Goal: Task Accomplishment & Management: Complete application form

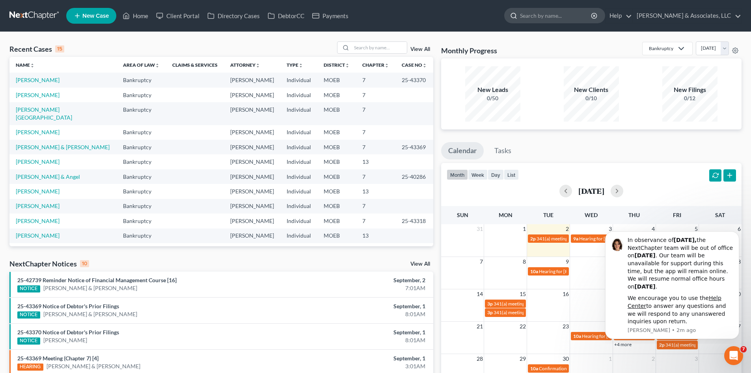
click at [564, 12] on input "search" at bounding box center [556, 15] width 72 height 15
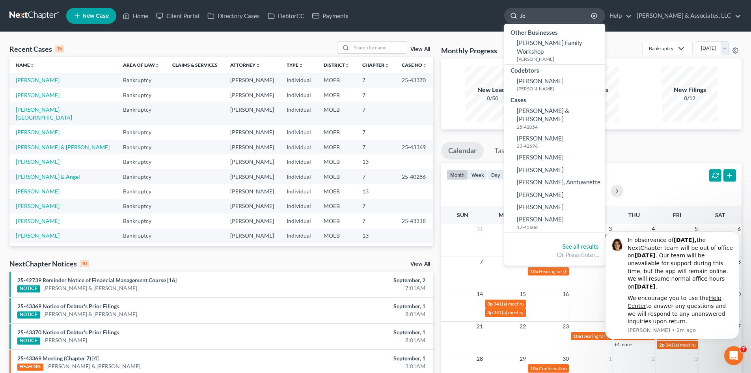
type input "J"
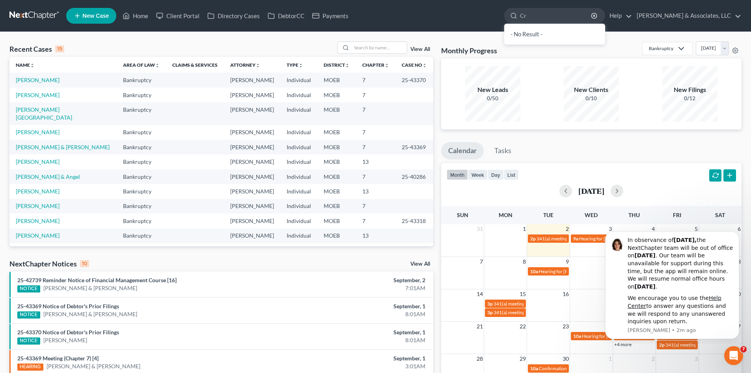
type input "C"
type input "johnson, crystal"
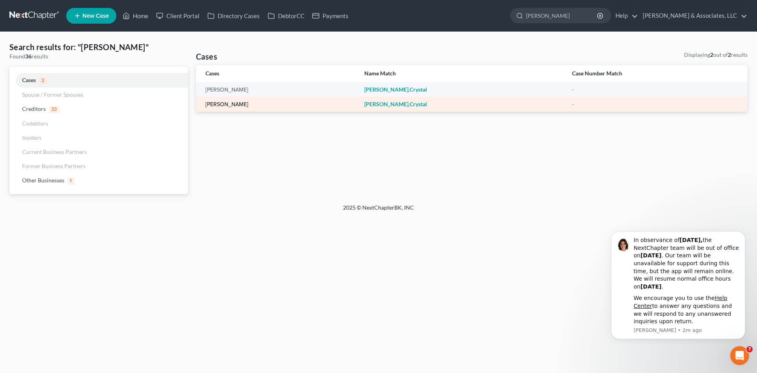
click at [232, 104] on link "[PERSON_NAME]" at bounding box center [226, 105] width 43 height 6
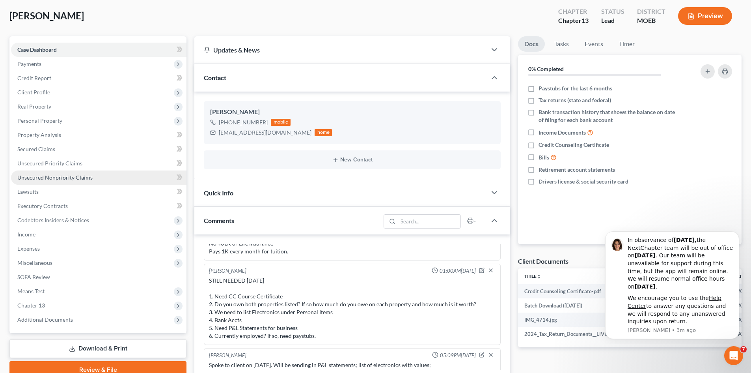
scroll to position [79, 0]
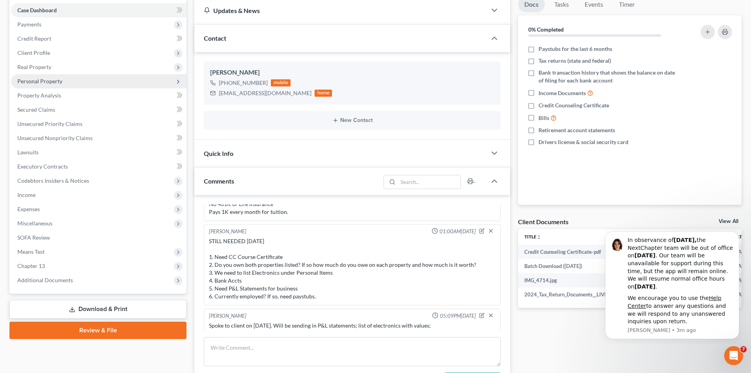
click at [31, 84] on span "Personal Property" at bounding box center [98, 81] width 175 height 14
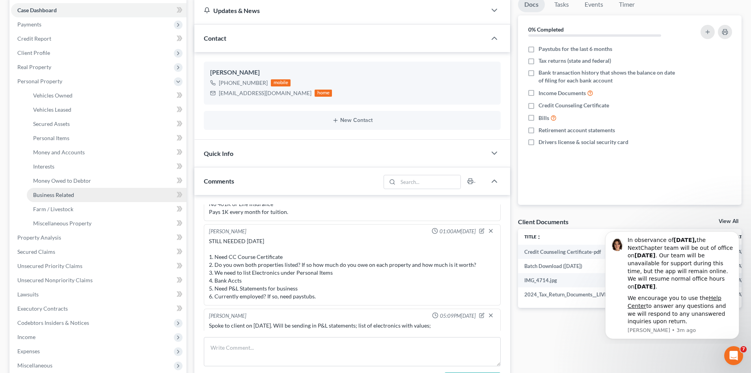
click at [56, 194] on span "Business Related" at bounding box center [53, 194] width 41 height 7
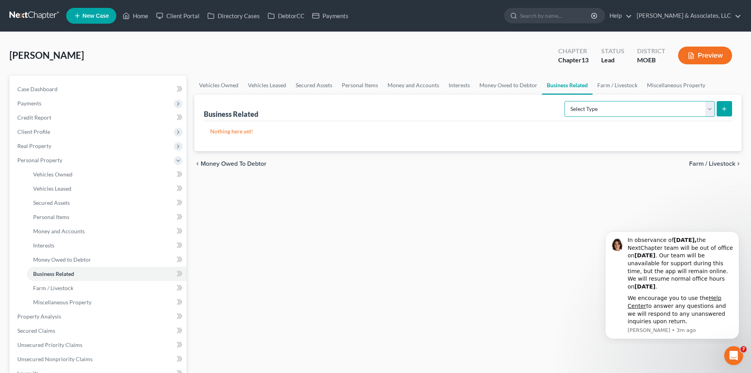
click at [709, 110] on select "Select Type Customer Lists (A/B: 43) Franchises (A/B: 27) Inventory (A/B: 41) L…" at bounding box center [640, 109] width 150 height 16
click at [259, 214] on div "Vehicles Owned Vehicles Leased Secured Assets Personal Items Money and Accounts…" at bounding box center [467, 318] width 555 height 484
click at [32, 136] on span "Client Profile" at bounding box center [98, 132] width 175 height 14
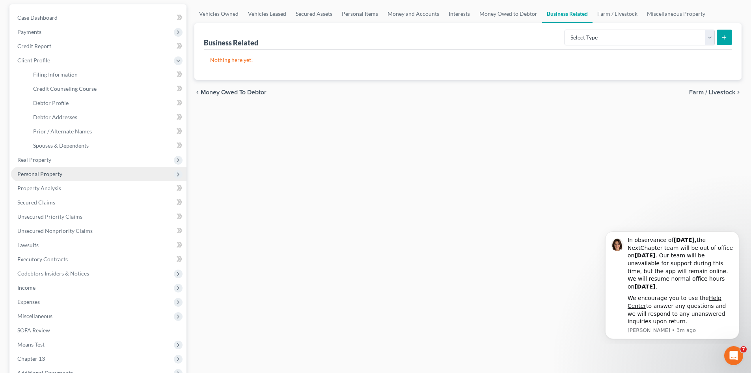
scroll to position [79, 0]
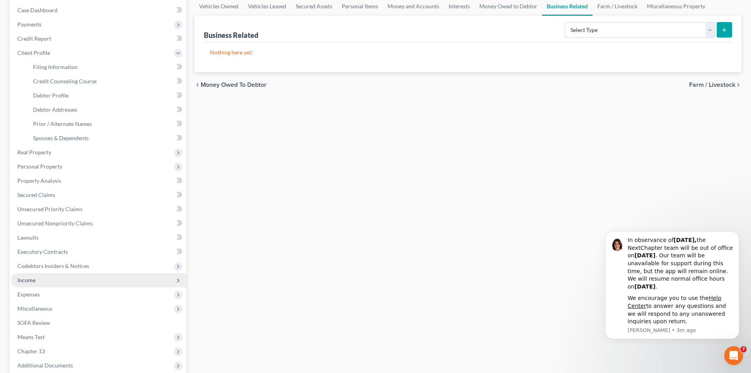
click at [25, 279] on span "Income" at bounding box center [26, 279] width 18 height 7
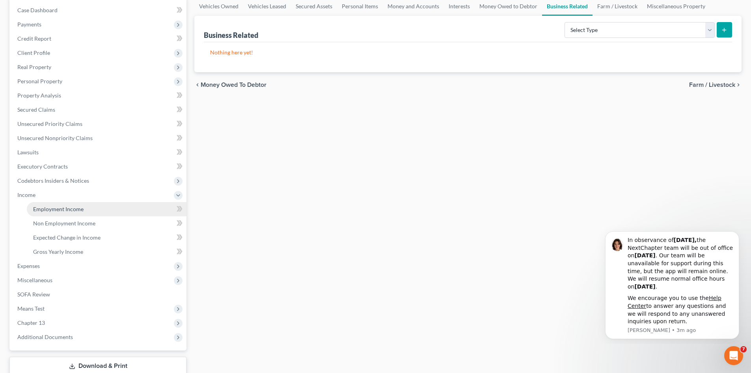
click at [61, 213] on link "Employment Income" at bounding box center [107, 209] width 160 height 14
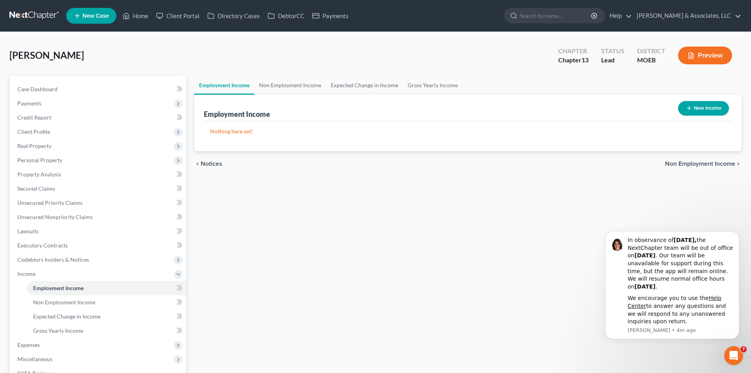
click at [698, 110] on button "New Income" at bounding box center [703, 108] width 51 height 15
select select "0"
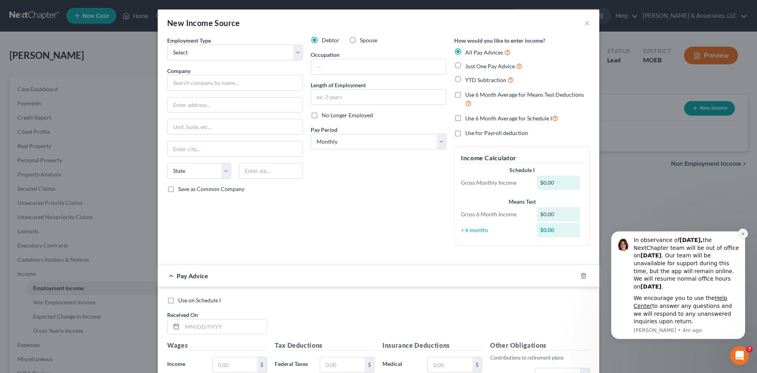
click at [740, 233] on button "Dismiss notification" at bounding box center [743, 233] width 10 height 10
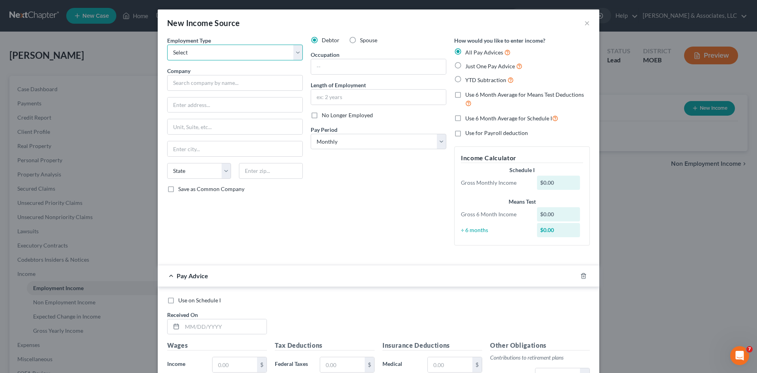
click at [240, 53] on select "Select Full or Part Time Employment Self Employment" at bounding box center [235, 53] width 136 height 16
select select "1"
click at [167, 45] on select "Select Full or Part Time Employment Self Employment" at bounding box center [235, 53] width 136 height 16
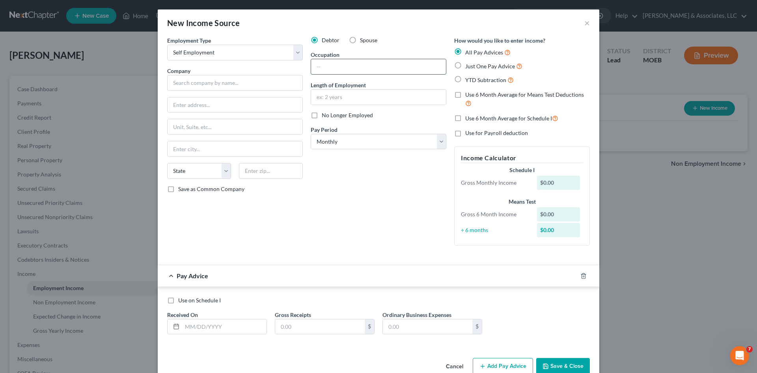
click at [338, 67] on input "text" at bounding box center [378, 66] width 135 height 15
type input "o"
type input "Owner"
click at [217, 84] on input "text" at bounding box center [235, 83] width 136 height 16
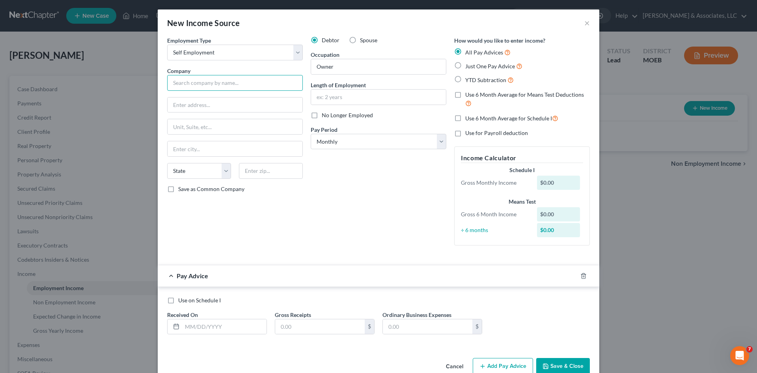
click at [182, 79] on input "text" at bounding box center [235, 83] width 136 height 16
type input "Liveaholics Inc."
click at [217, 171] on select "State [US_STATE] AK AR AZ CA CO CT DE DC [GEOGRAPHIC_DATA] [GEOGRAPHIC_DATA] GU…" at bounding box center [199, 171] width 64 height 16
select select "26"
click at [167, 163] on select "State [US_STATE] AK AR AZ CA CO CT DE DC [GEOGRAPHIC_DATA] [GEOGRAPHIC_DATA] GU…" at bounding box center [199, 171] width 64 height 16
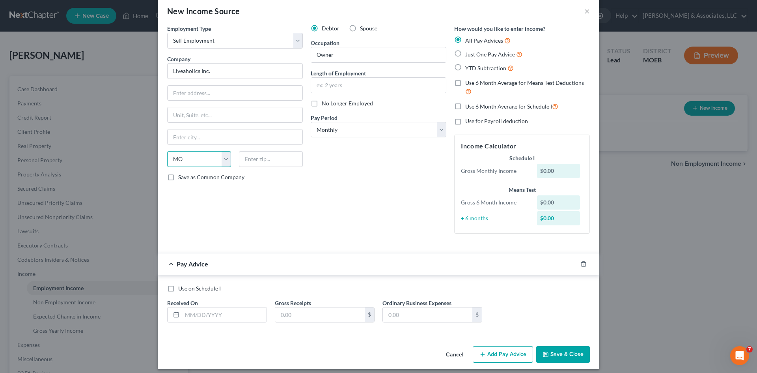
scroll to position [17, 0]
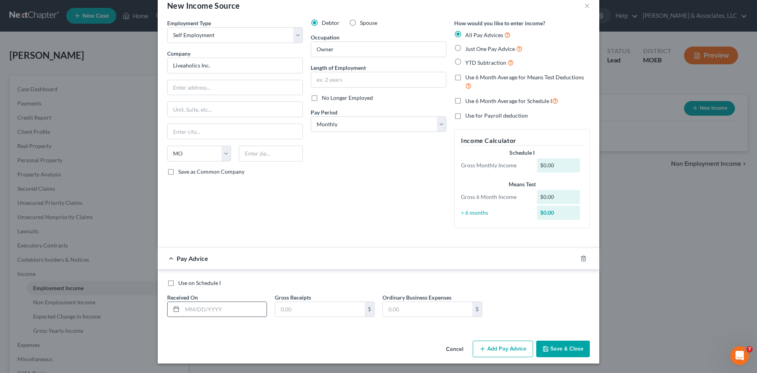
click at [207, 311] on input "text" at bounding box center [224, 309] width 84 height 15
type input "02/28/25"
click at [581, 350] on button "Save & Close" at bounding box center [563, 348] width 54 height 17
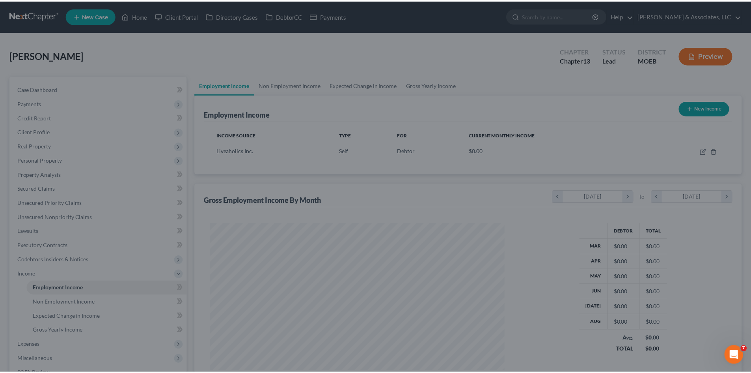
scroll to position [147, 310]
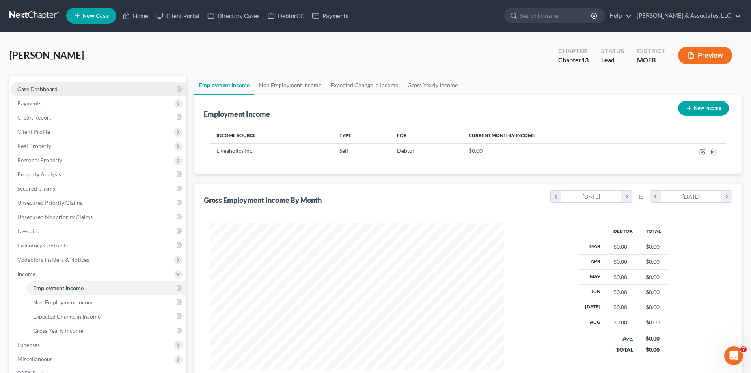
click at [45, 92] on span "Case Dashboard" at bounding box center [37, 89] width 40 height 7
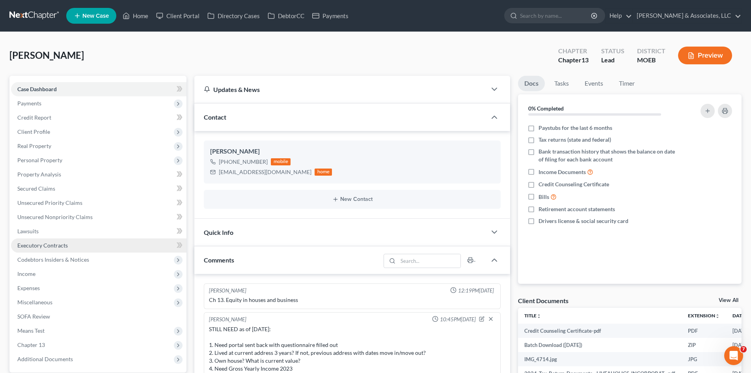
scroll to position [717, 0]
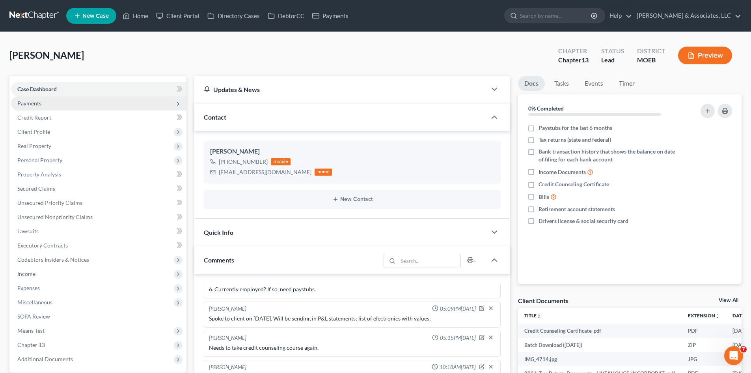
click at [29, 108] on span "Payments" at bounding box center [98, 103] width 175 height 14
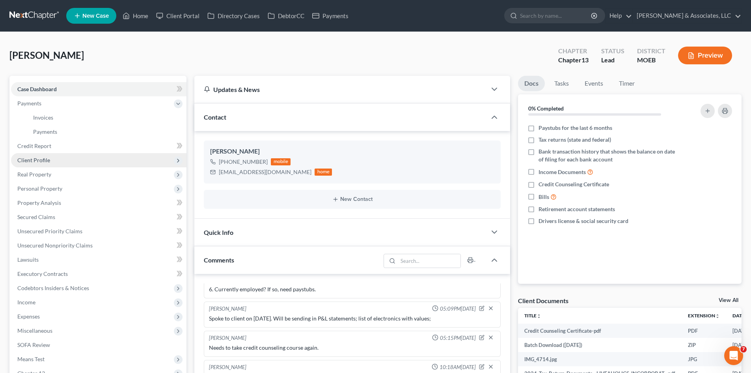
click at [35, 161] on span "Client Profile" at bounding box center [33, 160] width 33 height 7
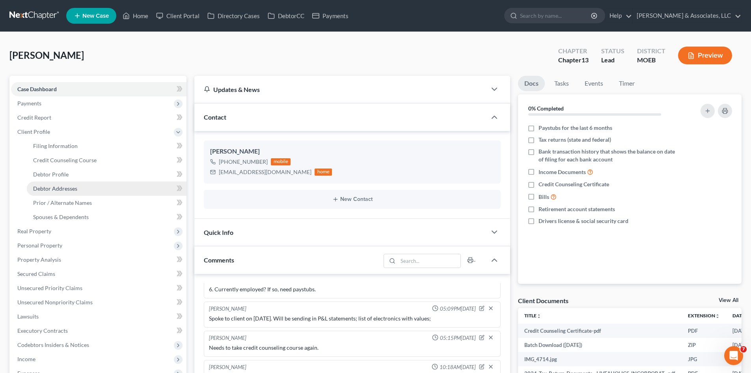
click at [51, 191] on span "Debtor Addresses" at bounding box center [55, 188] width 44 height 7
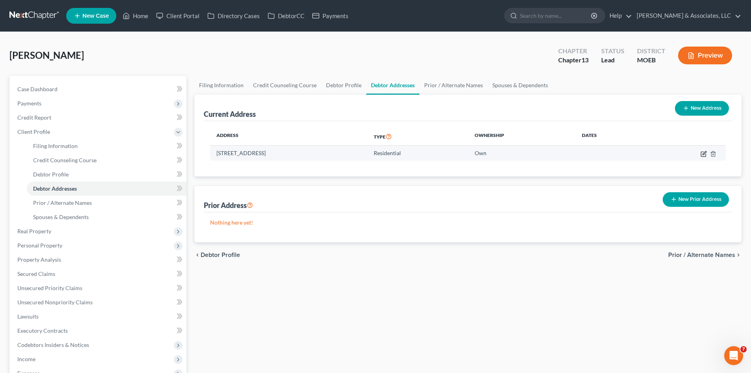
click at [704, 153] on icon "button" at bounding box center [704, 154] width 6 height 6
select select "26"
select select "0"
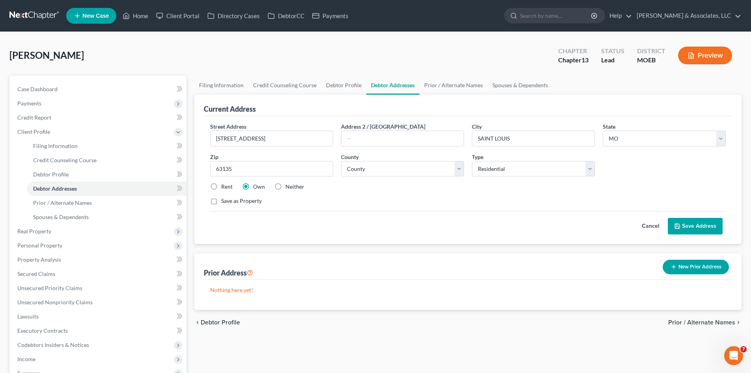
click at [684, 224] on button "Save Address" at bounding box center [695, 226] width 55 height 17
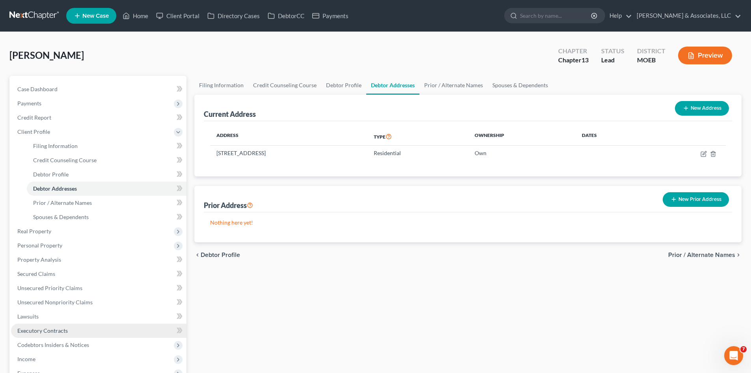
scroll to position [39, 0]
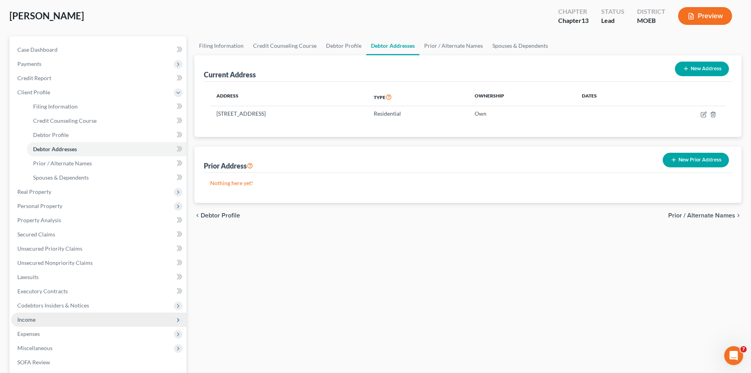
click at [26, 317] on span "Income" at bounding box center [26, 319] width 18 height 7
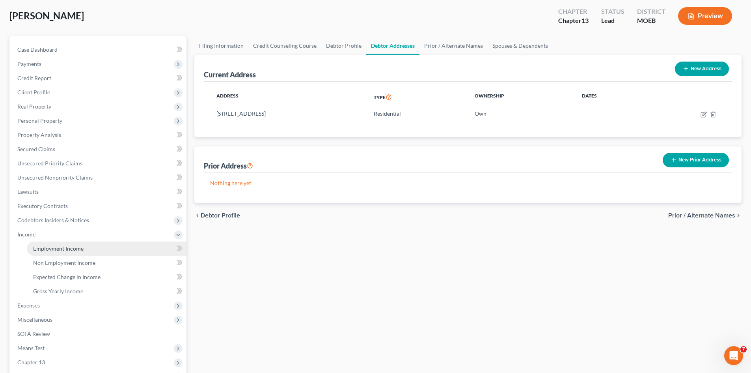
click at [59, 251] on span "Employment Income" at bounding box center [58, 248] width 50 height 7
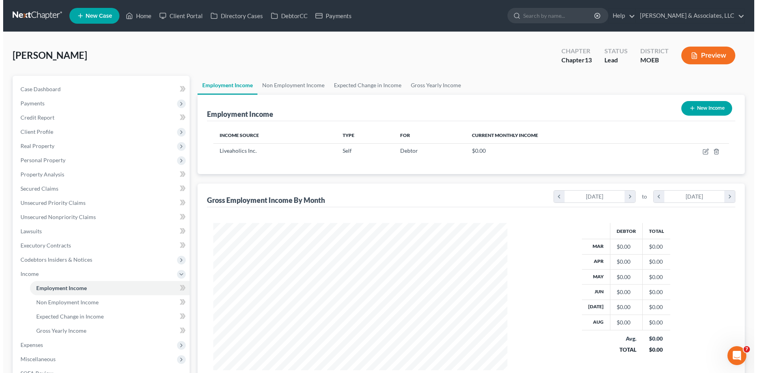
scroll to position [147, 310]
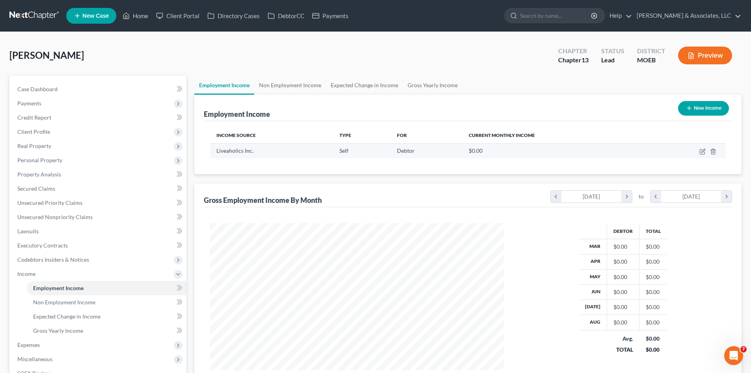
click at [699, 150] on td at bounding box center [687, 150] width 77 height 15
click at [702, 151] on icon "button" at bounding box center [703, 151] width 6 height 6
select select "1"
select select "26"
select select "0"
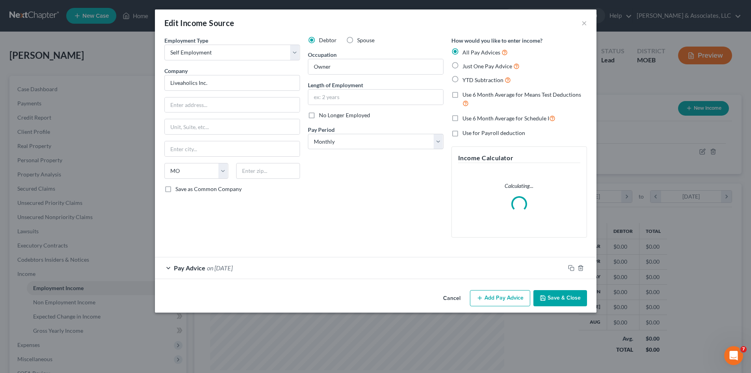
scroll to position [148, 313]
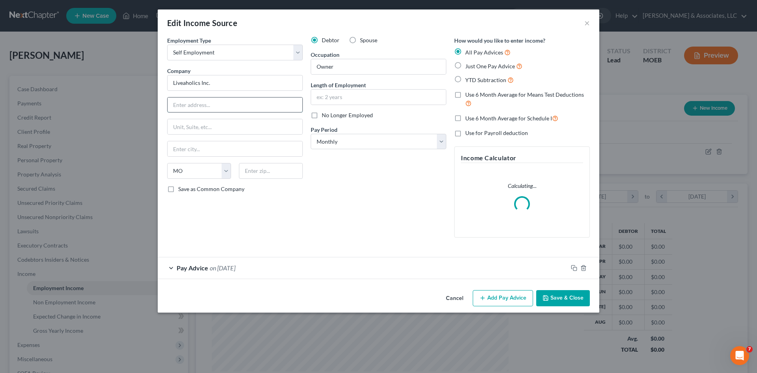
click at [192, 109] on input "text" at bounding box center [235, 104] width 135 height 15
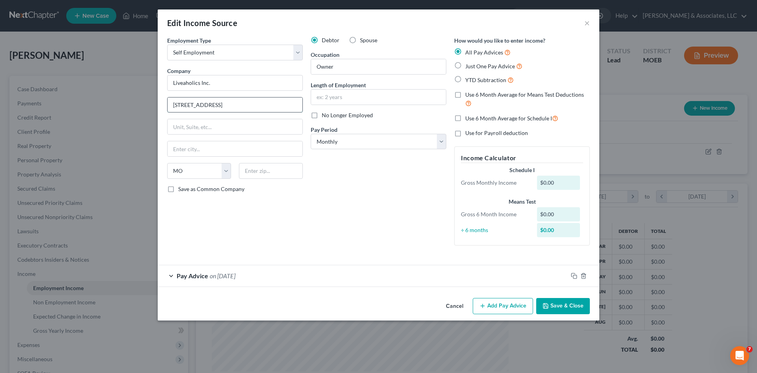
type input "[STREET_ADDRESS]"
type input "[GEOGRAPHIC_DATA][PERSON_NAME]"
type input "63135"
type input "Saint Louis"
click at [569, 310] on button "Save & Close" at bounding box center [563, 306] width 54 height 17
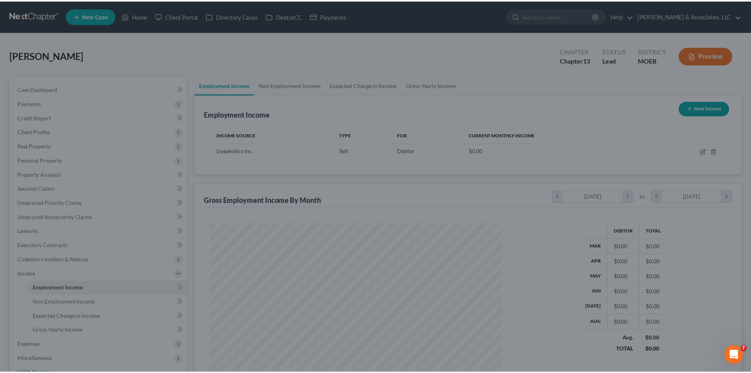
scroll to position [394217, 394055]
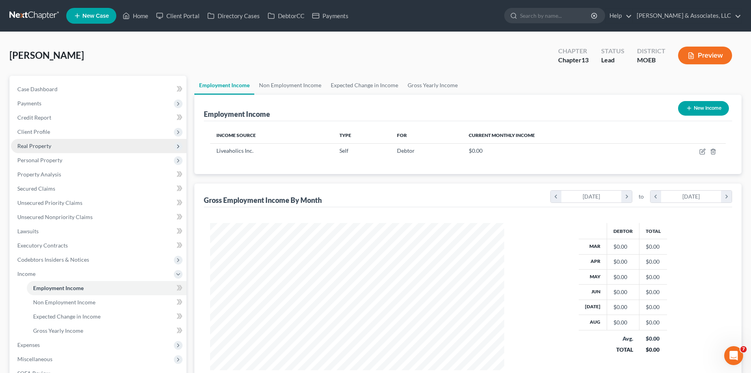
click at [31, 148] on span "Real Property" at bounding box center [34, 145] width 34 height 7
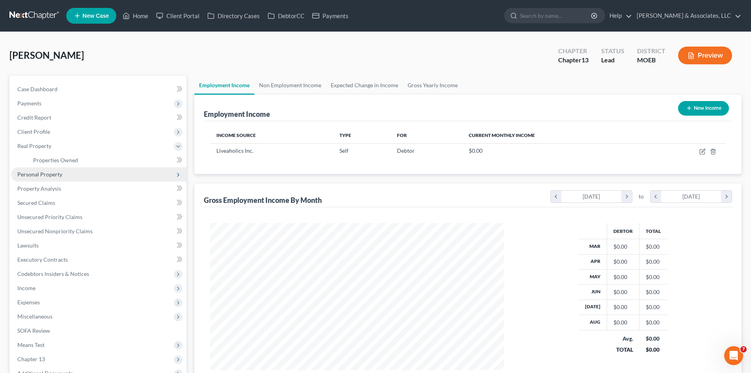
click at [36, 175] on span "Personal Property" at bounding box center [39, 174] width 45 height 7
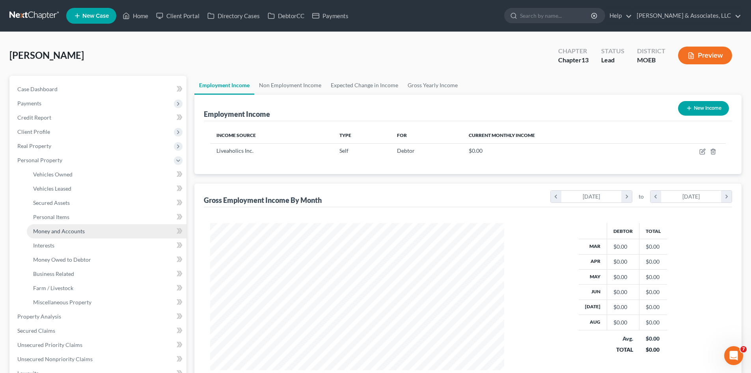
click at [58, 235] on link "Money and Accounts" at bounding box center [107, 231] width 160 height 14
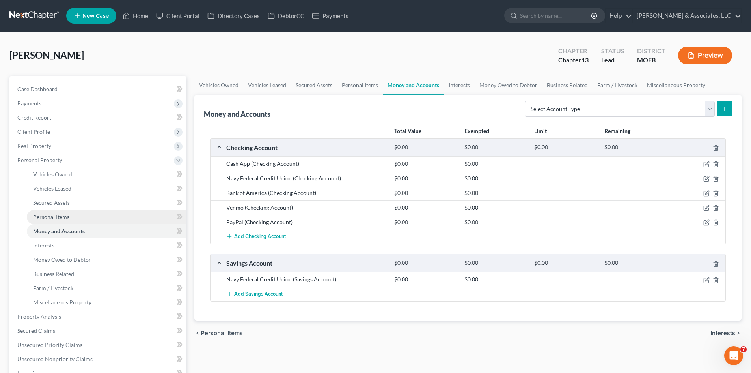
click at [54, 215] on span "Personal Items" at bounding box center [51, 216] width 36 height 7
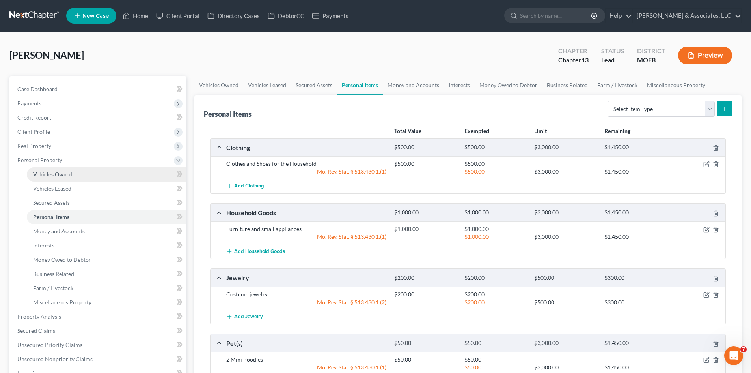
click at [53, 172] on span "Vehicles Owned" at bounding box center [52, 174] width 39 height 7
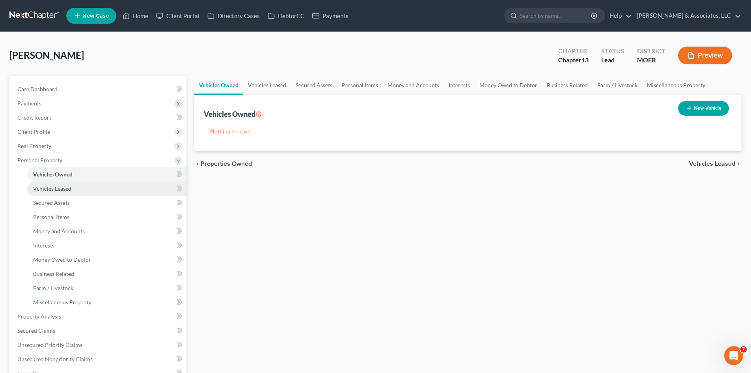
click at [45, 187] on span "Vehicles Leased" at bounding box center [52, 188] width 38 height 7
click at [59, 177] on link "Vehicles Owned" at bounding box center [107, 174] width 160 height 14
click at [42, 90] on span "Case Dashboard" at bounding box center [37, 89] width 40 height 7
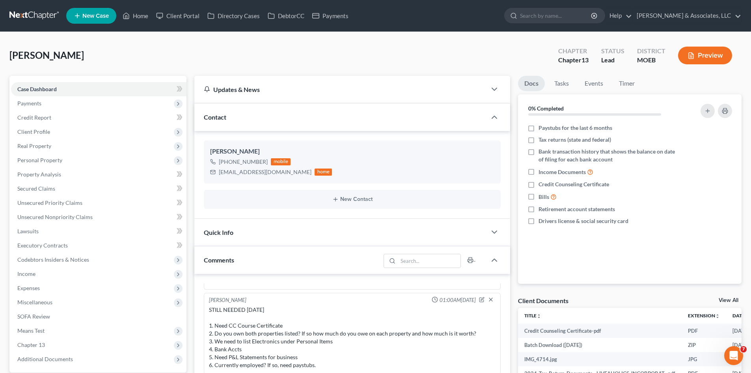
scroll to position [638, 0]
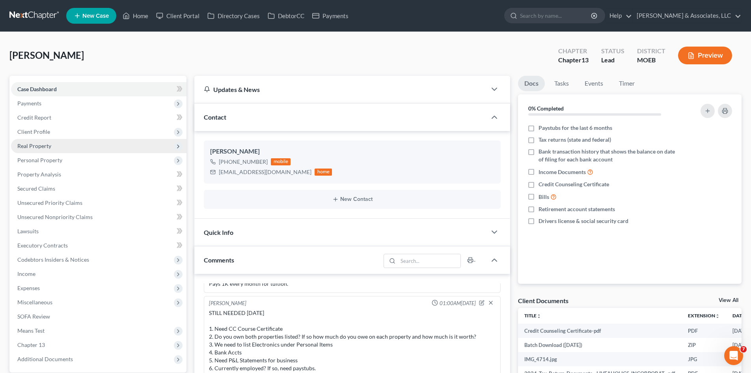
click at [35, 145] on span "Real Property" at bounding box center [34, 145] width 34 height 7
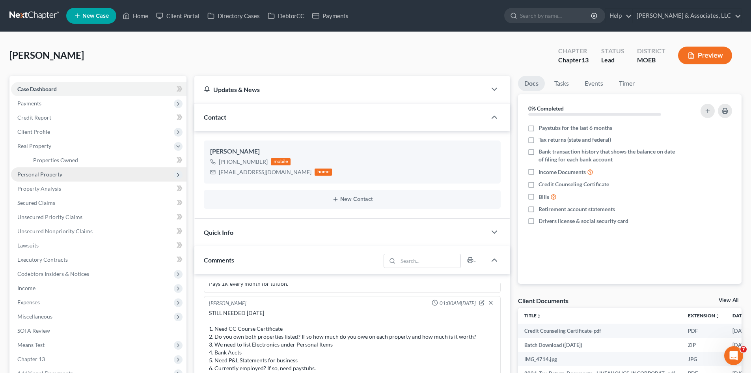
click at [45, 177] on span "Personal Property" at bounding box center [39, 174] width 45 height 7
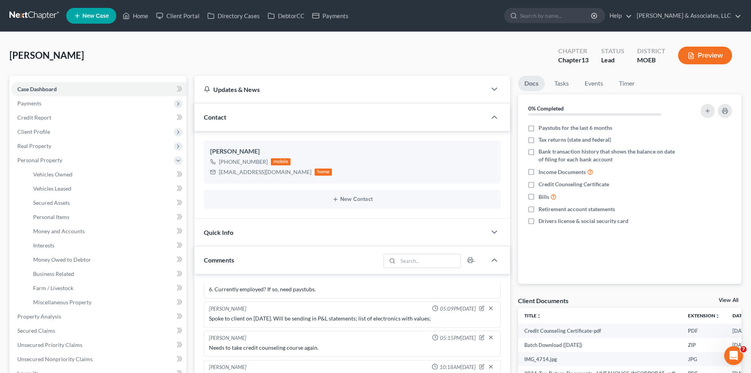
scroll to position [520, 0]
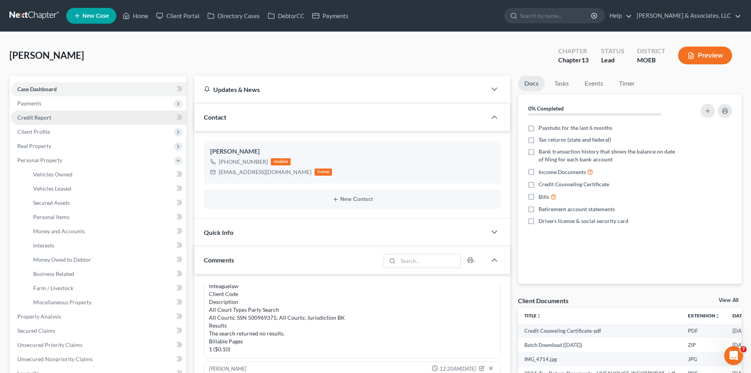
click at [43, 119] on span "Credit Report" at bounding box center [34, 117] width 34 height 7
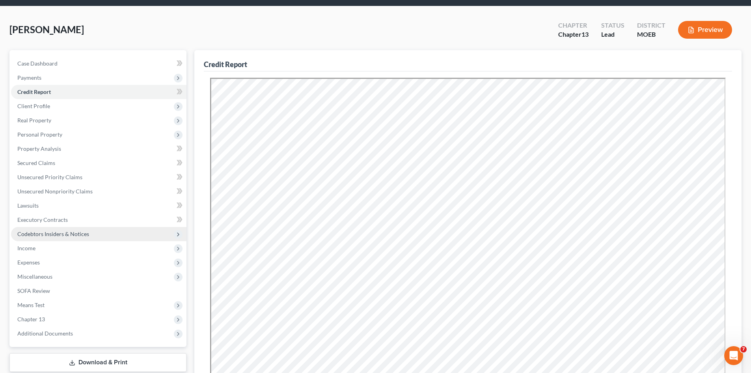
scroll to position [39, 0]
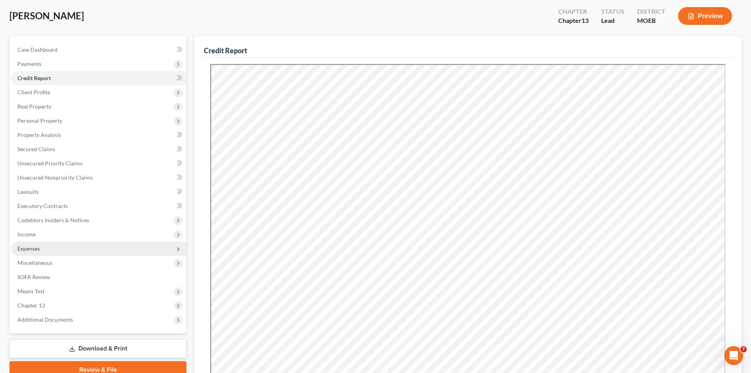
click at [38, 252] on span "Expenses" at bounding box center [98, 248] width 175 height 14
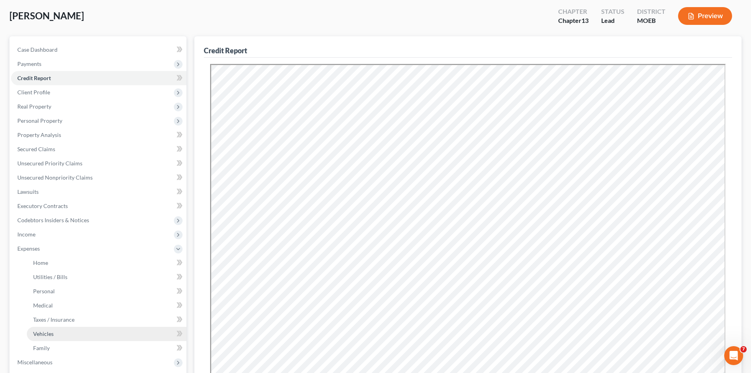
click at [38, 327] on link "Vehicles" at bounding box center [107, 334] width 160 height 14
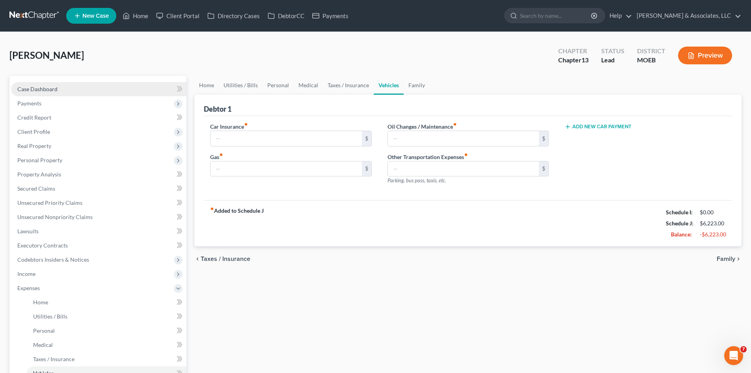
click at [48, 91] on span "Case Dashboard" at bounding box center [37, 89] width 40 height 7
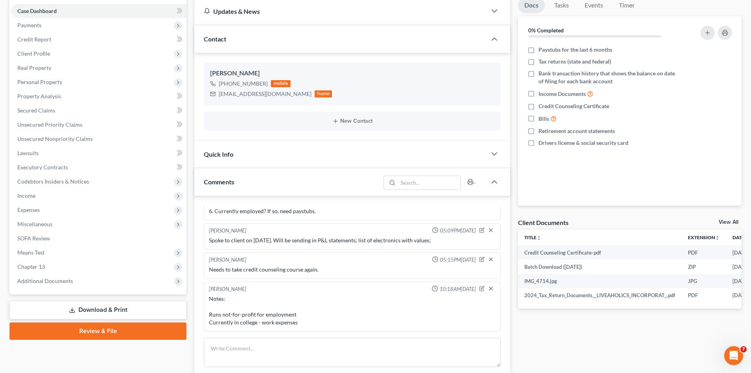
scroll to position [197, 0]
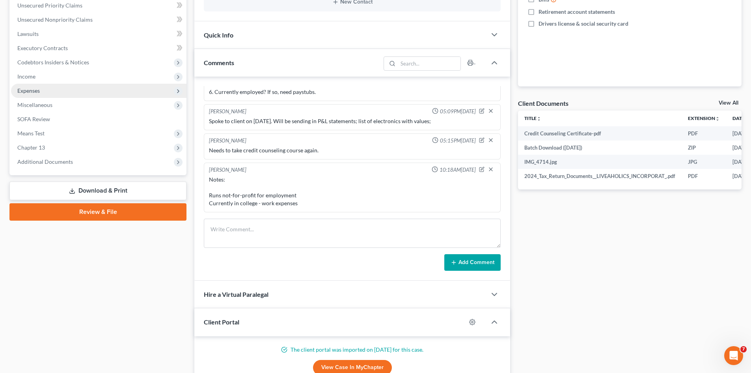
click at [35, 92] on span "Expenses" at bounding box center [28, 90] width 22 height 7
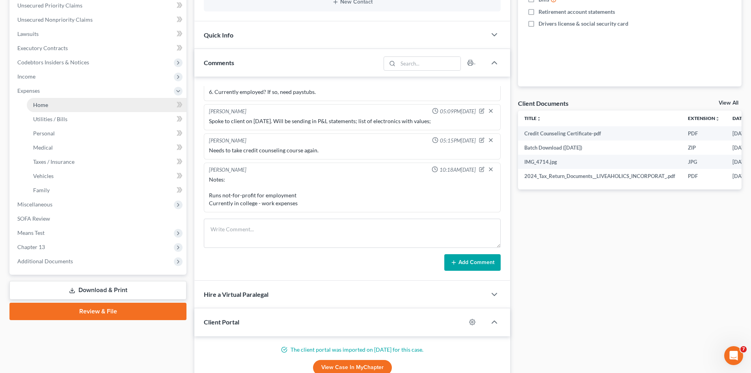
click at [51, 106] on link "Home" at bounding box center [107, 105] width 160 height 14
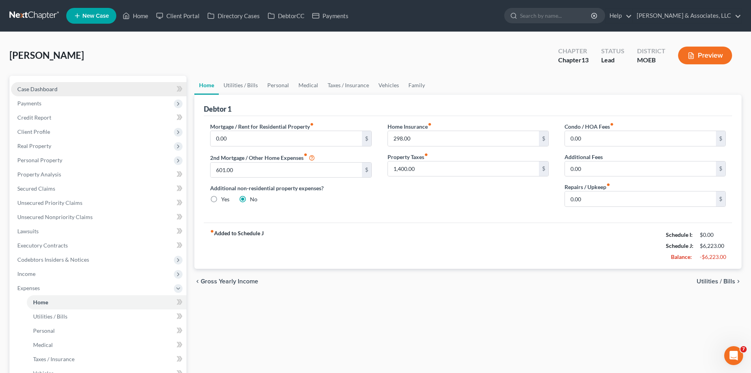
click at [42, 87] on span "Case Dashboard" at bounding box center [37, 89] width 40 height 7
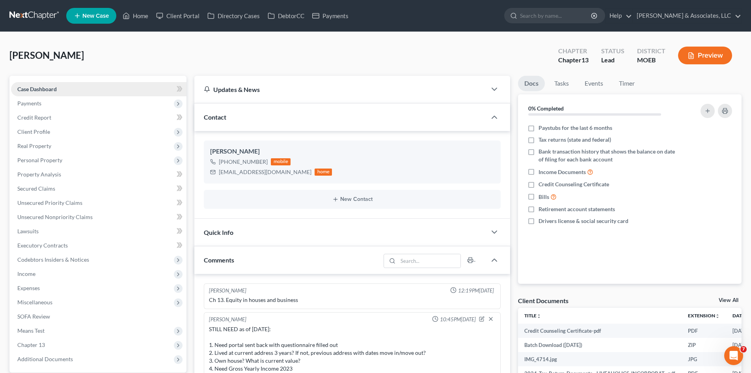
scroll to position [717, 0]
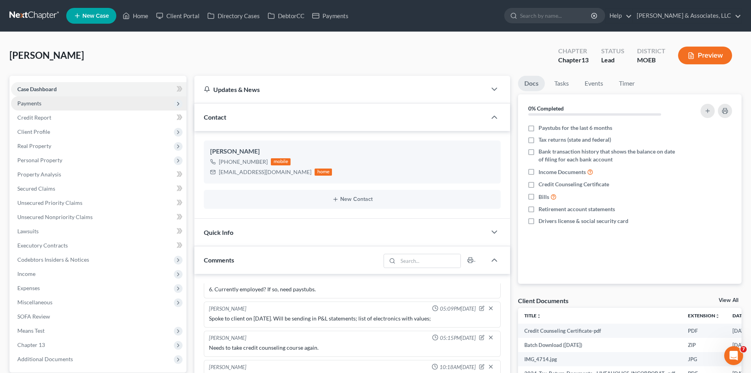
click at [33, 104] on span "Payments" at bounding box center [29, 103] width 24 height 7
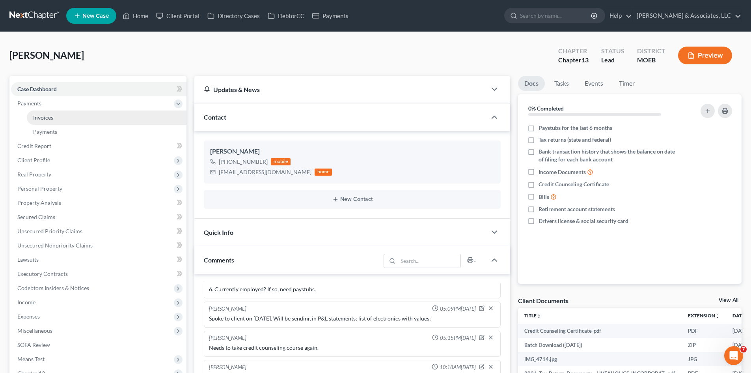
click at [39, 117] on span "Invoices" at bounding box center [43, 117] width 20 height 7
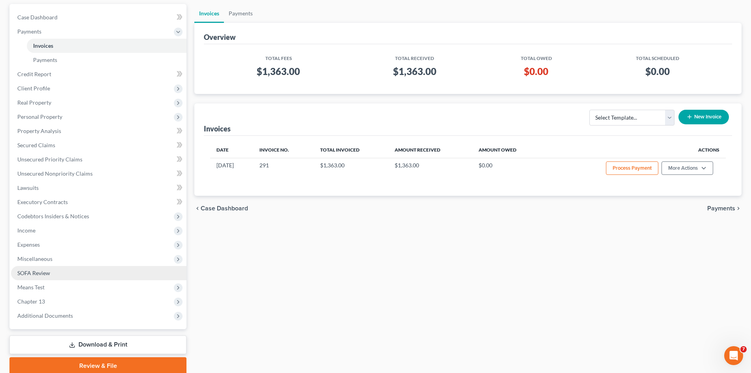
scroll to position [103, 0]
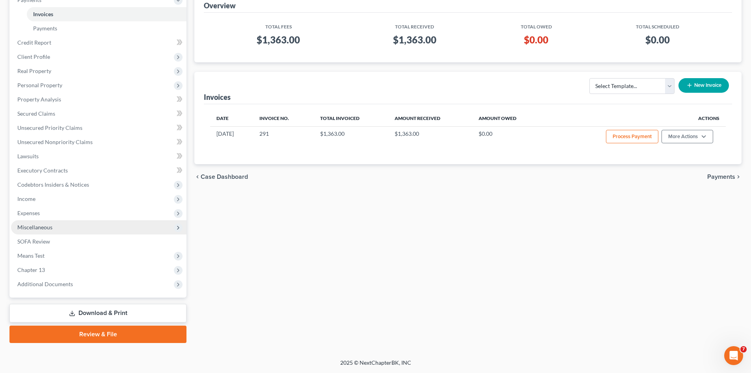
click at [25, 226] on span "Miscellaneous" at bounding box center [34, 227] width 35 height 7
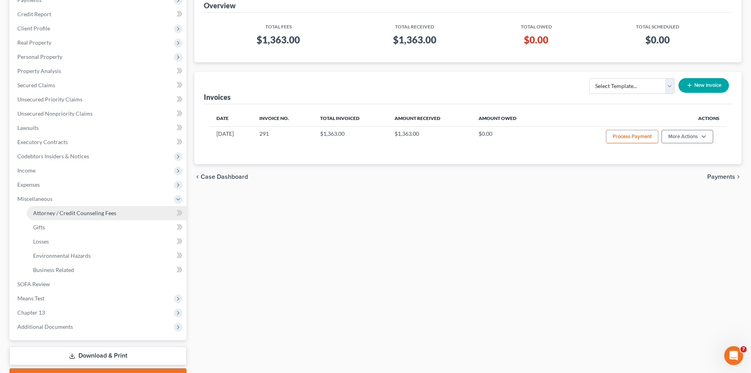
click at [56, 215] on span "Attorney / Credit Counseling Fees" at bounding box center [74, 212] width 83 height 7
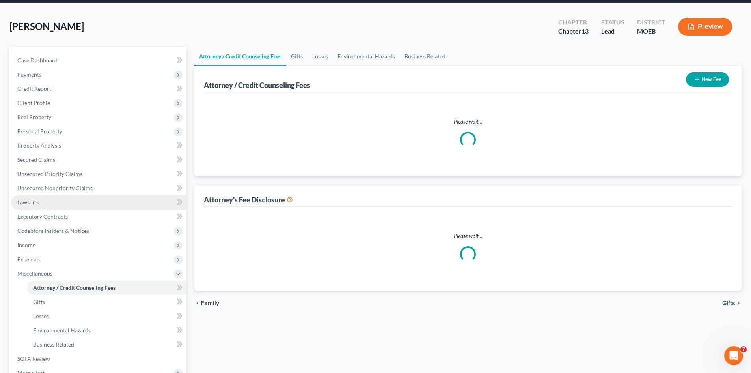
select select "0"
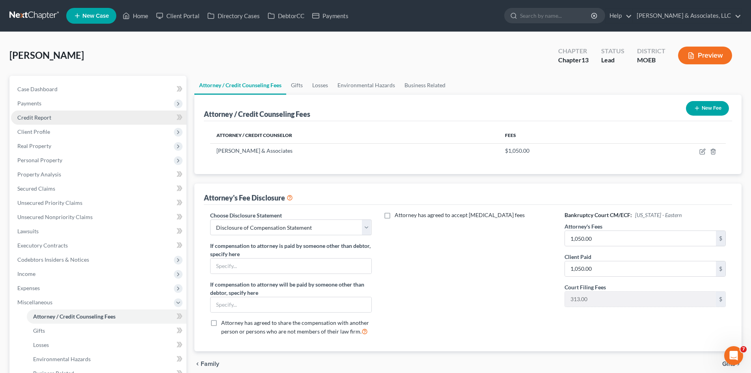
click at [45, 118] on span "Credit Report" at bounding box center [34, 117] width 34 height 7
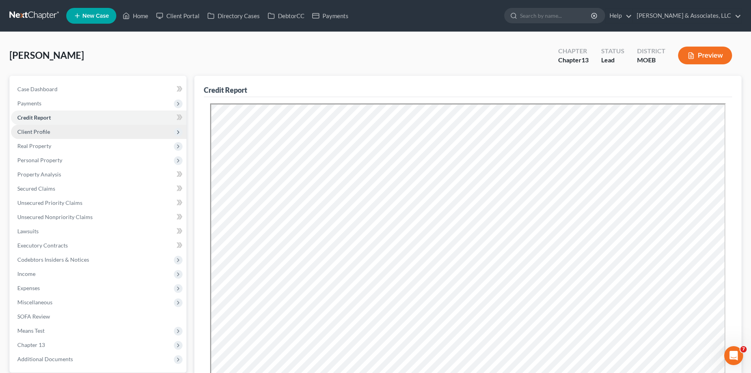
click at [39, 133] on span "Client Profile" at bounding box center [33, 131] width 33 height 7
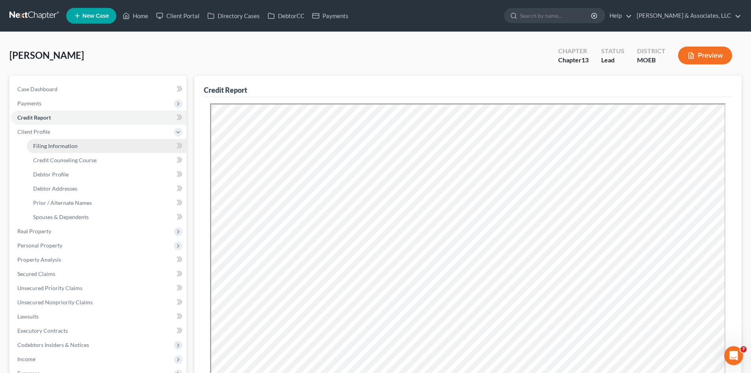
click at [67, 144] on span "Filing Information" at bounding box center [55, 145] width 45 height 7
select select "1"
select select "0"
select select "3"
select select "26"
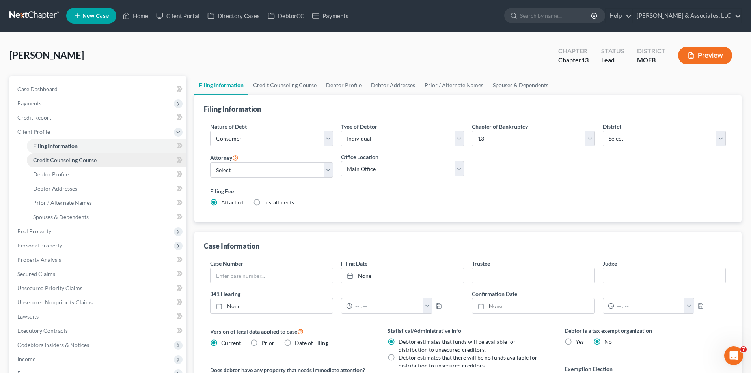
click at [45, 162] on span "Credit Counseling Course" at bounding box center [64, 160] width 63 height 7
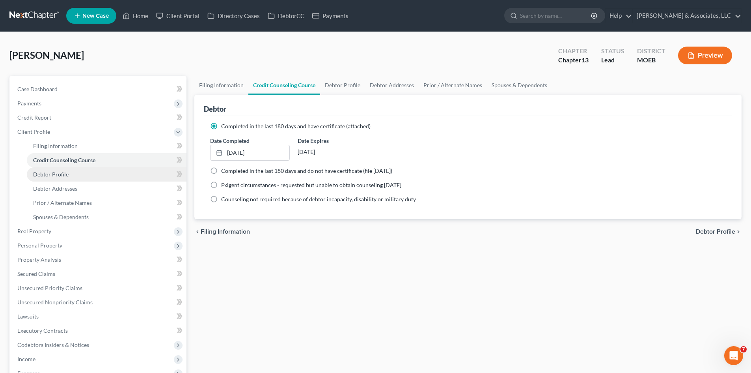
click at [58, 177] on span "Debtor Profile" at bounding box center [50, 174] width 35 height 7
select select "0"
select select "3"
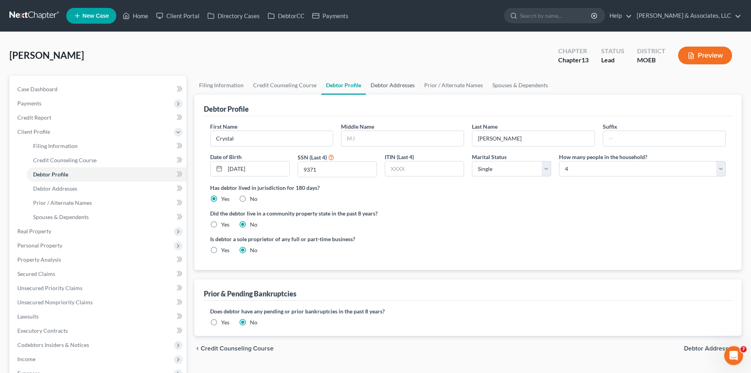
click at [394, 86] on link "Debtor Addresses" at bounding box center [393, 85] width 54 height 19
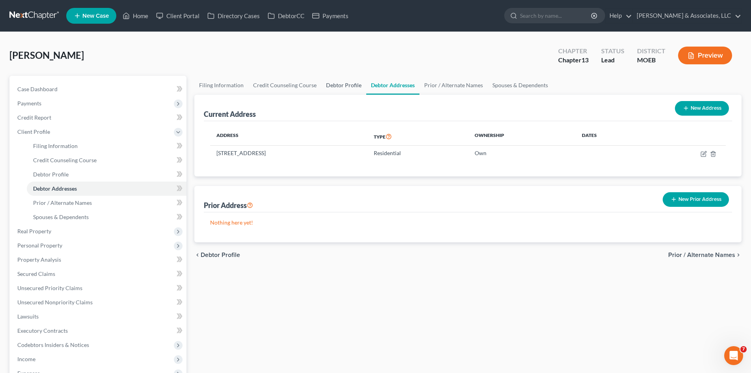
click at [332, 87] on link "Debtor Profile" at bounding box center [343, 85] width 45 height 19
select select "0"
select select "3"
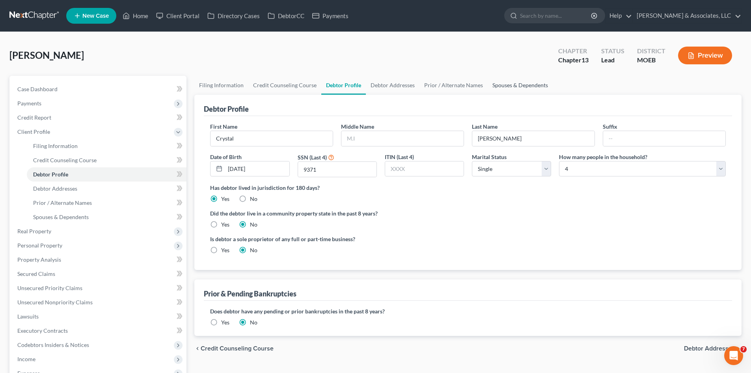
click at [507, 86] on link "Spouses & Dependents" at bounding box center [520, 85] width 65 height 19
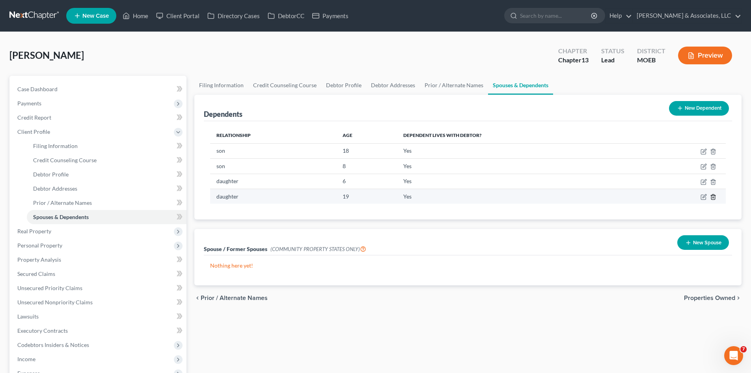
click at [715, 196] on icon "button" at bounding box center [713, 196] width 4 height 5
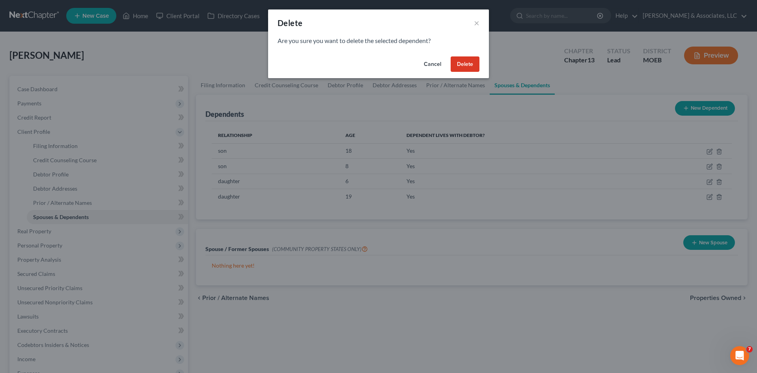
click at [460, 65] on button "Delete" at bounding box center [465, 64] width 29 height 16
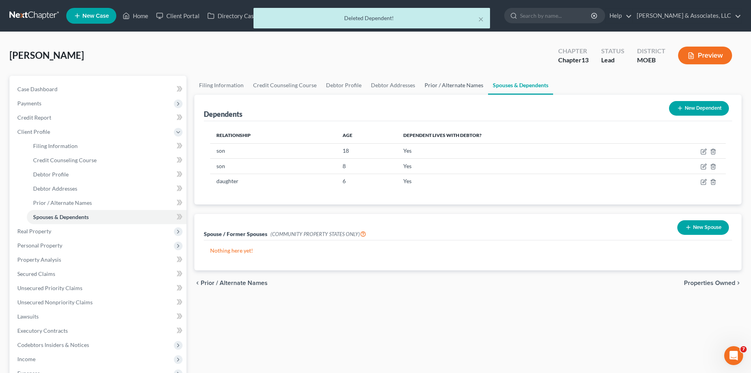
click at [449, 85] on link "Prior / Alternate Names" at bounding box center [454, 85] width 68 height 19
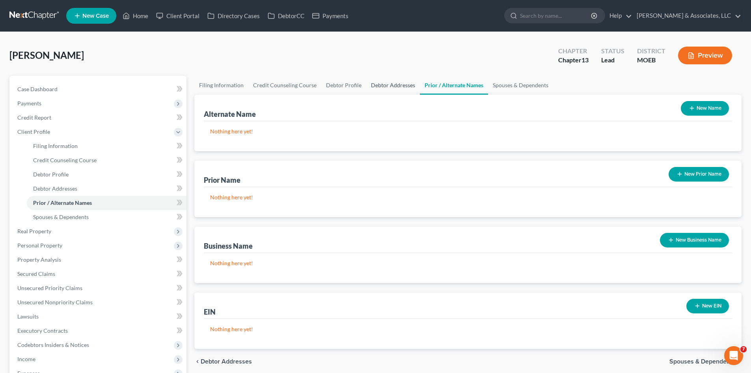
click at [390, 85] on link "Debtor Addresses" at bounding box center [393, 85] width 54 height 19
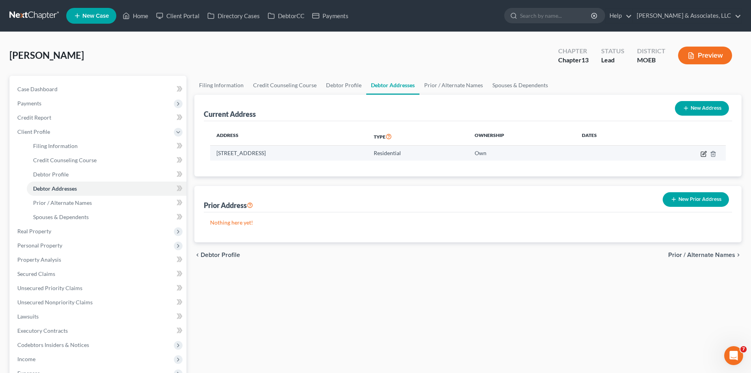
click at [701, 155] on icon "button" at bounding box center [703, 153] width 5 height 5
select select "26"
select select "100"
select select "0"
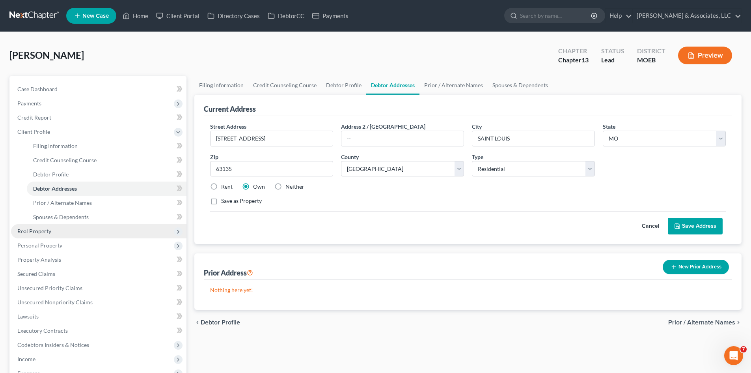
click at [27, 233] on span "Real Property" at bounding box center [34, 231] width 34 height 7
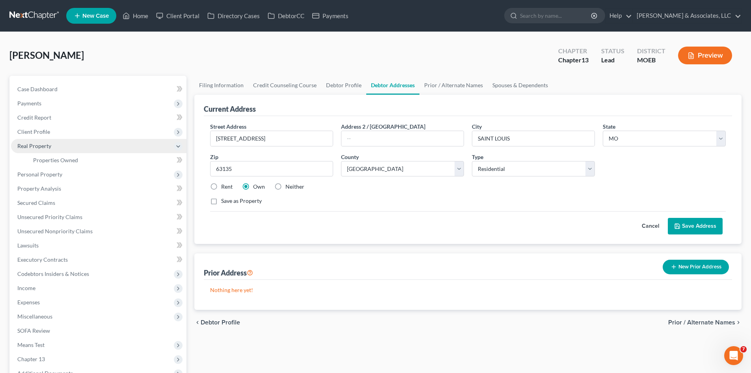
click at [30, 145] on span "Real Property" at bounding box center [34, 145] width 34 height 7
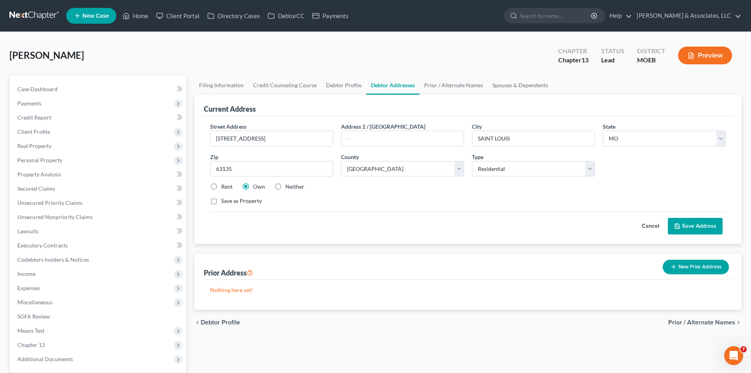
click at [63, 162] on span "Personal Property" at bounding box center [98, 160] width 175 height 14
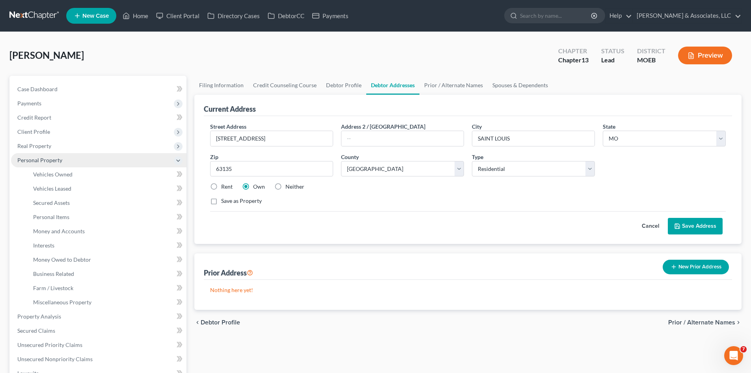
click at [54, 161] on span "Personal Property" at bounding box center [39, 160] width 45 height 7
click at [50, 159] on span "Personal Property" at bounding box center [39, 160] width 45 height 7
click at [32, 148] on span "Real Property" at bounding box center [34, 145] width 34 height 7
click at [58, 162] on span "Properties Owned" at bounding box center [55, 160] width 45 height 7
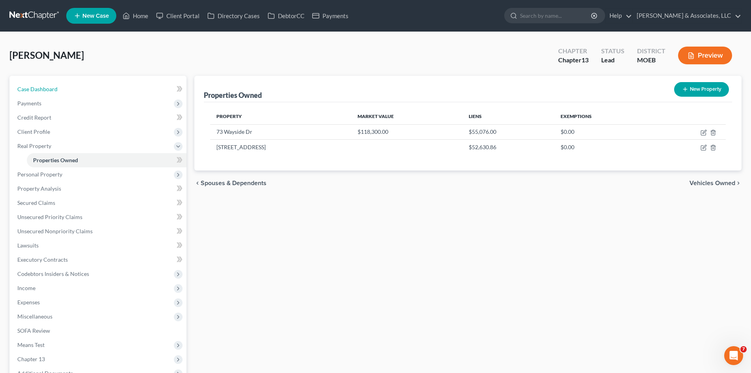
drag, startPoint x: 35, startPoint y: 87, endPoint x: 97, endPoint y: 77, distance: 62.7
click at [35, 87] on span "Case Dashboard" at bounding box center [37, 89] width 40 height 7
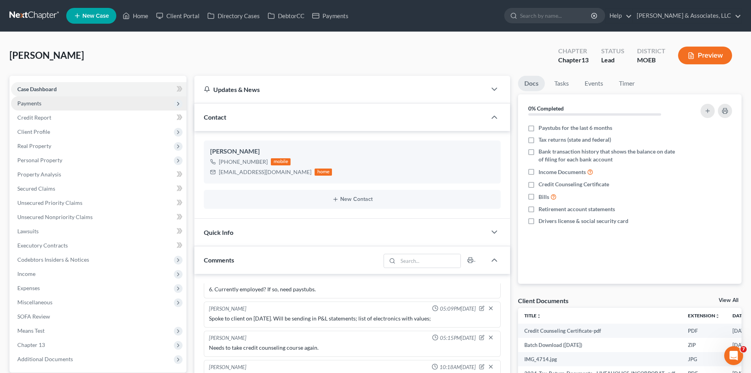
drag, startPoint x: 27, startPoint y: 108, endPoint x: 38, endPoint y: 107, distance: 11.5
click at [27, 108] on span "Payments" at bounding box center [98, 103] width 175 height 14
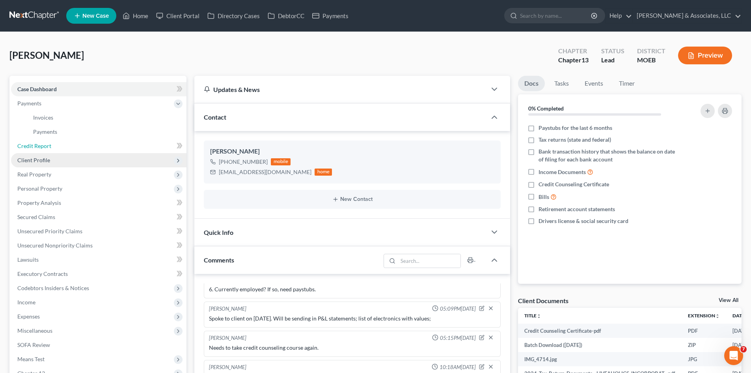
drag, startPoint x: 36, startPoint y: 144, endPoint x: 69, endPoint y: 158, distance: 35.2
click at [36, 144] on span "Credit Report" at bounding box center [34, 145] width 34 height 7
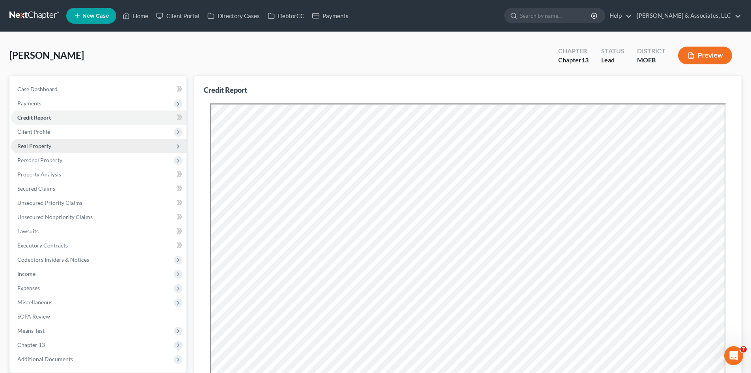
click at [32, 149] on span "Real Property" at bounding box center [98, 146] width 175 height 14
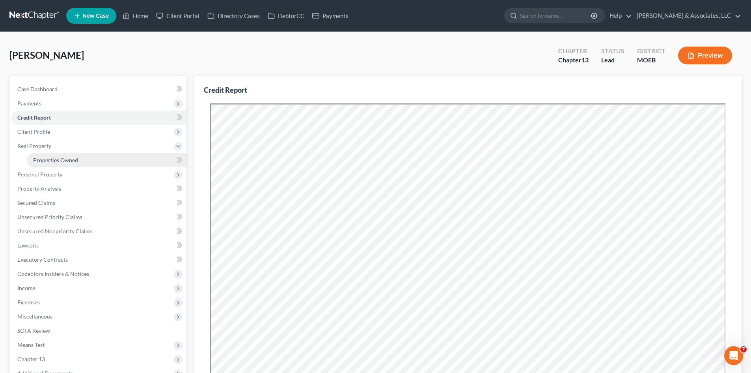
click at [63, 161] on span "Properties Owned" at bounding box center [55, 160] width 45 height 7
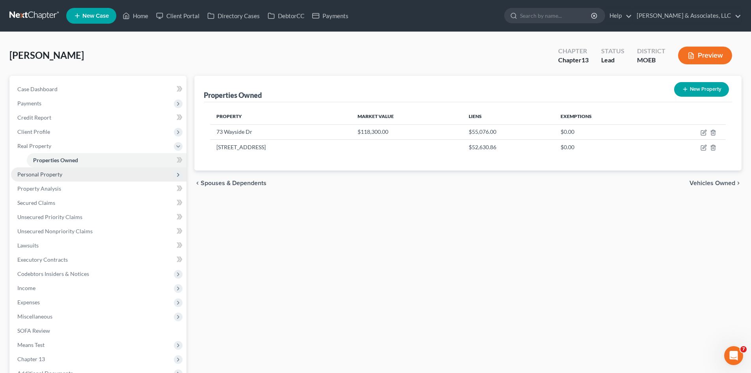
click at [49, 177] on span "Personal Property" at bounding box center [39, 174] width 45 height 7
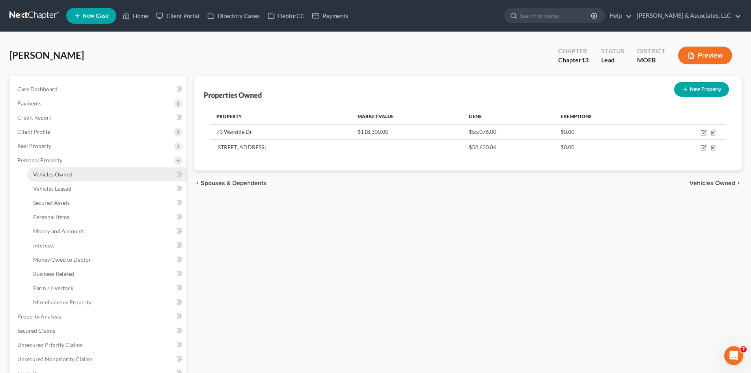
click at [71, 178] on link "Vehicles Owned" at bounding box center [107, 174] width 160 height 14
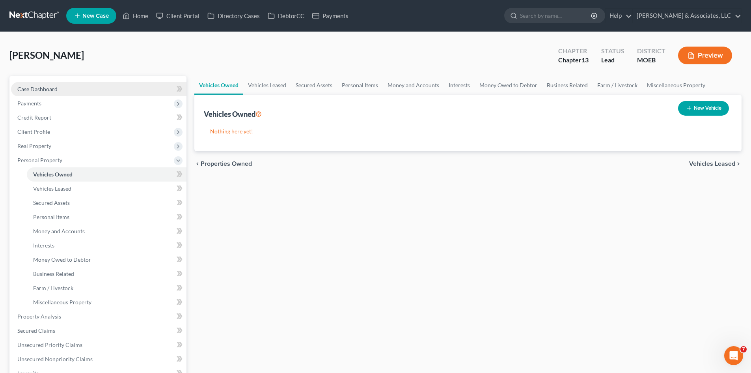
click at [61, 89] on link "Case Dashboard" at bounding box center [98, 89] width 175 height 14
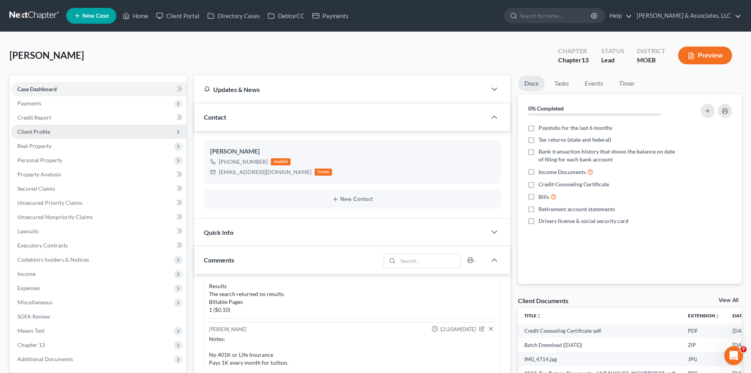
click at [29, 133] on span "Client Profile" at bounding box center [33, 131] width 33 height 7
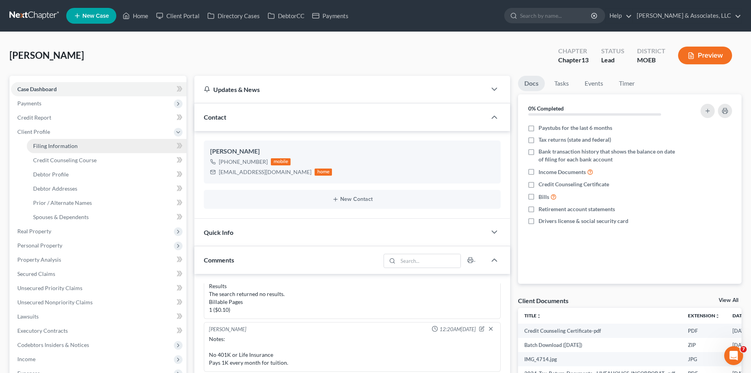
click at [51, 144] on span "Filing Information" at bounding box center [55, 145] width 45 height 7
select select "1"
select select "0"
select select "3"
select select "45"
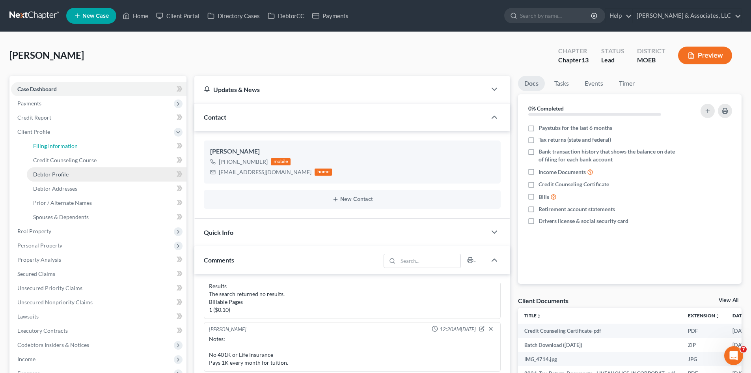
select select "0"
select select "26"
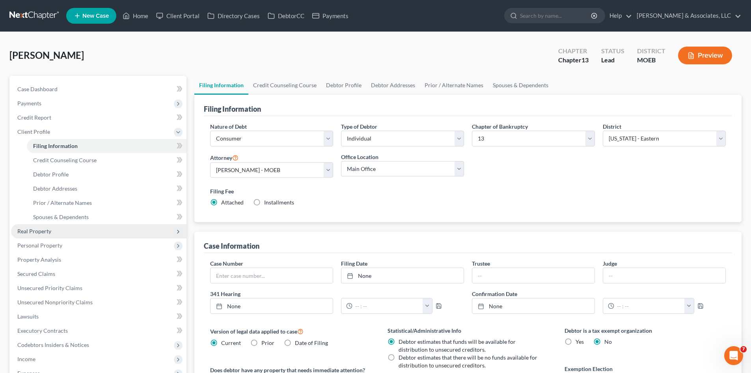
click at [36, 234] on span "Real Property" at bounding box center [98, 231] width 175 height 14
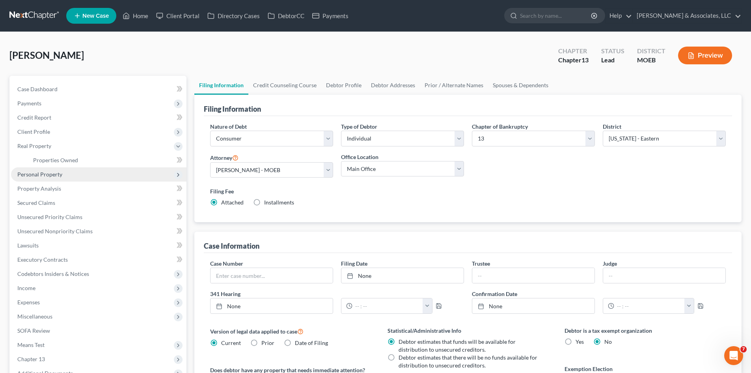
click at [40, 175] on span "Personal Property" at bounding box center [39, 174] width 45 height 7
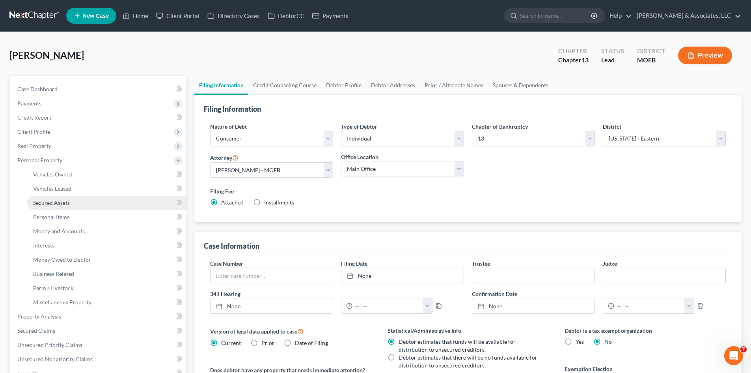
click at [46, 203] on span "Secured Assets" at bounding box center [51, 202] width 37 height 7
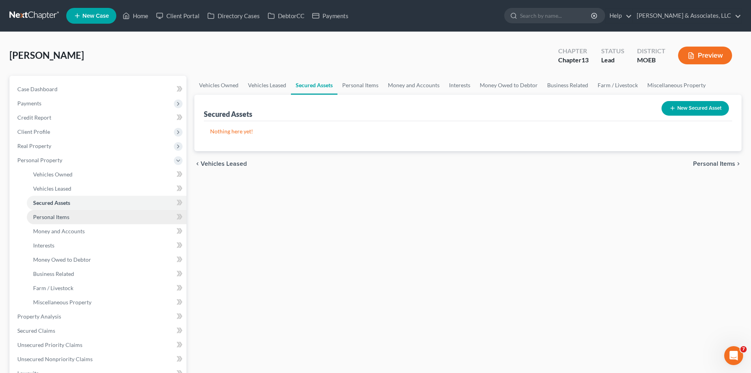
click at [55, 218] on span "Personal Items" at bounding box center [51, 216] width 36 height 7
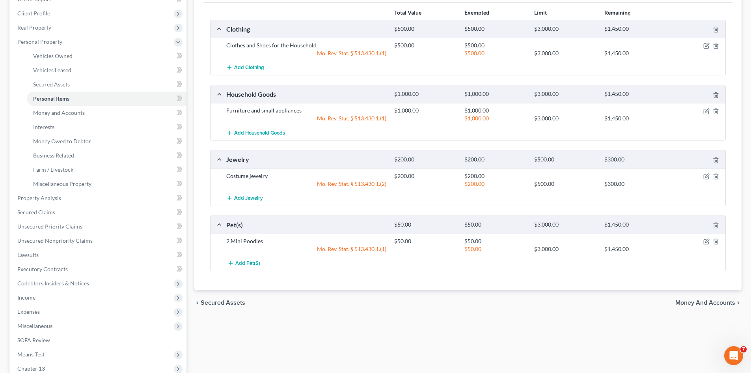
scroll to position [79, 0]
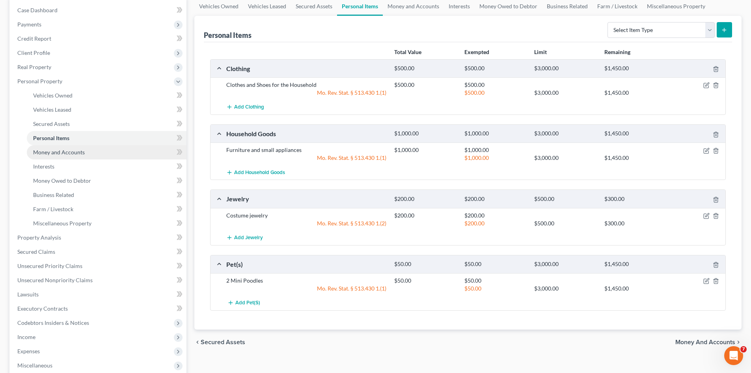
click at [82, 155] on link "Money and Accounts" at bounding box center [107, 152] width 160 height 14
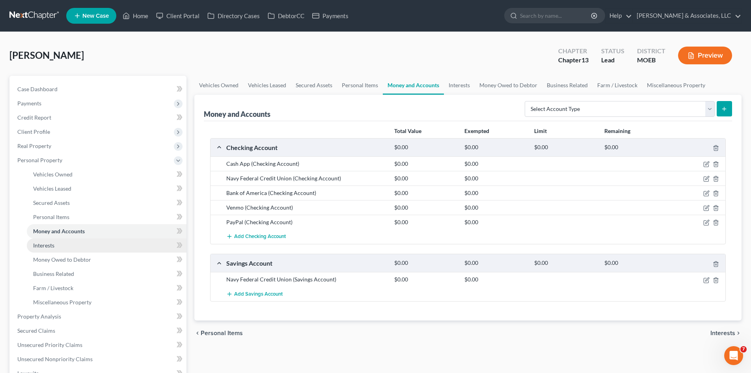
click at [47, 247] on span "Interests" at bounding box center [43, 245] width 21 height 7
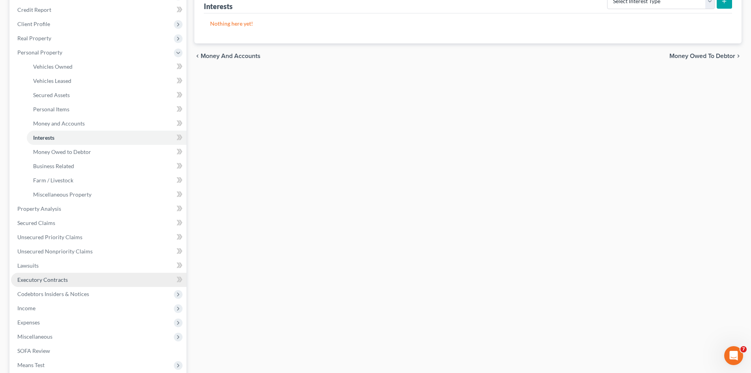
scroll to position [118, 0]
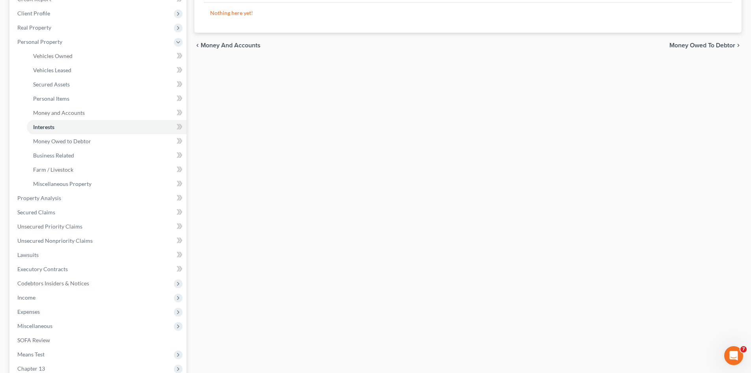
drag, startPoint x: 25, startPoint y: 314, endPoint x: 30, endPoint y: 314, distance: 5.1
click at [25, 314] on span "Expenses" at bounding box center [28, 311] width 22 height 7
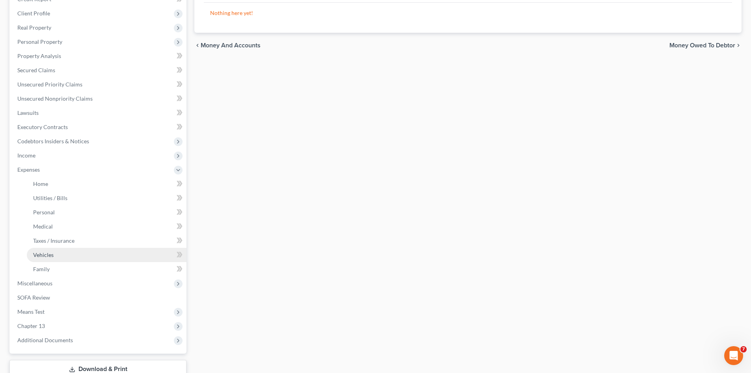
click at [49, 255] on span "Vehicles" at bounding box center [43, 254] width 21 height 7
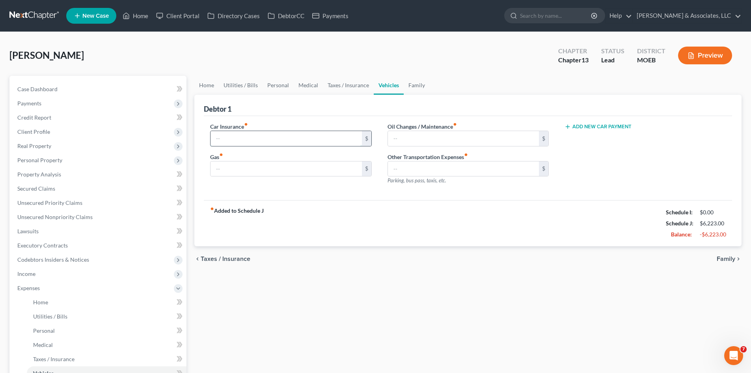
click at [231, 142] on input "text" at bounding box center [286, 138] width 151 height 15
type input "0.00"
click at [418, 142] on input "text" at bounding box center [463, 138] width 151 height 15
type input "0.00"
click at [293, 175] on input "text" at bounding box center [286, 168] width 151 height 15
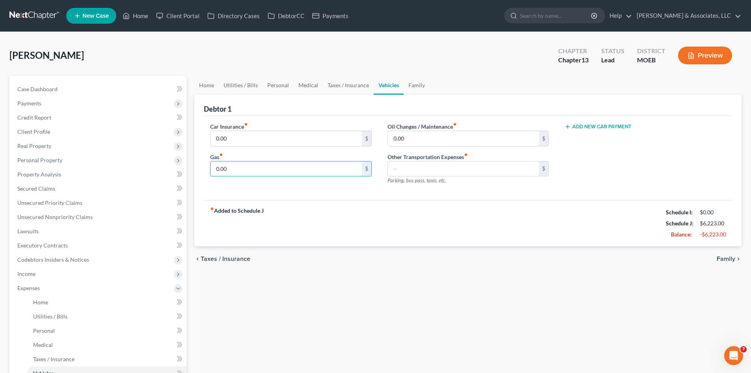
type input "0.00"
click at [39, 88] on span "Case Dashboard" at bounding box center [37, 89] width 40 height 7
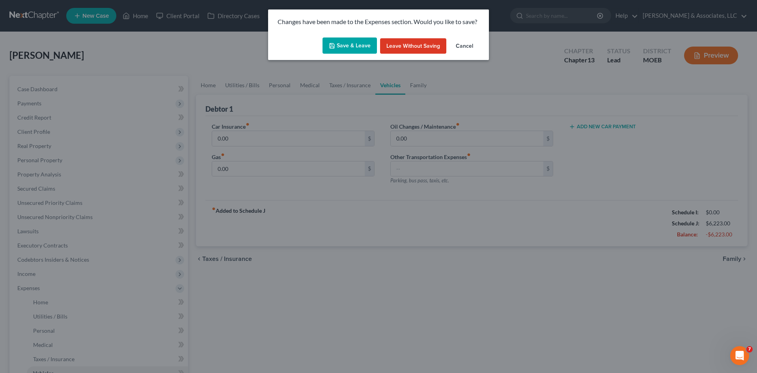
click at [340, 45] on button "Save & Leave" at bounding box center [350, 45] width 54 height 17
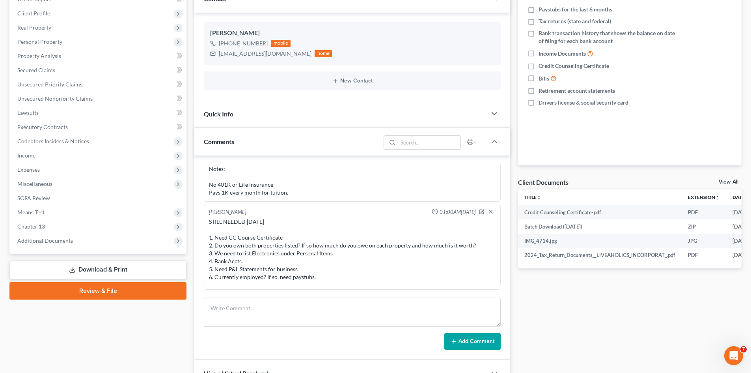
scroll to position [599, 0]
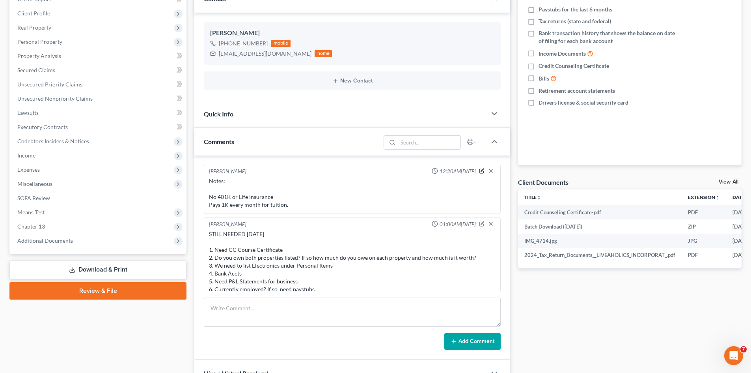
click at [479, 170] on icon "button" at bounding box center [482, 171] width 6 height 6
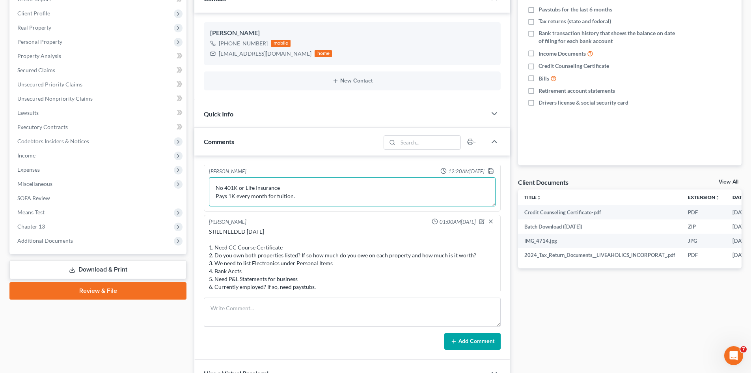
click at [298, 195] on textarea "Notes: No 401K or Life Insurance Pays 1K every month for tuition." at bounding box center [352, 191] width 287 height 29
click at [249, 203] on textarea "Notes: No 401K or Life Insurance Pays 1K every month for tuition. Doesn't have …" at bounding box center [352, 191] width 287 height 29
type textarea "Notes: No 401K or Life Insurance Pays 1K every month for tuition. Doesn't have …"
click at [490, 173] on polyline "button" at bounding box center [491, 172] width 3 height 2
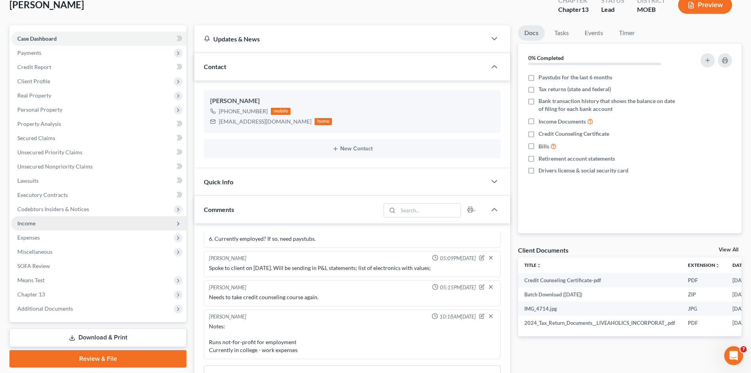
scroll to position [39, 0]
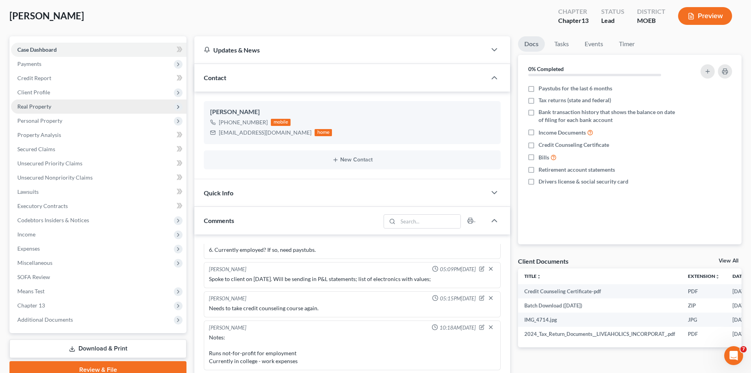
click at [49, 107] on span "Real Property" at bounding box center [34, 106] width 34 height 7
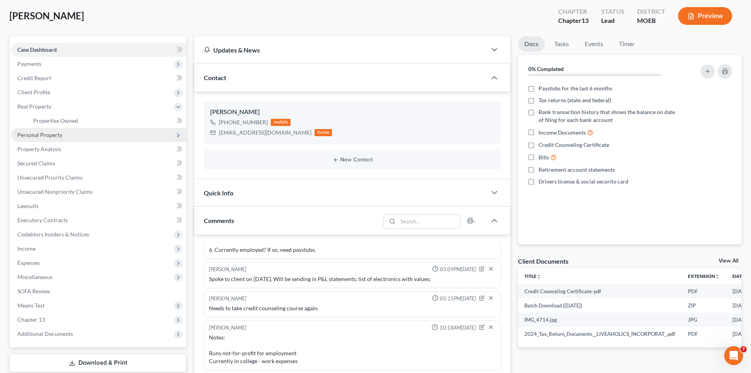
click at [43, 135] on span "Personal Property" at bounding box center [39, 134] width 45 height 7
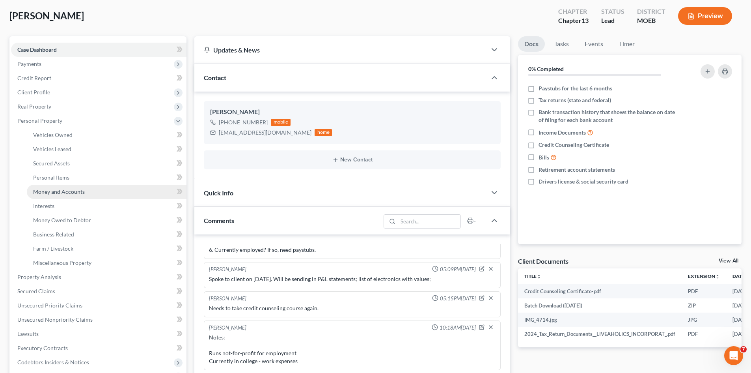
click at [42, 189] on span "Money and Accounts" at bounding box center [59, 191] width 52 height 7
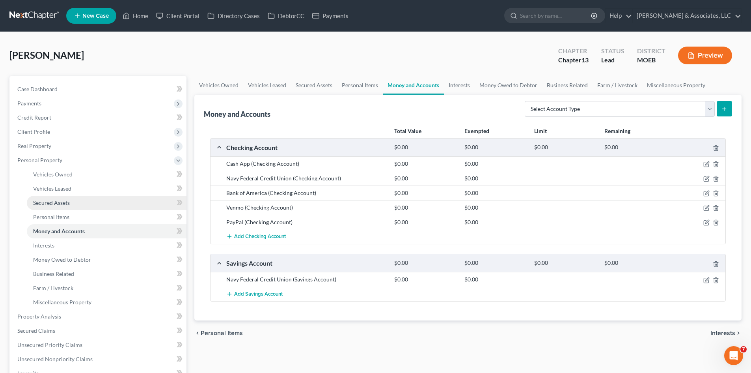
click at [53, 203] on span "Secured Assets" at bounding box center [51, 202] width 37 height 7
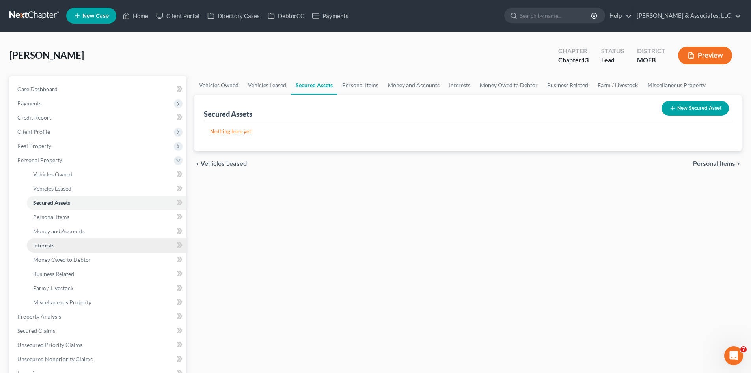
click at [45, 245] on span "Interests" at bounding box center [43, 245] width 21 height 7
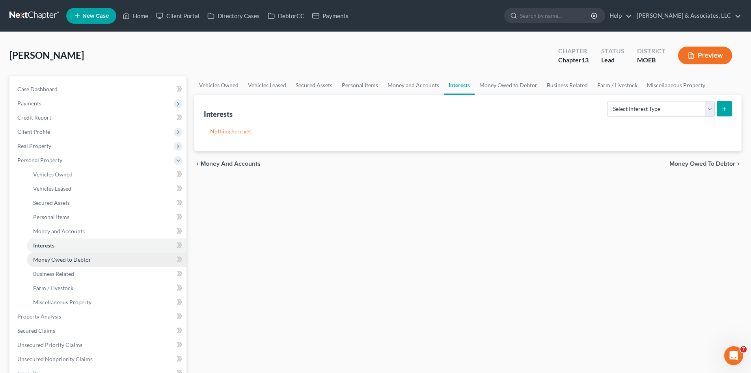
click at [60, 259] on span "Money Owed to Debtor" at bounding box center [62, 259] width 58 height 7
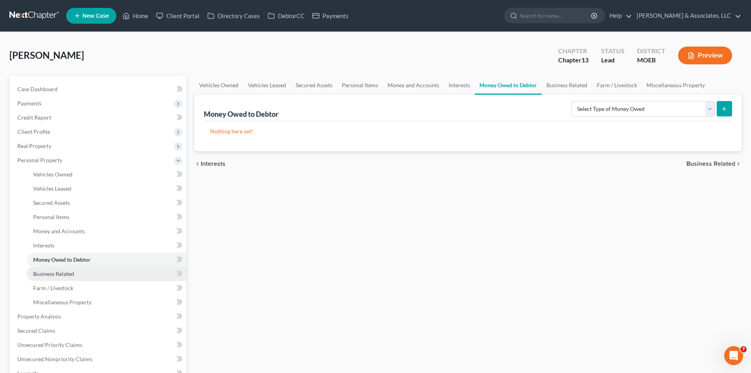
click at [54, 270] on span "Business Related" at bounding box center [53, 273] width 41 height 7
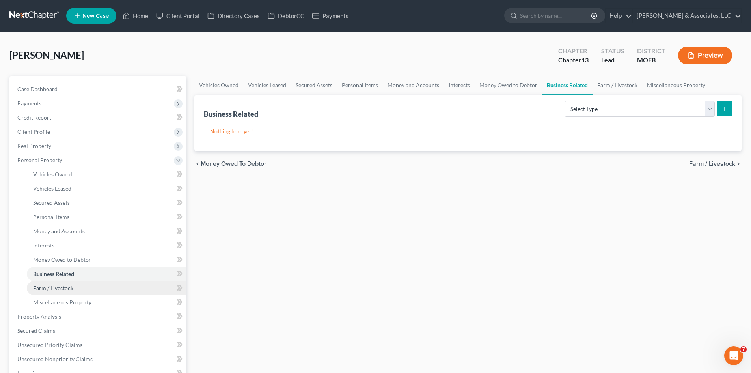
click at [50, 288] on span "Farm / Livestock" at bounding box center [53, 287] width 40 height 7
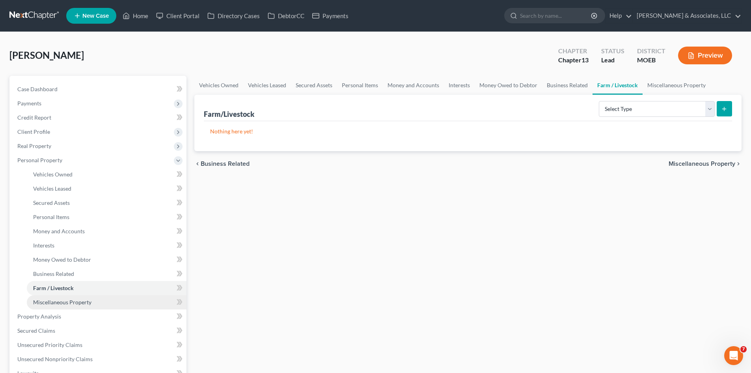
click at [53, 299] on span "Miscellaneous Property" at bounding box center [62, 302] width 58 height 7
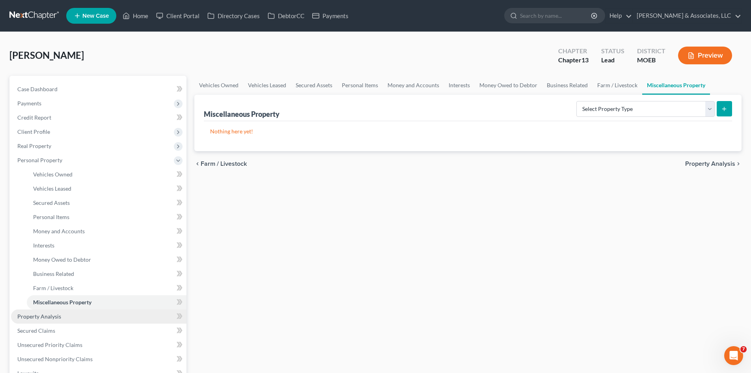
click at [49, 317] on span "Property Analysis" at bounding box center [39, 316] width 44 height 7
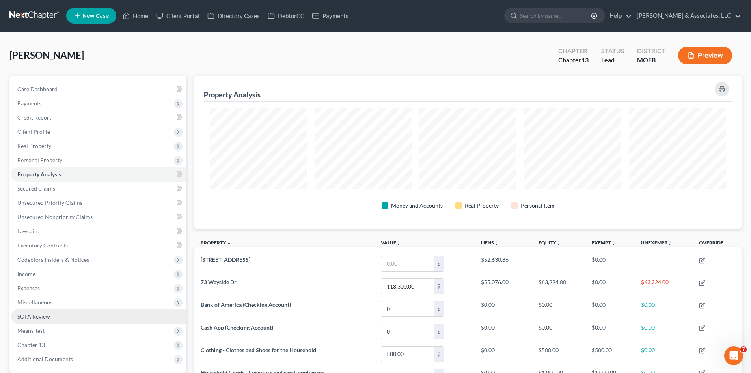
scroll to position [153, 547]
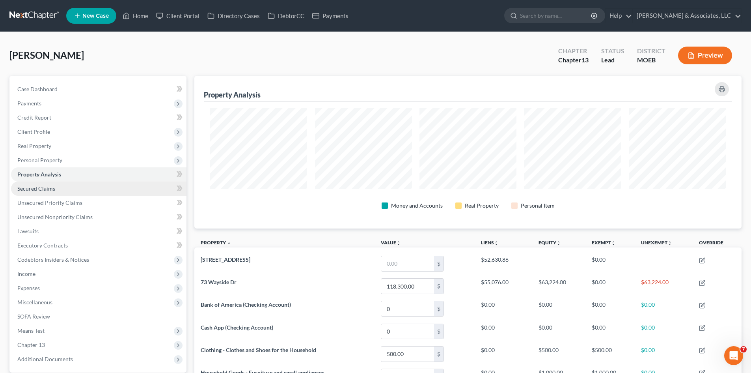
click at [43, 189] on span "Secured Claims" at bounding box center [36, 188] width 38 height 7
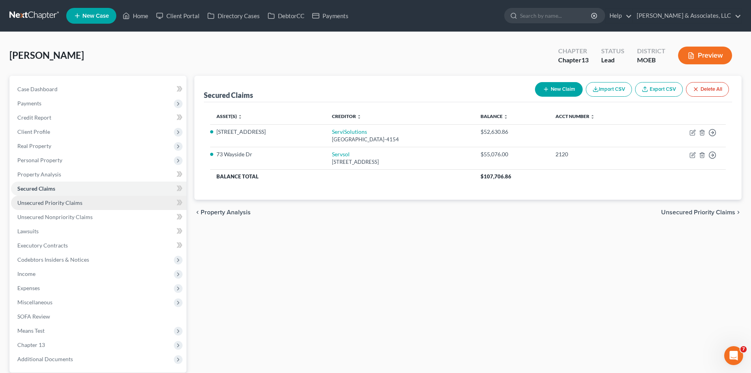
click at [62, 205] on span "Unsecured Priority Claims" at bounding box center [49, 202] width 65 height 7
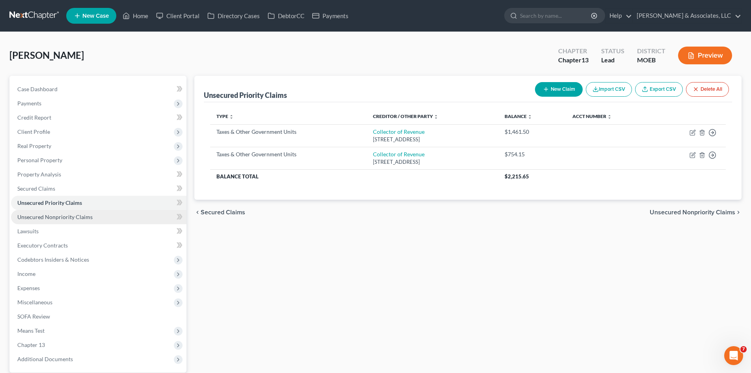
click at [48, 218] on span "Unsecured Nonpriority Claims" at bounding box center [54, 216] width 75 height 7
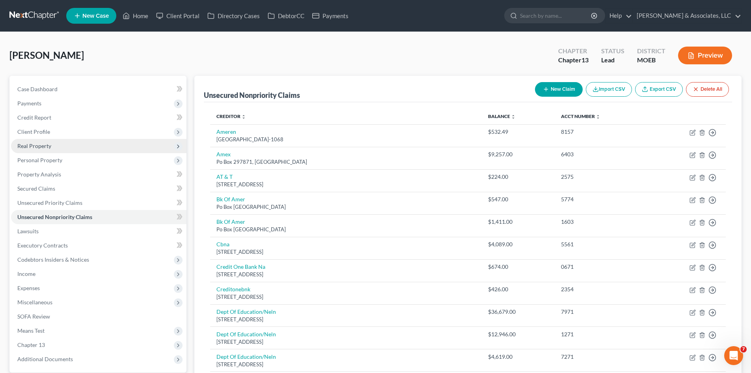
click at [24, 149] on span "Real Property" at bounding box center [34, 145] width 34 height 7
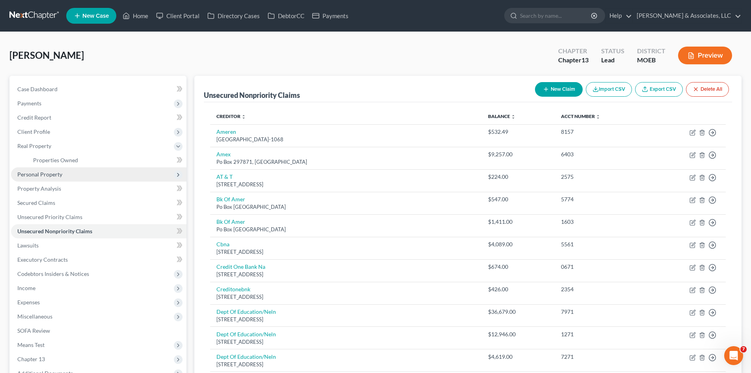
click at [40, 174] on span "Personal Property" at bounding box center [39, 174] width 45 height 7
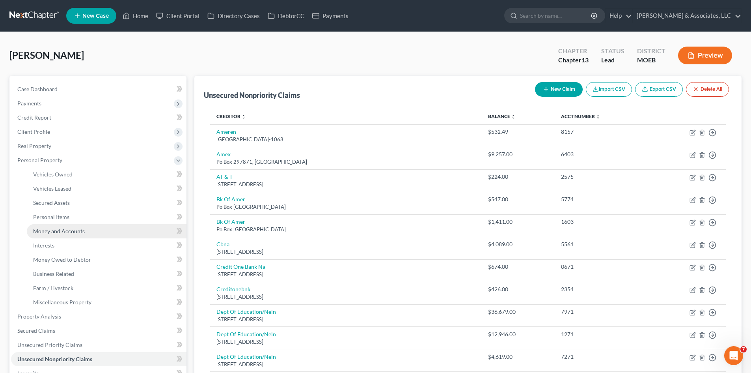
click at [56, 231] on span "Money and Accounts" at bounding box center [59, 231] width 52 height 7
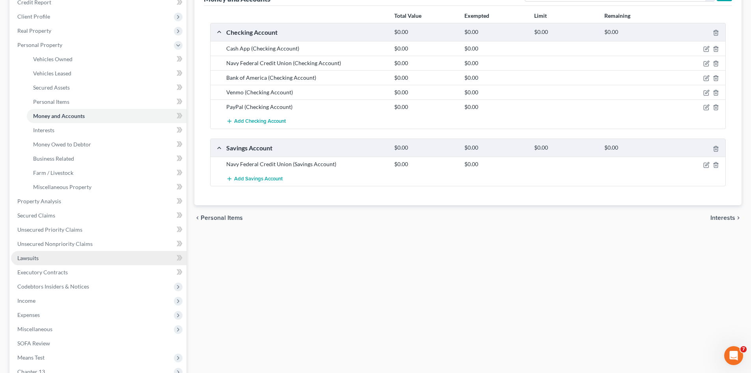
scroll to position [118, 0]
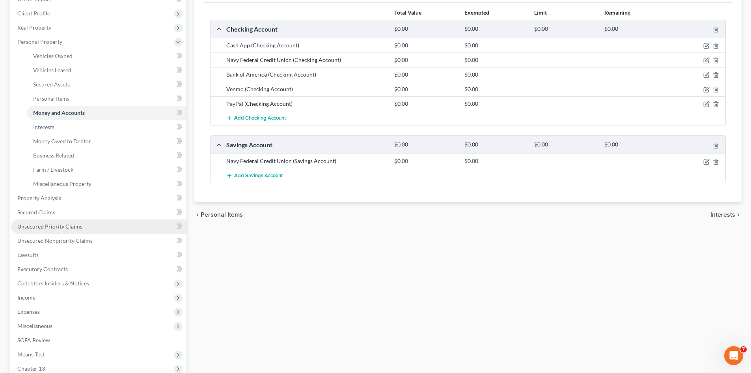
drag, startPoint x: 37, startPoint y: 225, endPoint x: 34, endPoint y: 220, distance: 5.6
click at [37, 225] on span "Unsecured Priority Claims" at bounding box center [49, 226] width 65 height 7
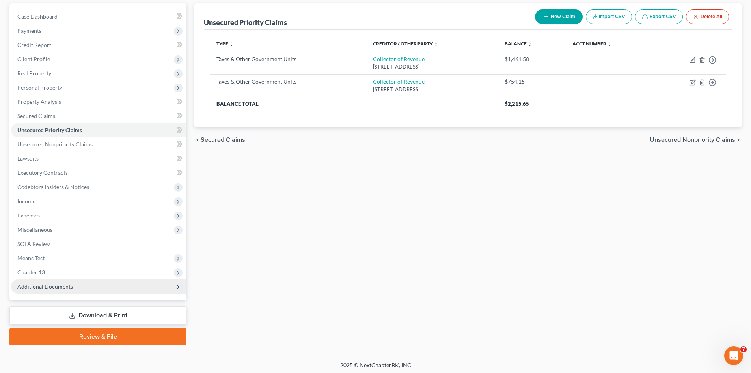
scroll to position [75, 0]
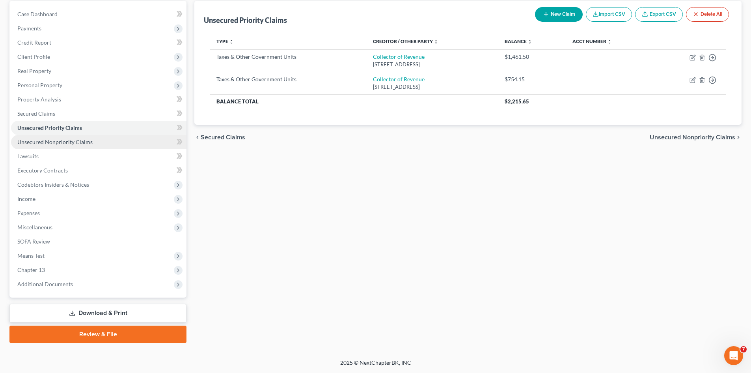
click at [40, 143] on span "Unsecured Nonpriority Claims" at bounding box center [54, 141] width 75 height 7
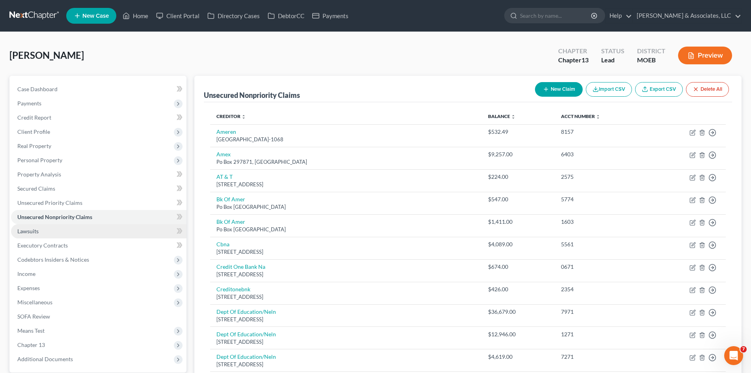
click at [37, 230] on span "Lawsuits" at bounding box center [27, 231] width 21 height 7
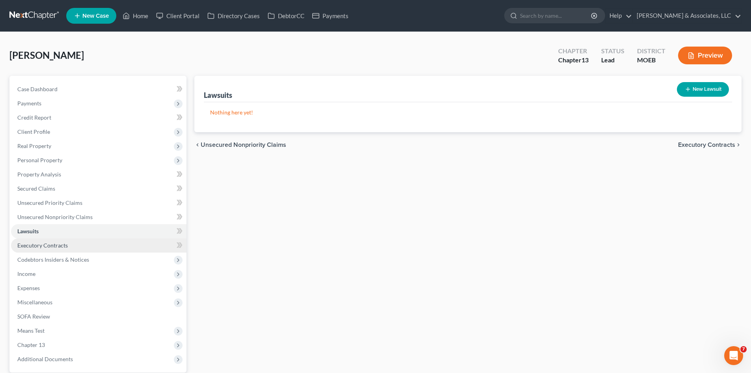
click at [36, 246] on span "Executory Contracts" at bounding box center [42, 245] width 50 height 7
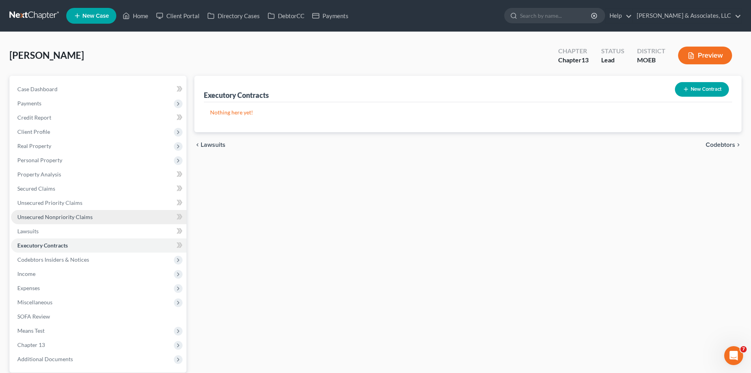
click at [52, 219] on span "Unsecured Nonpriority Claims" at bounding box center [54, 216] width 75 height 7
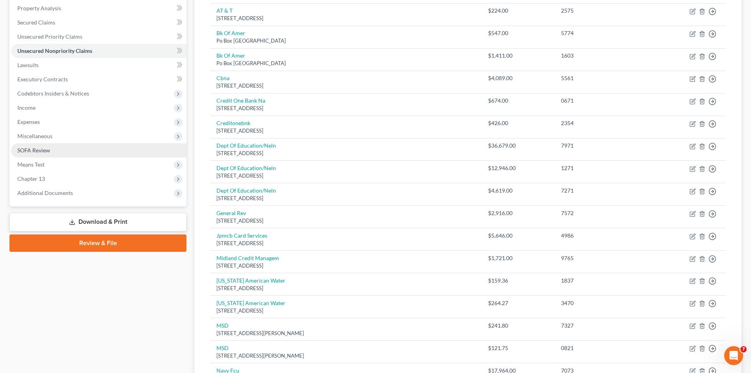
scroll to position [118, 0]
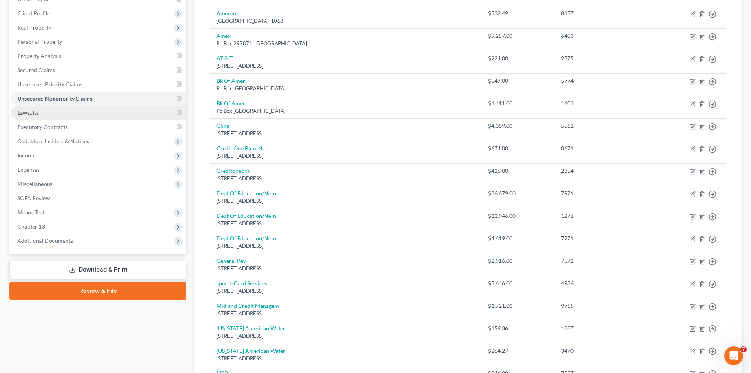
click at [34, 115] on span "Lawsuits" at bounding box center [27, 112] width 21 height 7
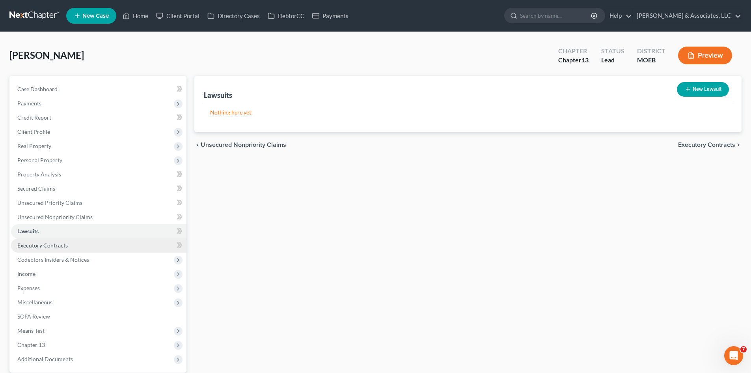
click at [44, 243] on span "Executory Contracts" at bounding box center [42, 245] width 50 height 7
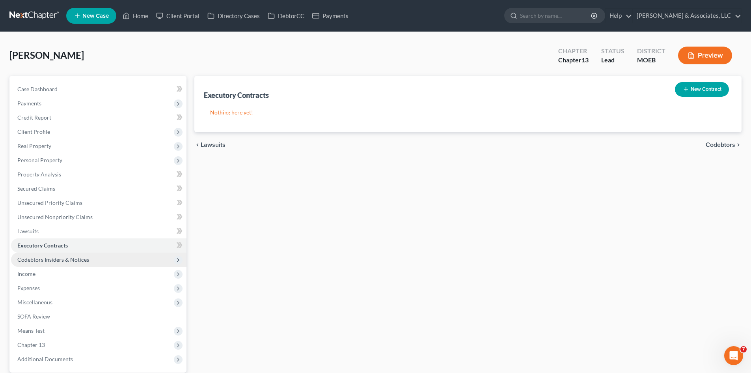
click at [49, 257] on span "Codebtors Insiders & Notices" at bounding box center [53, 259] width 72 height 7
click at [67, 256] on span "Codebtors Insiders & Notices" at bounding box center [53, 259] width 72 height 7
click at [50, 260] on span "Codebtors Insiders & Notices" at bounding box center [53, 259] width 72 height 7
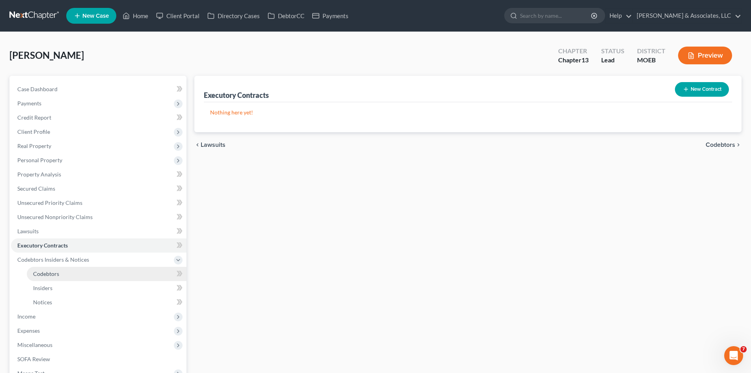
click at [43, 273] on span "Codebtors" at bounding box center [46, 273] width 26 height 7
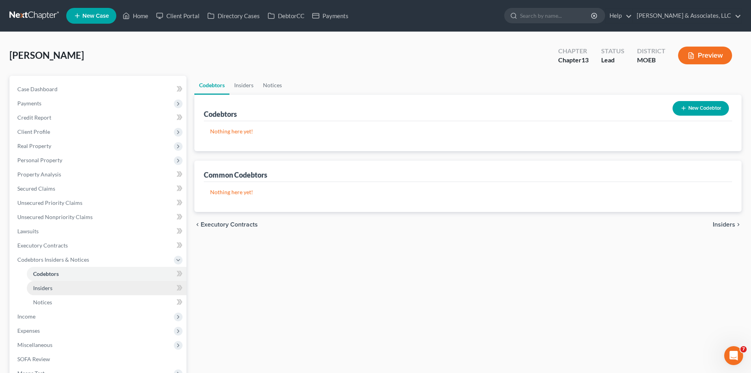
click at [48, 292] on link "Insiders" at bounding box center [107, 288] width 160 height 14
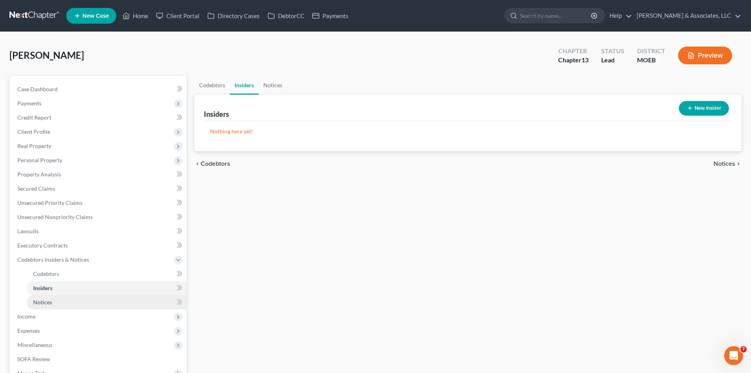
click at [43, 303] on span "Notices" at bounding box center [42, 302] width 19 height 7
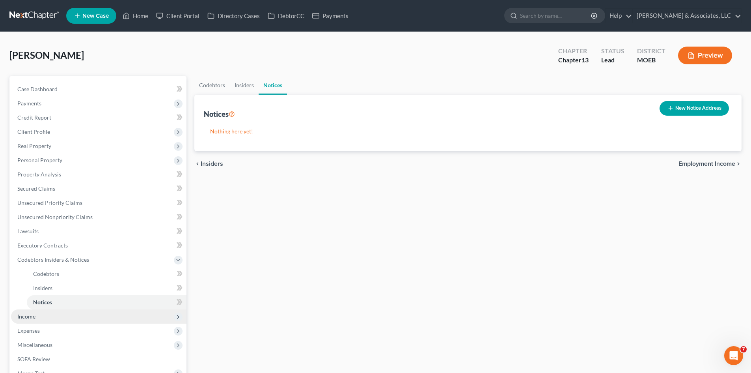
click at [24, 317] on span "Income" at bounding box center [26, 316] width 18 height 7
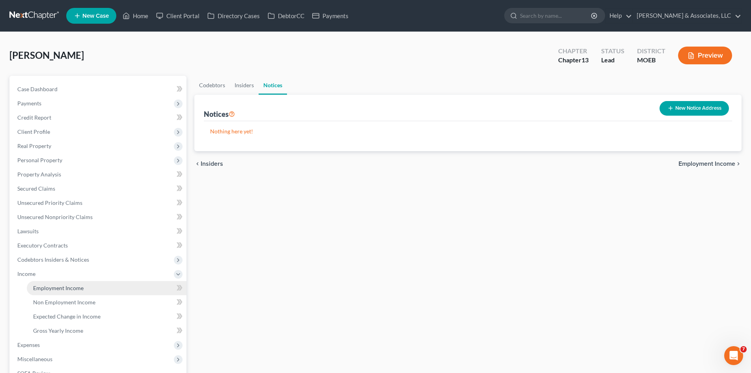
click at [55, 291] on link "Employment Income" at bounding box center [107, 288] width 160 height 14
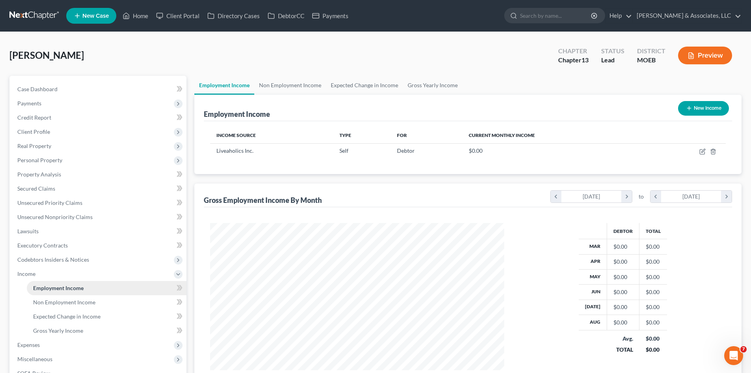
scroll to position [147, 310]
click at [53, 302] on span "Non Employment Income" at bounding box center [64, 302] width 62 height 7
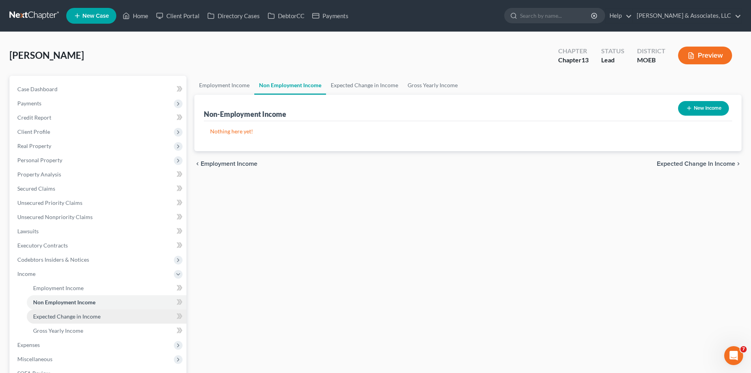
click at [50, 319] on link "Expected Change in Income" at bounding box center [107, 316] width 160 height 14
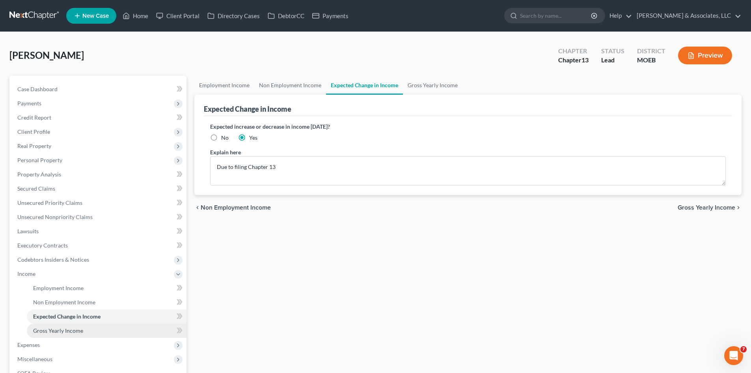
click at [52, 330] on span "Gross Yearly Income" at bounding box center [58, 330] width 50 height 7
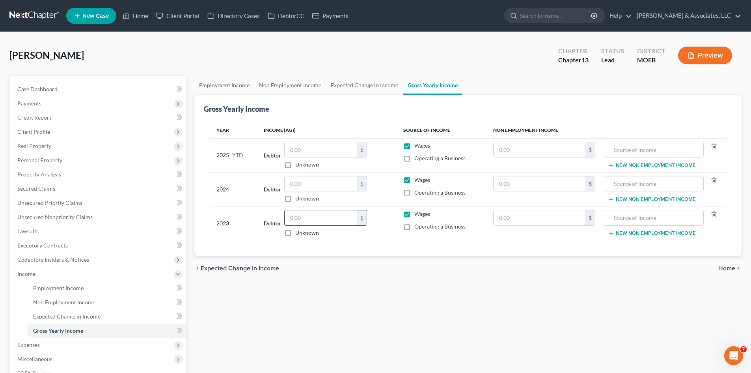
click at [316, 217] on input "text" at bounding box center [321, 217] width 73 height 15
type input "17,404"
click at [320, 183] on input "text" at bounding box center [321, 183] width 73 height 15
type input "31,646"
click at [338, 270] on div "chevron_left Expected Change in Income Home chevron_right" at bounding box center [467, 268] width 547 height 25
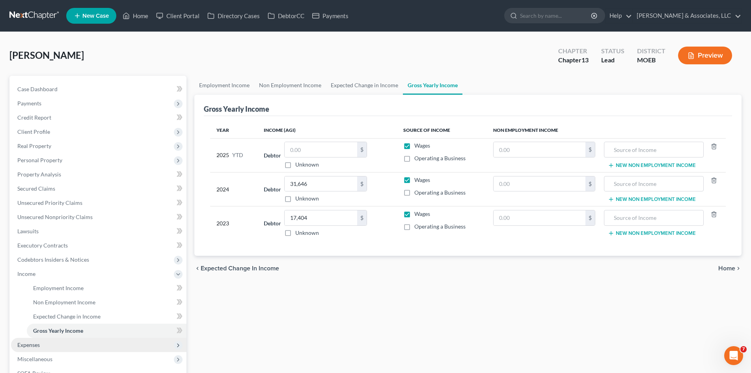
click at [29, 340] on span "Expenses" at bounding box center [98, 345] width 175 height 14
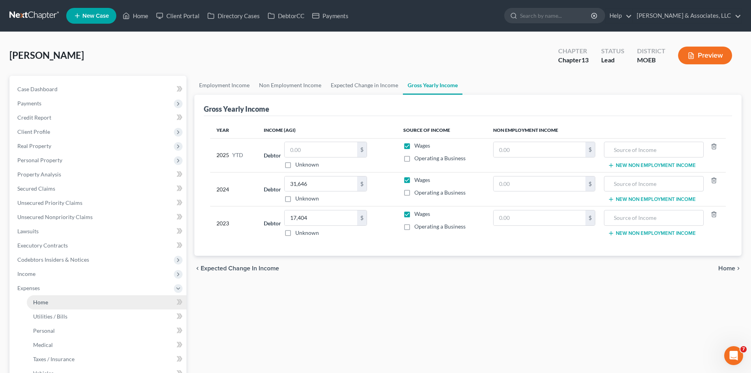
click at [39, 299] on span "Home" at bounding box center [40, 302] width 15 height 7
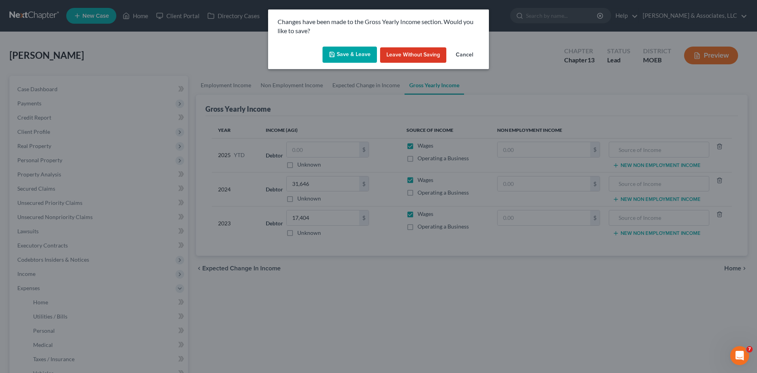
click at [352, 49] on button "Save & Leave" at bounding box center [350, 55] width 54 height 17
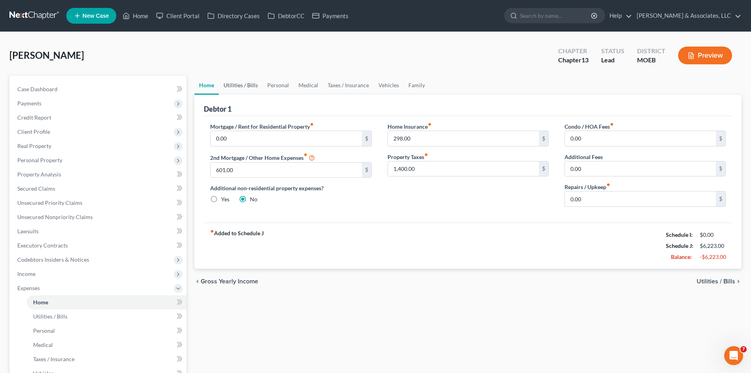
click at [237, 85] on link "Utilities / Bills" at bounding box center [241, 85] width 44 height 19
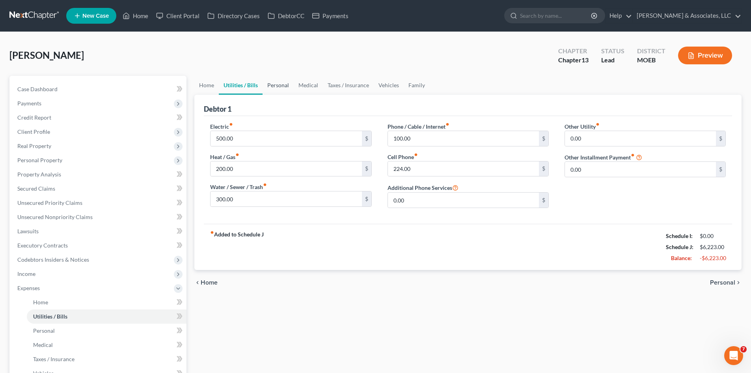
click at [286, 85] on link "Personal" at bounding box center [278, 85] width 31 height 19
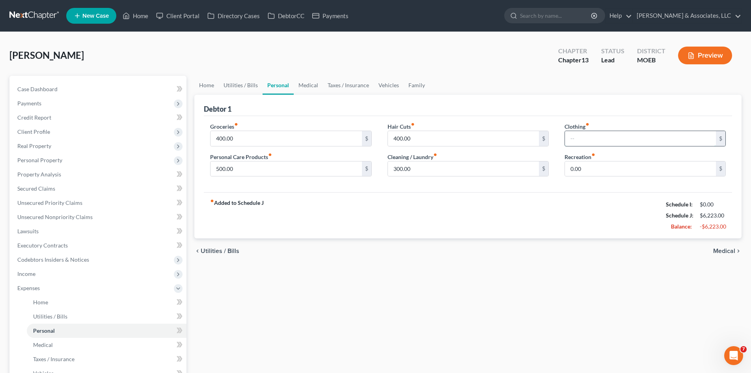
click at [622, 141] on input "text" at bounding box center [640, 138] width 151 height 15
click at [309, 88] on link "Medical" at bounding box center [308, 85] width 29 height 19
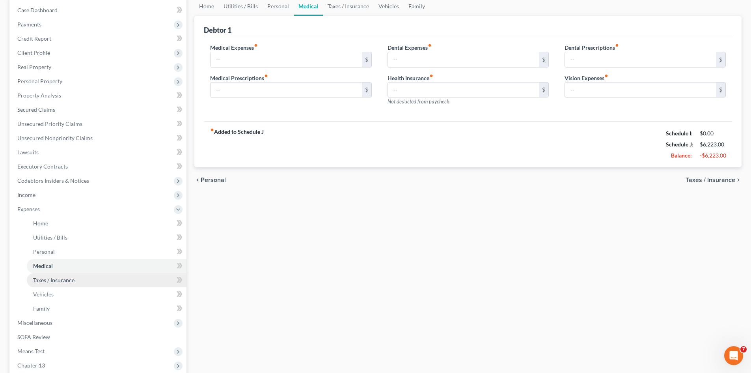
click at [71, 284] on link "Taxes / Insurance" at bounding box center [107, 280] width 160 height 14
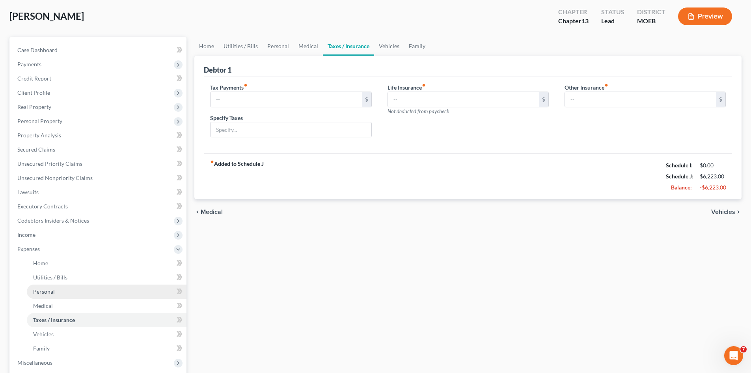
scroll to position [118, 0]
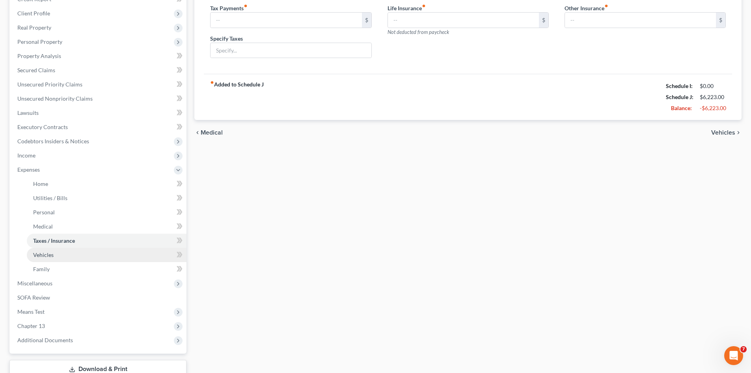
click at [53, 256] on link "Vehicles" at bounding box center [107, 255] width 160 height 14
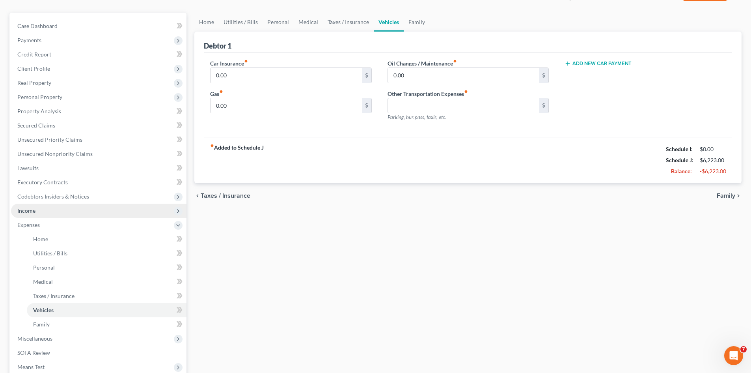
scroll to position [158, 0]
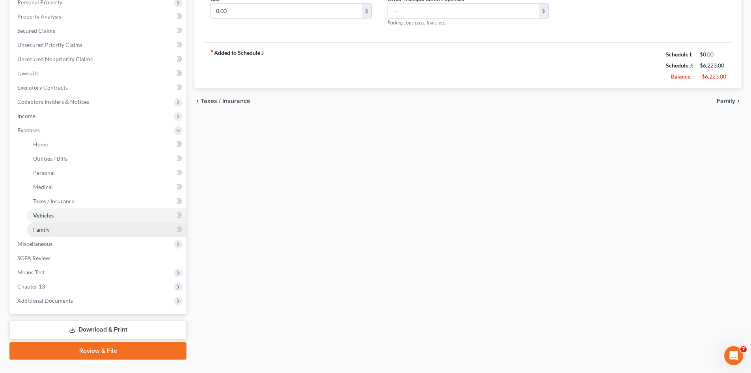
click at [47, 229] on span "Family" at bounding box center [41, 229] width 17 height 7
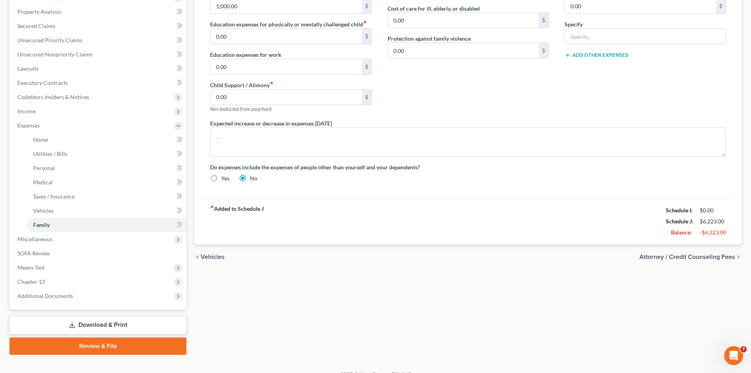
scroll to position [174, 0]
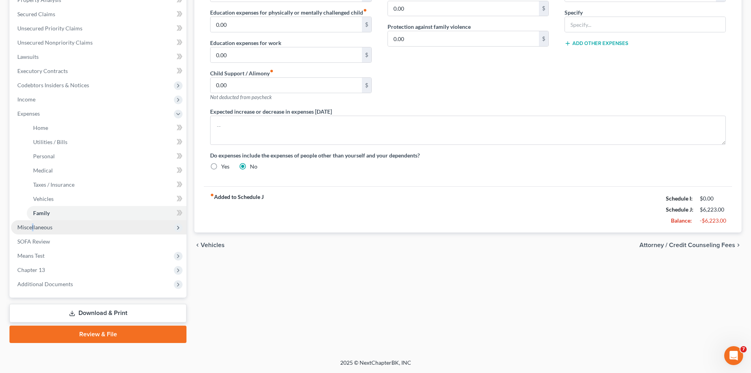
click at [33, 226] on span "Miscellaneous" at bounding box center [34, 227] width 35 height 7
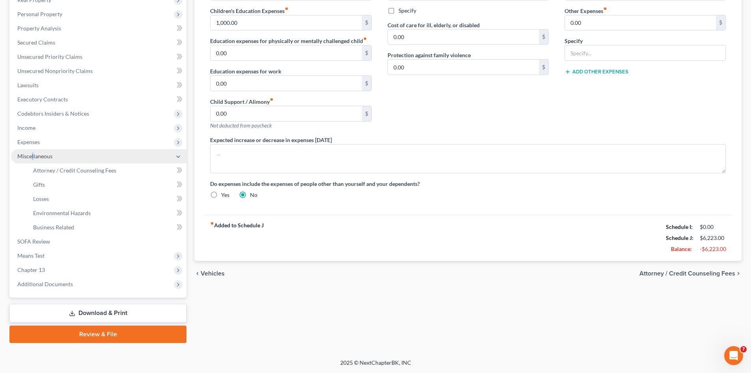
scroll to position [146, 0]
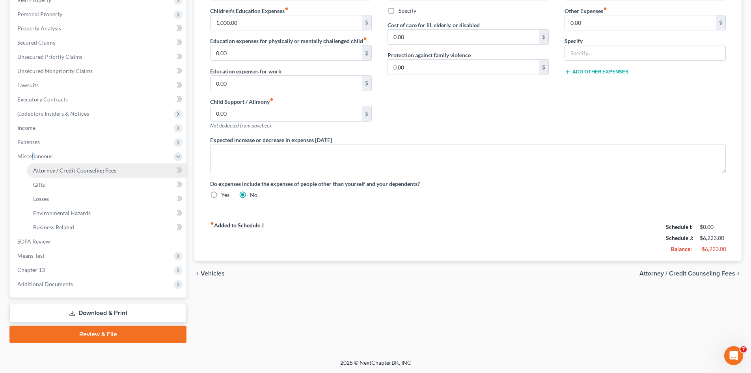
click at [94, 175] on link "Attorney / Credit Counseling Fees" at bounding box center [107, 170] width 160 height 14
select select "0"
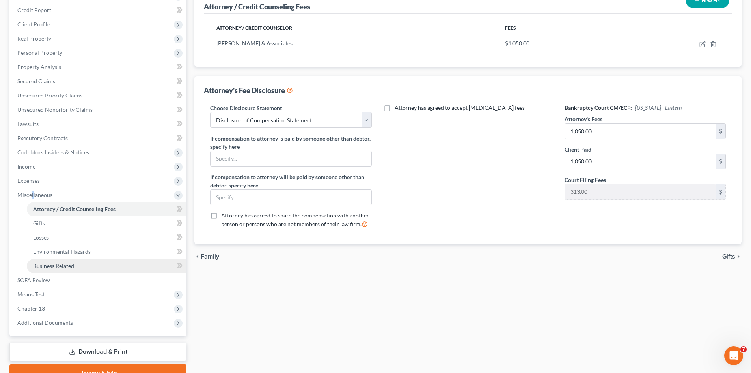
scroll to position [118, 0]
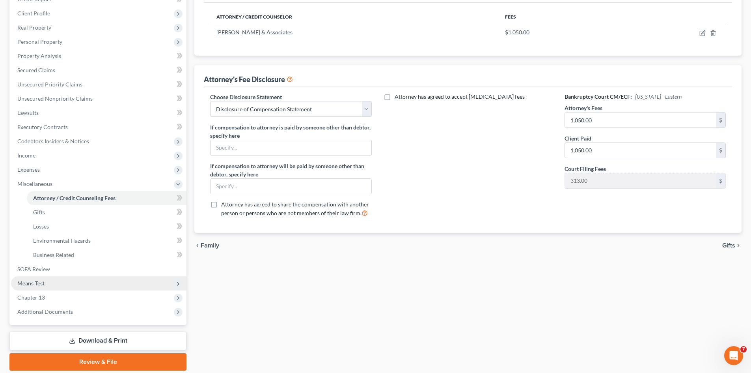
click at [45, 285] on span "Means Test" at bounding box center [98, 283] width 175 height 14
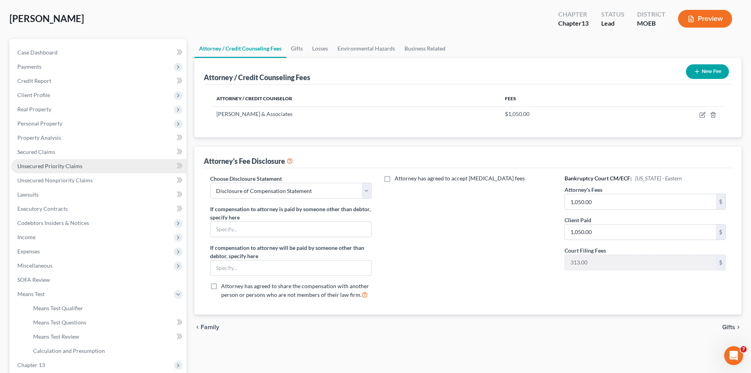
scroll to position [0, 0]
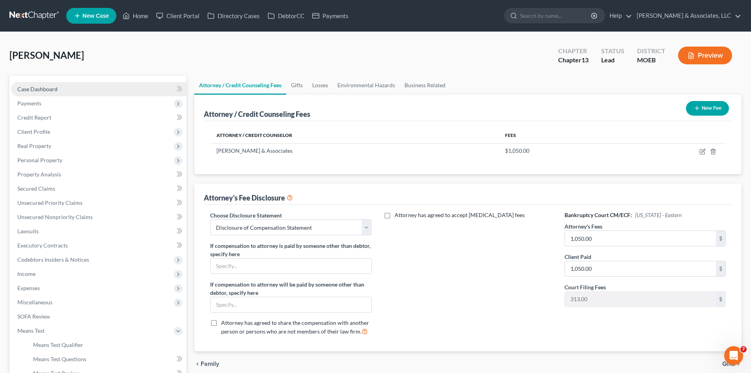
click at [59, 91] on link "Case Dashboard" at bounding box center [98, 89] width 175 height 14
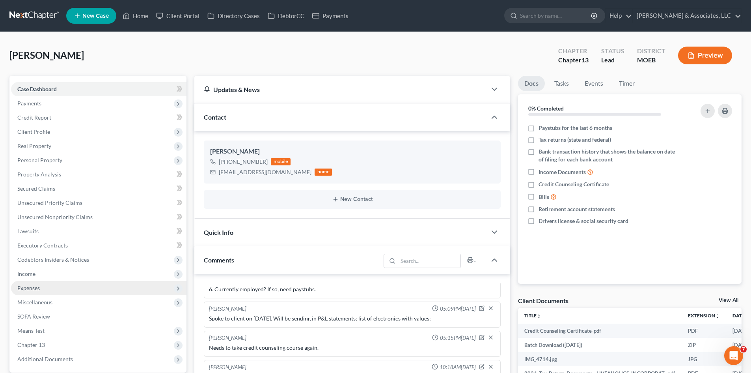
click at [40, 291] on span "Expenses" at bounding box center [98, 288] width 175 height 14
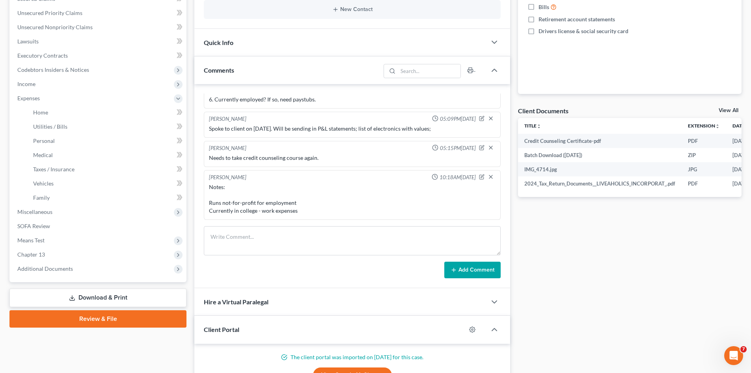
scroll to position [197, 0]
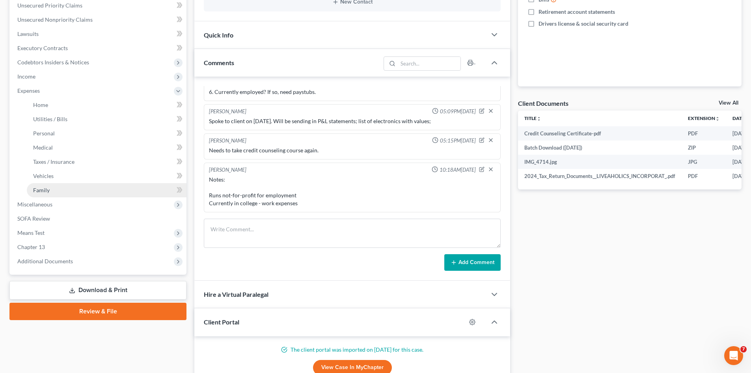
click at [51, 193] on link "Family" at bounding box center [107, 190] width 160 height 14
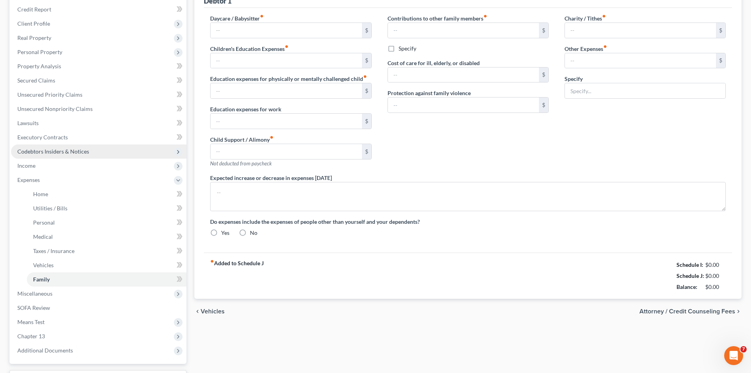
type input "0.00"
type input "1,000.00"
type input "0.00"
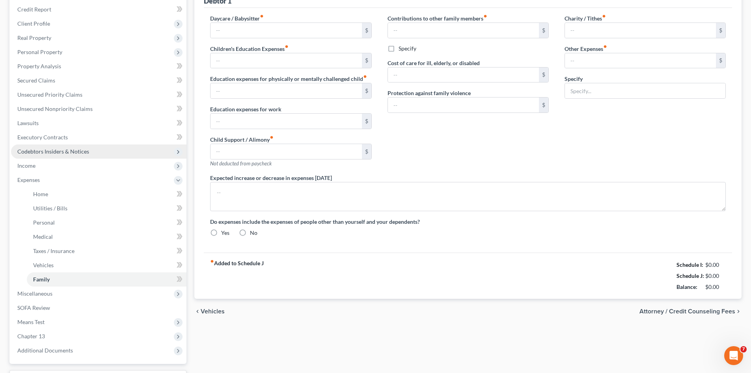
type input "0.00"
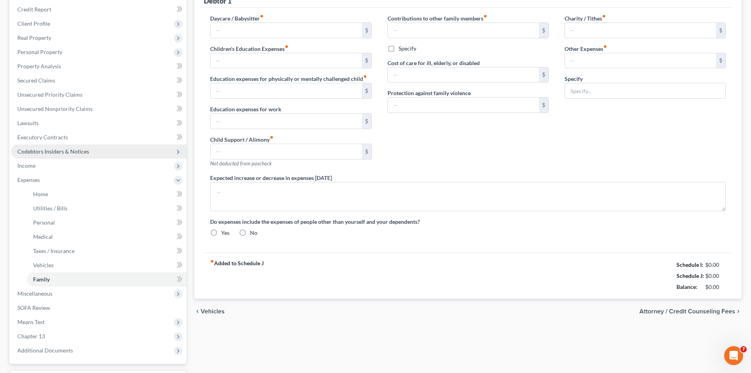
radio input "true"
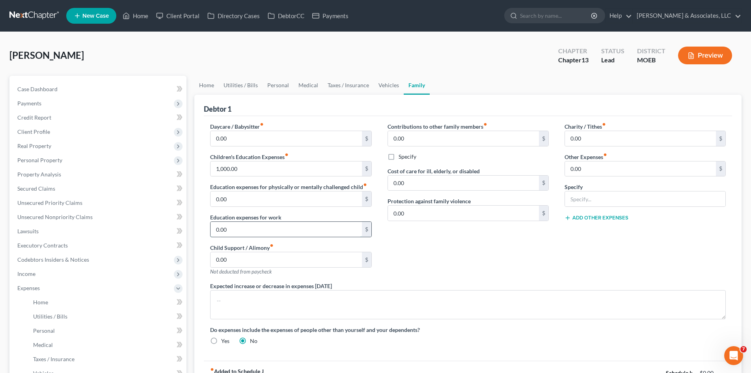
click at [236, 234] on input "0.00" at bounding box center [286, 229] width 151 height 15
type input "1,000.00"
type input "0.0"
click at [39, 132] on span "Client Profile" at bounding box center [33, 131] width 33 height 7
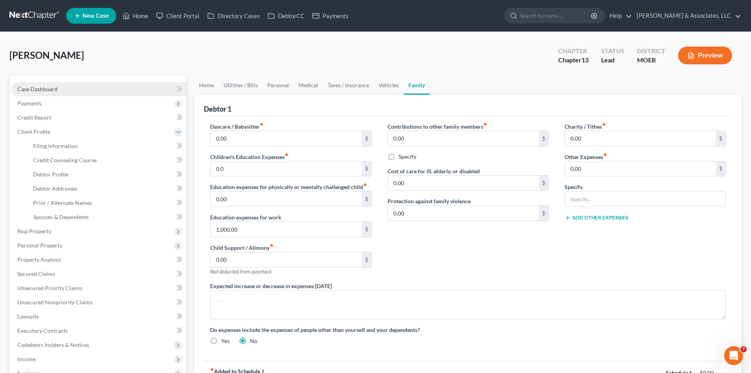
click at [40, 88] on span "Case Dashboard" at bounding box center [37, 89] width 40 height 7
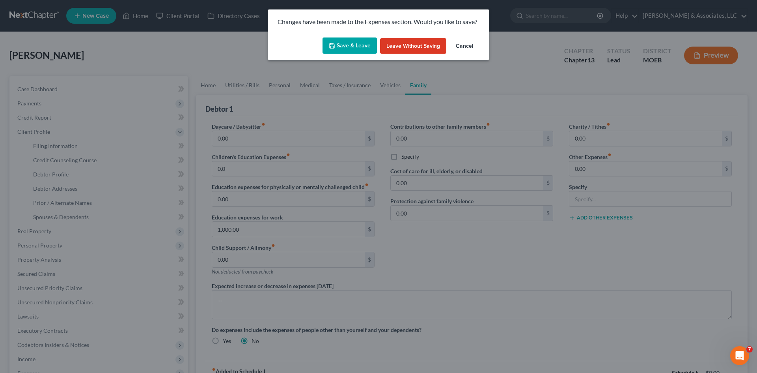
click at [352, 44] on button "Save & Leave" at bounding box center [350, 45] width 54 height 17
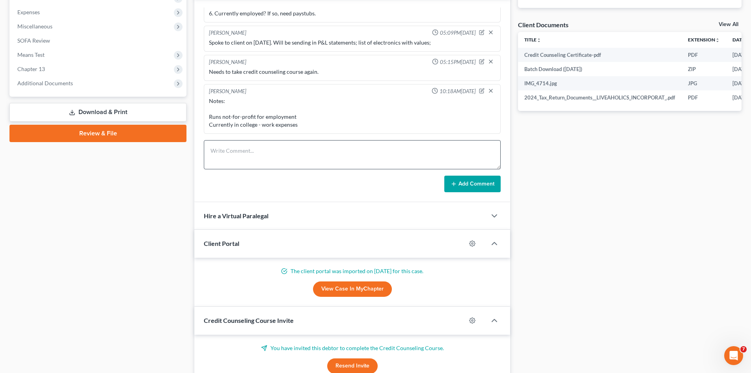
scroll to position [276, 0]
click at [481, 91] on icon "button" at bounding box center [482, 89] width 3 height 3
type textarea "Notes: Runs not-for-profit for employment Currently in college - work expenses"
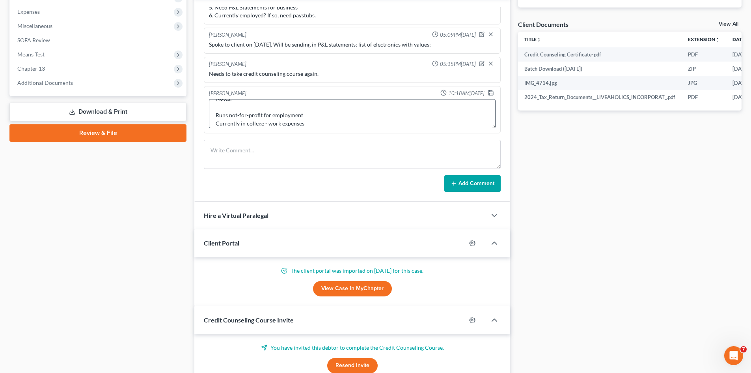
scroll to position [17, 0]
click at [488, 91] on icon "button" at bounding box center [491, 93] width 6 height 6
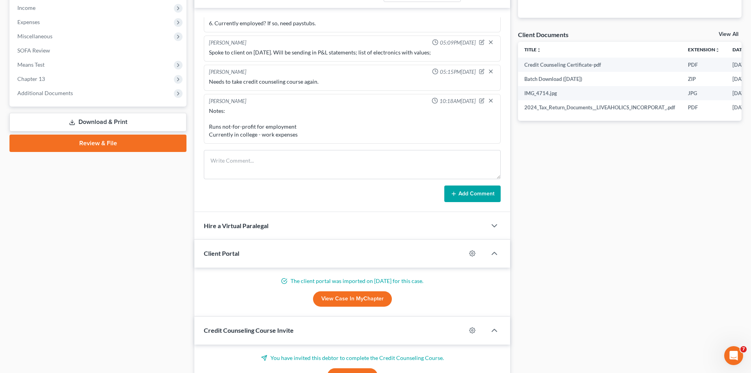
scroll to position [265, 0]
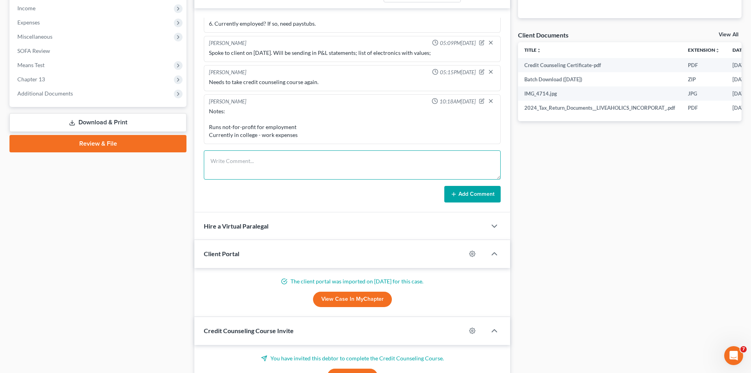
click at [224, 163] on textarea at bounding box center [352, 164] width 297 height 29
click at [288, 177] on textarea "STILL NEED as of 9/2/25: 1. Accurate P&L statements for Mar-Aug 2. CCC Certific…" at bounding box center [352, 164] width 297 height 29
drag, startPoint x: 218, startPoint y: 175, endPoint x: 222, endPoint y: 174, distance: 4.5
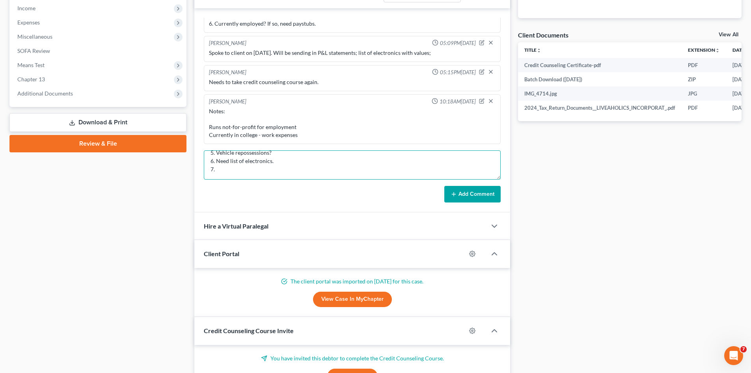
click at [224, 173] on textarea "STILL NEED as of 9/2/25: 1. Accurate P&L statements for Mar-Aug 2. CCC Certific…" at bounding box center [352, 164] width 297 height 29
click at [222, 174] on textarea "STILL NEED as of 9/2/25: 1. Accurate P&L statements for Mar-Aug 2. CCC Certific…" at bounding box center [352, 164] width 297 height 29
paste textarea "Need to open a new checking acct with a bank you don't owe money to."
click at [275, 178] on textarea "STILL NEED as of 9/2/25: 1. Accurate P&L statements for Mar-Aug 2. CCC Certific…" at bounding box center [352, 164] width 297 height 29
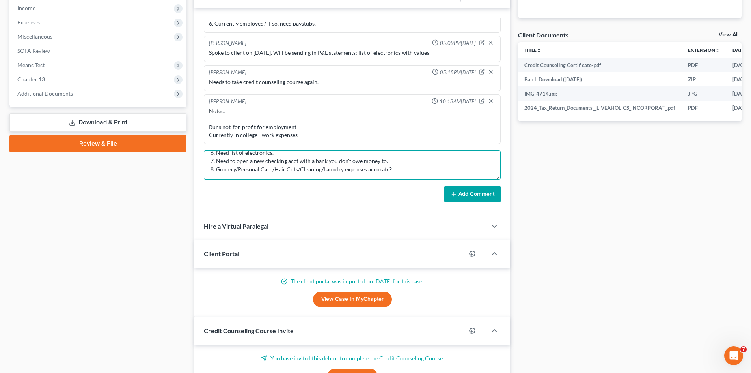
scroll to position [68, 0]
type textarea "STILL NEED as of [DATE]: 1. Accurate P&L statements for Mar-[DATE]. CCC Certifi…"
click at [475, 198] on button "Add Comment" at bounding box center [472, 194] width 56 height 17
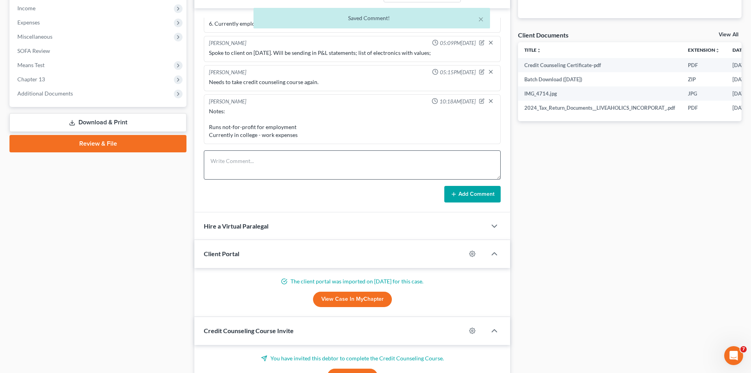
scroll to position [833, 0]
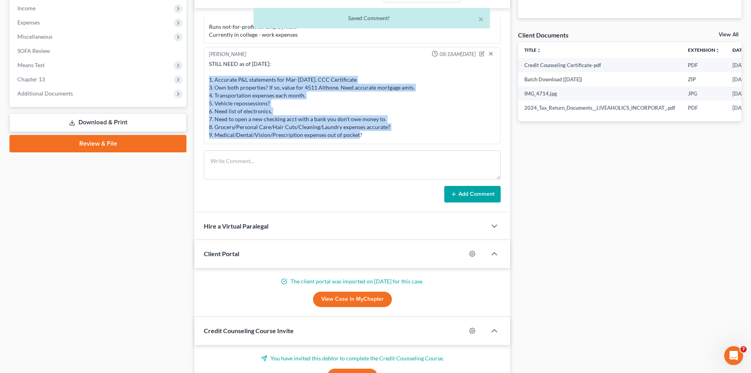
drag, startPoint x: 373, startPoint y: 135, endPoint x: 207, endPoint y: 72, distance: 177.8
click at [207, 72] on div "Liz O'Fallon 08:18AM, 09/02/2025 STILL NEED as of 9/2/25: 1. Accurate P&L state…" at bounding box center [352, 95] width 297 height 97
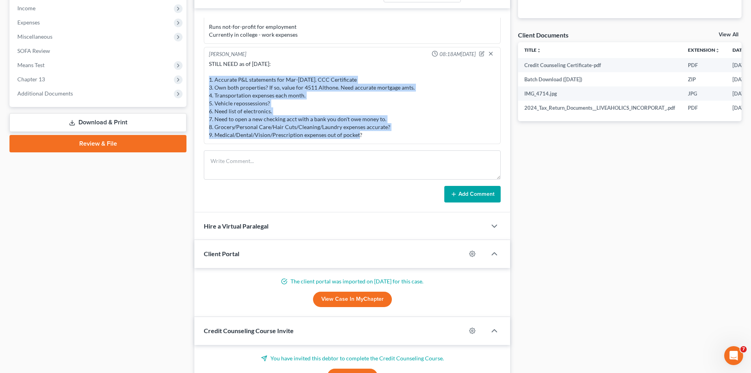
copy div "1. Accurate P&L statements for Mar-Aug 2. CCC Certificate 3. Own both propertie…"
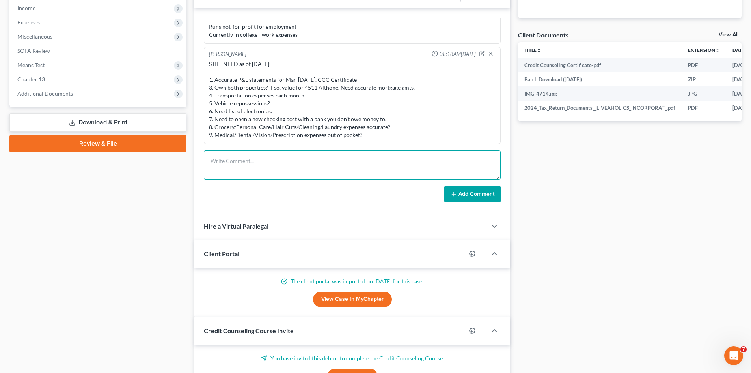
drag, startPoint x: 282, startPoint y: 151, endPoint x: 372, endPoint y: 155, distance: 89.6
click at [282, 151] on textarea at bounding box center [352, 164] width 297 height 29
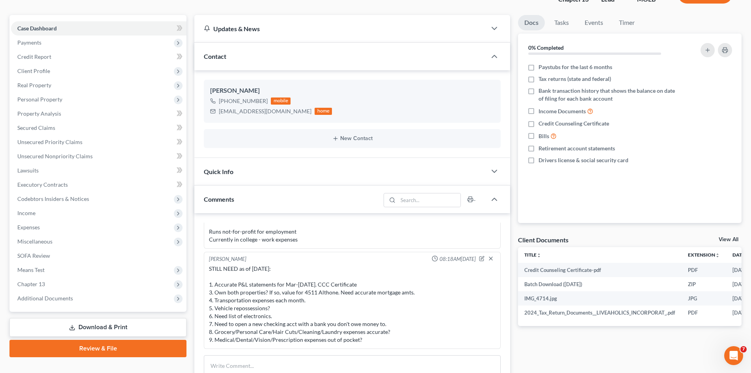
scroll to position [0, 0]
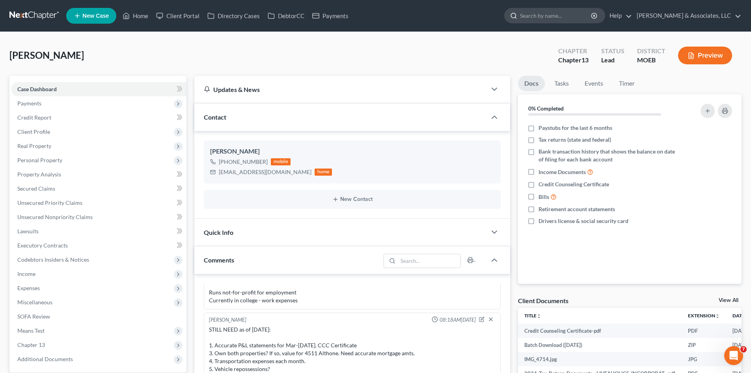
click at [558, 14] on input "search" at bounding box center [556, 15] width 72 height 15
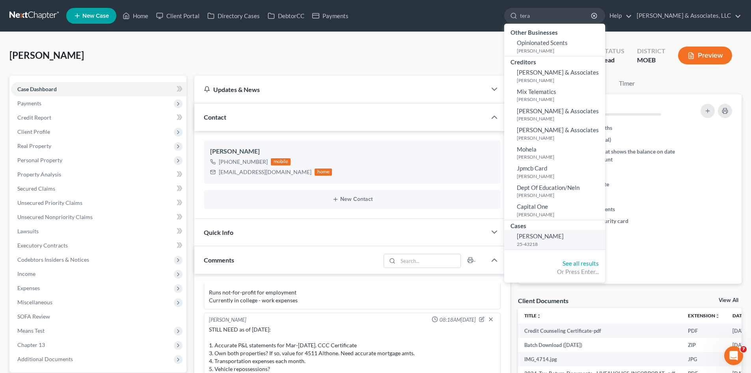
type input "tera"
click at [581, 241] on small "25-43218" at bounding box center [560, 244] width 86 height 7
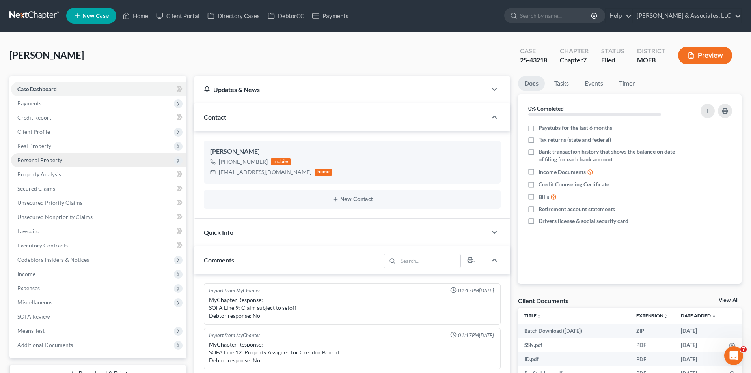
scroll to position [562, 0]
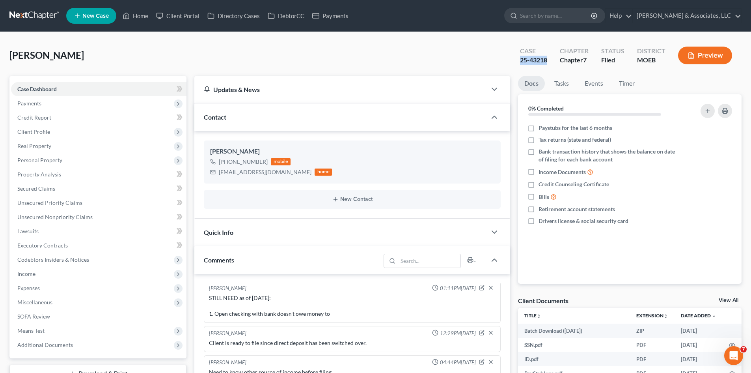
drag, startPoint x: 553, startPoint y: 60, endPoint x: 517, endPoint y: 60, distance: 35.5
click at [517, 60] on div "Case 25-43218" at bounding box center [534, 56] width 40 height 23
copy div "25-43218"
drag, startPoint x: 144, startPoint y: 16, endPoint x: 174, endPoint y: 57, distance: 51.0
click at [144, 16] on link "Home" at bounding box center [136, 16] width 34 height 14
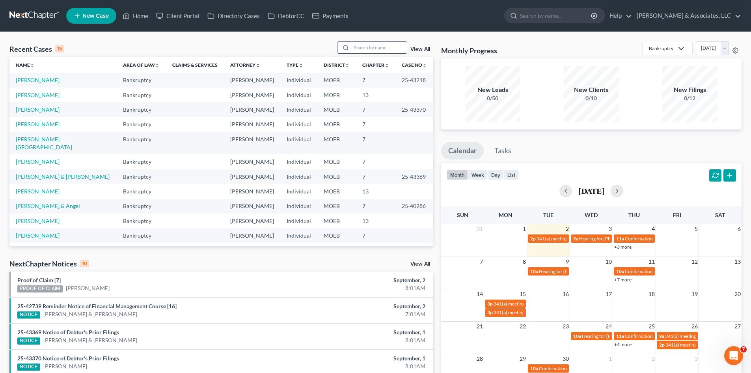
click at [380, 48] on input "search" at bounding box center [379, 47] width 55 height 11
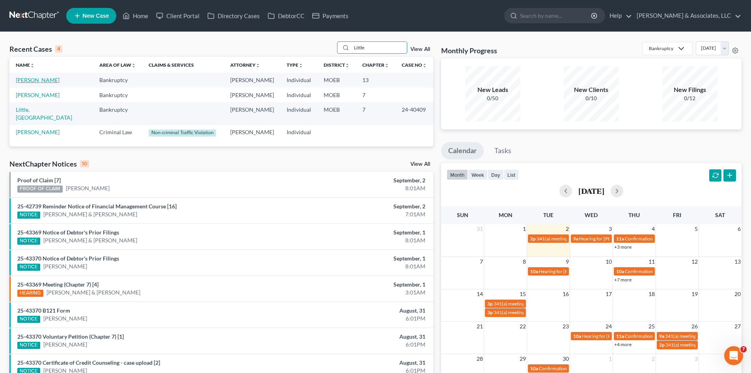
type input "Little"
click at [24, 81] on link "[PERSON_NAME]" at bounding box center [38, 80] width 44 height 7
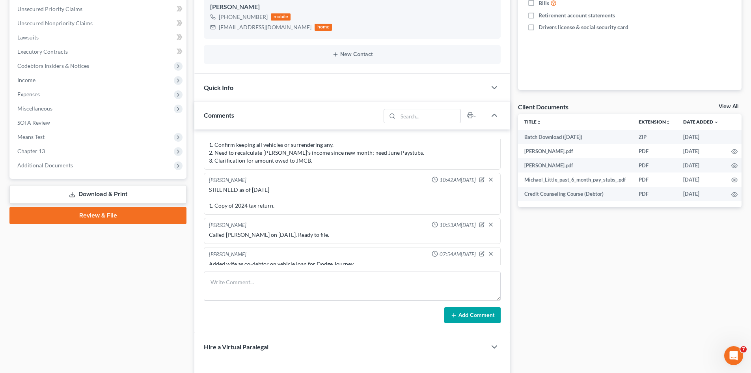
scroll to position [197, 0]
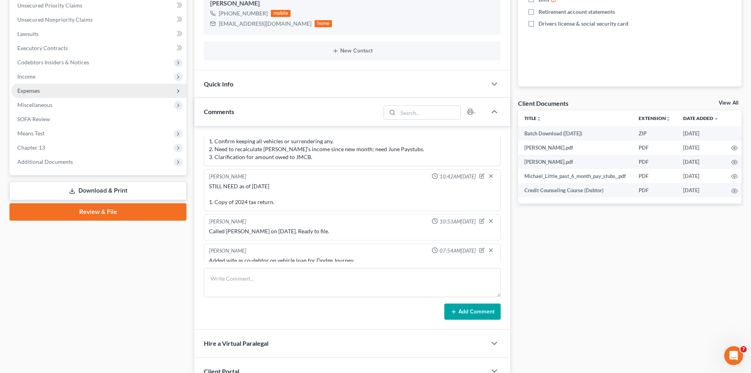
click at [25, 87] on span "Expenses" at bounding box center [28, 90] width 22 height 7
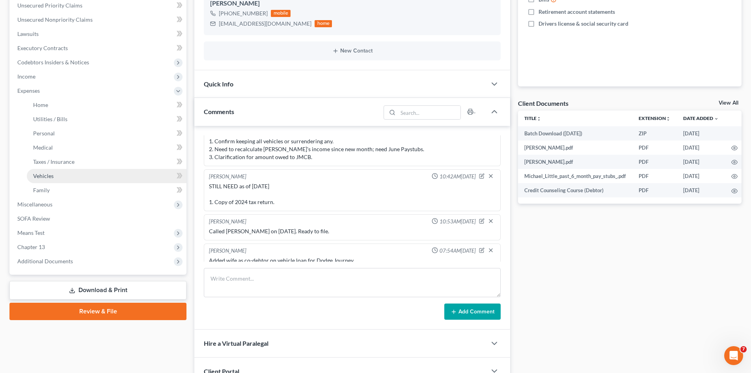
click at [47, 179] on link "Vehicles" at bounding box center [107, 176] width 160 height 14
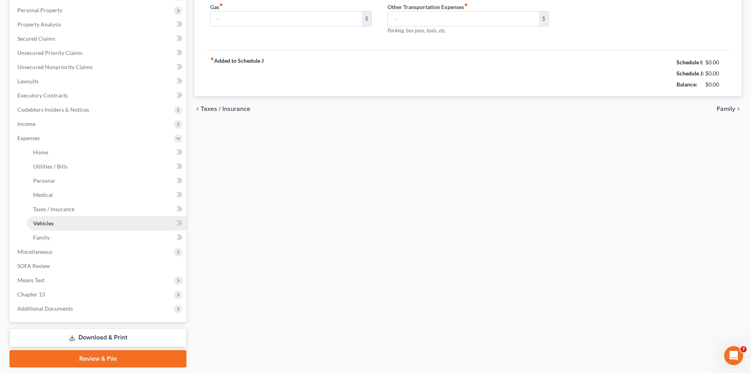
type input "425.00"
type input "300.00"
type input "50.00"
type input "0.00"
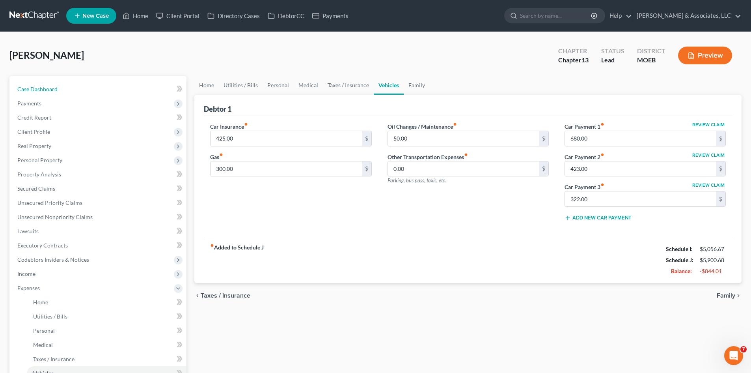
drag, startPoint x: 62, startPoint y: 93, endPoint x: 357, endPoint y: 307, distance: 364.5
click at [62, 93] on link "Case Dashboard" at bounding box center [98, 89] width 175 height 14
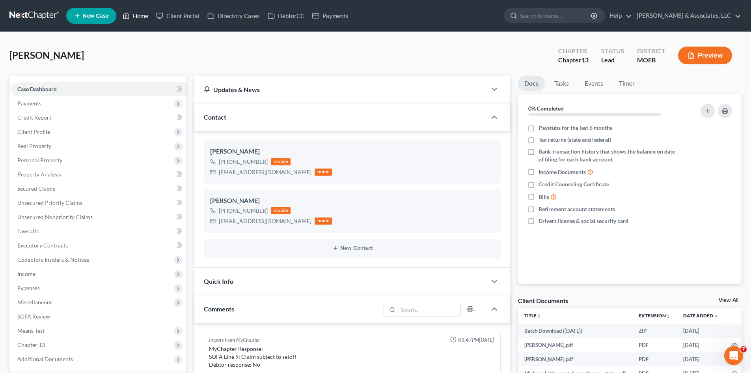
click at [136, 13] on link "Home" at bounding box center [136, 16] width 34 height 14
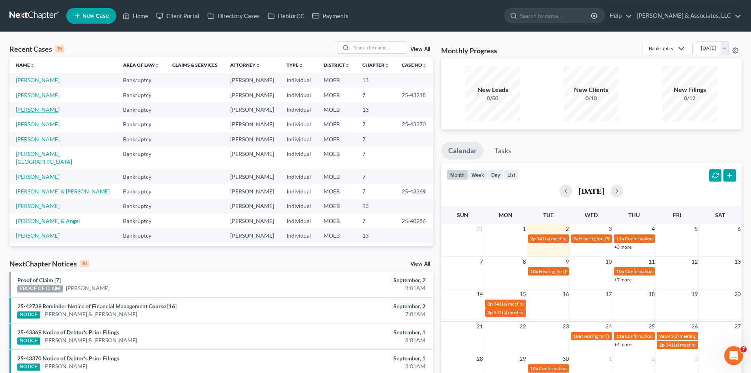
click at [35, 109] on link "[PERSON_NAME]" at bounding box center [38, 109] width 44 height 7
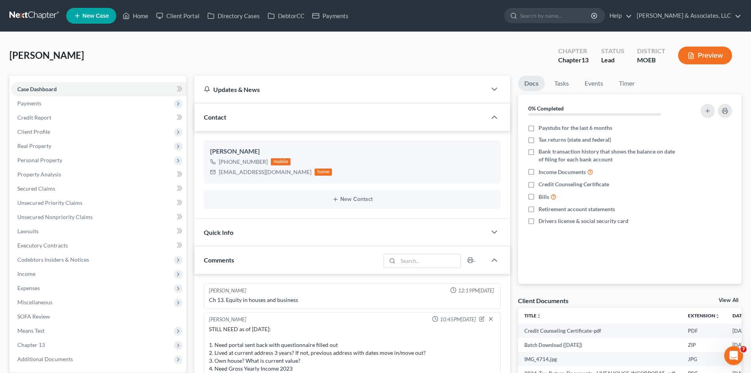
scroll to position [833, 0]
drag, startPoint x: 264, startPoint y: 162, endPoint x: 227, endPoint y: 161, distance: 37.1
click at [227, 161] on div "[PHONE_NUMBER]" at bounding box center [243, 162] width 49 height 8
copy div "(314) 616-7864"
click at [48, 261] on span "Codebtors Insiders & Notices" at bounding box center [53, 259] width 72 height 7
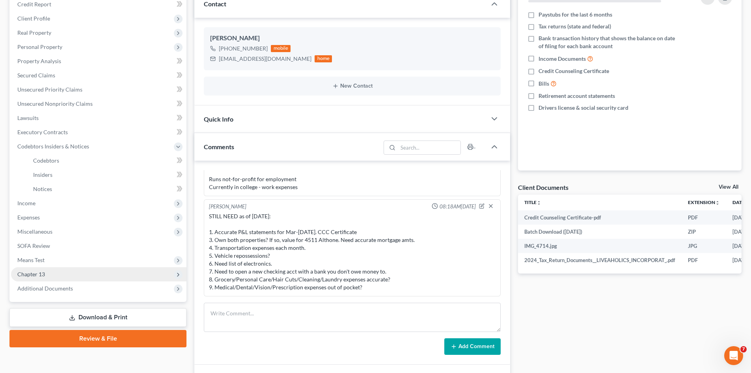
scroll to position [118, 0]
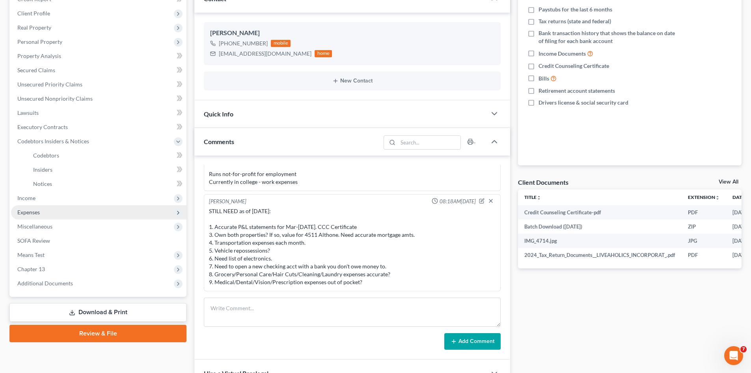
drag, startPoint x: 32, startPoint y: 212, endPoint x: 83, endPoint y: 216, distance: 51.4
click at [32, 212] on span "Expenses" at bounding box center [28, 212] width 22 height 7
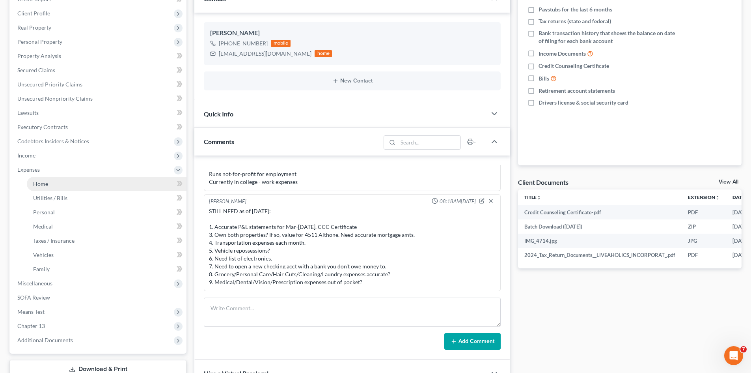
click at [50, 187] on link "Home" at bounding box center [107, 184] width 160 height 14
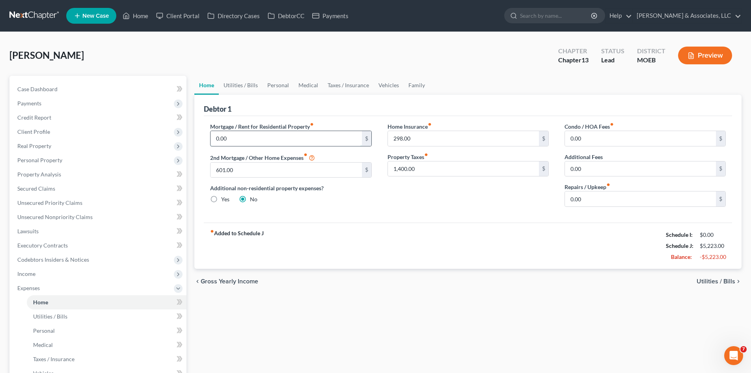
click at [279, 142] on input "0.00" at bounding box center [286, 138] width 151 height 15
type input "601.00"
click at [41, 192] on link "Secured Claims" at bounding box center [98, 188] width 175 height 14
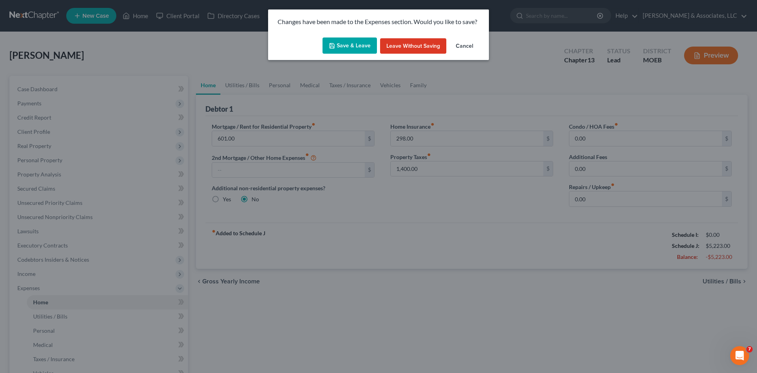
click at [347, 46] on button "Save & Leave" at bounding box center [350, 45] width 54 height 17
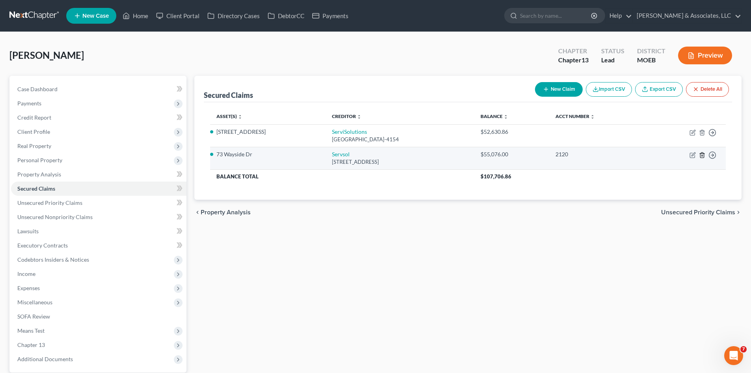
click at [702, 156] on line "button" at bounding box center [702, 156] width 0 height 2
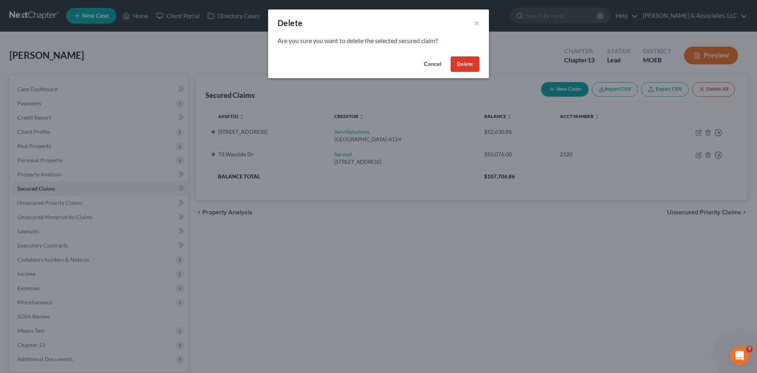
click at [463, 66] on button "Delete" at bounding box center [465, 64] width 29 height 16
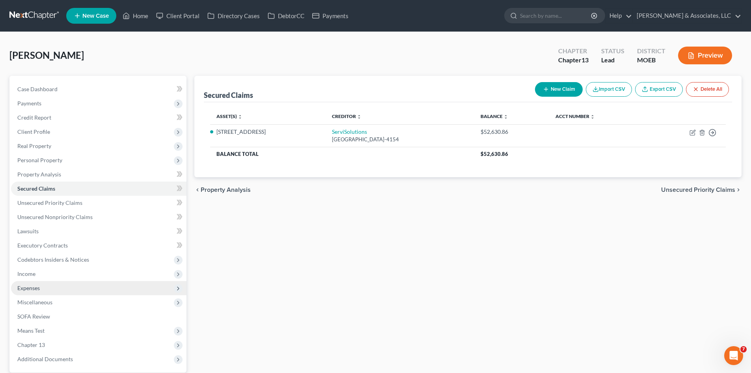
click at [39, 287] on span "Expenses" at bounding box center [28, 287] width 22 height 7
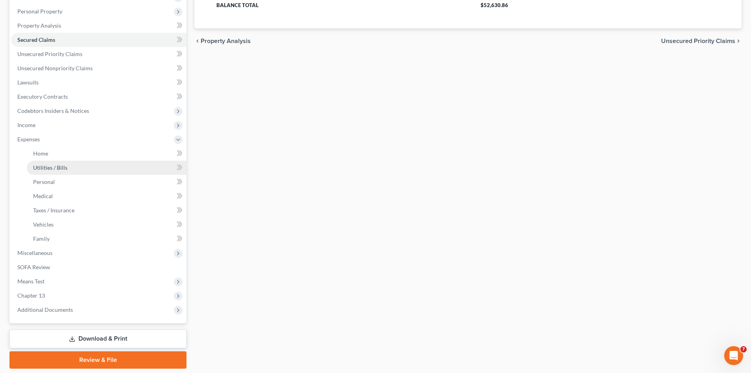
scroll to position [158, 0]
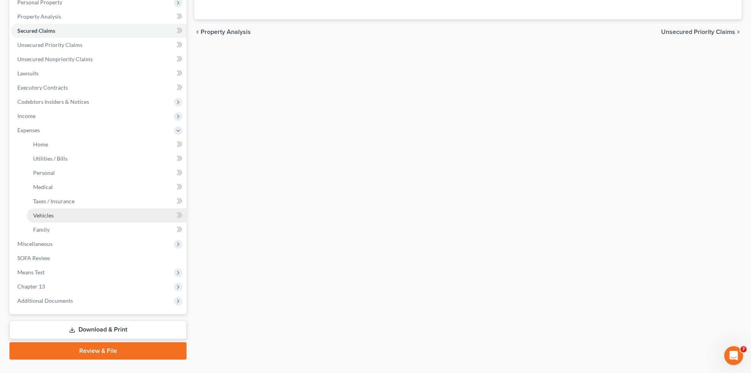
click at [38, 214] on span "Vehicles" at bounding box center [43, 215] width 21 height 7
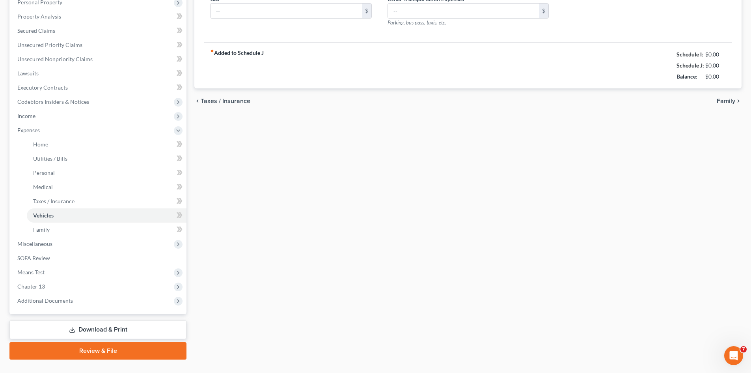
type input "0.00"
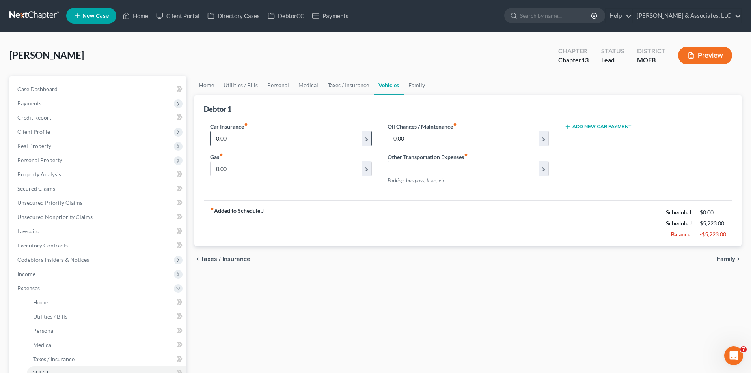
click at [237, 141] on input "0.00" at bounding box center [286, 138] width 151 height 15
click at [38, 120] on span "Credit Report" at bounding box center [34, 117] width 34 height 7
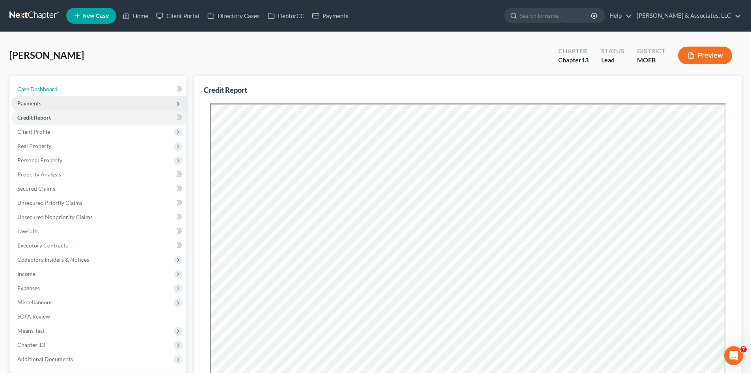
drag, startPoint x: 77, startPoint y: 87, endPoint x: 15, endPoint y: 107, distance: 65.4
click at [77, 87] on link "Case Dashboard" at bounding box center [98, 89] width 175 height 14
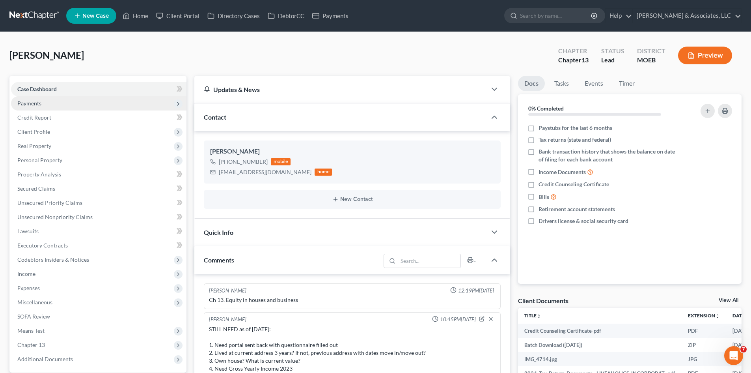
scroll to position [833, 0]
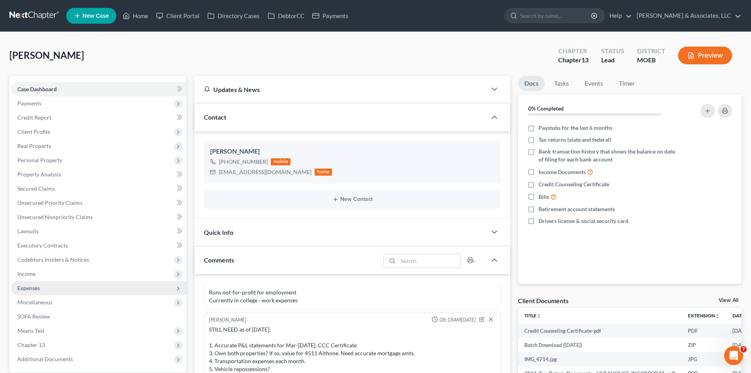
drag, startPoint x: 34, startPoint y: 291, endPoint x: 170, endPoint y: 291, distance: 136.8
click at [34, 291] on span "Expenses" at bounding box center [98, 288] width 175 height 14
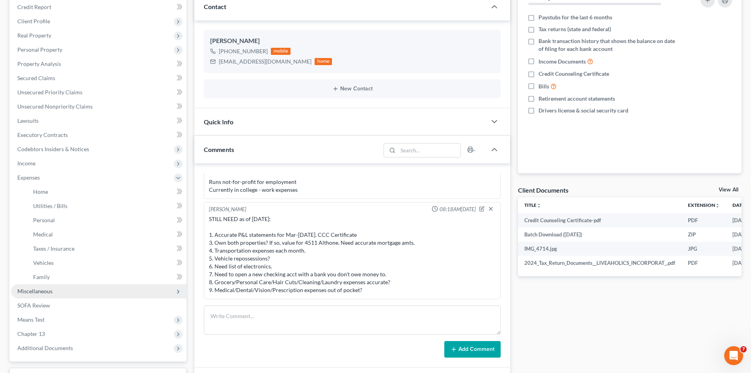
scroll to position [158, 0]
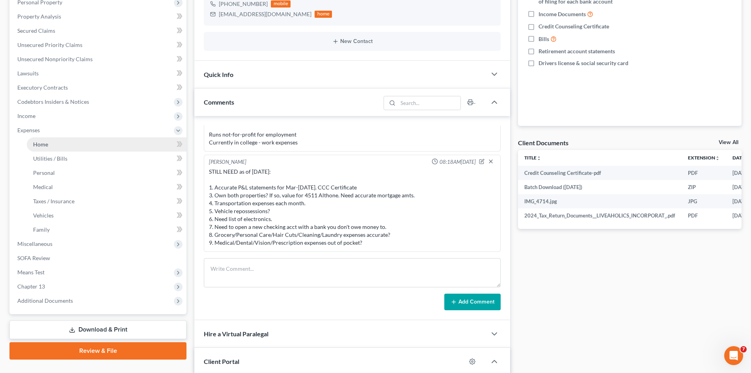
click at [42, 147] on span "Home" at bounding box center [40, 144] width 15 height 7
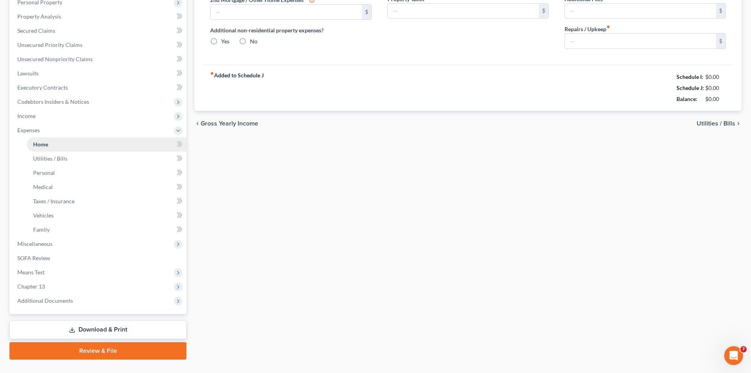
scroll to position [50, 0]
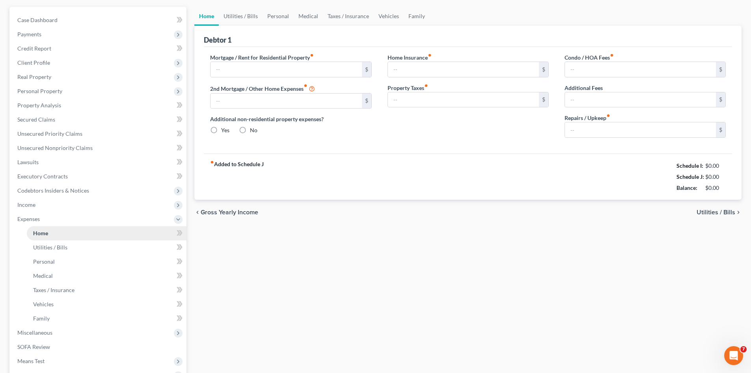
type input "601.00"
radio input "true"
type input "298.00"
type input "1,400.00"
type input "0.00"
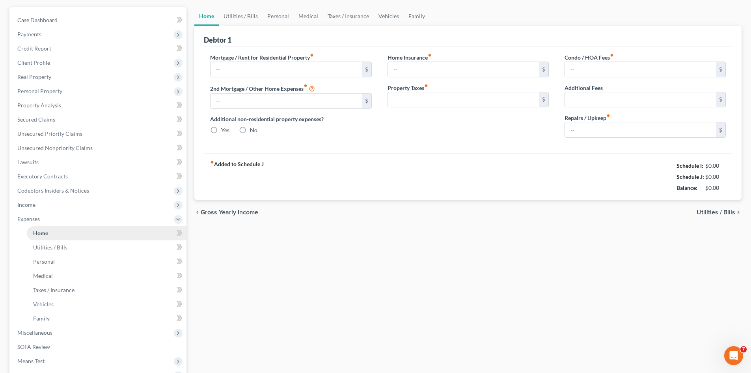
type input "0.00"
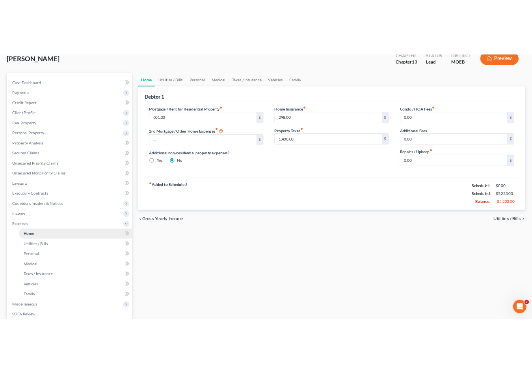
scroll to position [0, 0]
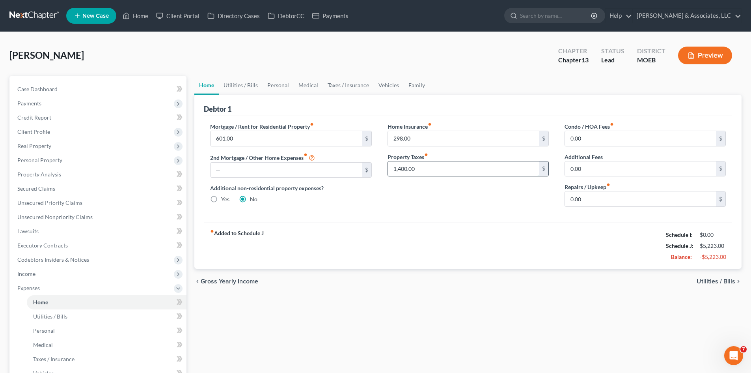
click at [421, 171] on input "1,400.00" at bounding box center [463, 168] width 151 height 15
type input "120.00"
click at [331, 221] on div "Mortgage / Rent for Residential Property fiber_manual_record 601.00 $ 2nd Mortg…" at bounding box center [468, 169] width 528 height 106
click at [415, 138] on input "298.00" at bounding box center [463, 138] width 151 height 15
click at [421, 213] on div "Home Insurance fiber_manual_record 300 $ Property Taxes fiber_manual_record 120…" at bounding box center [468, 167] width 177 height 91
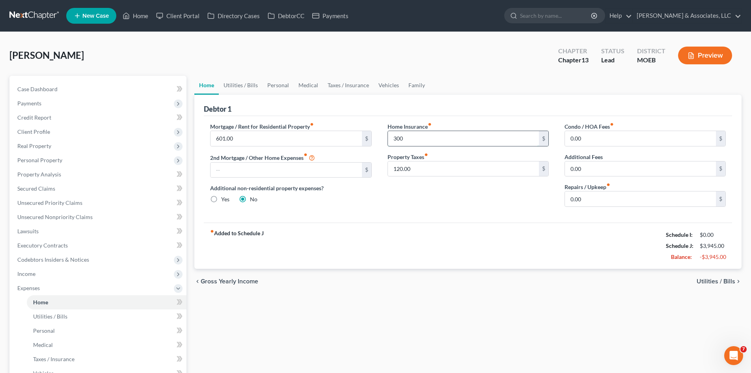
click at [412, 139] on input "300" at bounding box center [463, 138] width 151 height 15
type input "300.00"
drag, startPoint x: 438, startPoint y: 252, endPoint x: 430, endPoint y: 246, distance: 10.1
click at [437, 252] on div "fiber_manual_record Added to Schedule J Schedule I: $0.00 Schedule J: $3,945.00…" at bounding box center [468, 245] width 528 height 46
click at [241, 86] on link "Utilities / Bills" at bounding box center [241, 85] width 44 height 19
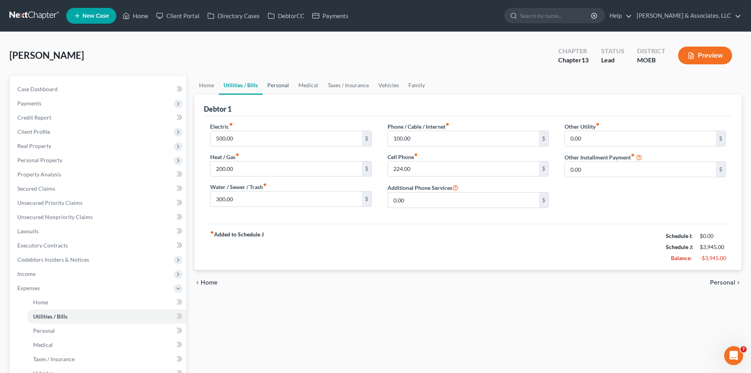
click at [283, 85] on link "Personal" at bounding box center [278, 85] width 31 height 19
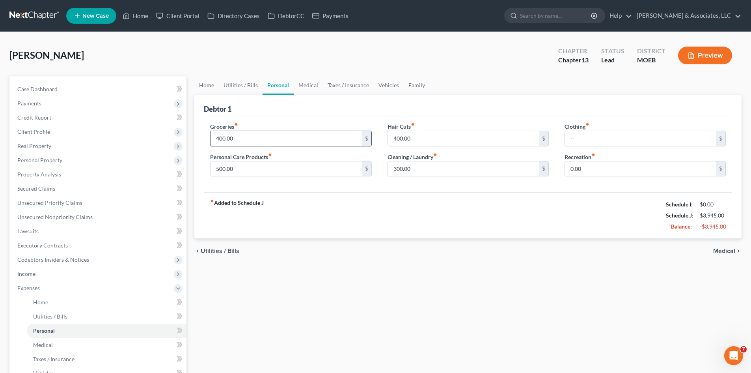
click at [249, 145] on input "400.00" at bounding box center [286, 138] width 151 height 15
type input "1,200.00"
click at [242, 168] on input "500.00" at bounding box center [286, 168] width 151 height 15
type input "300.00"
click at [440, 134] on input "400.00" at bounding box center [463, 138] width 151 height 15
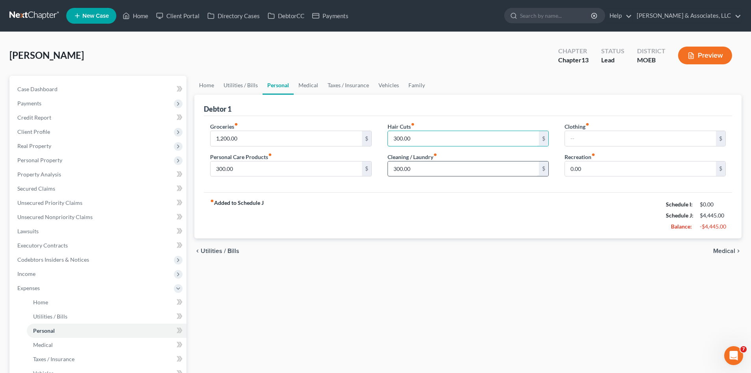
type input "300.00"
click at [417, 168] on input "300.00" at bounding box center [463, 168] width 151 height 15
type input "125.00"
click at [588, 140] on input "text" at bounding box center [640, 138] width 151 height 15
type input "1"
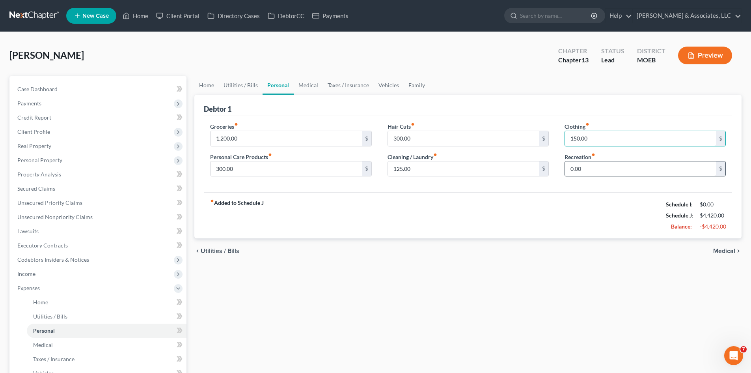
type input "150.00"
click at [586, 167] on input "0.00" at bounding box center [640, 168] width 151 height 15
type input "150.00"
click at [495, 212] on div "fiber_manual_record Added to Schedule J Schedule I: $0.00 Schedule J: $4,570.00…" at bounding box center [468, 215] width 528 height 46
click at [310, 83] on link "Medical" at bounding box center [308, 85] width 29 height 19
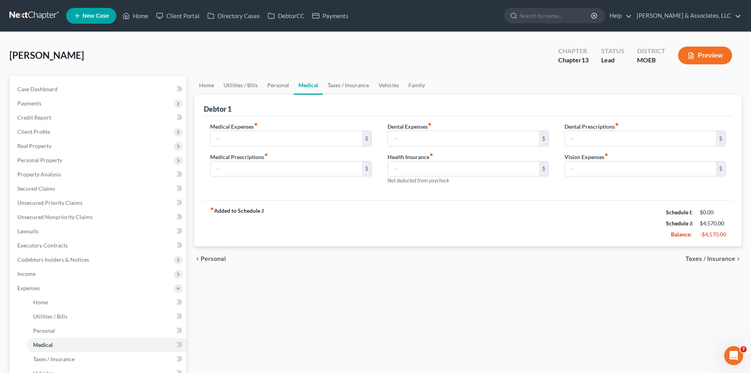
click at [250, 146] on div "Medical Expenses fiber_manual_record $ Medical Prescriptions fiber_manual_recor…" at bounding box center [290, 156] width 177 height 69
click at [253, 133] on input "text" at bounding box center [286, 138] width 151 height 15
type input "0.00"
click at [407, 140] on input "text" at bounding box center [463, 138] width 151 height 15
type input "0.00"
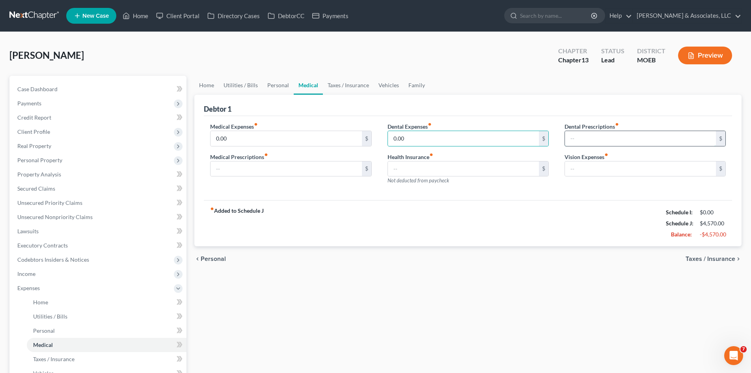
click at [580, 142] on input "text" at bounding box center [640, 138] width 151 height 15
type input "0.00"
click at [598, 164] on input "text" at bounding box center [640, 168] width 151 height 15
type input "0.00"
click at [452, 170] on input "text" at bounding box center [463, 168] width 151 height 15
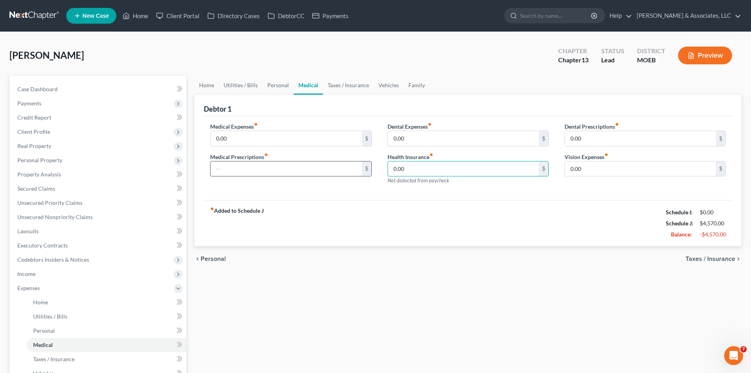
type input "0.00"
click at [238, 168] on input "text" at bounding box center [286, 168] width 151 height 15
type input "0.00"
click at [359, 84] on link "Taxes / Insurance" at bounding box center [348, 85] width 51 height 19
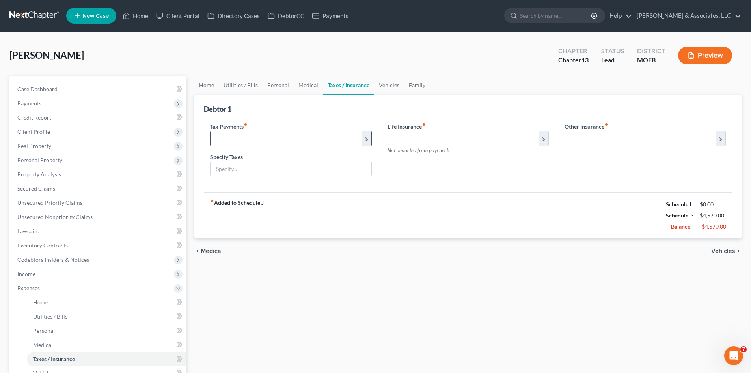
click at [332, 136] on input "text" at bounding box center [286, 138] width 151 height 15
type input "0.00"
click at [403, 139] on input "text" at bounding box center [463, 138] width 151 height 15
type input "0.00"
click at [579, 136] on input "text" at bounding box center [640, 138] width 151 height 15
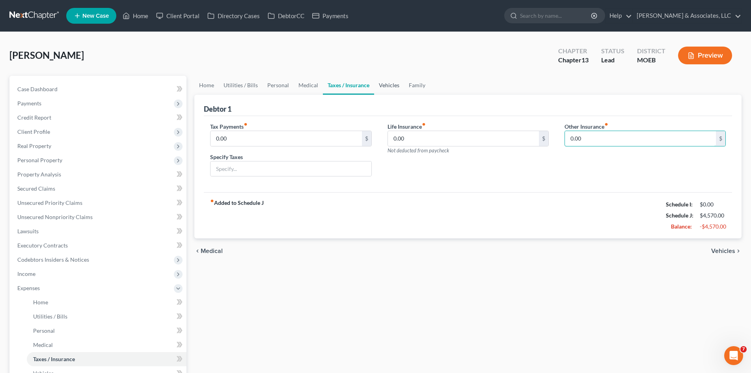
type input "0.00"
click at [389, 84] on link "Vehicles" at bounding box center [389, 85] width 30 height 19
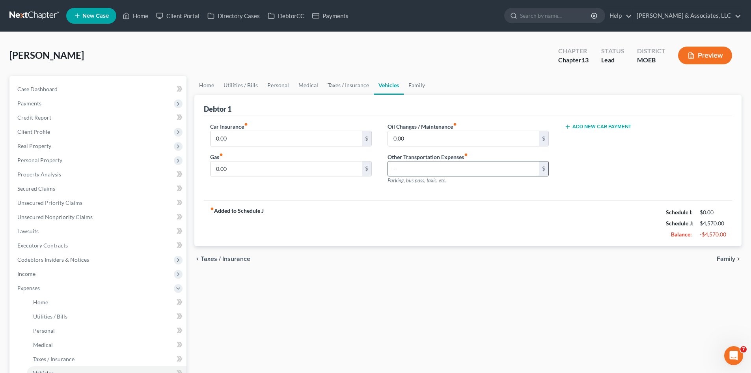
click at [420, 165] on input "text" at bounding box center [463, 168] width 151 height 15
type input "0"
type input "1,000.00"
click at [420, 83] on link "Family" at bounding box center [417, 85] width 26 height 19
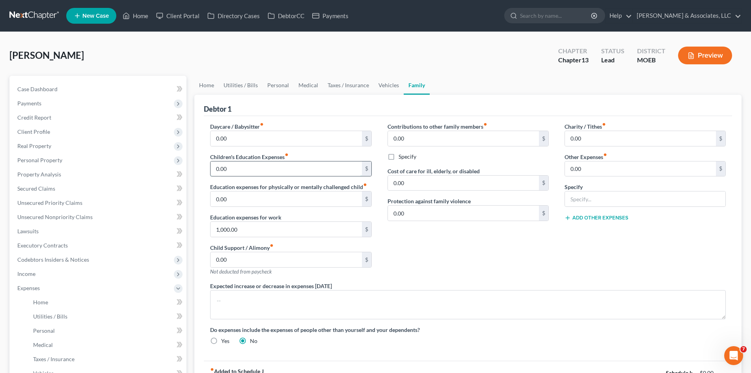
click at [228, 166] on input "0.00" at bounding box center [286, 168] width 151 height 15
type input "1,00"
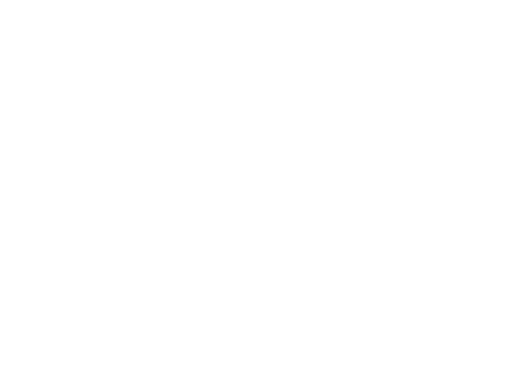
click at [45, 0] on html at bounding box center [378, 0] width 757 height 0
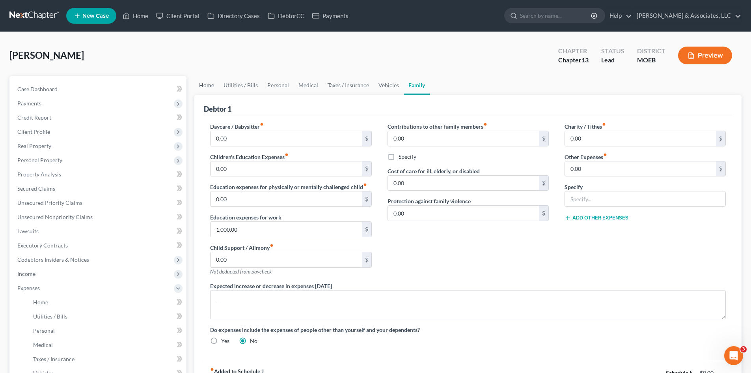
click at [200, 85] on link "Home" at bounding box center [206, 85] width 24 height 19
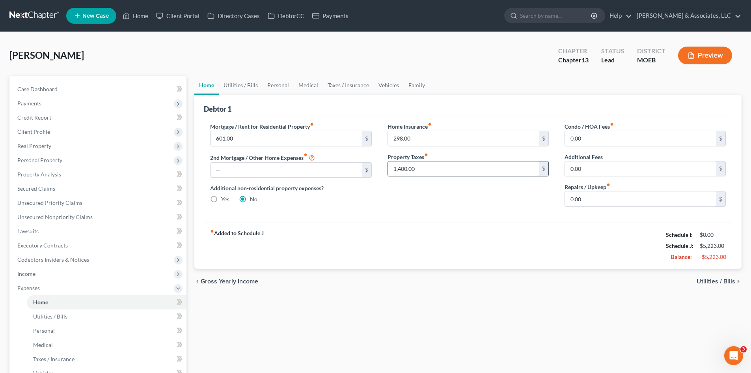
click at [433, 172] on input "1,400.00" at bounding box center [463, 168] width 151 height 15
type input "120.00"
click at [461, 202] on div "Home Insurance fiber_manual_record 298.00 $ Property Taxes fiber_manual_record …" at bounding box center [468, 167] width 177 height 91
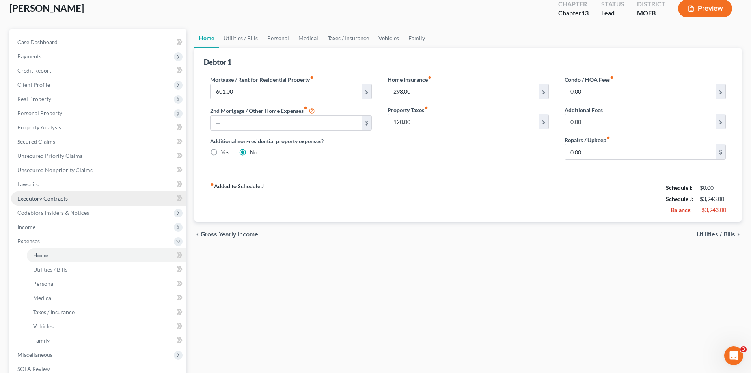
scroll to position [118, 0]
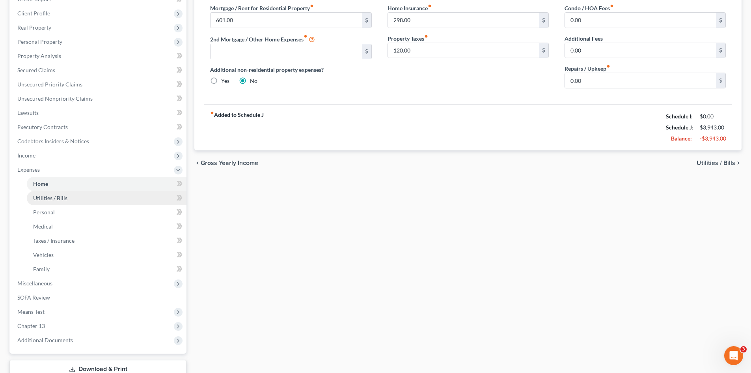
click at [58, 200] on span "Utilities / Bills" at bounding box center [50, 197] width 34 height 7
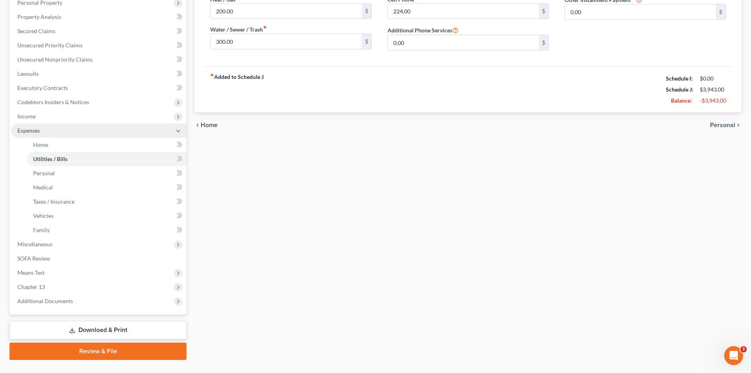
scroll to position [158, 0]
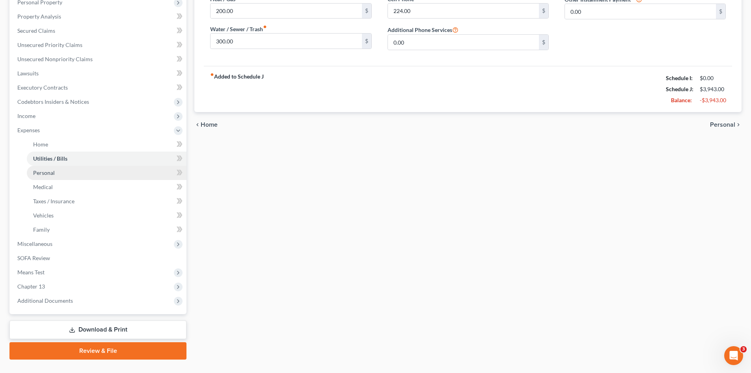
click at [61, 174] on link "Personal" at bounding box center [107, 173] width 160 height 14
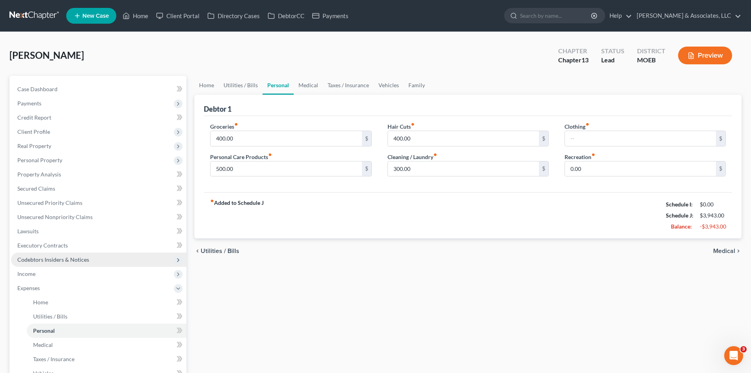
scroll to position [118, 0]
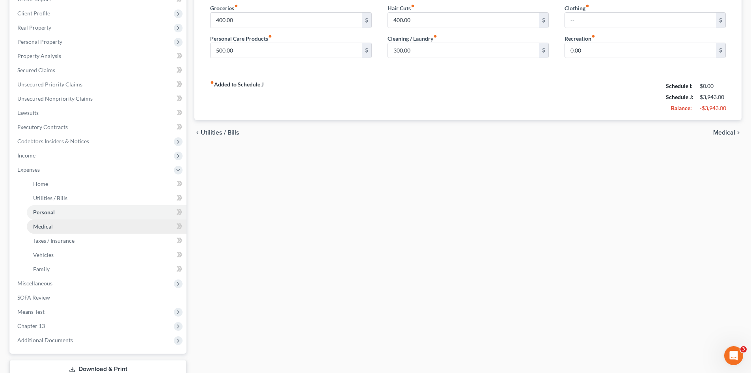
click at [47, 226] on span "Medical" at bounding box center [43, 226] width 20 height 7
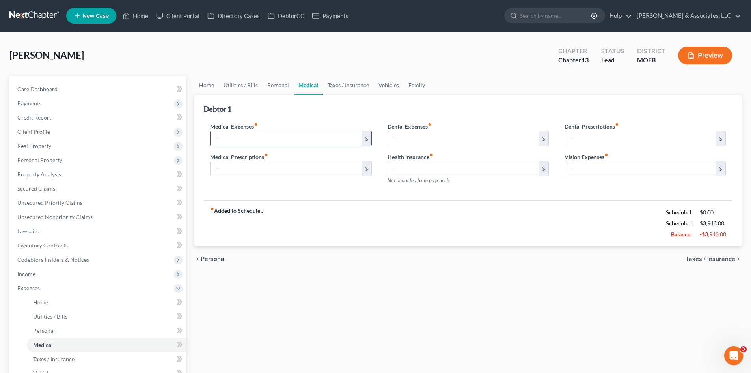
click at [241, 141] on input "text" at bounding box center [286, 138] width 151 height 15
type input "0.00"
click at [405, 144] on input "text" at bounding box center [463, 138] width 151 height 15
type input "0.00"
click at [409, 177] on span "Not deducted from paycheck" at bounding box center [419, 180] width 62 height 6
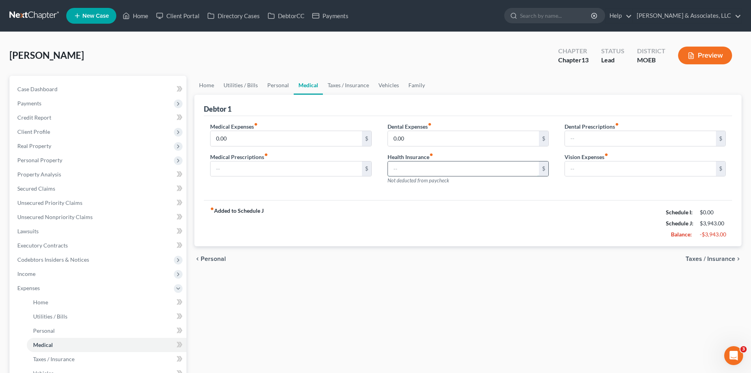
click at [410, 173] on input "text" at bounding box center [463, 168] width 151 height 15
type input "0.00"
click at [580, 138] on input "text" at bounding box center [640, 138] width 151 height 15
type input "0.00"
click at [592, 172] on input "text" at bounding box center [640, 168] width 151 height 15
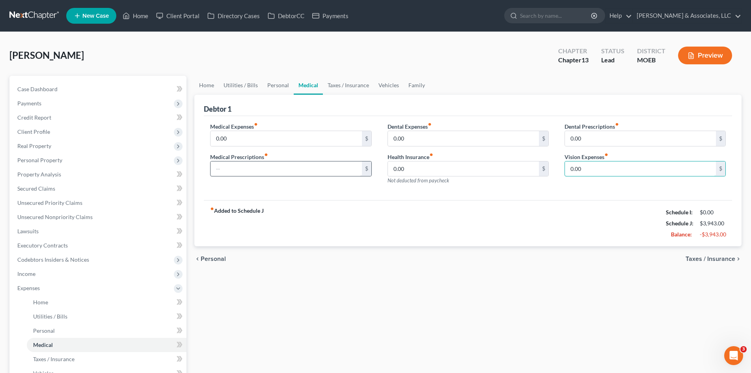
type input "0.00"
click at [242, 174] on input "text" at bounding box center [286, 168] width 151 height 15
type input "0.00"
click at [385, 208] on div "fiber_manual_record Added to Schedule J Schedule I: $0.00 Schedule J: $3,943.00…" at bounding box center [468, 223] width 528 height 46
click at [348, 84] on link "Taxes / Insurance" at bounding box center [348, 85] width 51 height 19
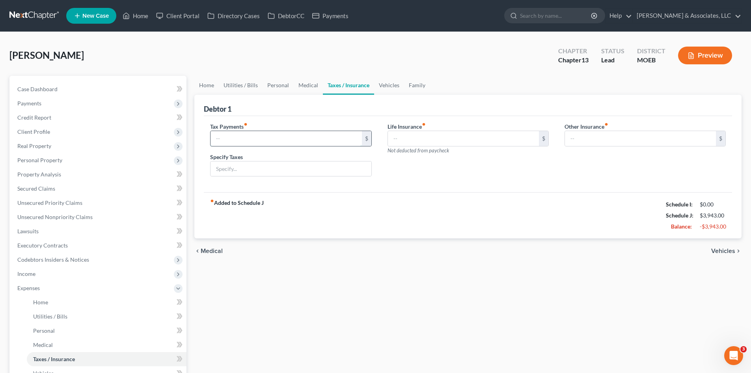
click at [289, 143] on input "text" at bounding box center [286, 138] width 151 height 15
type input "0.00"
click at [425, 140] on input "text" at bounding box center [463, 138] width 151 height 15
type input "0.00"
click at [588, 138] on input "text" at bounding box center [640, 138] width 151 height 15
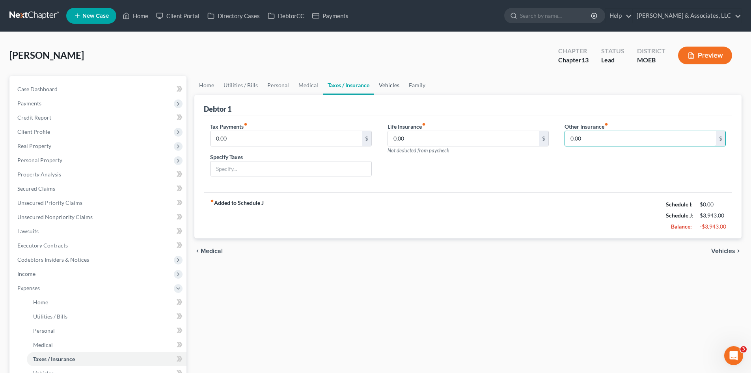
type input "0.00"
click at [400, 86] on link "Vehicles" at bounding box center [389, 85] width 30 height 19
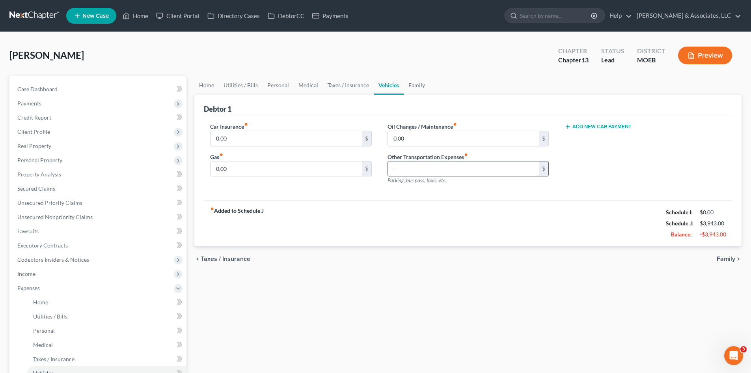
click at [404, 166] on input "text" at bounding box center [463, 168] width 151 height 15
type input "1,000.00"
click at [438, 268] on div "chevron_left Taxes / Insurance Family chevron_right" at bounding box center [467, 258] width 547 height 25
click at [56, 89] on span "Case Dashboard" at bounding box center [37, 89] width 40 height 7
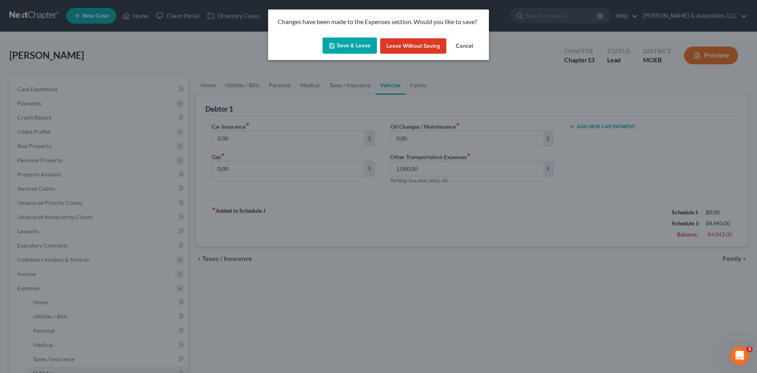
click at [343, 42] on button "Save & Leave" at bounding box center [350, 45] width 54 height 17
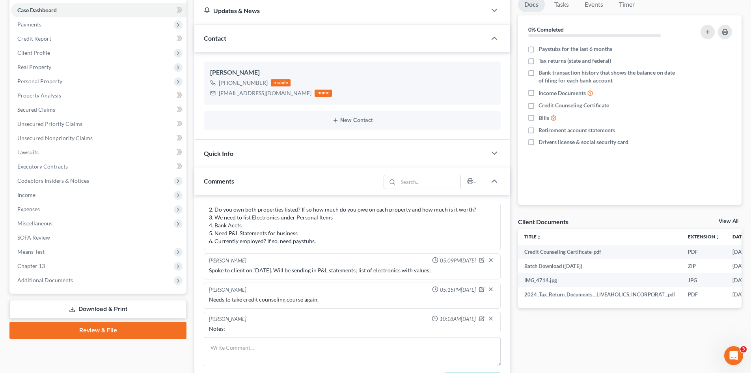
scroll to position [675, 0]
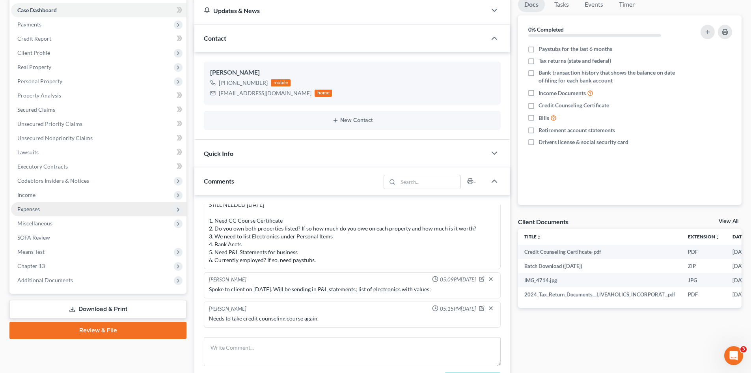
click at [129, 205] on span "Expenses" at bounding box center [98, 209] width 175 height 14
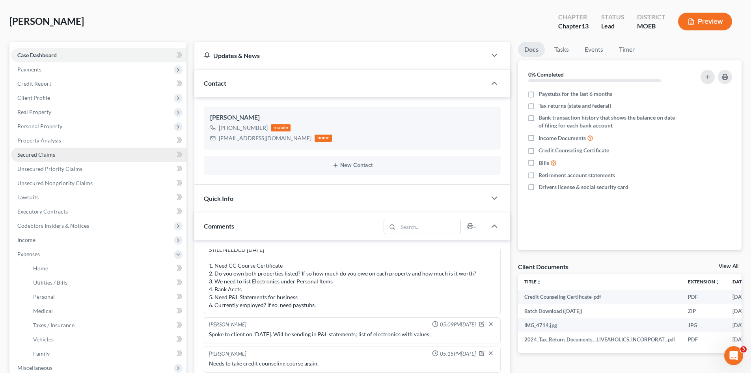
scroll to position [79, 0]
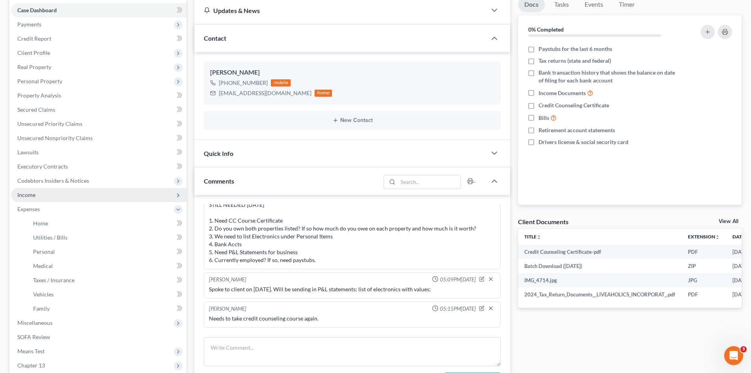
click at [35, 192] on span "Income" at bounding box center [98, 195] width 175 height 14
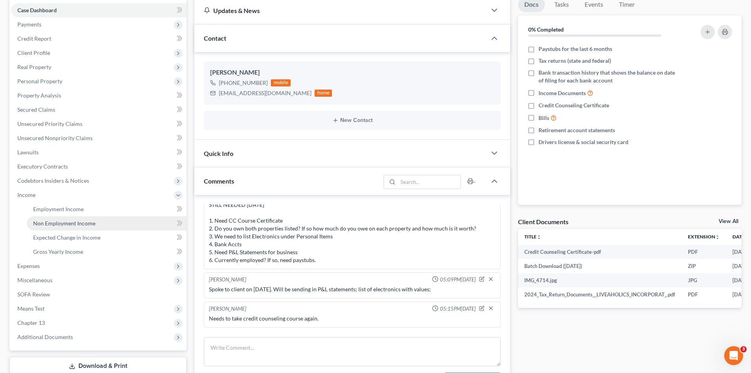
click at [83, 223] on span "Non Employment Income" at bounding box center [64, 223] width 62 height 7
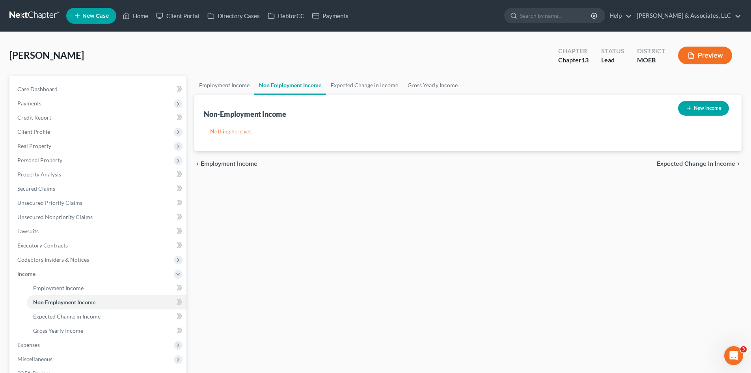
click at [704, 108] on button "New Income" at bounding box center [703, 108] width 51 height 15
select select "0"
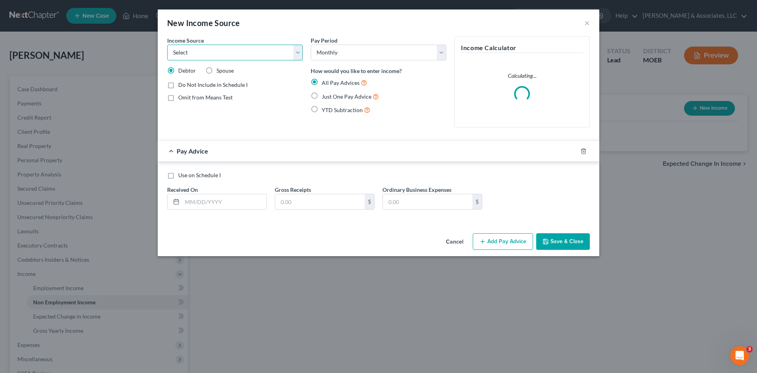
click at [243, 54] on select "Select Unemployment Disability (from employer) Pension Retirement Social Securi…" at bounding box center [235, 53] width 136 height 16
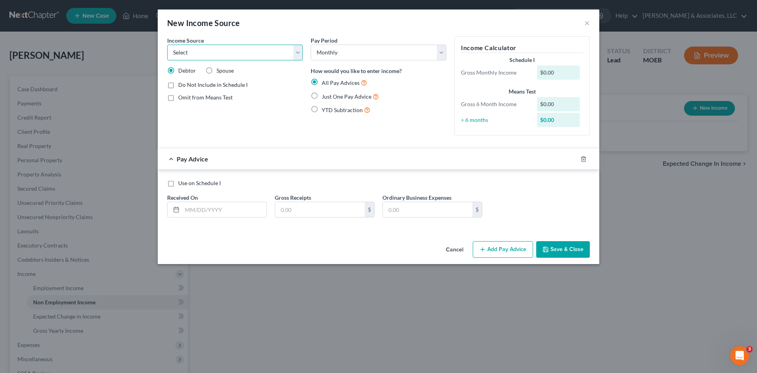
select select "9"
click at [167, 45] on select "Select Unemployment Disability (from employer) Pension Retirement Social Securi…" at bounding box center [235, 53] width 136 height 16
click at [322, 97] on label "Just One Pay Advice" at bounding box center [350, 96] width 57 height 9
click at [325, 97] on input "Just One Pay Advice" at bounding box center [327, 94] width 5 height 5
radio input "true"
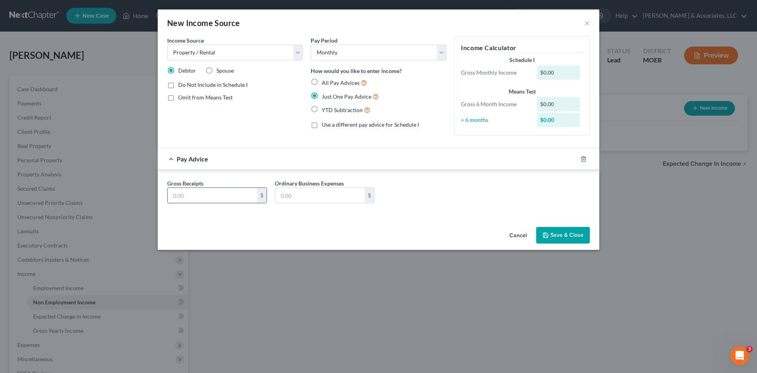
click at [211, 196] on input "text" at bounding box center [213, 195] width 90 height 15
type input "1,360.00"
click at [314, 192] on input "text" at bounding box center [320, 195] width 90 height 15
type input "0.00"
click at [562, 231] on button "Save & Close" at bounding box center [563, 235] width 54 height 17
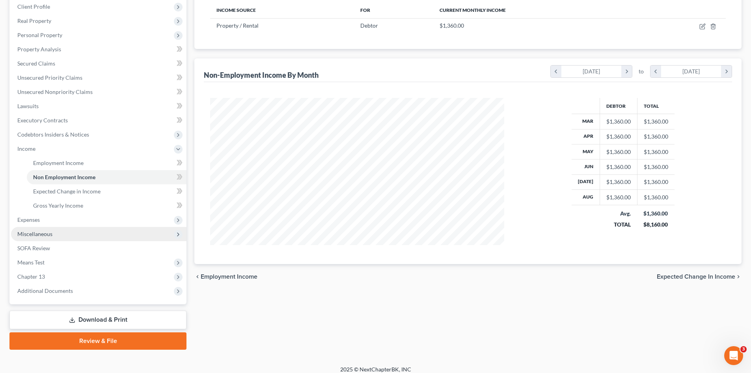
scroll to position [132, 0]
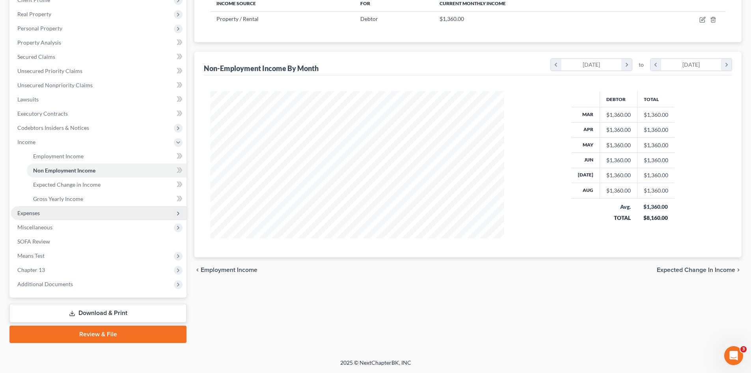
click at [32, 211] on span "Expenses" at bounding box center [28, 212] width 22 height 7
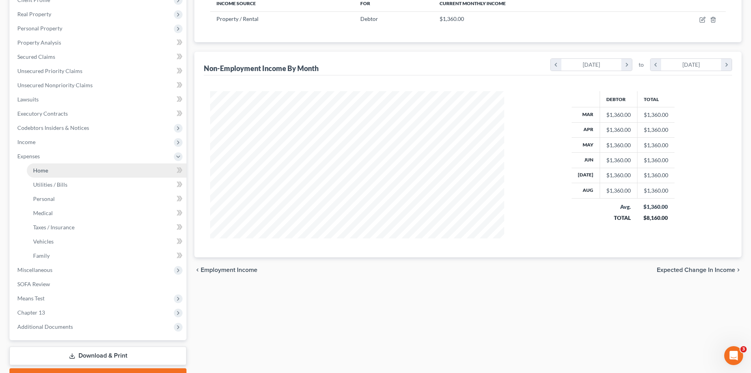
click at [39, 172] on span "Home" at bounding box center [40, 170] width 15 height 7
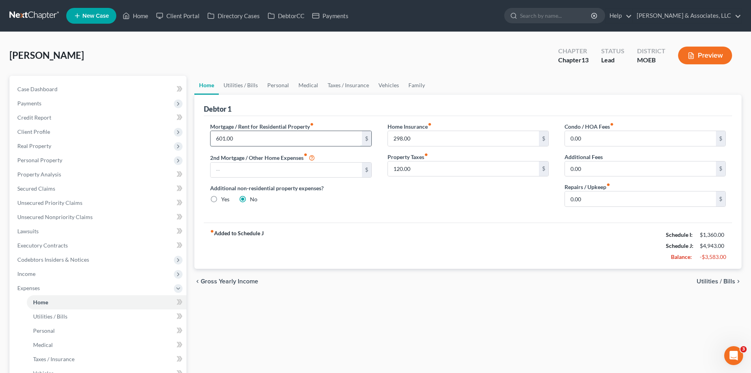
click at [236, 138] on input "601.00" at bounding box center [286, 138] width 151 height 15
type input "0.00"
click at [232, 170] on input "text" at bounding box center [286, 169] width 151 height 15
type input "601.00"
click at [441, 219] on div "Mortgage / Rent for Residential Property fiber_manual_record 0.00 $ 2nd Mortgag…" at bounding box center [468, 169] width 528 height 106
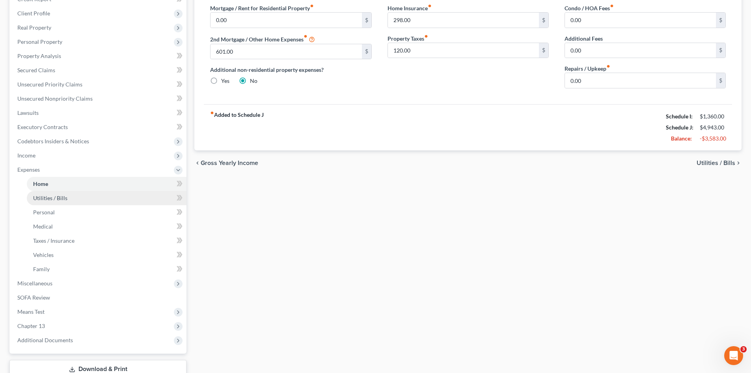
click at [60, 201] on link "Utilities / Bills" at bounding box center [107, 198] width 160 height 14
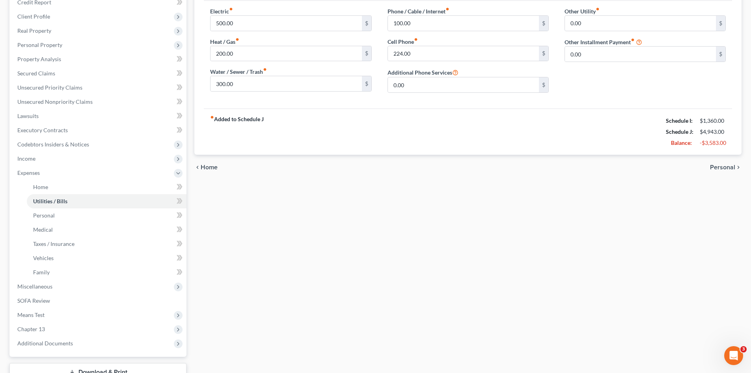
scroll to position [118, 0]
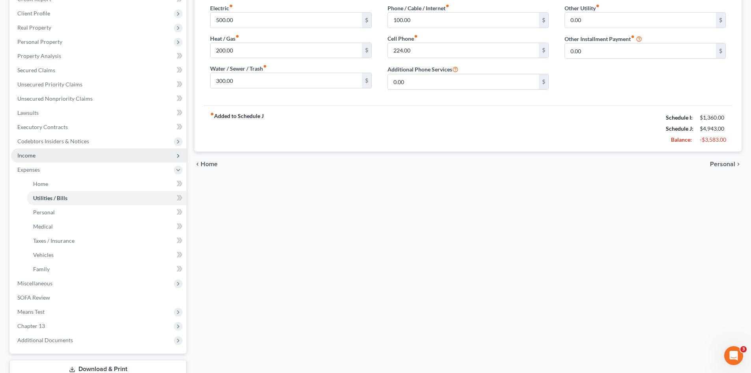
click at [28, 155] on span "Income" at bounding box center [26, 155] width 18 height 7
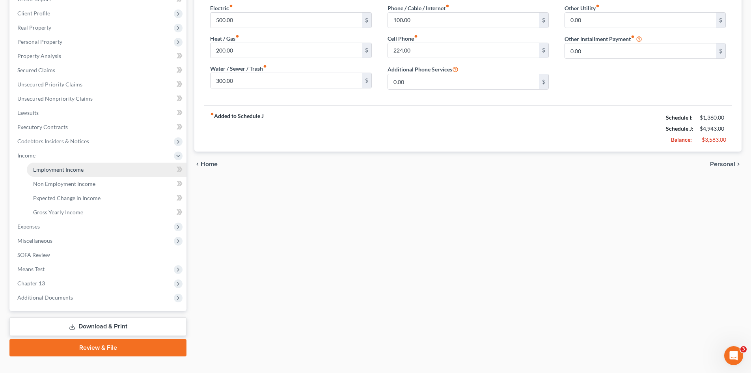
click at [65, 164] on link "Employment Income" at bounding box center [107, 169] width 160 height 14
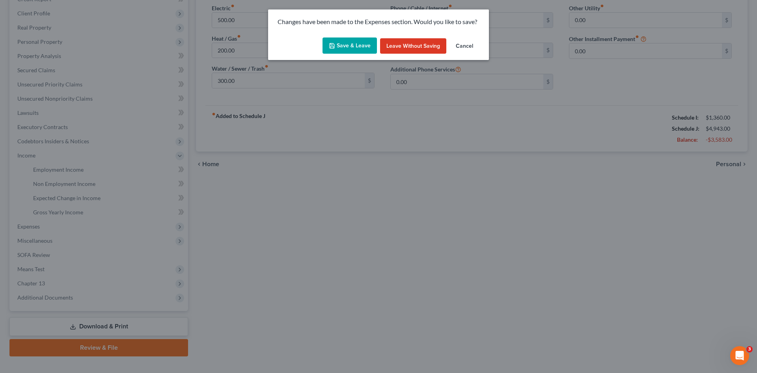
click at [354, 43] on button "Save & Leave" at bounding box center [350, 45] width 54 height 17
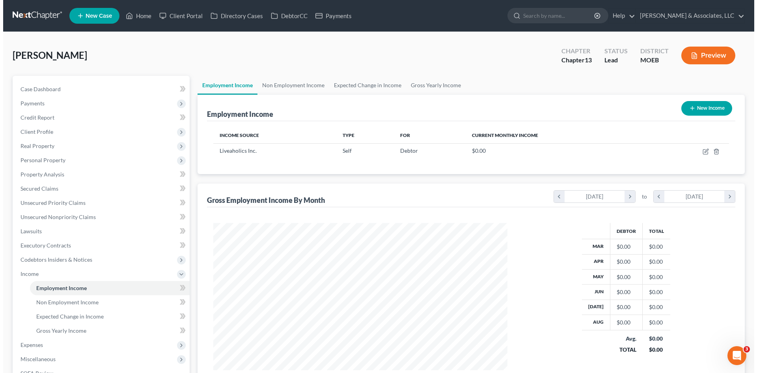
scroll to position [147, 310]
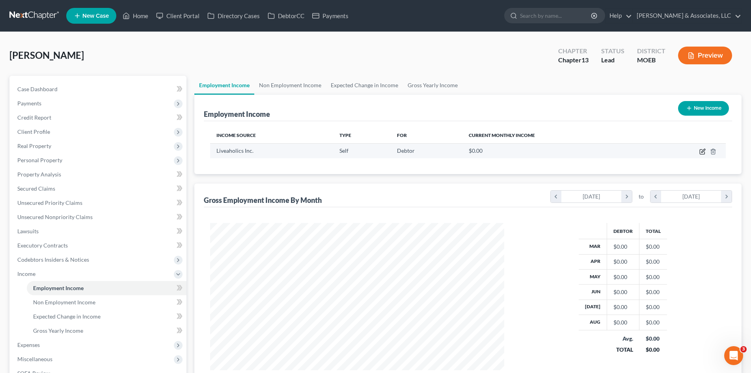
click at [703, 151] on icon "button" at bounding box center [703, 151] width 6 height 6
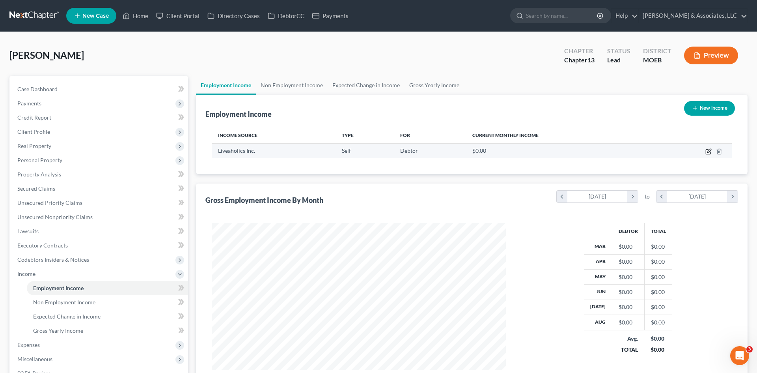
select select "1"
select select "26"
select select "0"
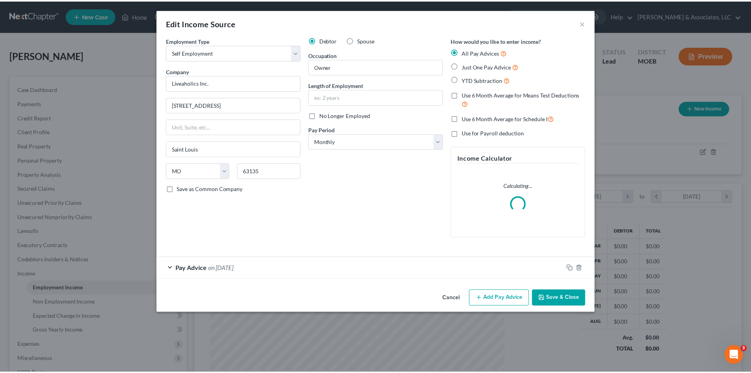
scroll to position [148, 313]
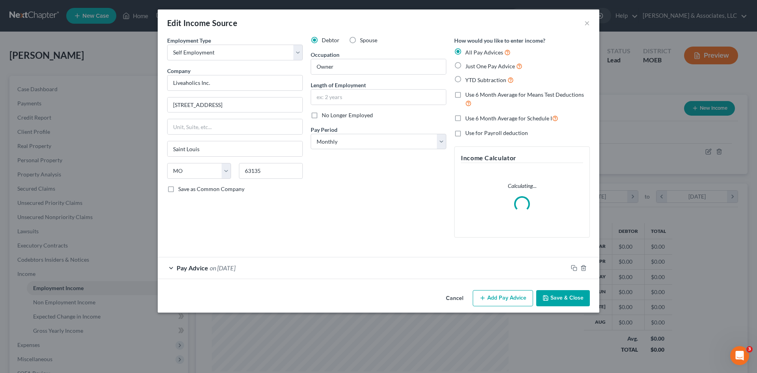
click at [465, 62] on label "Just One Pay Advice" at bounding box center [493, 66] width 57 height 9
click at [469, 62] on input "Just One Pay Advice" at bounding box center [471, 64] width 5 height 5
radio input "true"
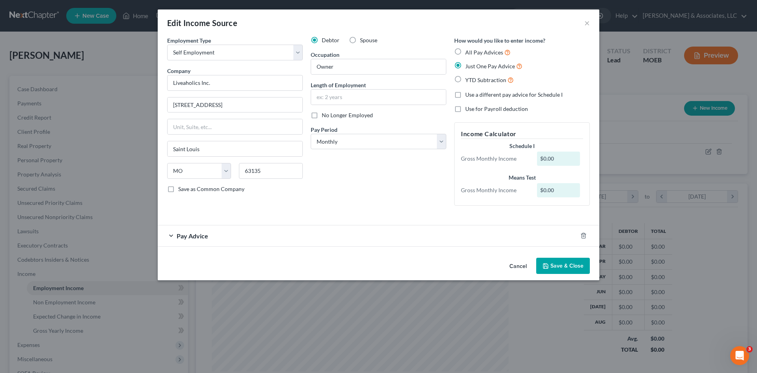
click at [201, 235] on span "Pay Advice" at bounding box center [193, 235] width 32 height 7
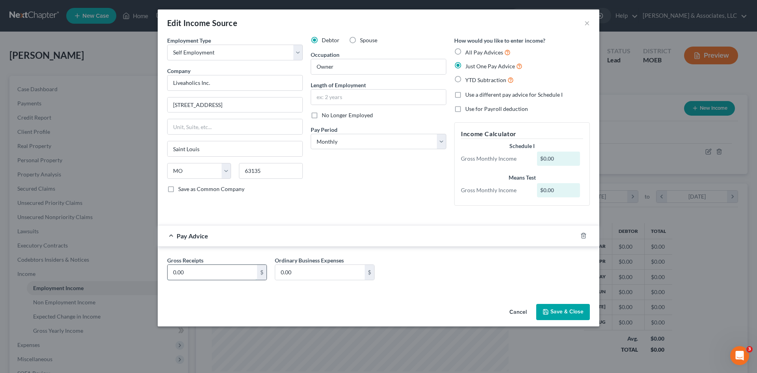
click at [215, 270] on input "0.00" at bounding box center [213, 272] width 90 height 15
type input "3,000.00"
click at [554, 312] on button "Save & Close" at bounding box center [563, 312] width 54 height 17
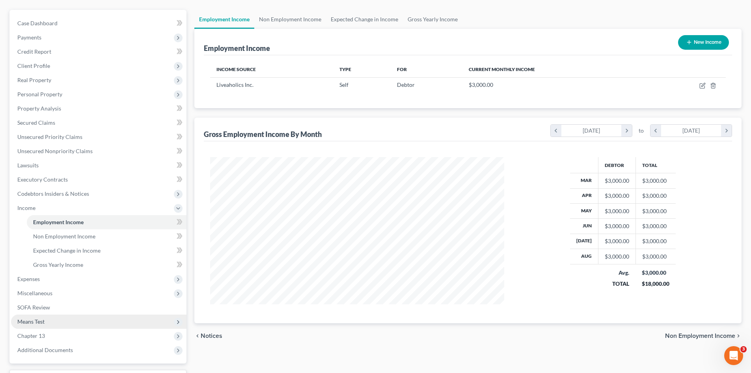
scroll to position [132, 0]
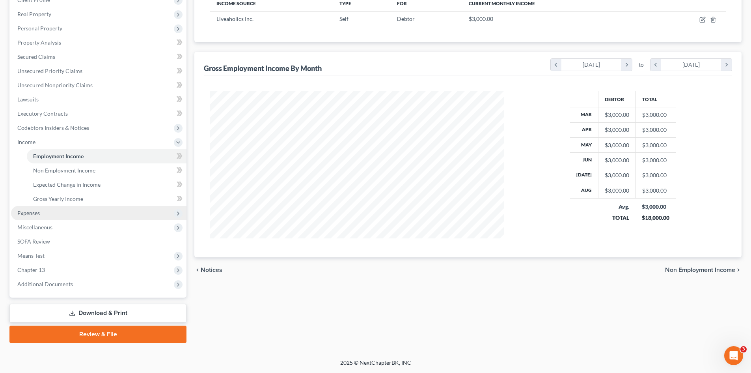
click at [29, 207] on span "Expenses" at bounding box center [98, 213] width 175 height 14
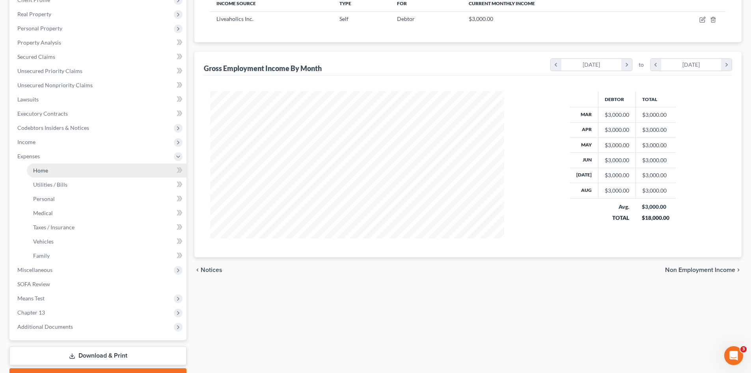
click at [43, 170] on span "Home" at bounding box center [40, 170] width 15 height 7
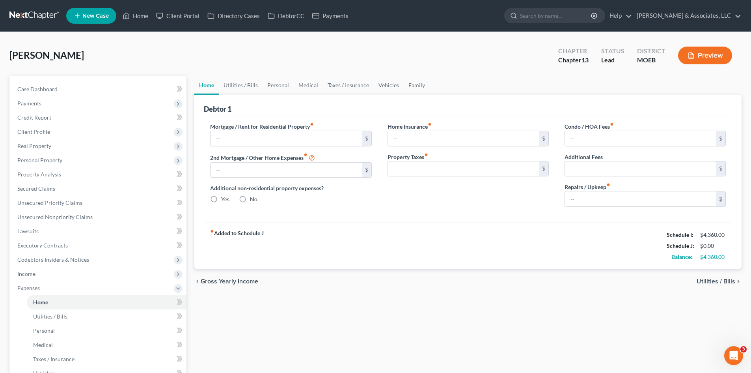
type input "0.00"
type input "601.00"
radio input "true"
type input "298.00"
type input "120.00"
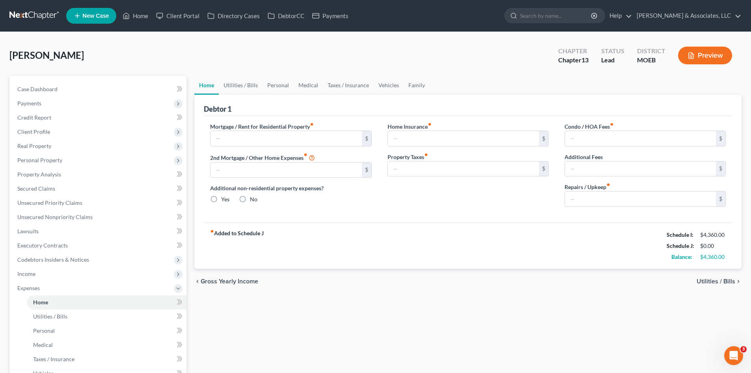
type input "0.00"
click at [239, 83] on link "Utilities / Bills" at bounding box center [241, 85] width 44 height 19
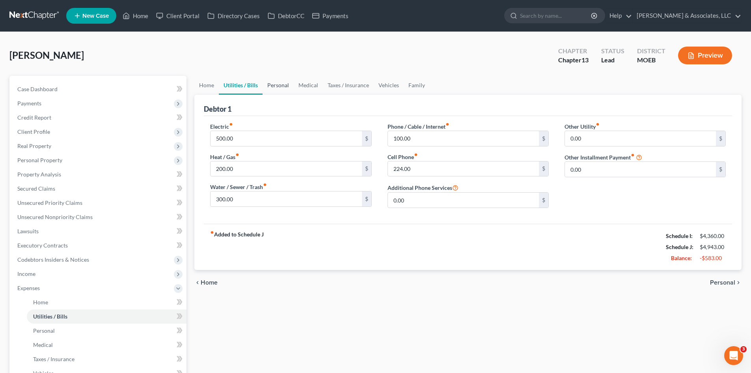
click at [276, 82] on link "Personal" at bounding box center [278, 85] width 31 height 19
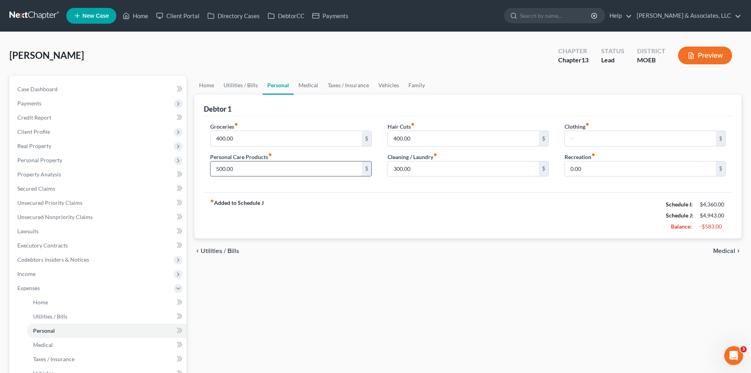
click at [245, 168] on input "500.00" at bounding box center [286, 168] width 151 height 15
click at [235, 141] on input "400.00" at bounding box center [286, 138] width 151 height 15
type input "1,200"
click at [420, 136] on input "400.00" at bounding box center [463, 138] width 151 height 15
type input "300.00"
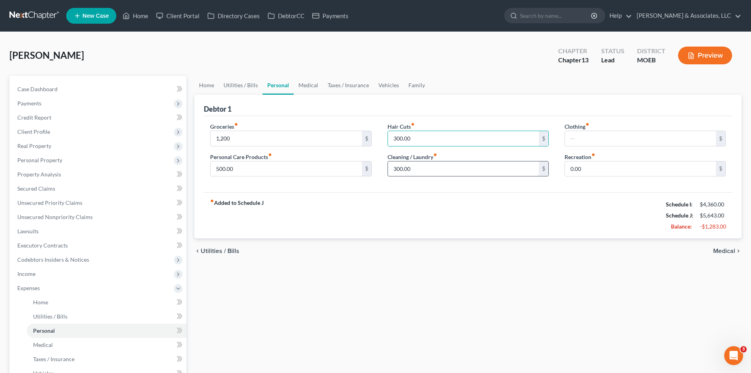
click at [421, 171] on input "300.00" at bounding box center [463, 168] width 151 height 15
type input "125.00"
click at [614, 139] on input "text" at bounding box center [640, 138] width 151 height 15
type input "150.00"
click at [592, 170] on input "0.00" at bounding box center [640, 168] width 151 height 15
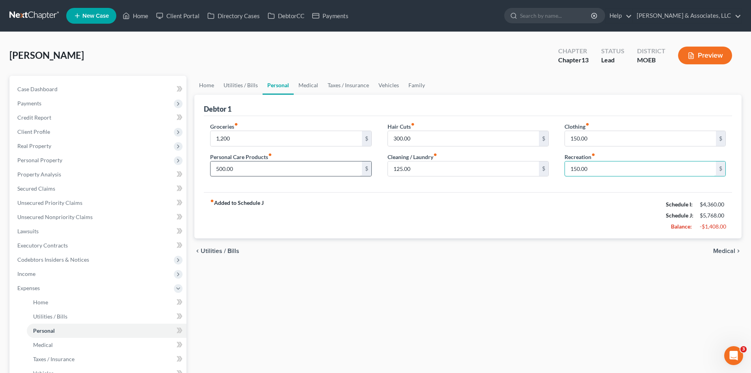
type input "150.00"
click at [267, 166] on input "500.00" at bounding box center [286, 168] width 151 height 15
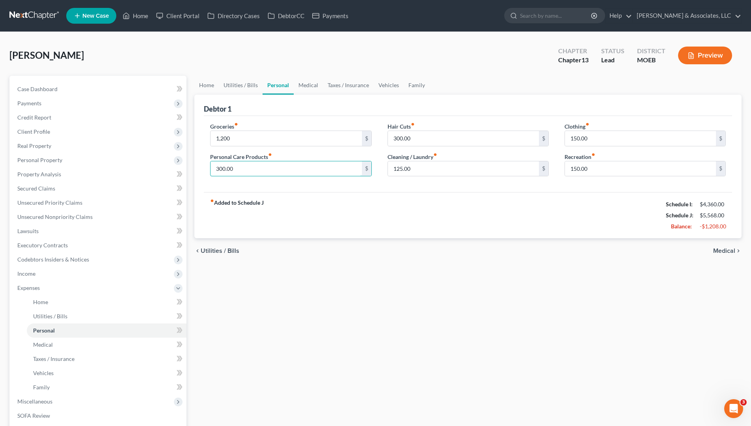
type input "300.00"
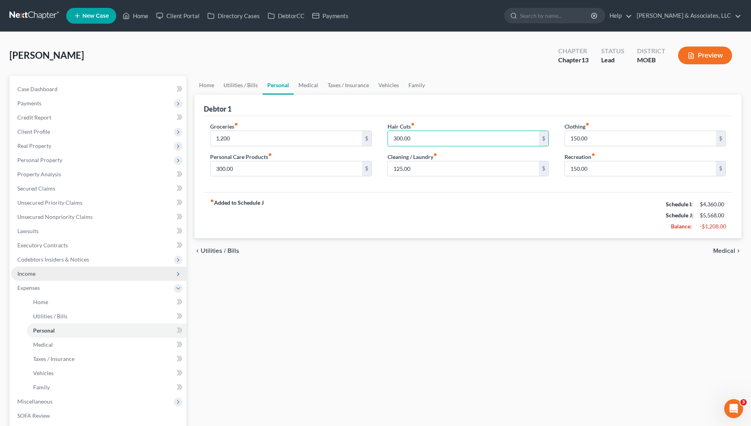
click at [25, 270] on span "Income" at bounding box center [26, 273] width 18 height 7
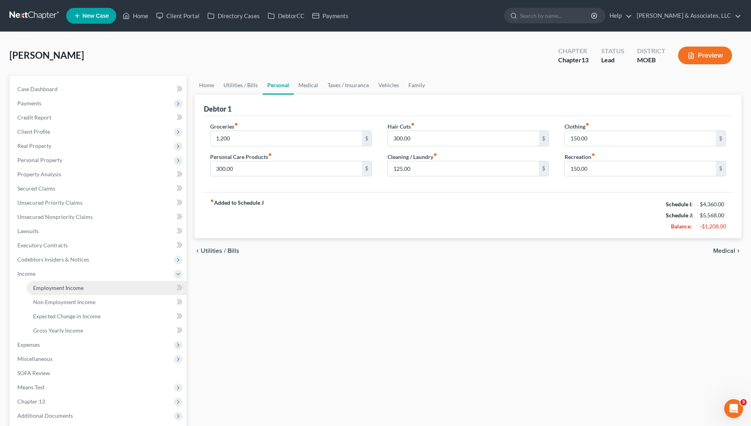
click at [52, 284] on span "Employment Income" at bounding box center [58, 287] width 50 height 7
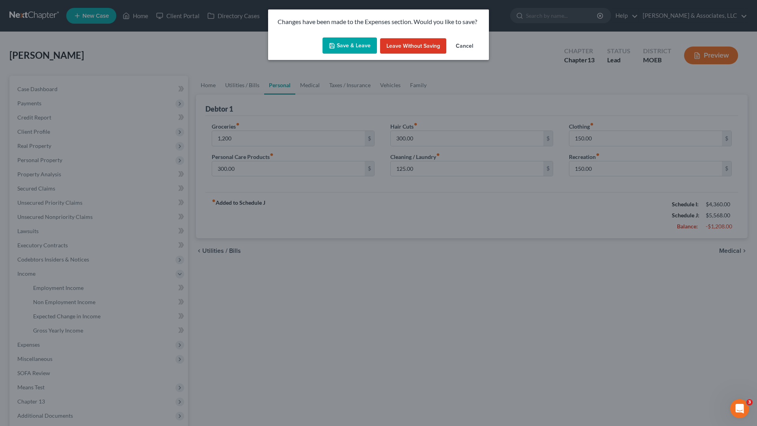
click at [345, 40] on button "Save & Leave" at bounding box center [350, 45] width 54 height 17
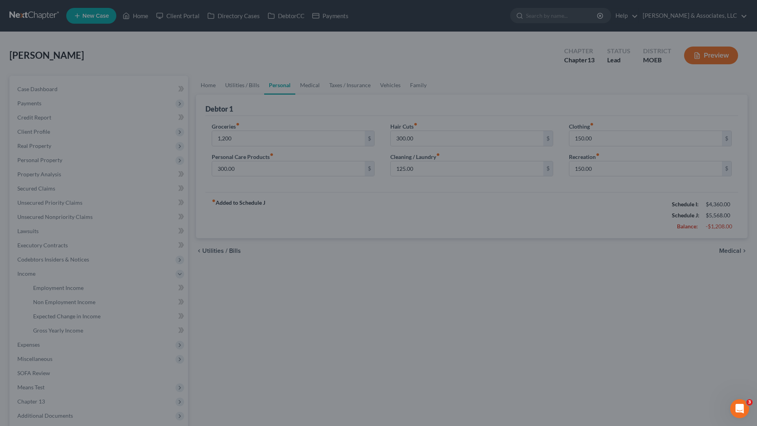
type input "1,200.00"
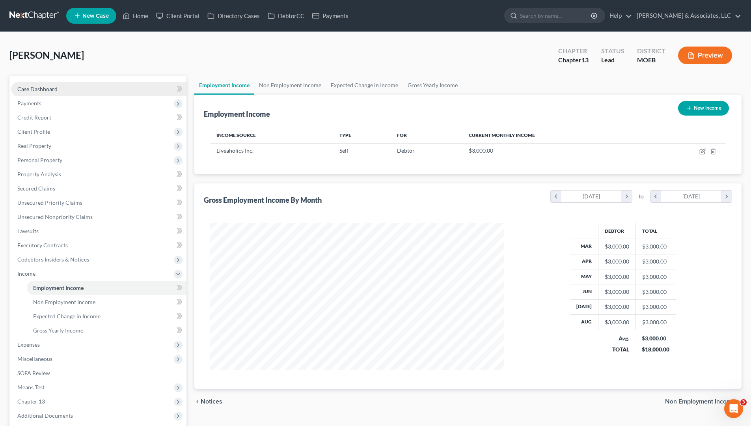
click at [36, 86] on span "Case Dashboard" at bounding box center [37, 89] width 40 height 7
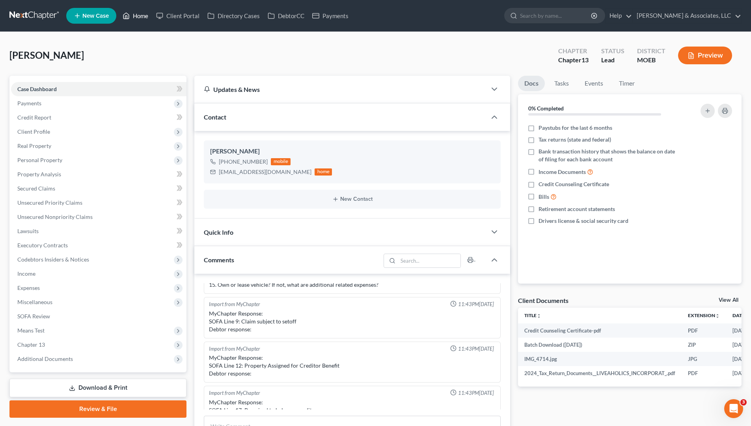
click at [139, 15] on link "Home" at bounding box center [136, 16] width 34 height 14
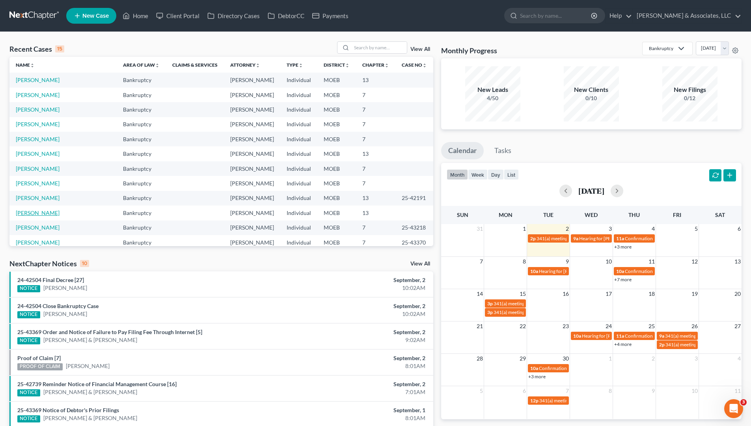
click at [40, 210] on link "[PERSON_NAME]" at bounding box center [38, 212] width 44 height 7
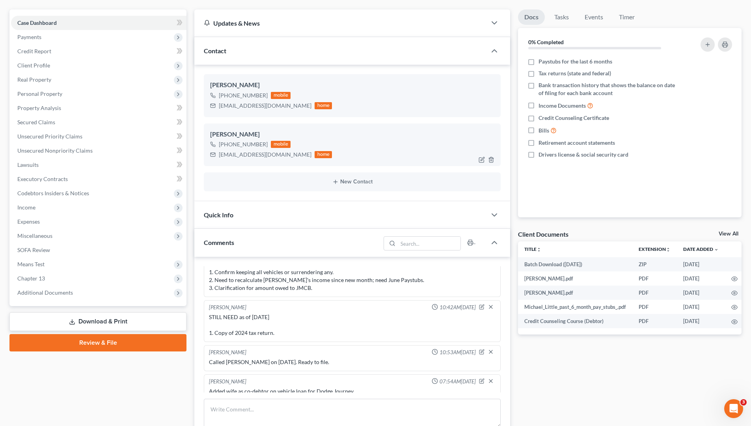
scroll to position [158, 0]
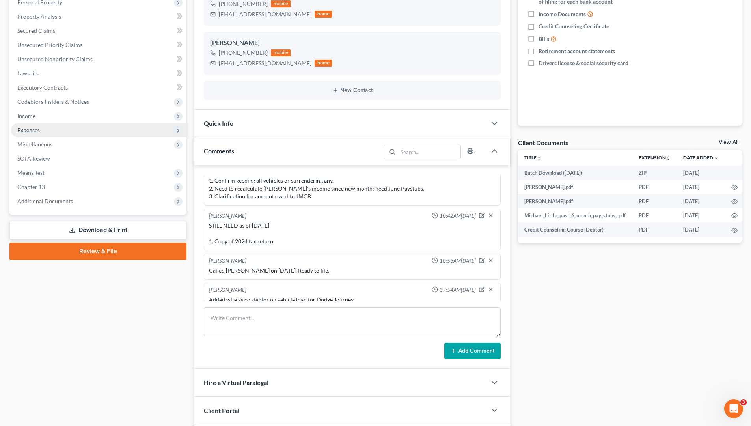
click at [36, 130] on span "Expenses" at bounding box center [28, 130] width 22 height 7
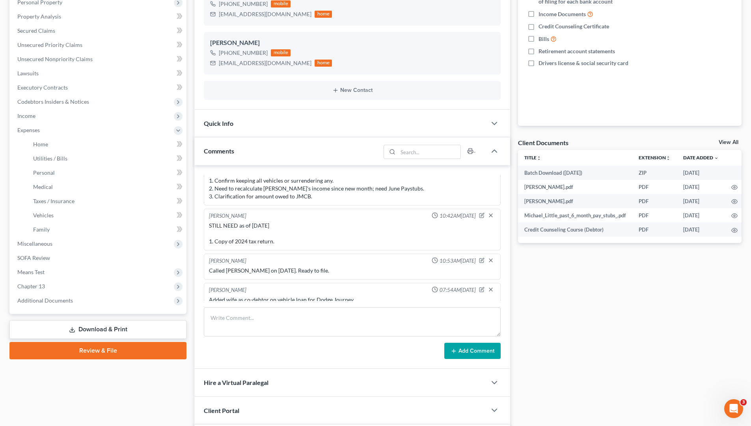
scroll to position [275, 0]
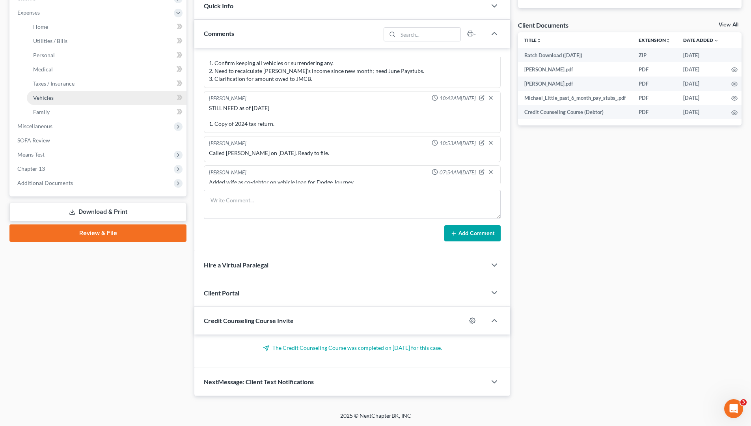
click at [47, 98] on span "Vehicles" at bounding box center [43, 97] width 21 height 7
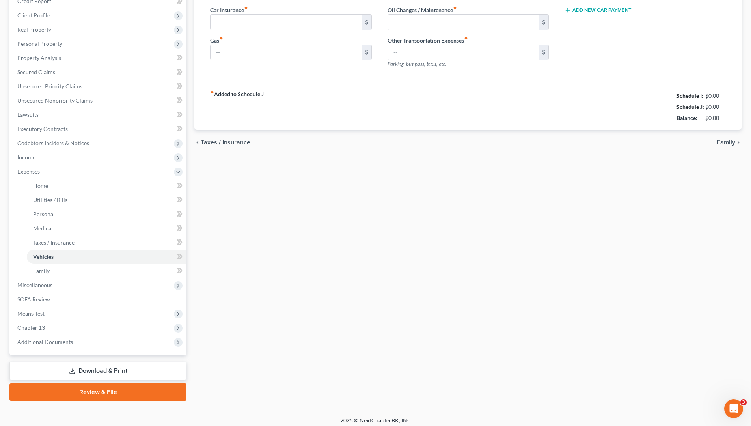
type input "425.00"
type input "300.00"
type input "50.00"
type input "0.00"
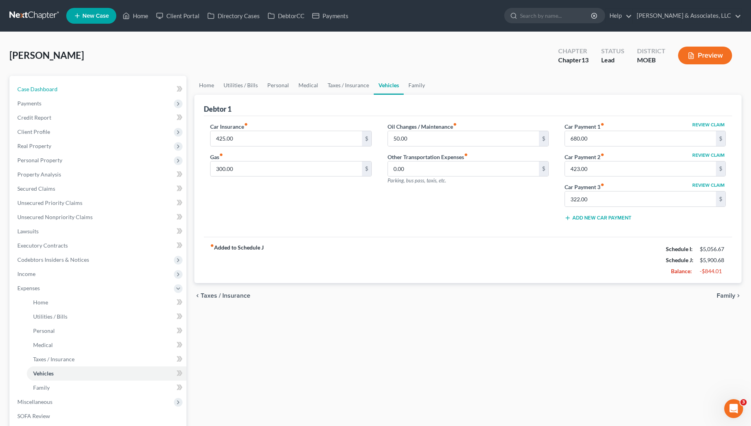
drag, startPoint x: 47, startPoint y: 89, endPoint x: 4, endPoint y: 106, distance: 46.6
click at [47, 89] on span "Case Dashboard" at bounding box center [37, 89] width 40 height 7
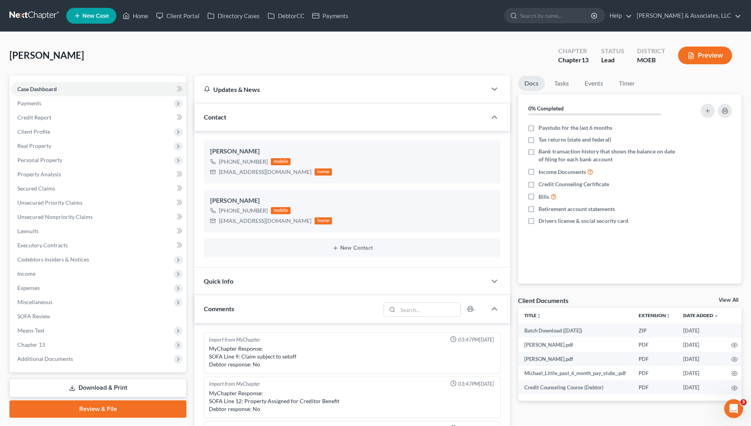
scroll to position [823, 0]
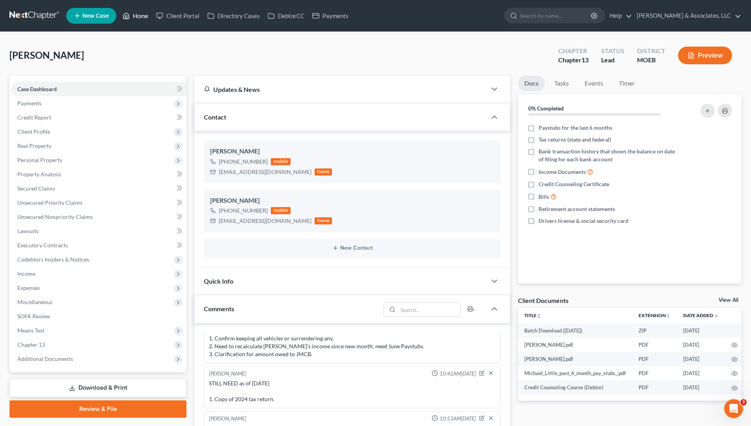
click at [147, 13] on link "Home" at bounding box center [136, 16] width 34 height 14
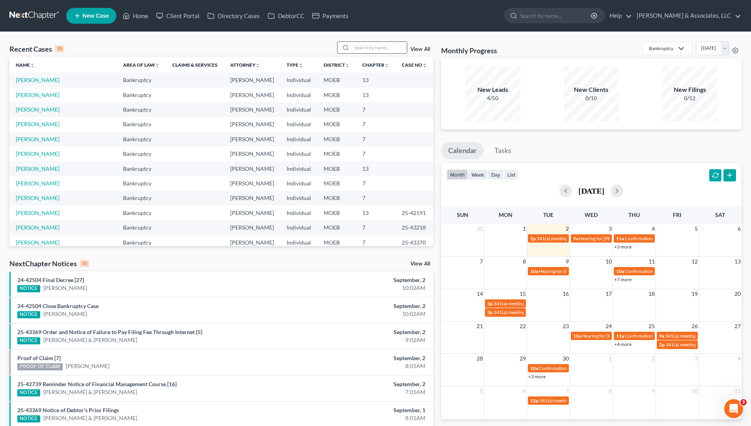
click at [368, 49] on input "search" at bounding box center [379, 47] width 55 height 11
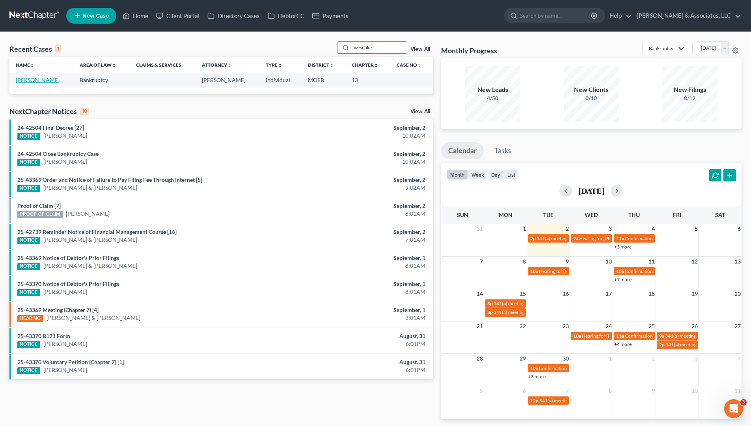
type input "weschke"
click at [33, 82] on link "[PERSON_NAME]" at bounding box center [38, 80] width 44 height 7
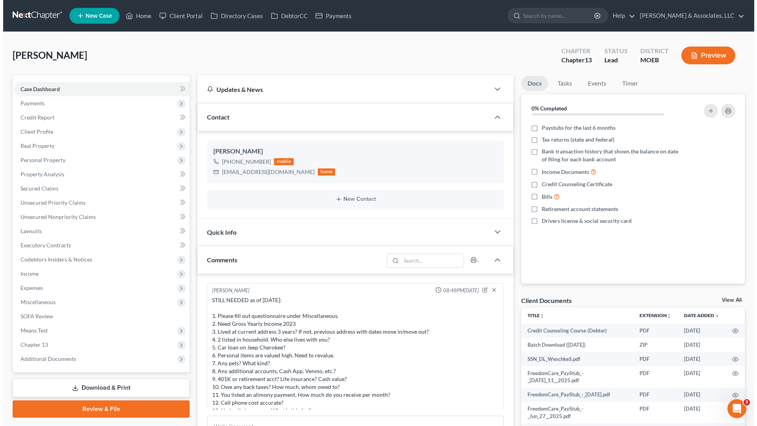
scroll to position [711, 0]
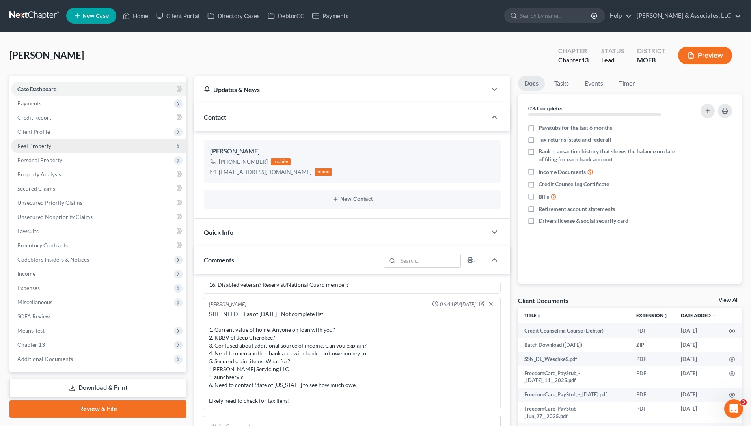
drag, startPoint x: 35, startPoint y: 145, endPoint x: 43, endPoint y: 144, distance: 7.2
click at [35, 145] on span "Real Property" at bounding box center [34, 145] width 34 height 7
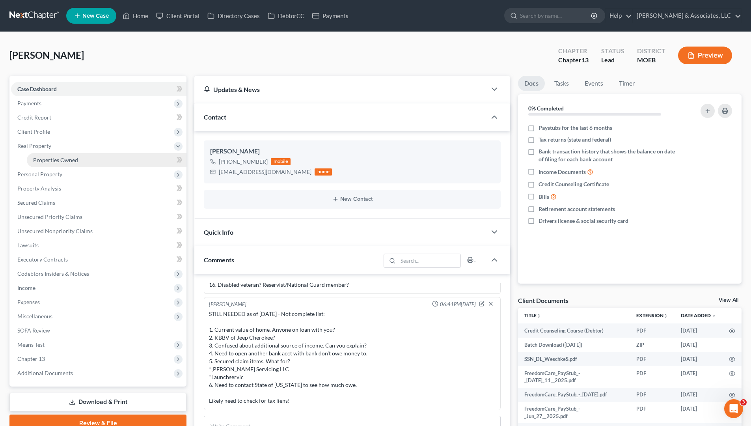
click at [64, 161] on span "Properties Owned" at bounding box center [55, 160] width 45 height 7
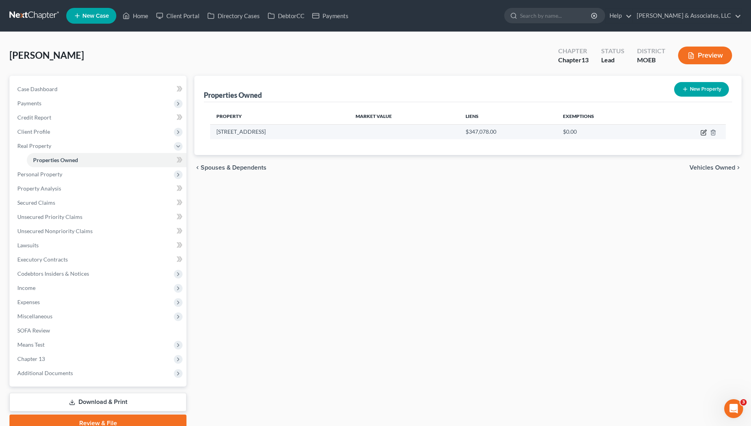
click at [705, 133] on icon "button" at bounding box center [705, 132] width 4 height 4
select select "26"
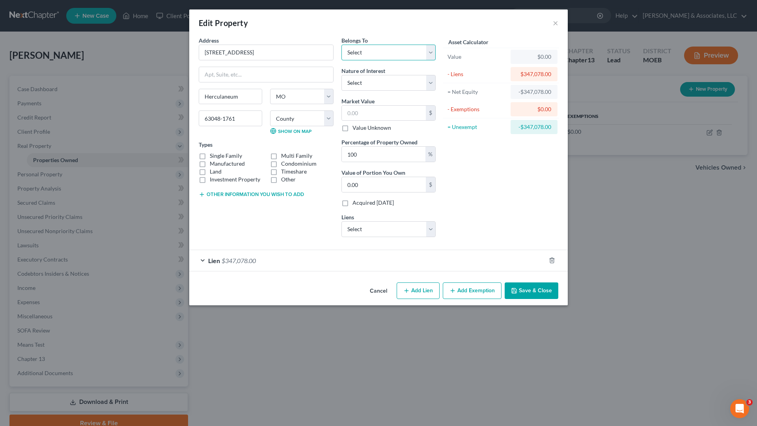
click at [383, 49] on select "Select Debtor 1 Only Debtor 2 Only Debtor 1 And Debtor 2 Only At Least One Of T…" at bounding box center [389, 53] width 94 height 16
select select "0"
click at [342, 45] on select "Select Debtor 1 Only Debtor 2 Only Debtor 1 And Debtor 2 Only At Least One Of T…" at bounding box center [389, 53] width 94 height 16
click at [395, 84] on select "Select Fee Simple Joint Tenant Life Estate Equitable Interest Future Interest T…" at bounding box center [389, 83] width 94 height 16
select select "0"
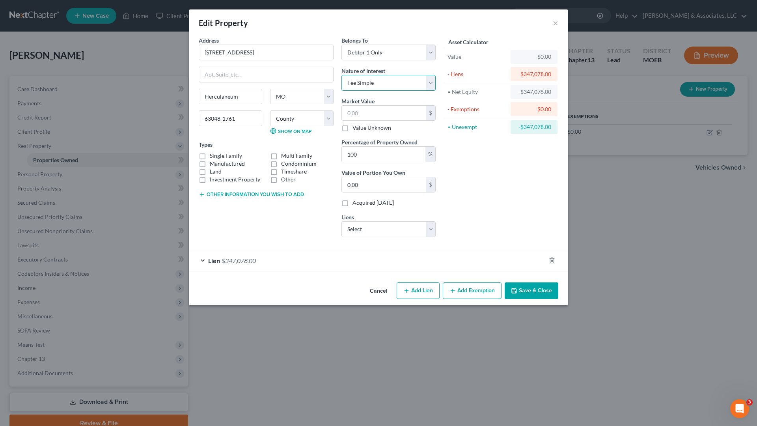
click at [342, 75] on select "Select Fee Simple Joint Tenant Life Estate Equitable Interest Future Interest T…" at bounding box center [389, 83] width 94 height 16
click at [401, 114] on input "text" at bounding box center [384, 113] width 84 height 15
type input "4"
type input "4.00"
type input "44"
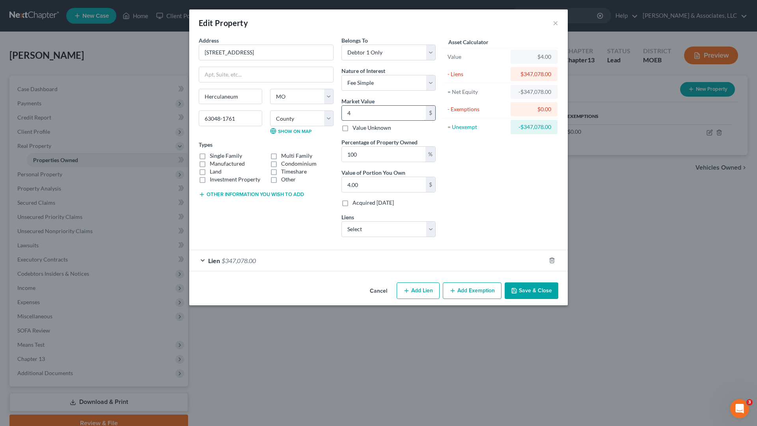
type input "44.00"
type input "447"
type input "447.00"
type input "4470"
type input "4,470.00"
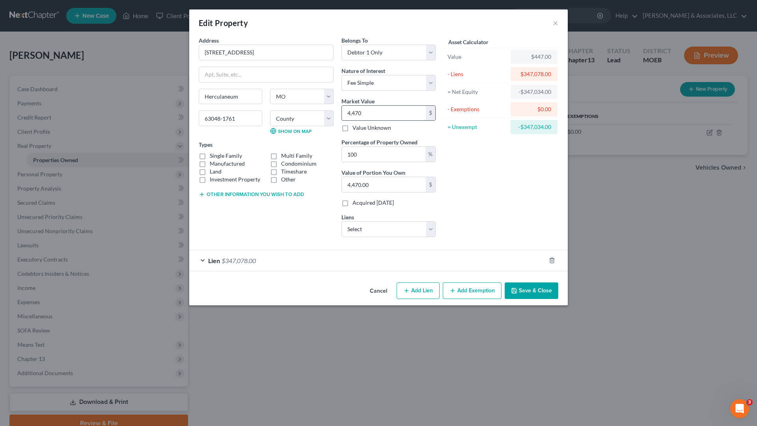
type input "4,4700"
type input "44,700.00"
type input "44,7000"
type input "447,000.00"
type input "447,000"
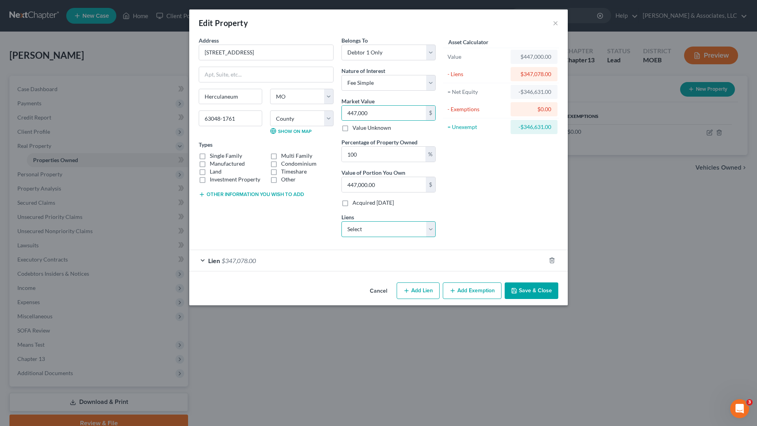
click at [387, 228] on select "Select Launchservic - $70,754.00" at bounding box center [389, 229] width 94 height 16
click at [472, 214] on div "Asset Calculator Value $447,000.00 - Liens $347,078.00 = Net Equity -$346,631.0…" at bounding box center [501, 139] width 123 height 207
click at [532, 293] on button "Save & Close" at bounding box center [532, 290] width 54 height 17
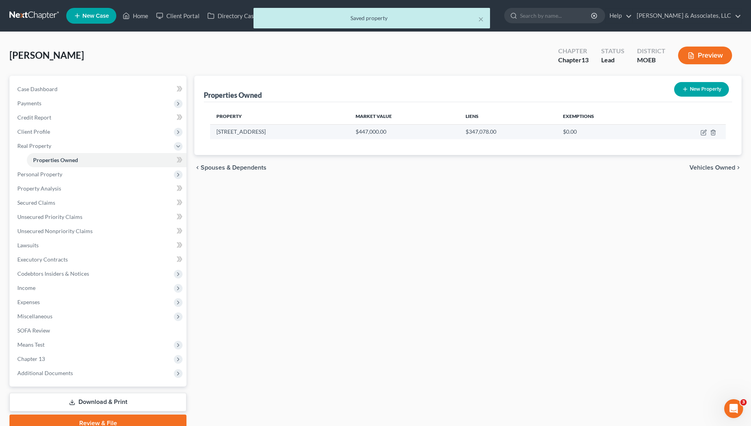
click at [475, 133] on td "$347,078.00" at bounding box center [507, 131] width 97 height 15
click at [704, 133] on icon "button" at bounding box center [705, 132] width 4 height 4
select select "26"
select select "0"
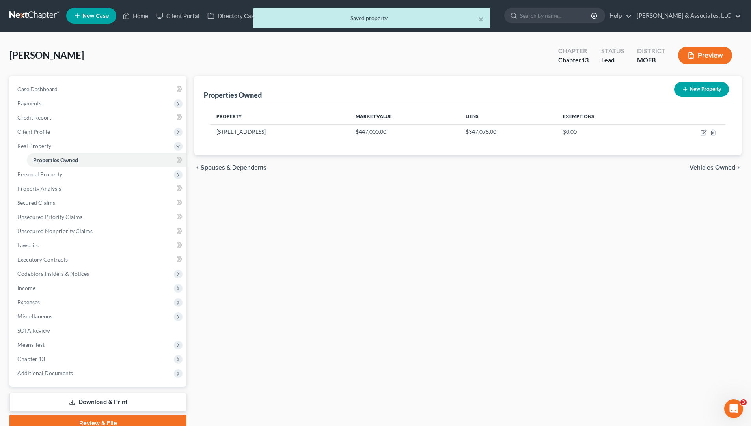
select select "14"
select select "0"
select select "2"
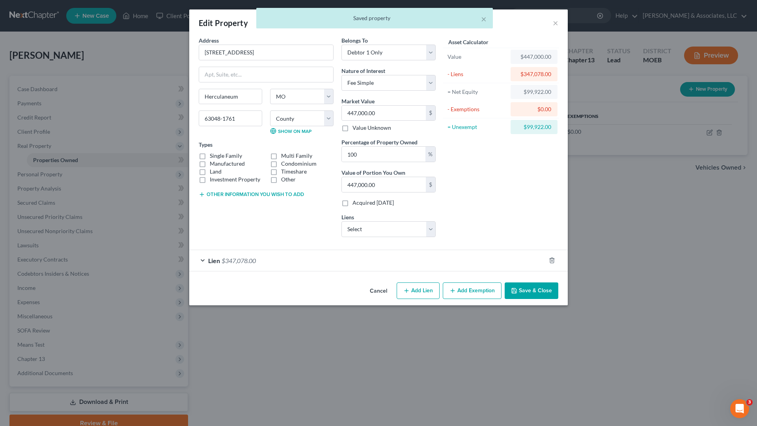
click at [289, 267] on div "Lien $347,078.00" at bounding box center [367, 260] width 357 height 21
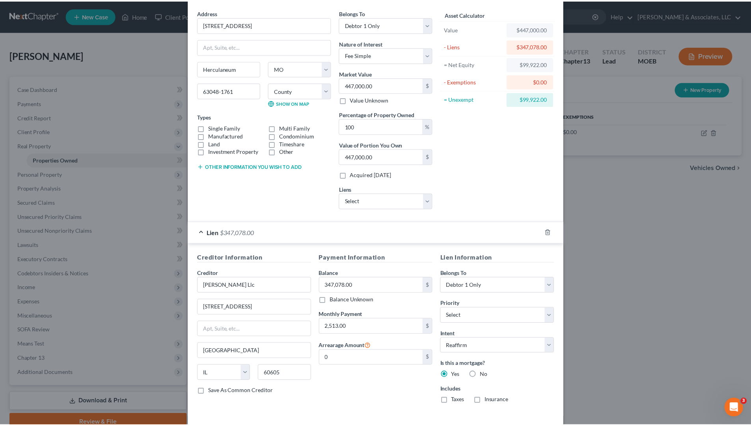
scroll to position [63, 0]
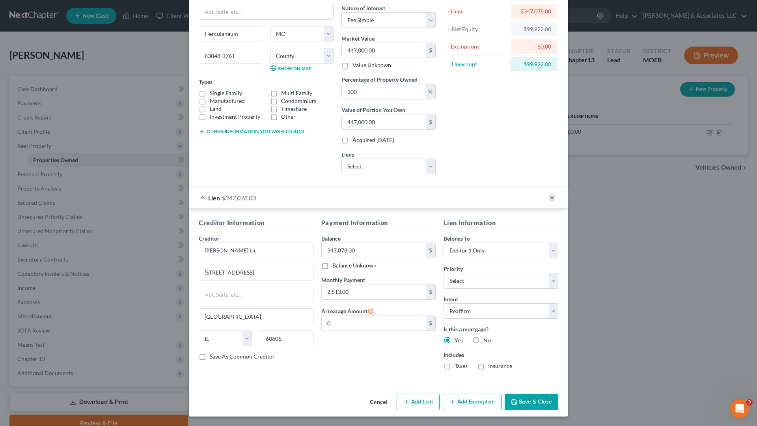
click at [535, 372] on button "Save & Close" at bounding box center [532, 402] width 54 height 17
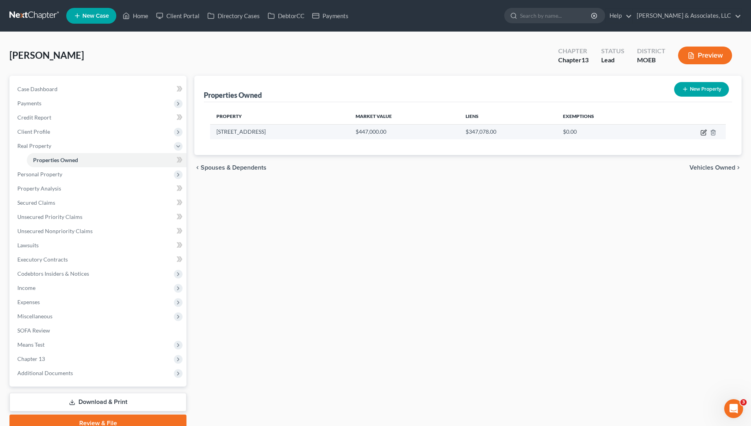
click at [703, 133] on icon "button" at bounding box center [704, 132] width 6 height 6
select select "26"
select select "0"
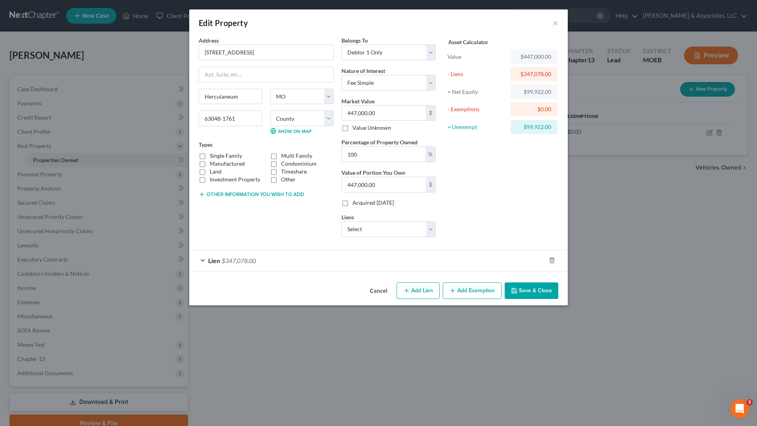
click at [530, 283] on button "Save & Close" at bounding box center [532, 290] width 54 height 17
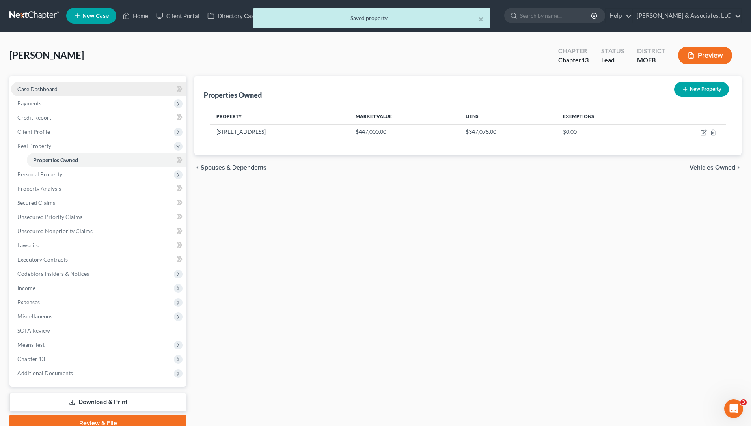
click at [60, 85] on link "Case Dashboard" at bounding box center [98, 89] width 175 height 14
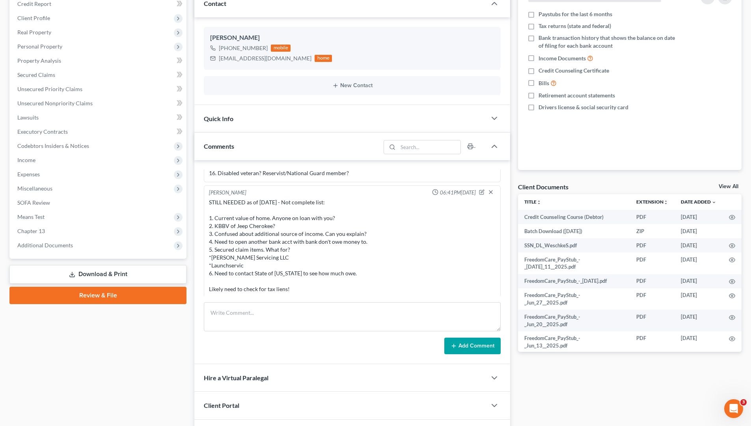
scroll to position [711, 0]
click at [252, 310] on textarea at bounding box center [352, 316] width 297 height 29
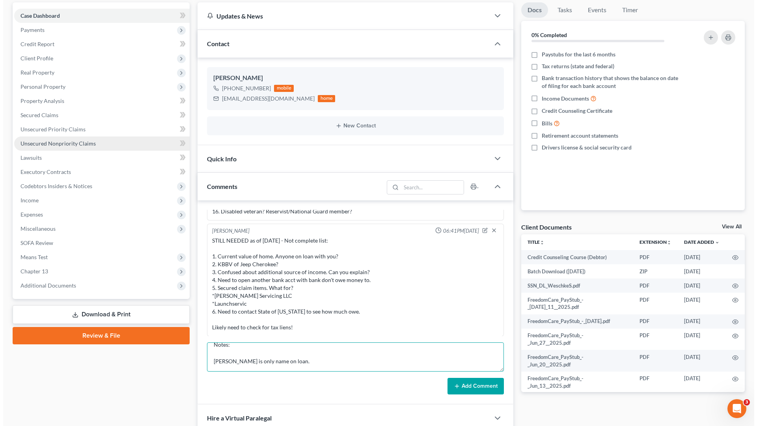
scroll to position [0, 0]
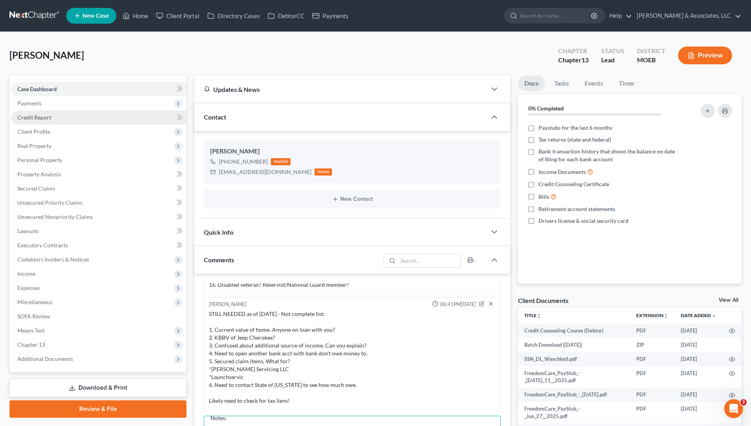
type textarea "Notes: [PERSON_NAME] is only name on loan."
click at [40, 118] on span "Credit Report" at bounding box center [34, 117] width 34 height 7
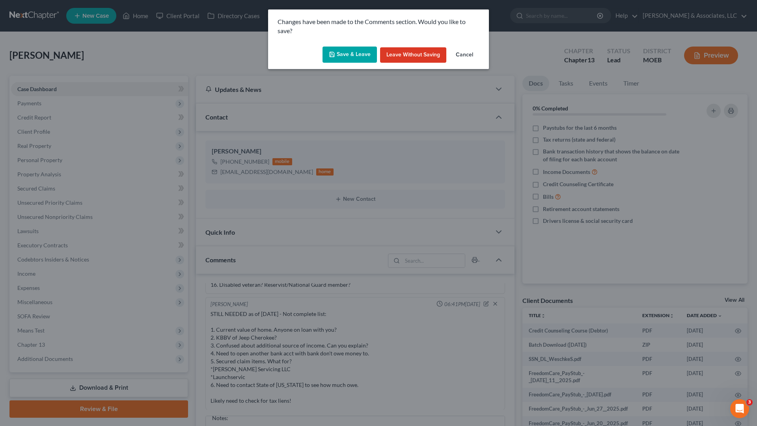
click at [357, 54] on button "Save & Leave" at bounding box center [350, 55] width 54 height 17
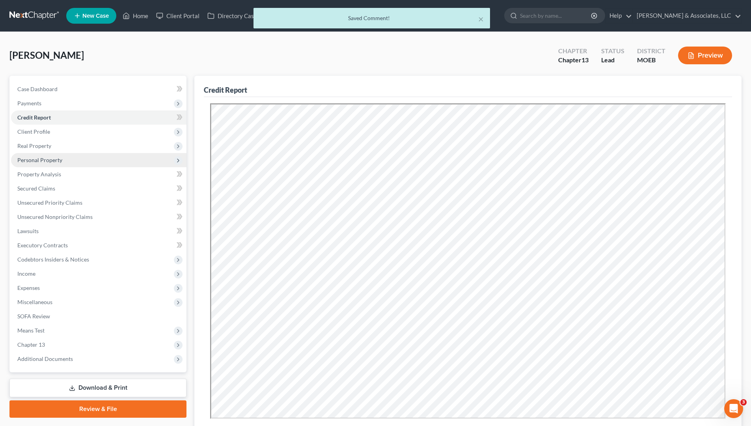
click at [45, 161] on span "Personal Property" at bounding box center [39, 160] width 45 height 7
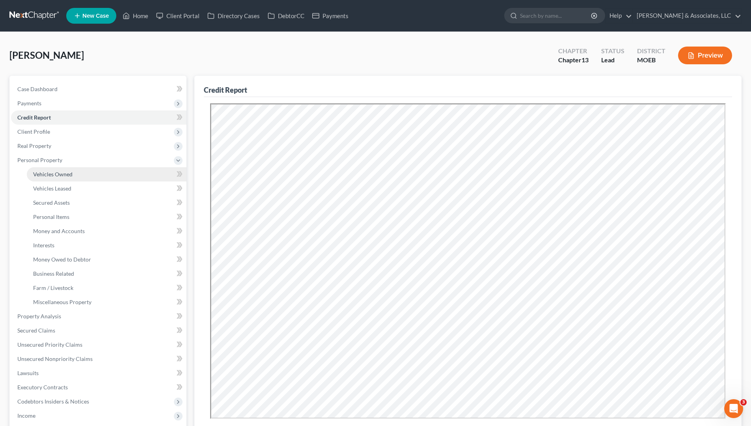
click at [63, 173] on span "Vehicles Owned" at bounding box center [52, 174] width 39 height 7
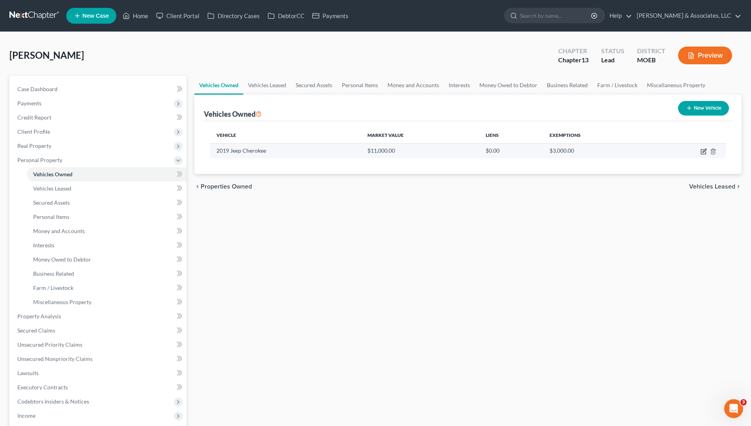
click at [704, 151] on icon "button" at bounding box center [704, 151] width 6 height 6
select select "0"
select select "7"
select select "2"
select select "0"
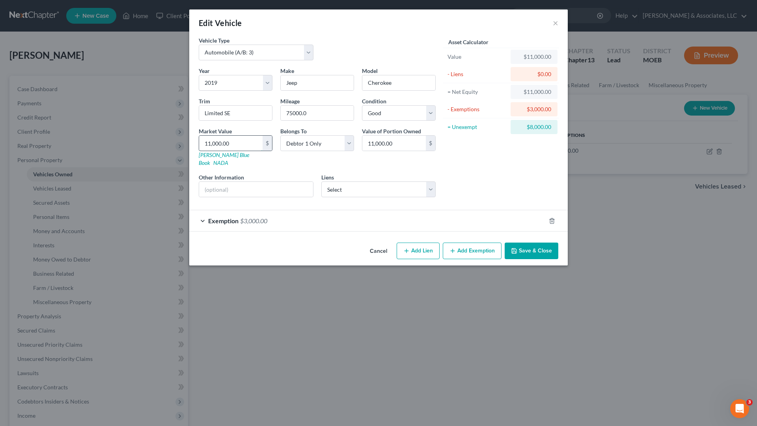
click at [248, 146] on input "11,000.00" at bounding box center [230, 143] width 63 height 15
type input "1"
type input "1.00"
type input "12"
type input "12.00"
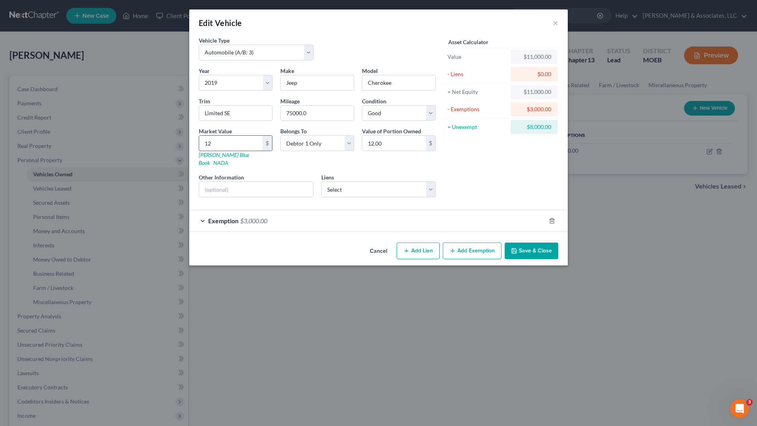
type input "120"
type input "120.00"
type input "1200"
type input "1,200.00"
type input "1,2000"
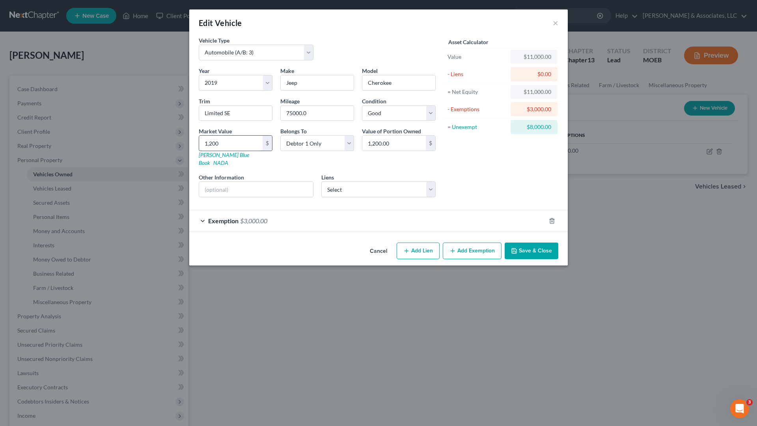
type input "12,000.00"
type input "12,000"
click at [537, 243] on button "Save & Close" at bounding box center [532, 251] width 54 height 17
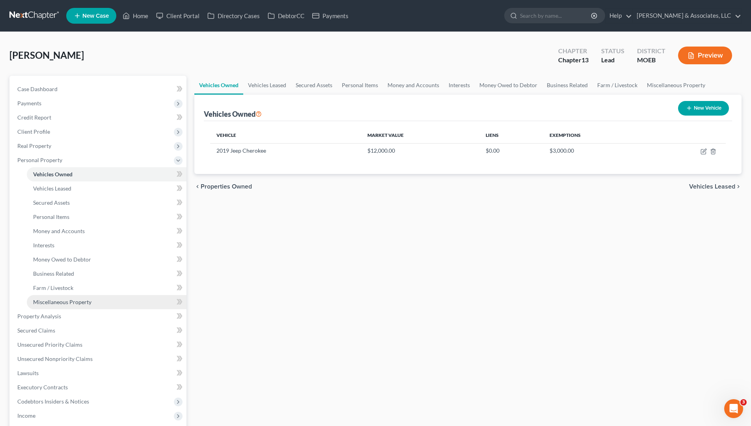
click at [58, 305] on span "Miscellaneous Property" at bounding box center [62, 302] width 58 height 7
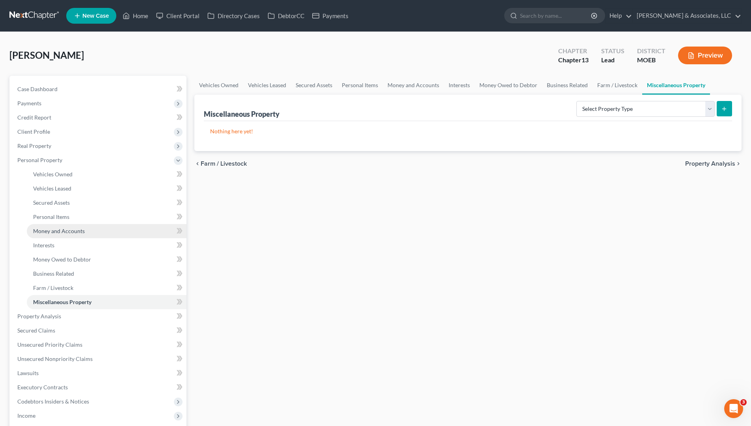
click at [53, 237] on link "Money and Accounts" at bounding box center [107, 231] width 160 height 14
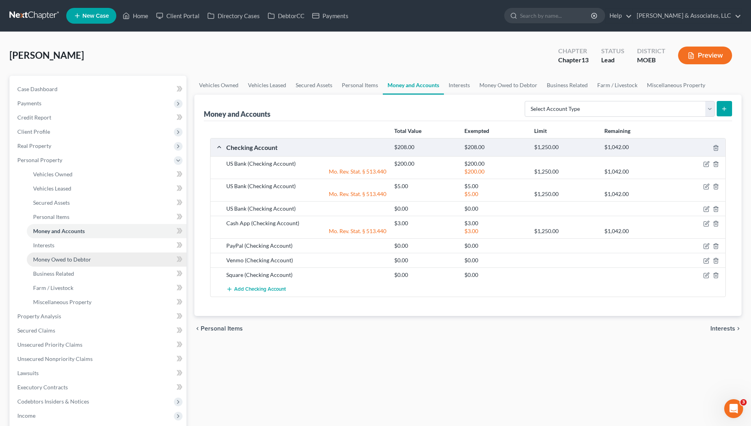
click at [53, 260] on span "Money Owed to Debtor" at bounding box center [62, 259] width 58 height 7
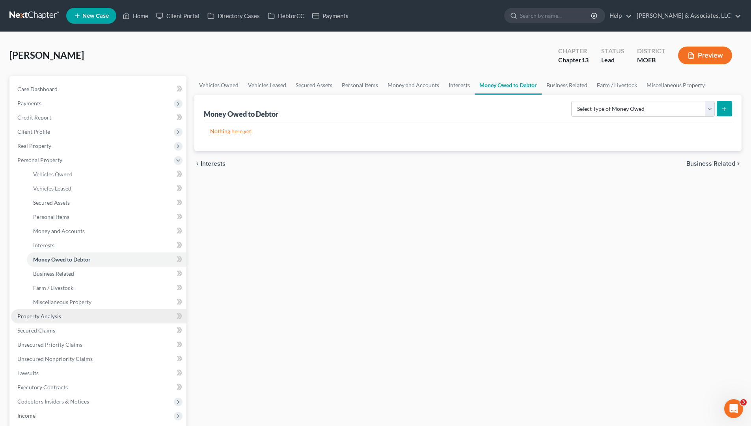
click at [41, 313] on span "Property Analysis" at bounding box center [39, 316] width 44 height 7
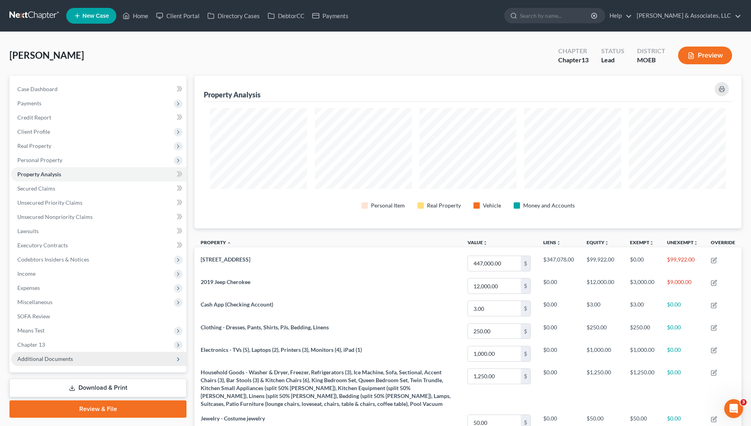
scroll to position [153, 547]
click at [33, 274] on span "Income" at bounding box center [26, 273] width 18 height 7
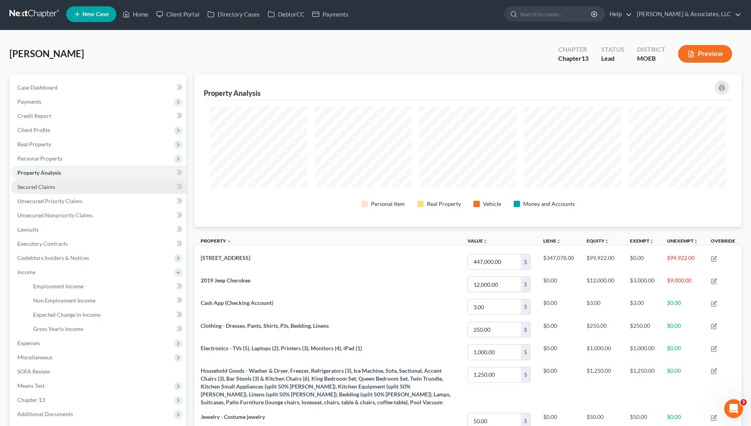
scroll to position [0, 0]
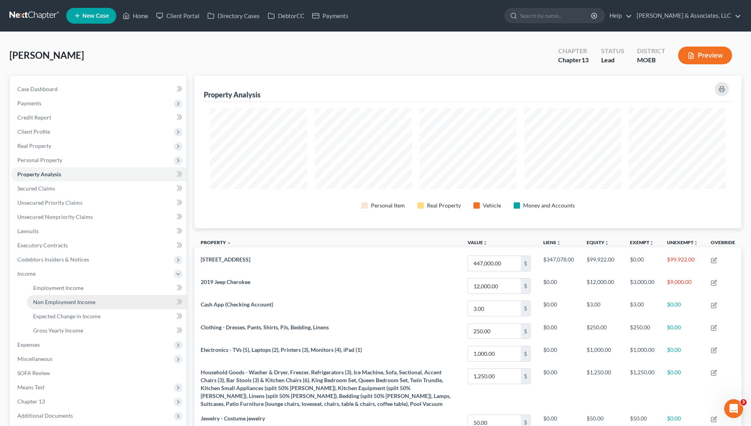
click at [52, 300] on span "Non Employment Income" at bounding box center [64, 302] width 62 height 7
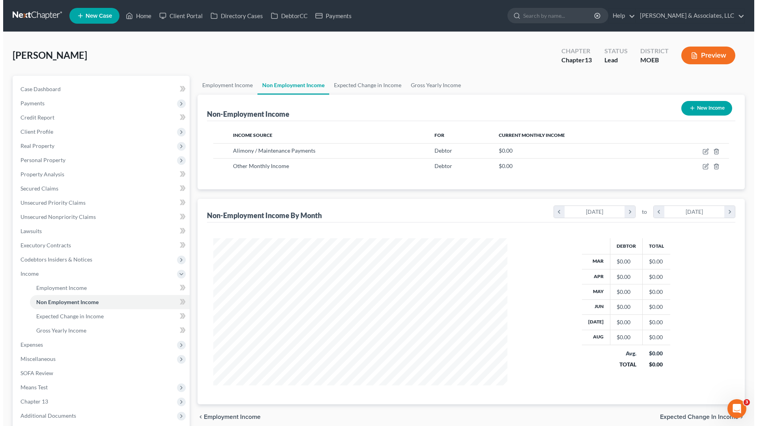
scroll to position [147, 310]
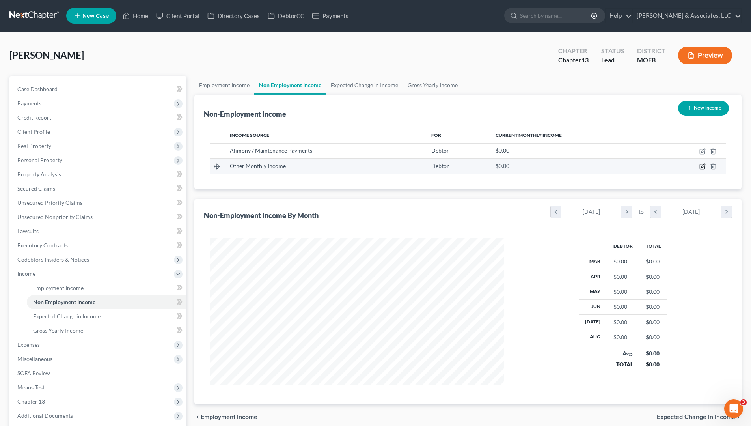
click at [703, 165] on icon "button" at bounding box center [704, 166] width 4 height 4
select select "13"
select select "0"
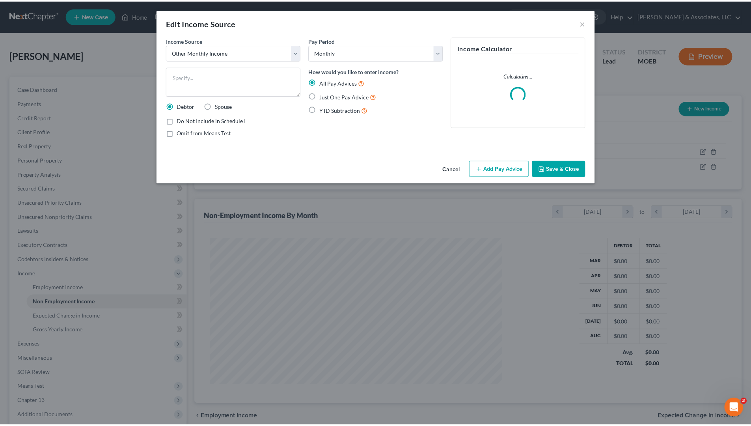
scroll to position [148, 313]
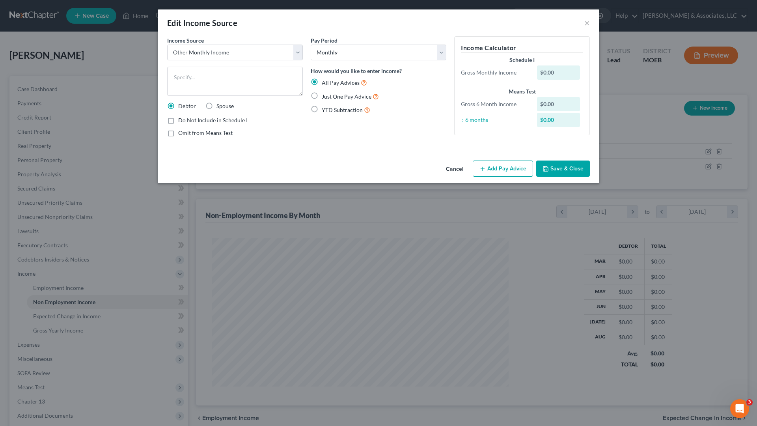
click at [346, 96] on span "Just One Pay Advice" at bounding box center [347, 96] width 50 height 7
click at [330, 96] on input "Just One Pay Advice" at bounding box center [327, 94] width 5 height 5
radio input "true"
click at [508, 172] on button "Add Pay Advice" at bounding box center [503, 169] width 60 height 17
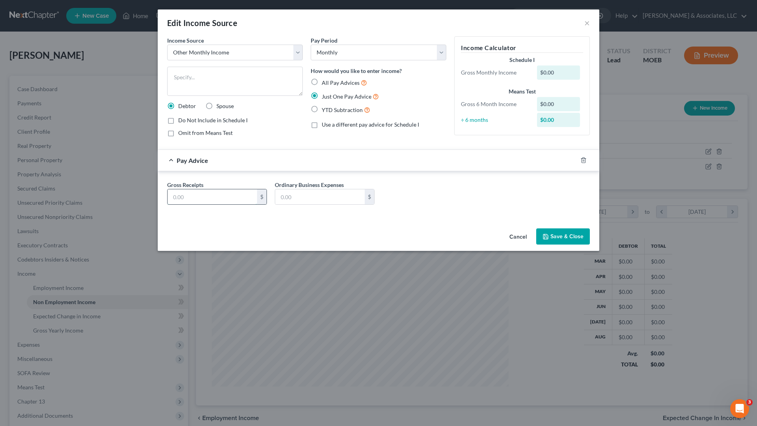
click at [228, 192] on input "text" at bounding box center [213, 196] width 90 height 15
type input "600.00"
click at [565, 240] on button "Save & Close" at bounding box center [563, 236] width 54 height 17
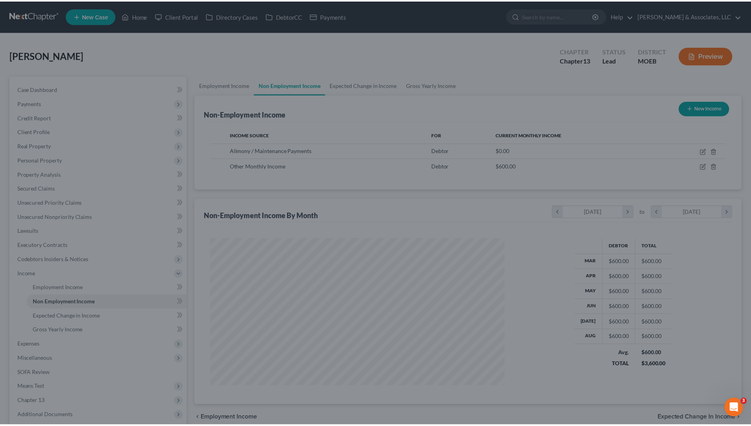
scroll to position [394217, 394055]
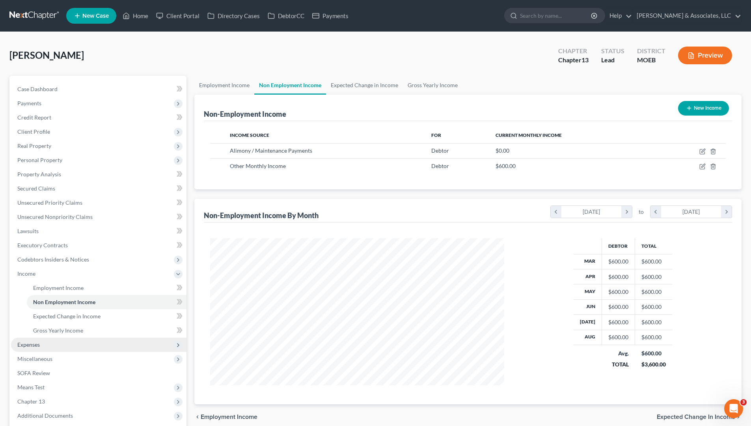
click at [36, 347] on span "Expenses" at bounding box center [28, 344] width 22 height 7
click at [47, 304] on span "Home" at bounding box center [40, 302] width 15 height 7
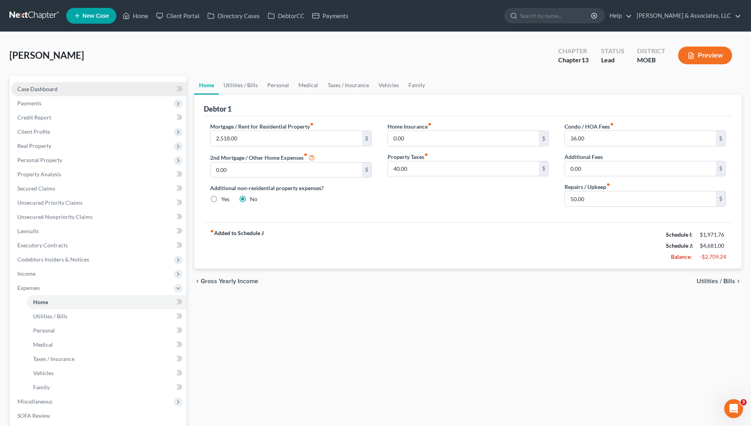
click at [38, 86] on span "Case Dashboard" at bounding box center [37, 89] width 40 height 7
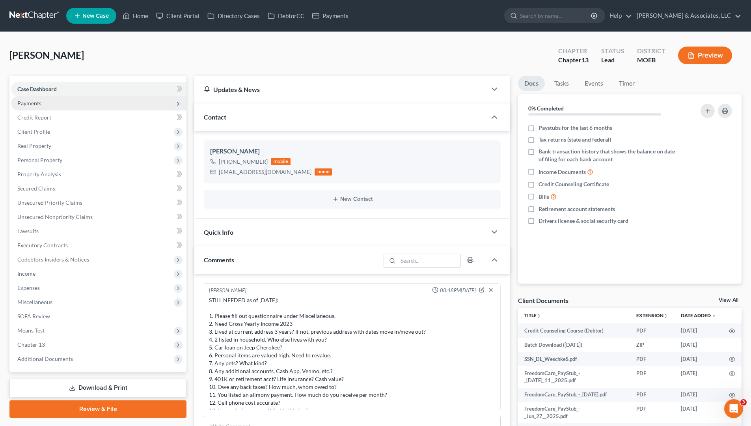
scroll to position [756, 0]
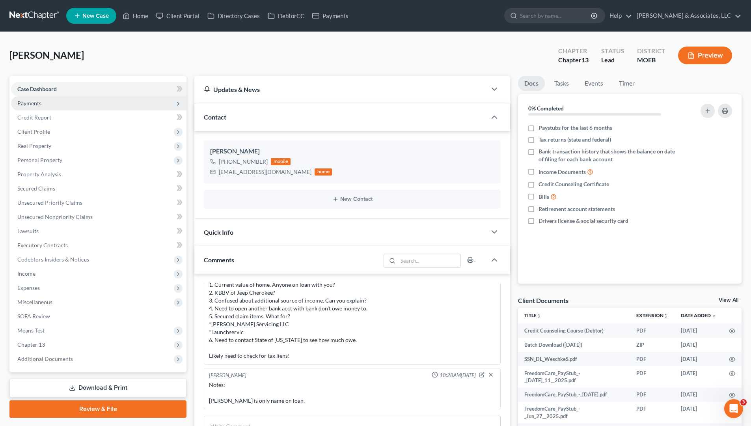
click at [33, 105] on span "Payments" at bounding box center [29, 103] width 24 height 7
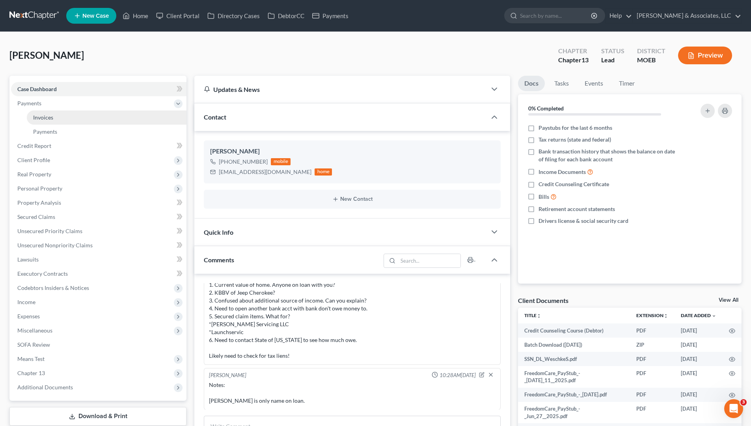
click at [55, 122] on link "Invoices" at bounding box center [107, 117] width 160 height 14
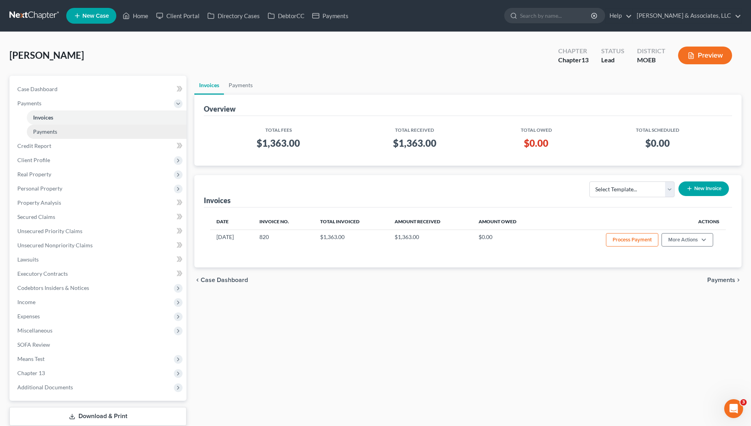
click at [48, 131] on span "Payments" at bounding box center [45, 131] width 24 height 7
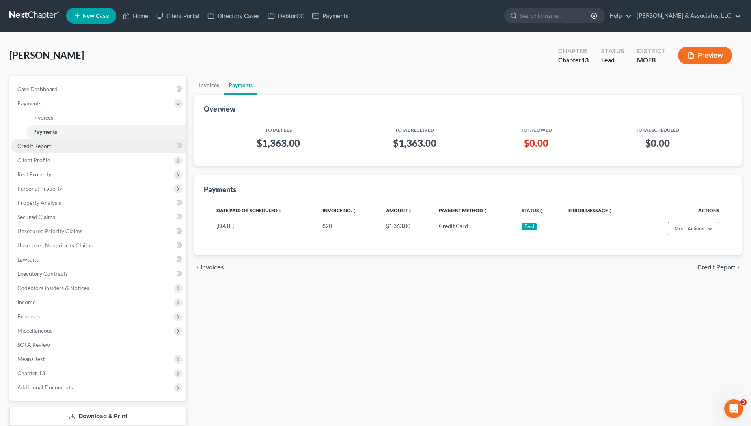
click at [42, 146] on span "Credit Report" at bounding box center [34, 145] width 34 height 7
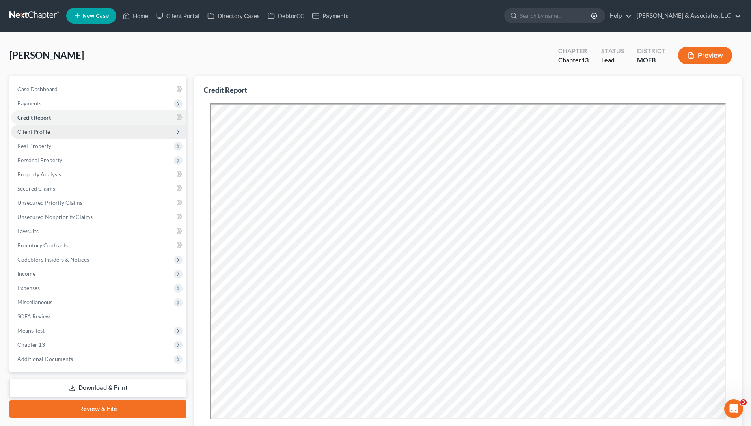
click at [40, 132] on span "Client Profile" at bounding box center [33, 131] width 33 height 7
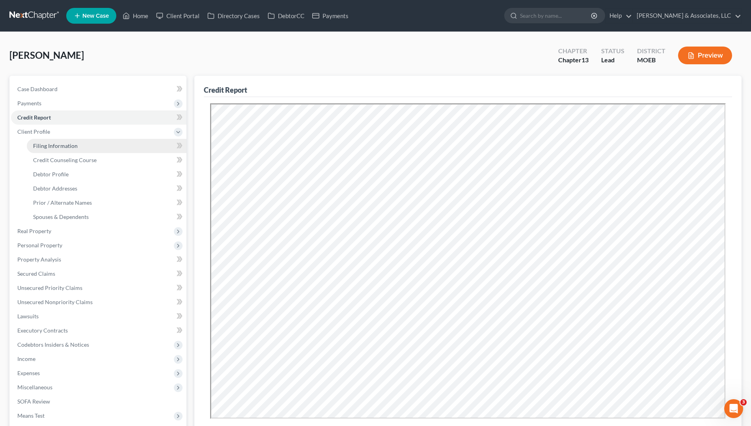
click at [60, 149] on link "Filing Information" at bounding box center [107, 146] width 160 height 14
select select "1"
select select "0"
select select "3"
select select "26"
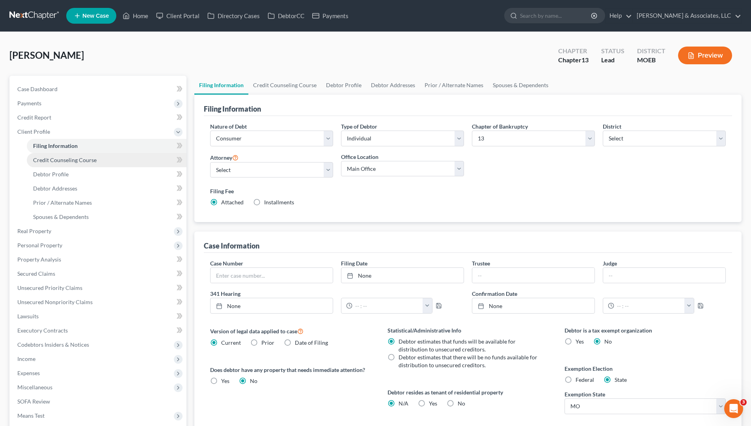
click at [90, 162] on span "Credit Counseling Course" at bounding box center [64, 160] width 63 height 7
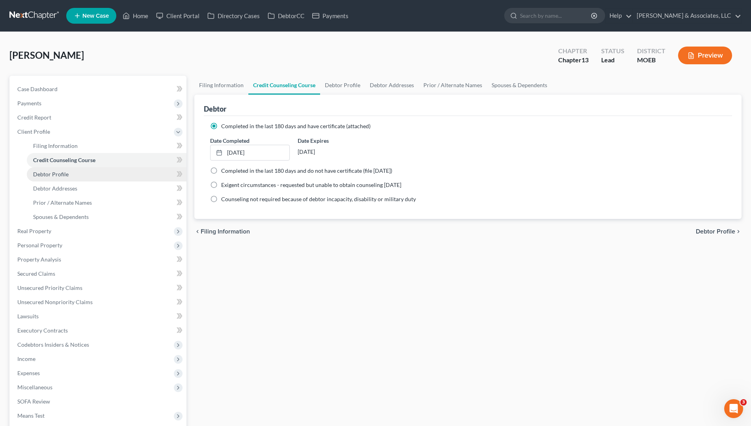
click at [63, 178] on link "Debtor Profile" at bounding box center [107, 174] width 160 height 14
select select "0"
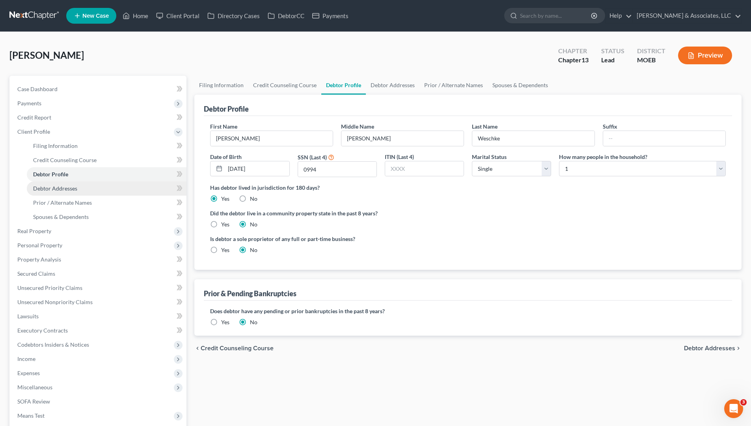
click at [69, 189] on span "Debtor Addresses" at bounding box center [55, 188] width 44 height 7
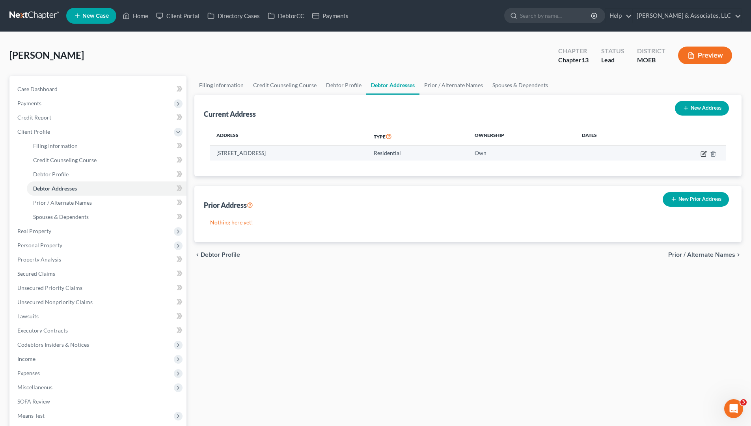
click at [705, 153] on icon "button" at bounding box center [704, 154] width 6 height 6
select select "26"
select select "49"
select select "0"
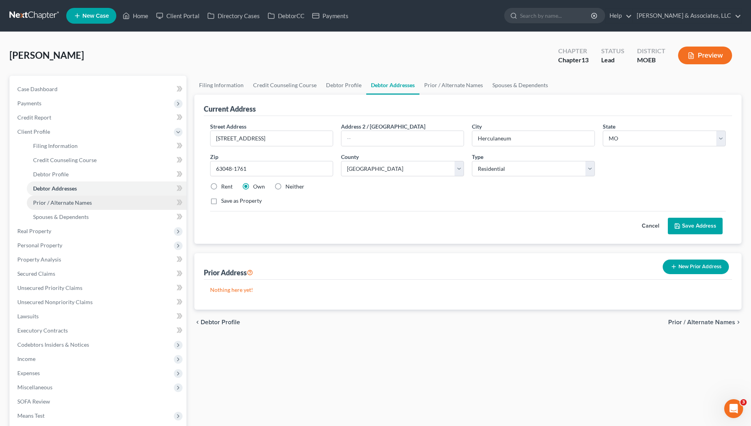
click at [85, 203] on span "Prior / Alternate Names" at bounding box center [62, 202] width 59 height 7
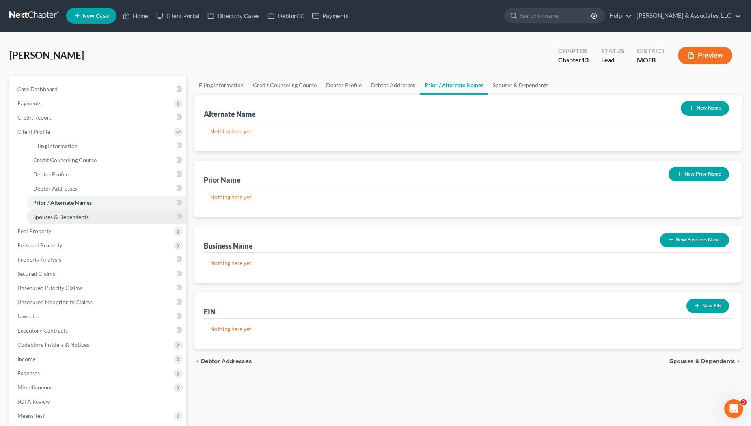
click at [47, 219] on span "Spouses & Dependents" at bounding box center [61, 216] width 56 height 7
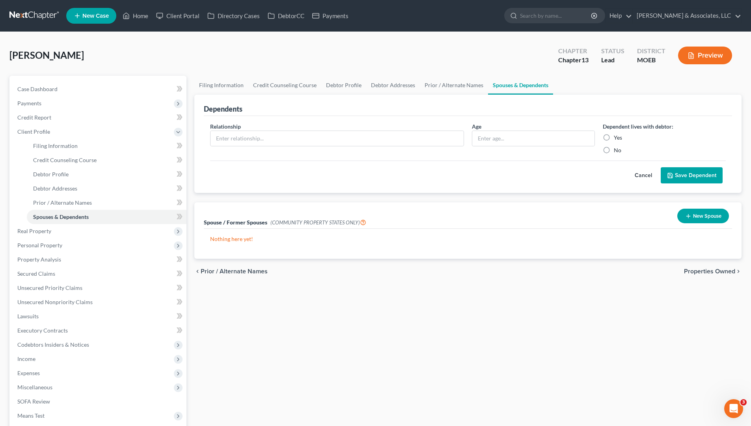
click at [652, 174] on button "Cancel" at bounding box center [643, 176] width 35 height 16
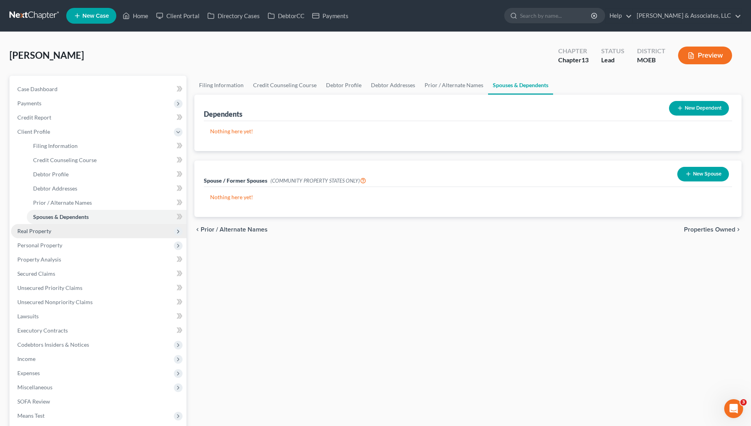
click at [43, 234] on span "Real Property" at bounding box center [34, 231] width 34 height 7
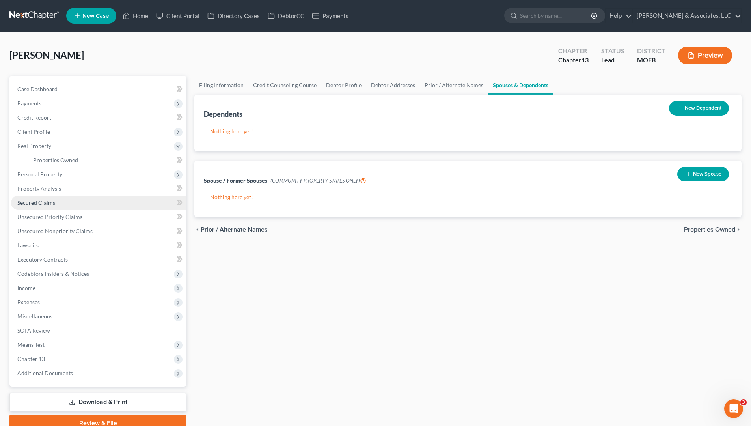
click at [44, 202] on span "Secured Claims" at bounding box center [36, 202] width 38 height 7
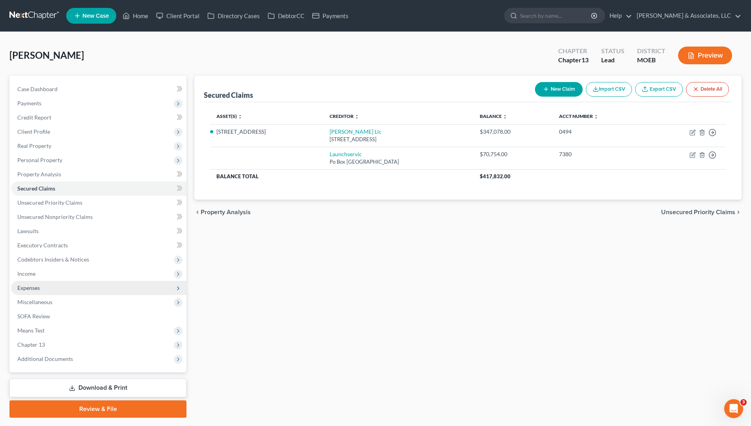
click at [26, 288] on span "Expenses" at bounding box center [28, 287] width 22 height 7
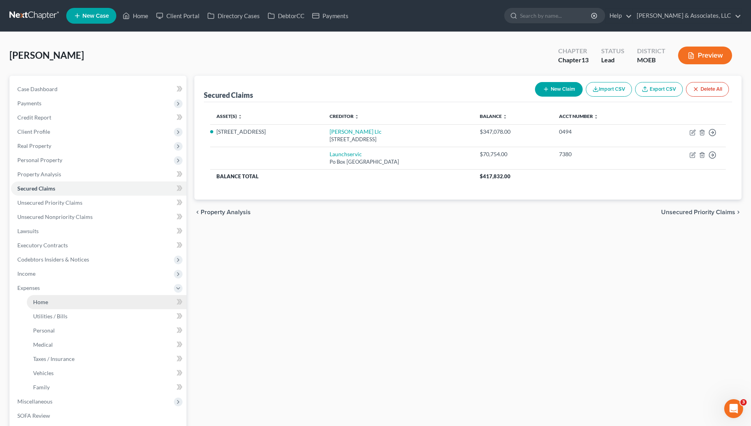
click at [50, 303] on link "Home" at bounding box center [107, 302] width 160 height 14
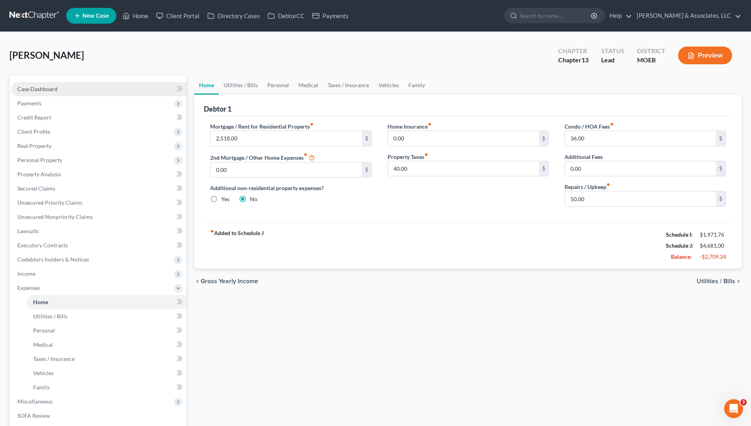
click at [44, 88] on span "Case Dashboard" at bounding box center [37, 89] width 40 height 7
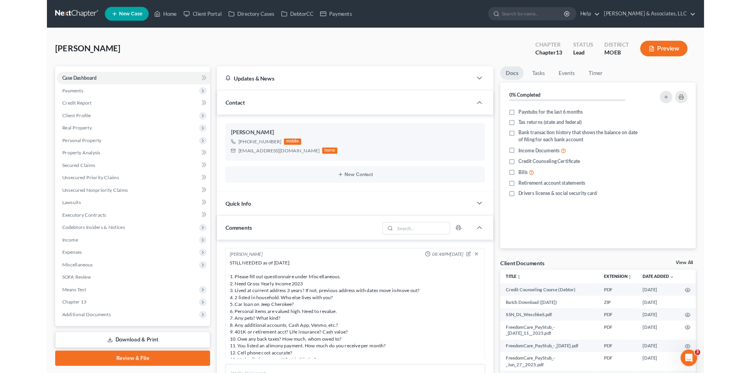
scroll to position [756, 0]
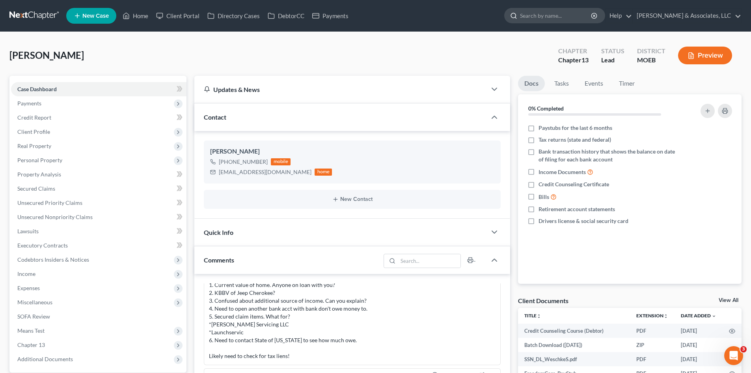
click at [586, 14] on input "search" at bounding box center [556, 15] width 72 height 15
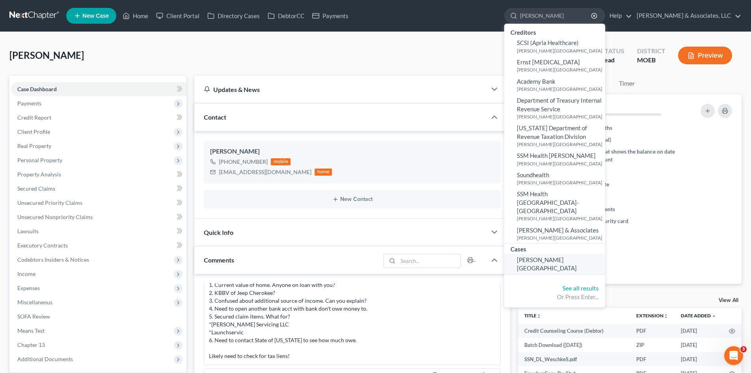
type input "[PERSON_NAME]"
click at [592, 254] on link "[PERSON_NAME][GEOGRAPHIC_DATA]" at bounding box center [554, 264] width 101 height 21
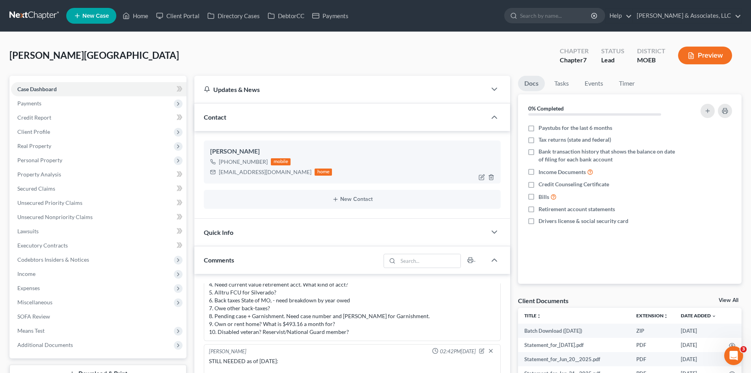
drag, startPoint x: 264, startPoint y: 162, endPoint x: 228, endPoint y: 163, distance: 35.9
click at [228, 163] on div "[PHONE_NUMBER]" at bounding box center [243, 162] width 49 height 8
copy div "314) 698-6646"
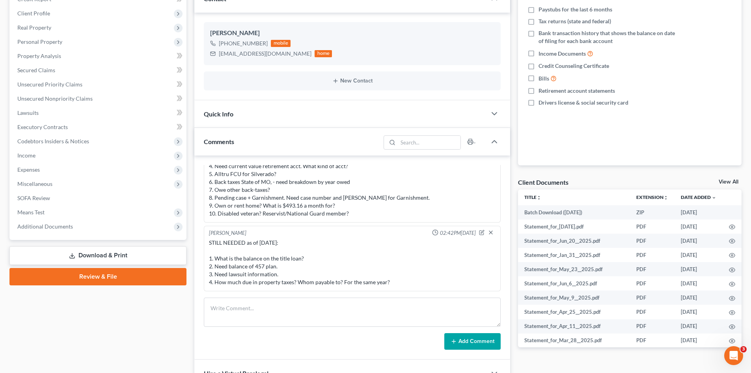
scroll to position [79, 0]
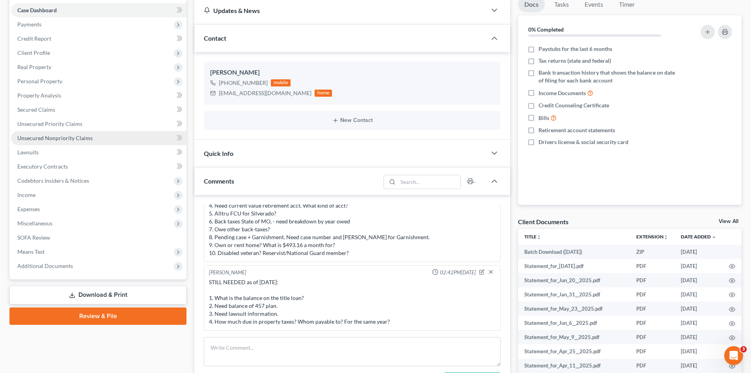
drag, startPoint x: 37, startPoint y: 139, endPoint x: 50, endPoint y: 139, distance: 13.0
click at [37, 139] on span "Unsecured Nonpriority Claims" at bounding box center [54, 137] width 75 height 7
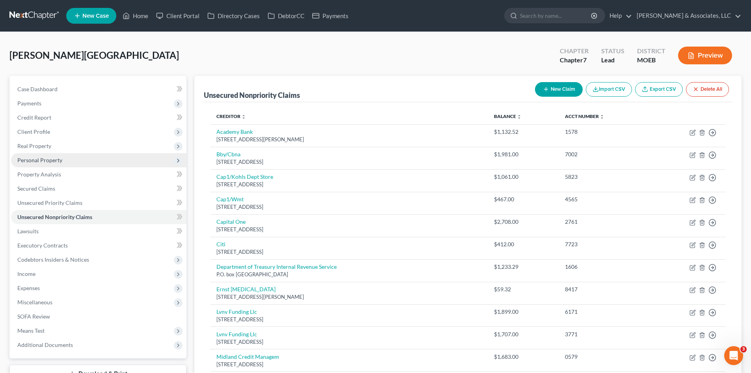
click at [45, 161] on span "Personal Property" at bounding box center [39, 160] width 45 height 7
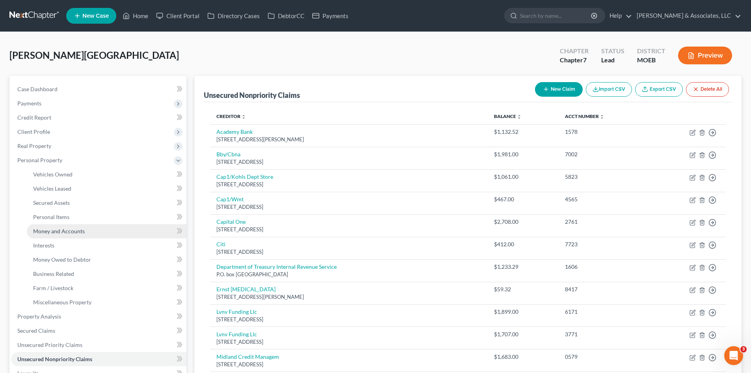
click at [61, 233] on span "Money and Accounts" at bounding box center [59, 231] width 52 height 7
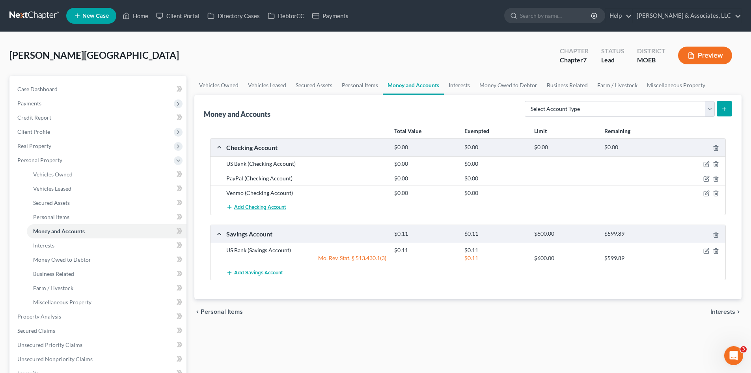
click at [275, 209] on span "Add Checking Account" at bounding box center [260, 207] width 52 height 6
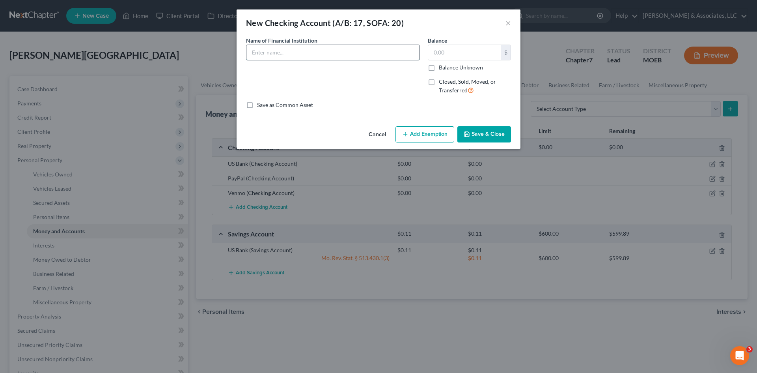
click at [327, 52] on input "text" at bounding box center [332, 52] width 173 height 15
type input "US Bank"
click at [470, 49] on input "text" at bounding box center [464, 52] width 73 height 15
click at [507, 23] on button "×" at bounding box center [509, 22] width 6 height 9
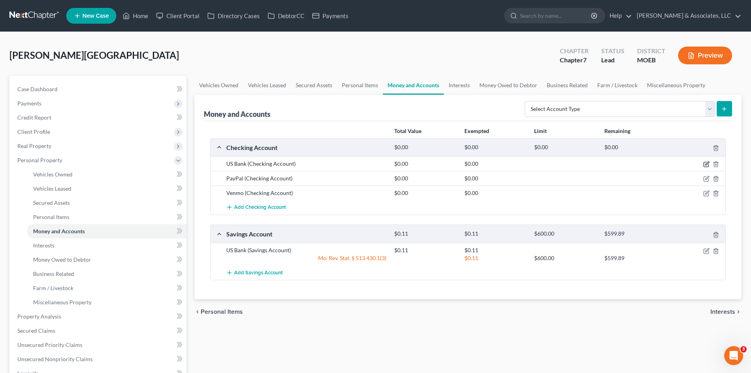
click at [708, 164] on icon "button" at bounding box center [708, 164] width 4 height 4
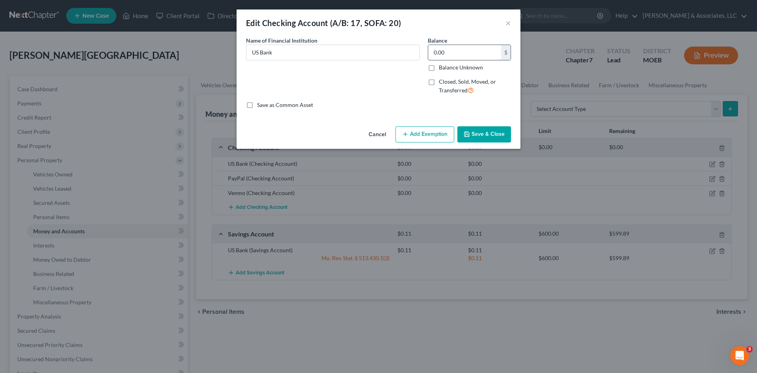
click at [446, 51] on input "0.00" at bounding box center [464, 52] width 73 height 15
type input "33.97"
click at [431, 134] on button "Add Exemption" at bounding box center [425, 134] width 59 height 17
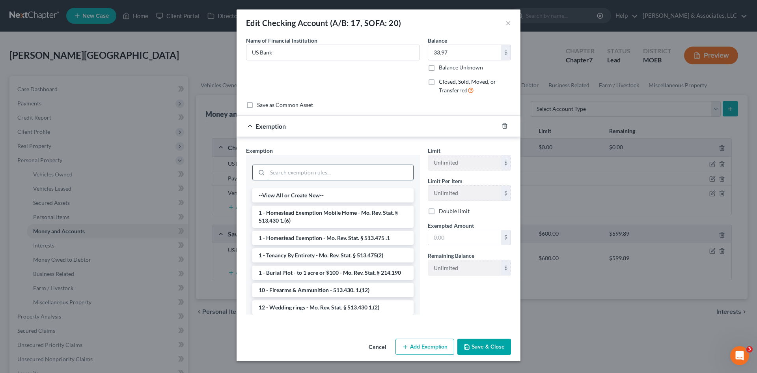
click at [353, 171] on input "search" at bounding box center [340, 172] width 146 height 15
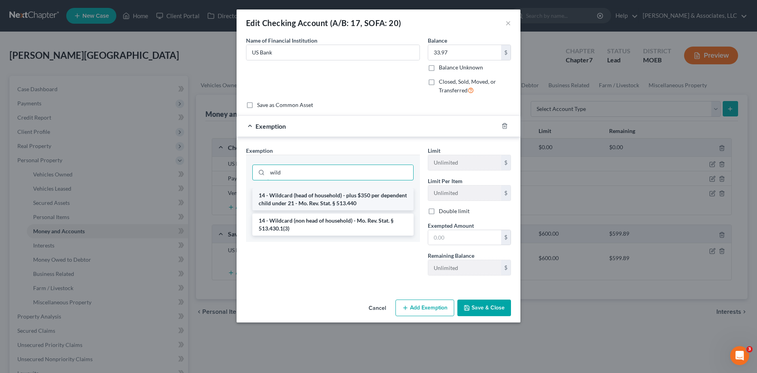
type input "wild"
click at [353, 202] on li "14 - Wildcard (head of household) - plus $350 per dependent child under 21 - Mo…" at bounding box center [332, 199] width 161 height 22
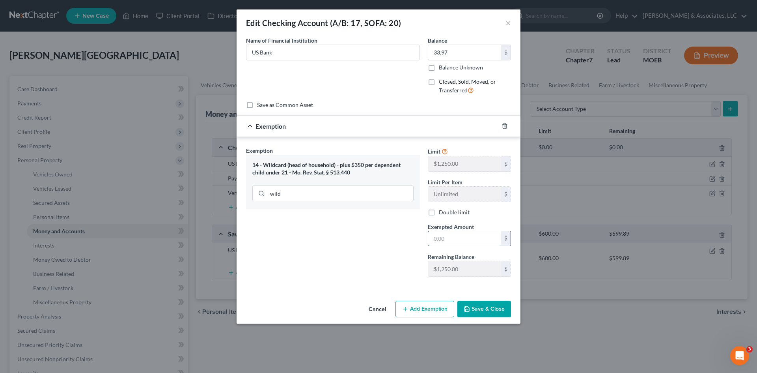
click at [465, 241] on input "text" at bounding box center [464, 238] width 73 height 15
type input "33.97"
click at [478, 311] on button "Save & Close" at bounding box center [484, 309] width 54 height 17
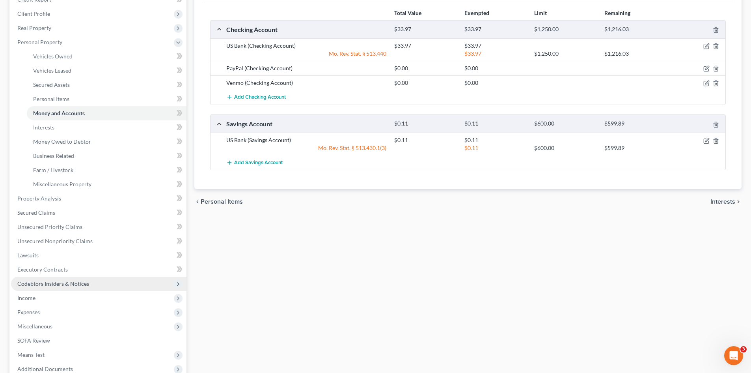
scroll to position [118, 0]
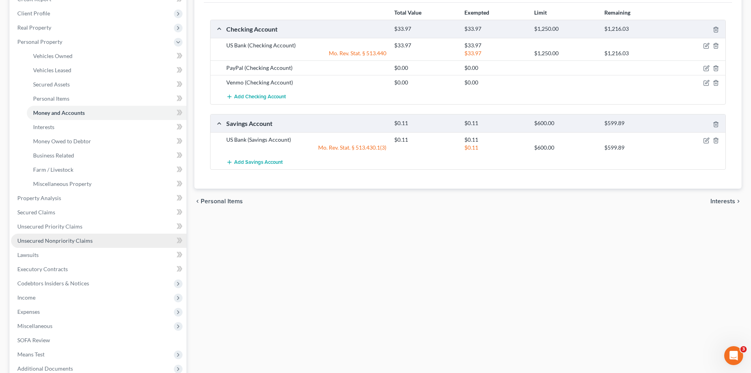
click at [45, 236] on link "Unsecured Nonpriority Claims" at bounding box center [98, 240] width 175 height 14
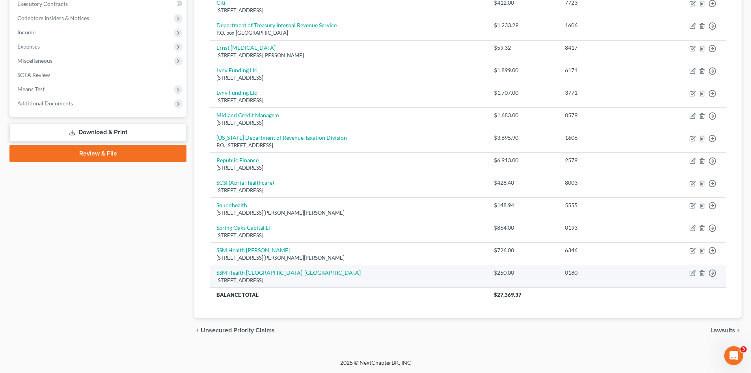
scroll to position [44, 0]
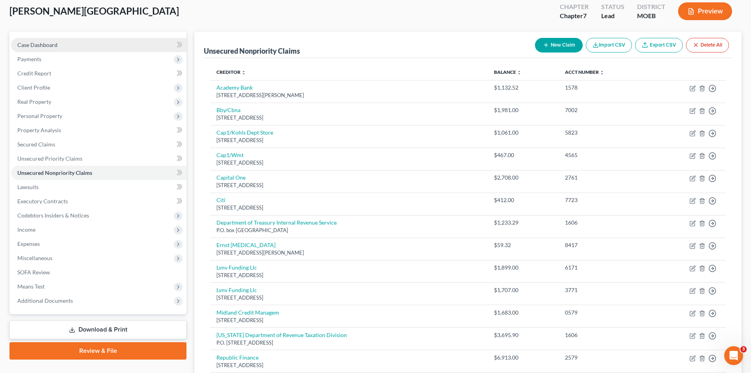
click at [50, 47] on span "Case Dashboard" at bounding box center [37, 44] width 40 height 7
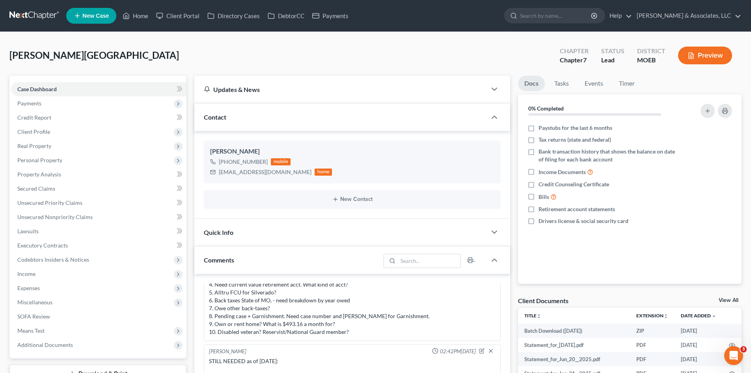
scroll to position [158, 0]
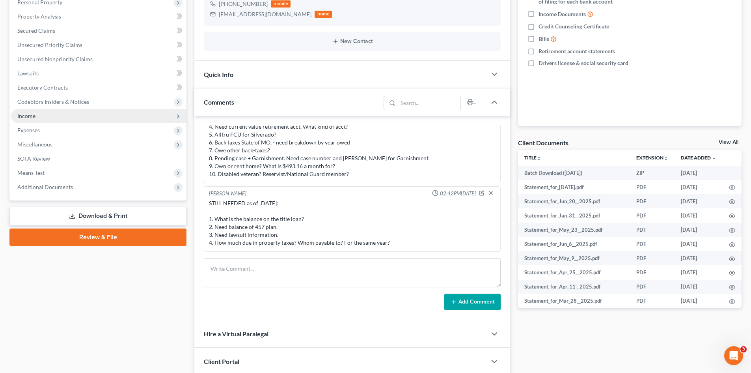
click at [27, 118] on span "Income" at bounding box center [26, 115] width 18 height 7
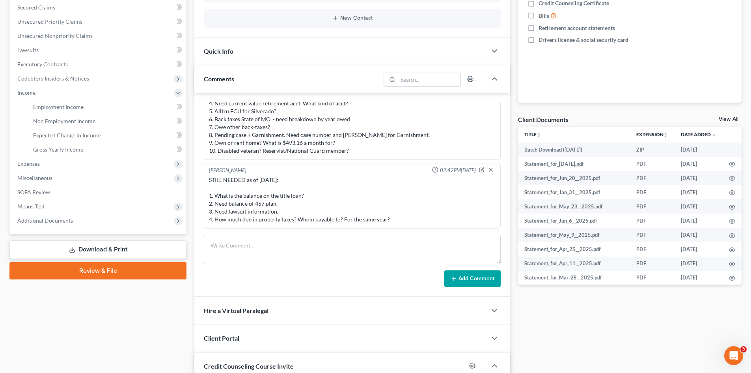
scroll to position [197, 0]
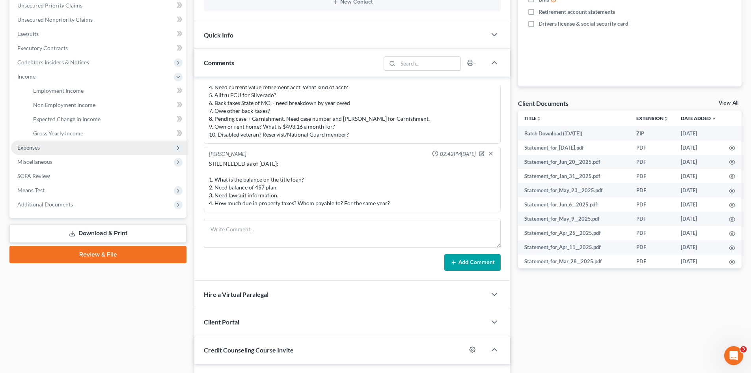
click at [30, 151] on span "Expenses" at bounding box center [98, 147] width 175 height 14
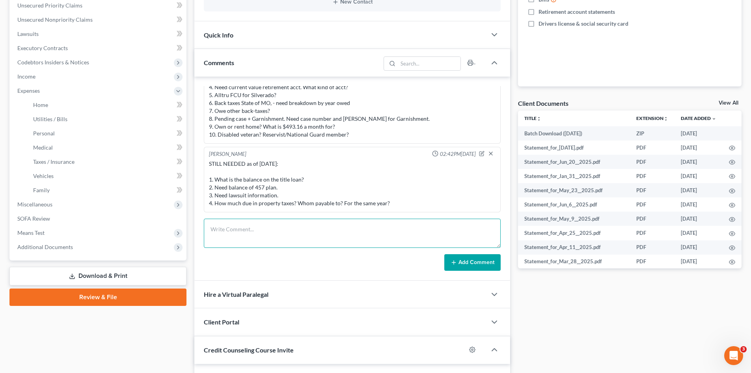
click at [232, 226] on textarea at bounding box center [352, 232] width 297 height 29
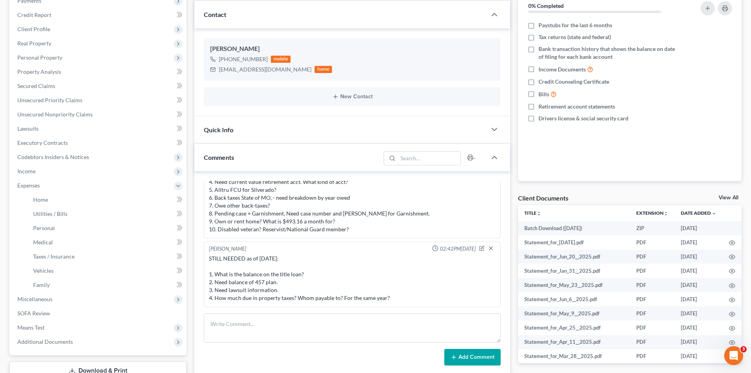
scroll to position [79, 0]
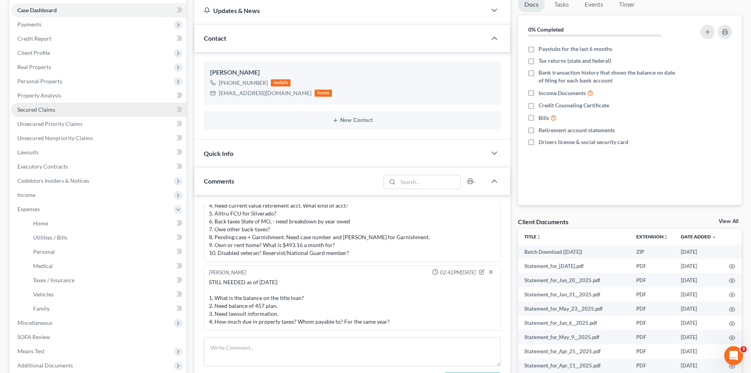
click at [46, 110] on span "Secured Claims" at bounding box center [36, 109] width 38 height 7
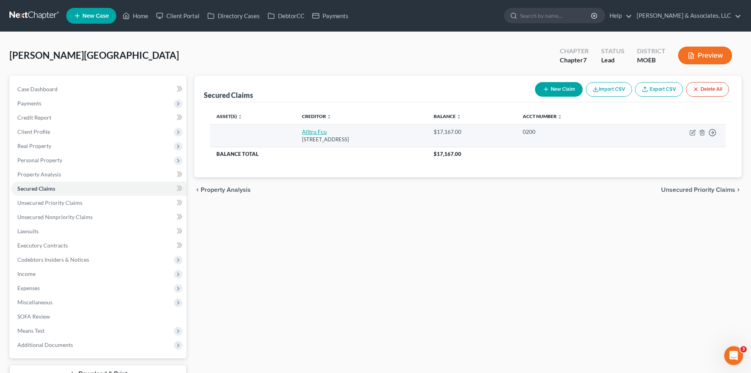
click at [302, 131] on link "Alltru Fcu" at bounding box center [314, 131] width 25 height 7
select select "26"
select select "0"
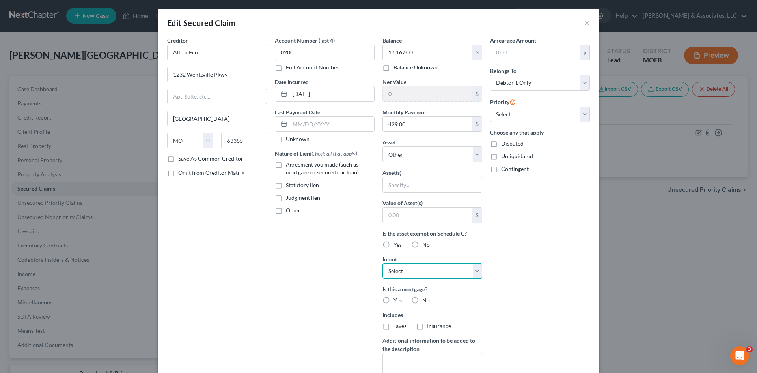
click at [448, 270] on select "Select Surrender Redeem Reaffirm Avoid Other" at bounding box center [433, 271] width 100 height 16
select select "2"
click at [383, 263] on select "Select Surrender Redeem Reaffirm Avoid Other" at bounding box center [433, 271] width 100 height 16
click at [537, 238] on div "Arrearage Amount $ Belongs To * Select Debtor 1 Only Debtor 2 Only Debtor 1 And…" at bounding box center [540, 212] width 108 height 352
drag, startPoint x: 123, startPoint y: 152, endPoint x: 112, endPoint y: 154, distance: 10.8
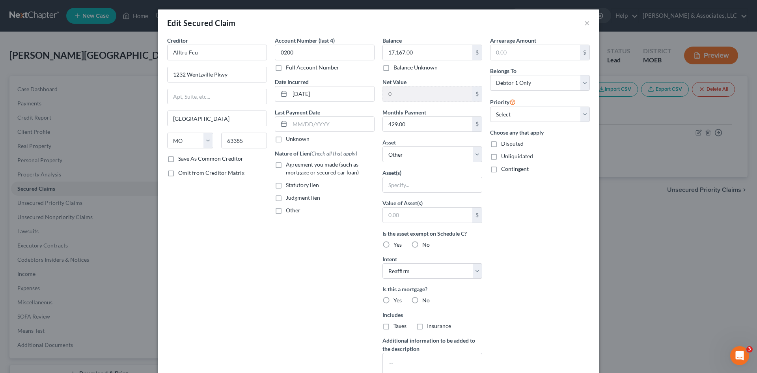
click at [123, 152] on div "Edit Secured Claim × Creditor * Alltru Fcu 1232 Wentzville Pkwy Wentzville Stat…" at bounding box center [378, 186] width 757 height 373
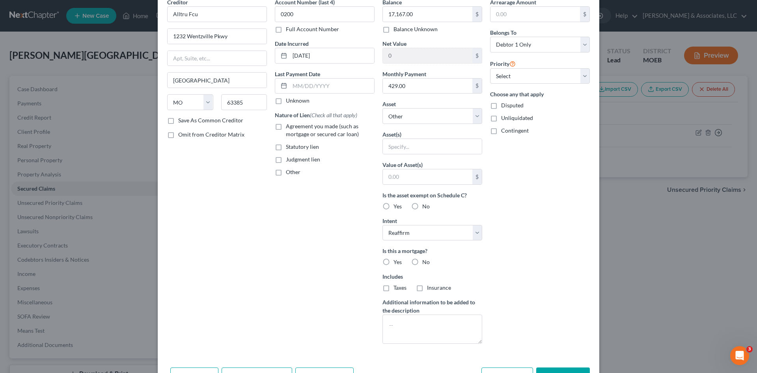
scroll to position [71, 0]
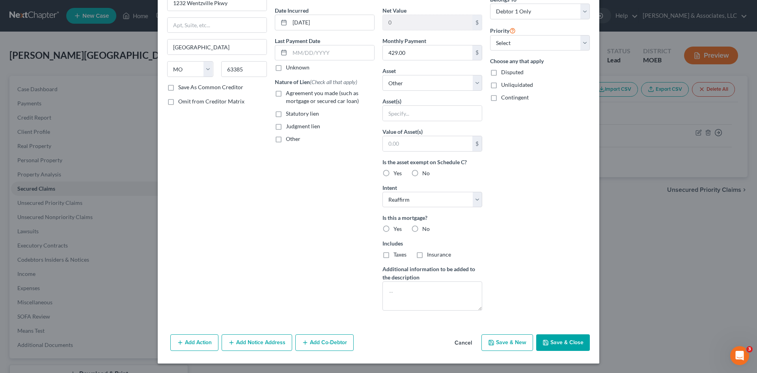
click at [557, 349] on button "Save & Close" at bounding box center [563, 342] width 54 height 17
select select
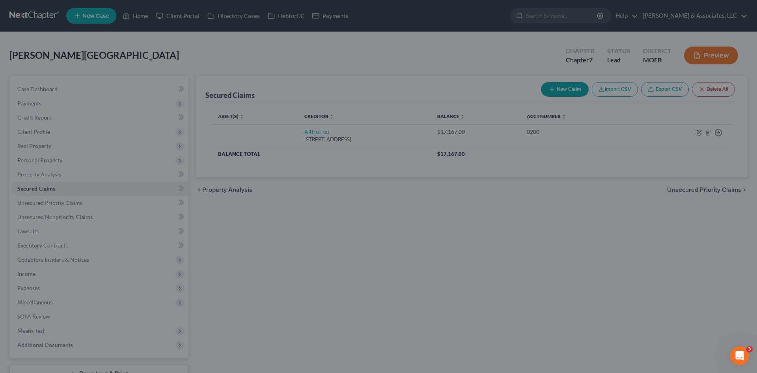
scroll to position [0, 0]
type input "0"
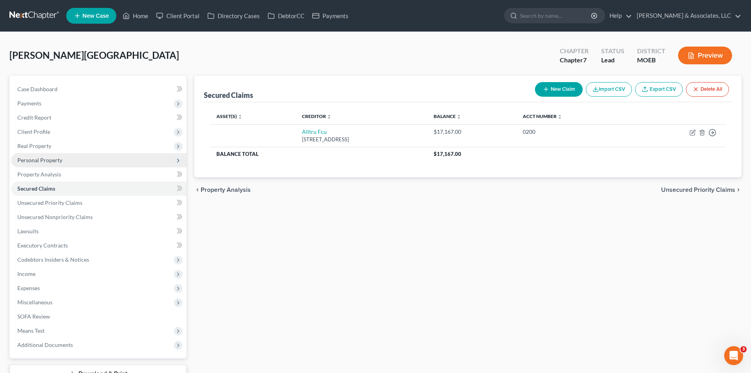
click at [43, 162] on span "Personal Property" at bounding box center [39, 160] width 45 height 7
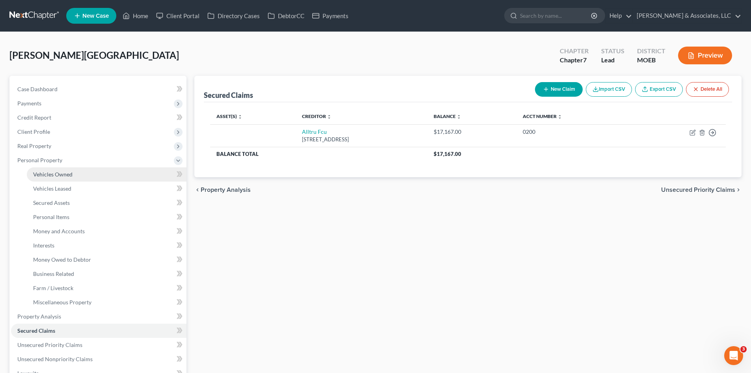
click at [54, 176] on span "Vehicles Owned" at bounding box center [52, 174] width 39 height 7
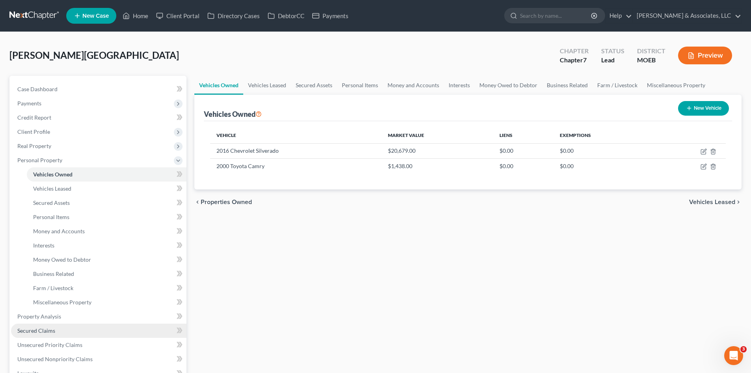
drag, startPoint x: 47, startPoint y: 331, endPoint x: 76, endPoint y: 326, distance: 29.6
click at [47, 331] on span "Secured Claims" at bounding box center [36, 330] width 38 height 7
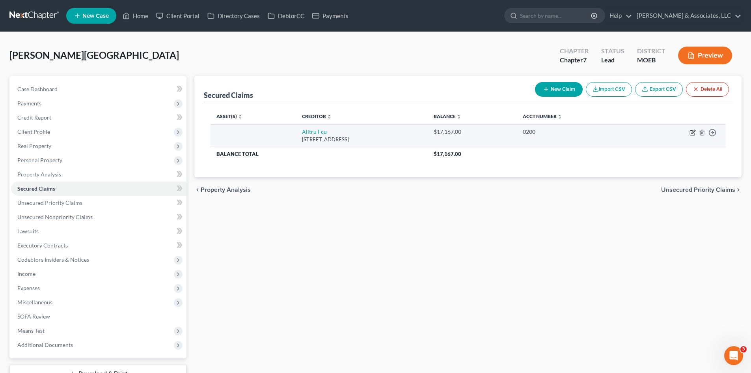
click at [693, 133] on icon "button" at bounding box center [693, 132] width 6 height 6
select select "26"
select select "0"
select select "2"
select select "0"
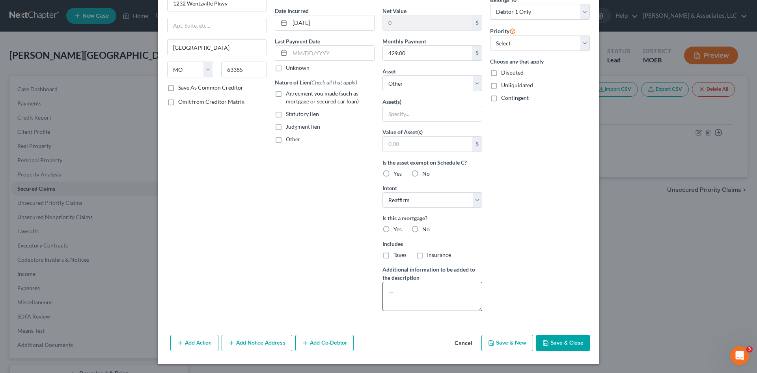
scroll to position [71, 0]
click at [422, 227] on label "No" at bounding box center [425, 229] width 7 height 8
click at [426, 227] on input "No" at bounding box center [428, 227] width 5 height 5
radio input "true"
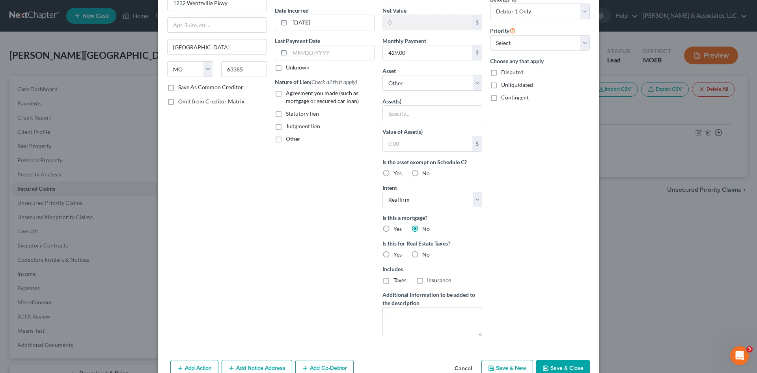
click at [286, 93] on label "Agreement you made (such as mortgage or secured car loan)" at bounding box center [330, 97] width 89 height 16
click at [289, 93] on input "Agreement you made (such as mortgage or secured car loan)" at bounding box center [291, 91] width 5 height 5
checkbox input "true"
click at [422, 254] on label "No" at bounding box center [425, 254] width 7 height 8
click at [426, 254] on input "No" at bounding box center [428, 252] width 5 height 5
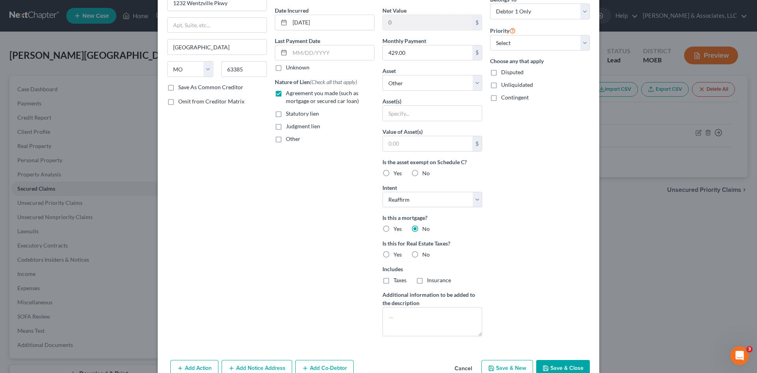
radio input "true"
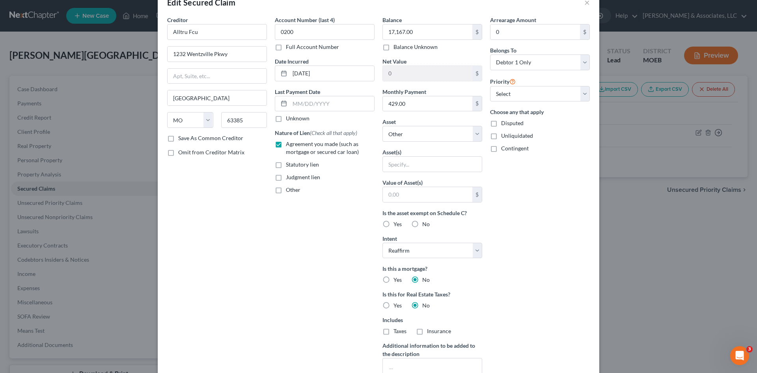
scroll to position [39, 0]
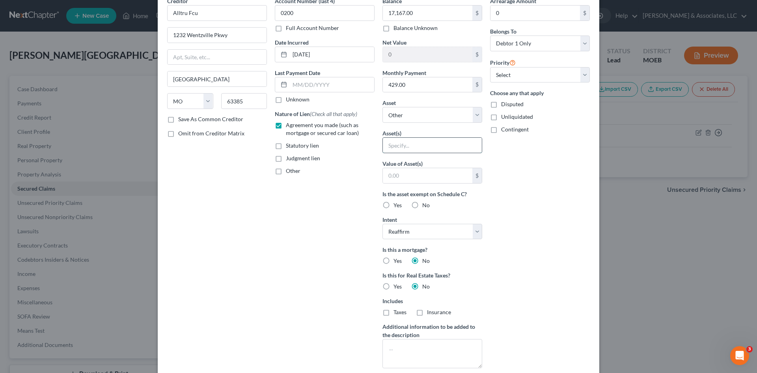
click at [431, 147] on input "text" at bounding box center [432, 145] width 99 height 15
click at [546, 153] on div "Arrearage Amount 0 $ Belongs To * Select Debtor 1 Only Debtor 2 Only Debtor 1 A…" at bounding box center [540, 185] width 108 height 377
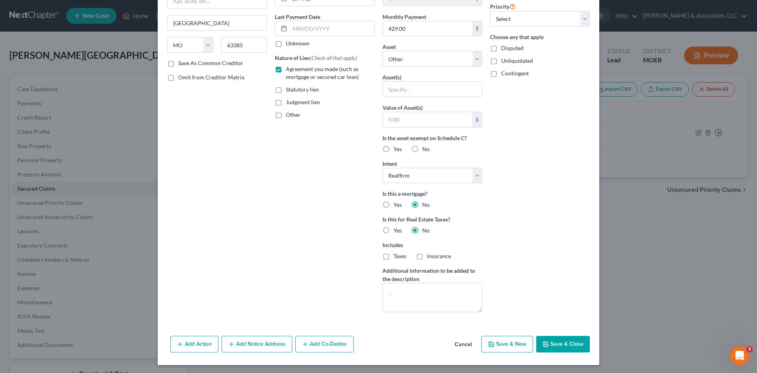
scroll to position [97, 0]
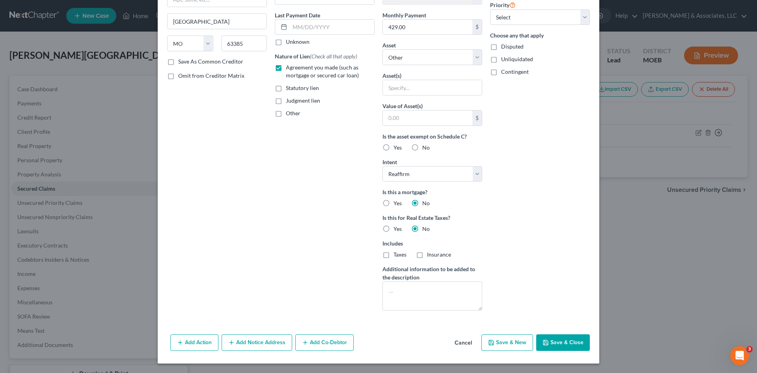
click at [561, 342] on button "Save & Close" at bounding box center [563, 342] width 54 height 17
select select
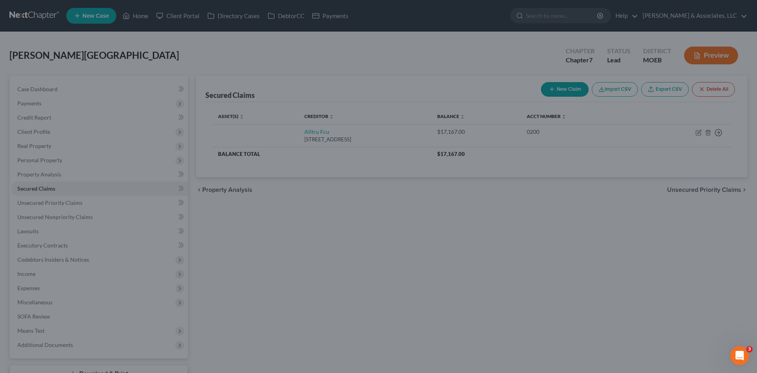
scroll to position [11, 0]
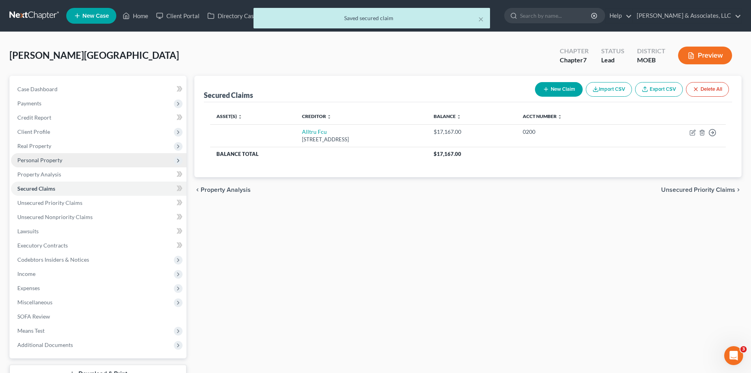
click at [36, 160] on span "Personal Property" at bounding box center [39, 160] width 45 height 7
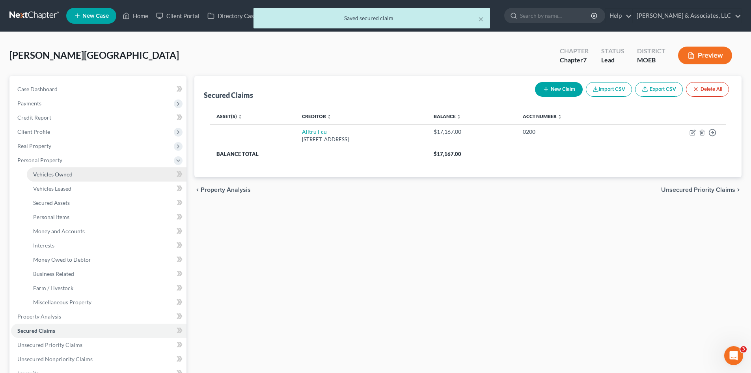
click at [55, 175] on span "Vehicles Owned" at bounding box center [52, 174] width 39 height 7
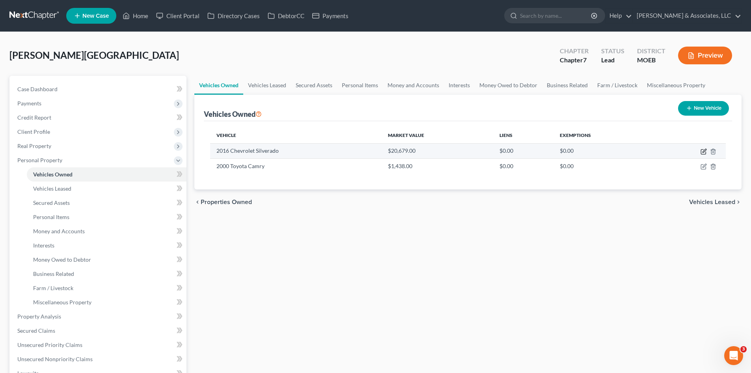
click at [704, 149] on icon "button" at bounding box center [704, 151] width 6 height 6
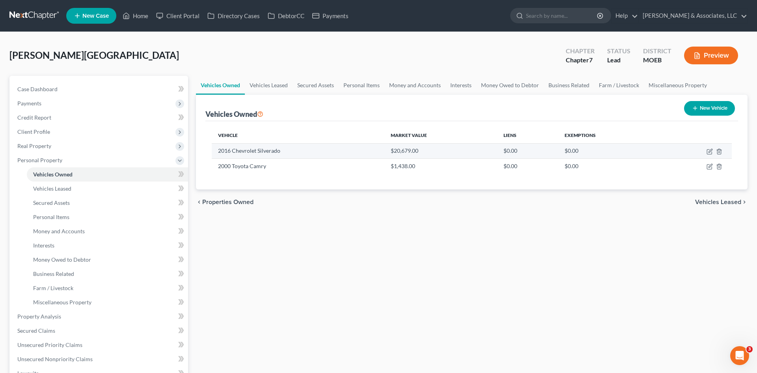
select select "0"
select select "10"
select select "2"
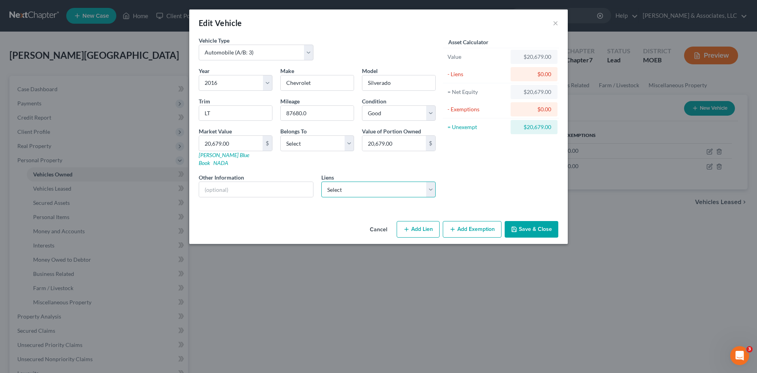
click at [353, 184] on select "Select Alltru Fcu - $17,167.00" at bounding box center [378, 189] width 115 height 16
select select "26"
select select "0"
select select "2"
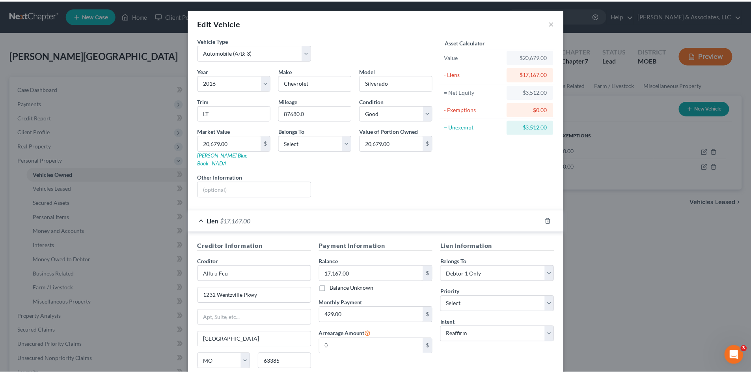
scroll to position [59, 0]
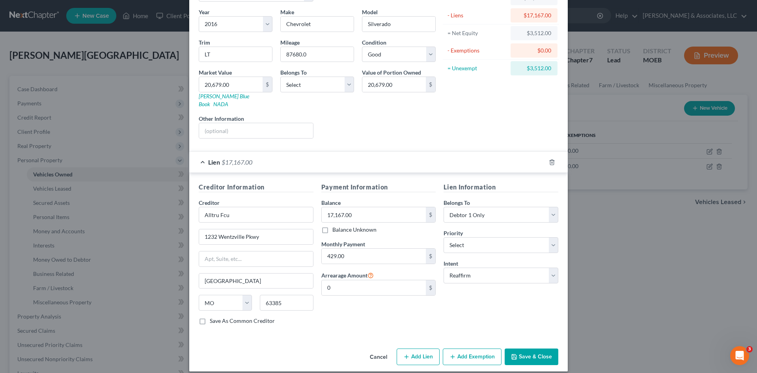
click at [530, 351] on button "Save & Close" at bounding box center [532, 356] width 54 height 17
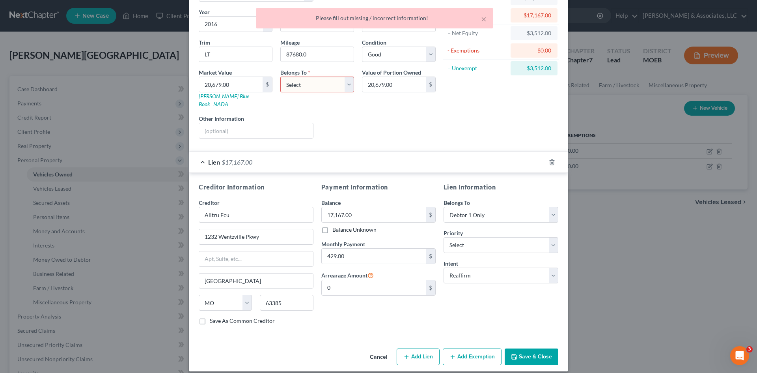
click at [332, 85] on select "Select Debtor 1 Only Debtor 2 Only Debtor 1 And Debtor 2 Only At Least One Of T…" at bounding box center [317, 85] width 74 height 16
select select "0"
click at [280, 77] on select "Select Debtor 1 Only Debtor 2 Only Debtor 1 And Debtor 2 Only At Least One Of T…" at bounding box center [317, 85] width 74 height 16
click at [540, 349] on button "Save & Close" at bounding box center [532, 356] width 54 height 17
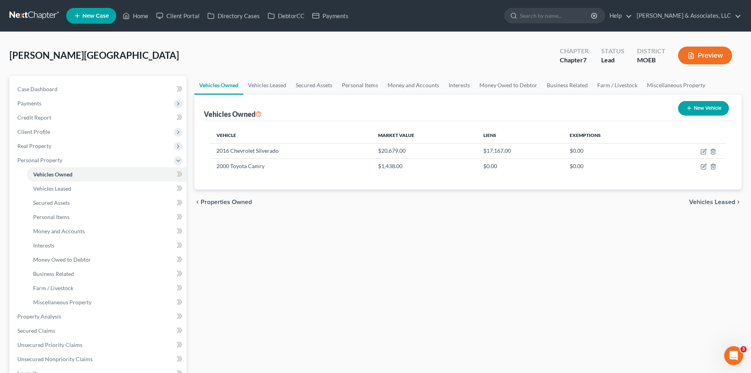
click at [302, 211] on div "chevron_left Properties Owned Vehicles Leased chevron_right" at bounding box center [467, 201] width 547 height 25
drag, startPoint x: 30, startPoint y: 144, endPoint x: 39, endPoint y: 150, distance: 11.0
click at [30, 144] on span "Real Property" at bounding box center [34, 145] width 34 height 7
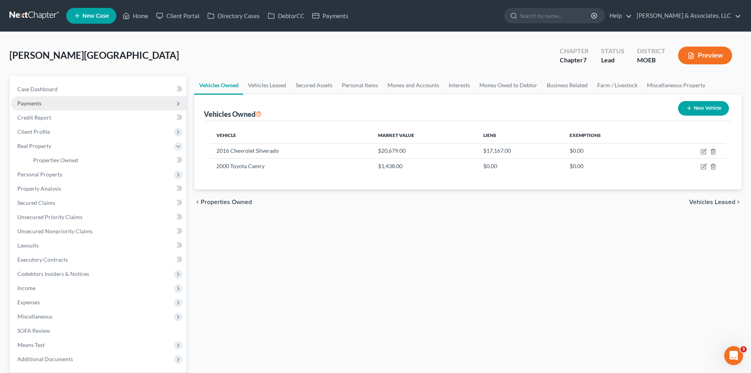
click at [26, 100] on span "Payments" at bounding box center [29, 103] width 24 height 7
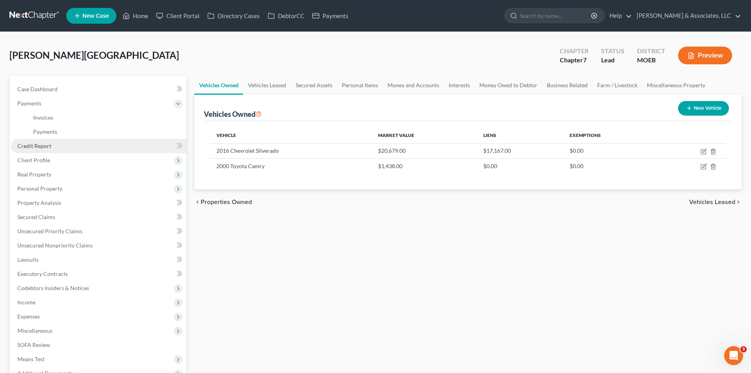
click at [37, 148] on span "Credit Report" at bounding box center [34, 145] width 34 height 7
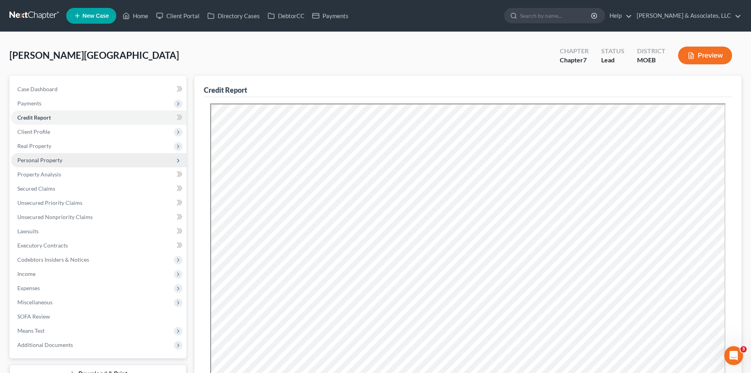
click at [42, 163] on span "Personal Property" at bounding box center [98, 160] width 175 height 14
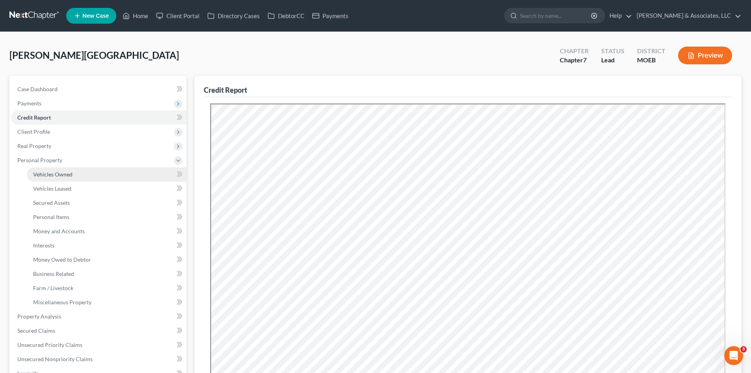
click at [58, 174] on span "Vehicles Owned" at bounding box center [52, 174] width 39 height 7
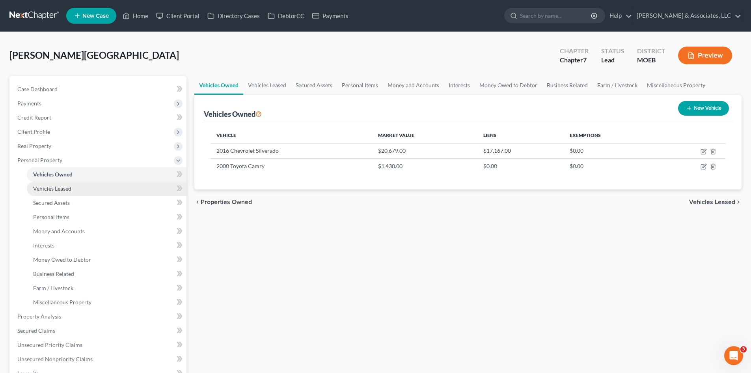
click at [57, 187] on span "Vehicles Leased" at bounding box center [52, 188] width 38 height 7
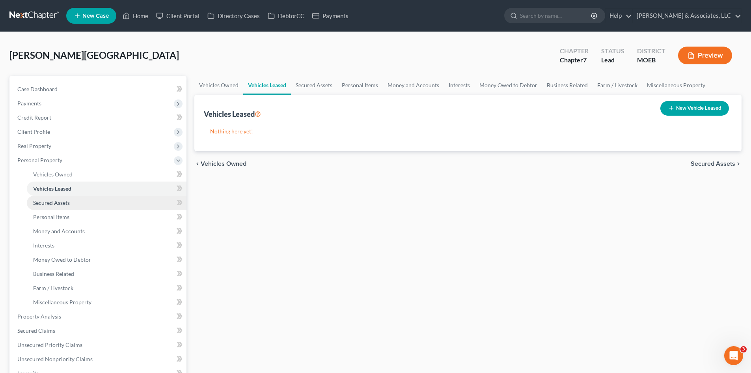
click at [56, 205] on span "Secured Assets" at bounding box center [51, 202] width 37 height 7
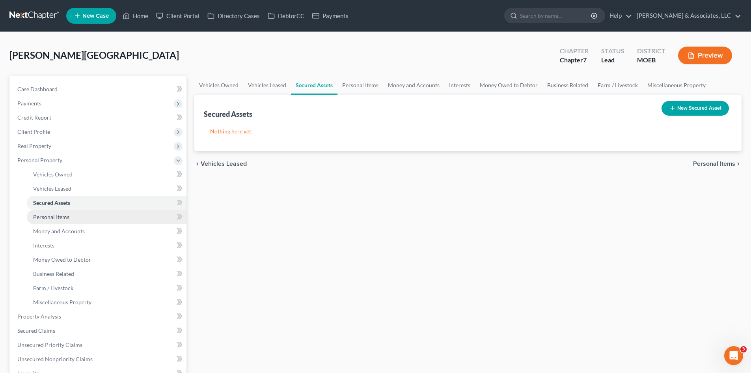
click at [58, 218] on span "Personal Items" at bounding box center [51, 216] width 36 height 7
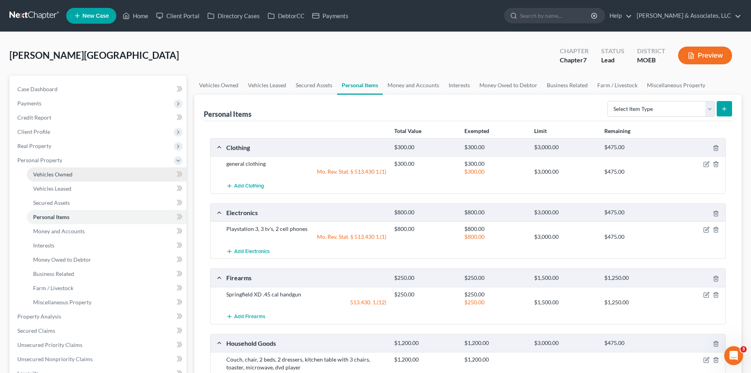
click at [62, 176] on span "Vehicles Owned" at bounding box center [52, 174] width 39 height 7
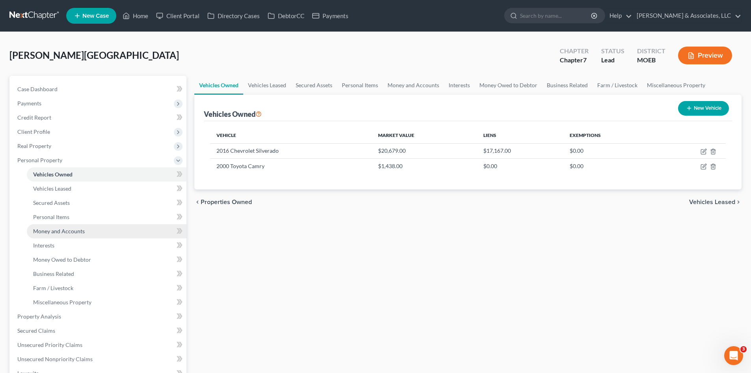
click at [48, 228] on span "Money and Accounts" at bounding box center [59, 231] width 52 height 7
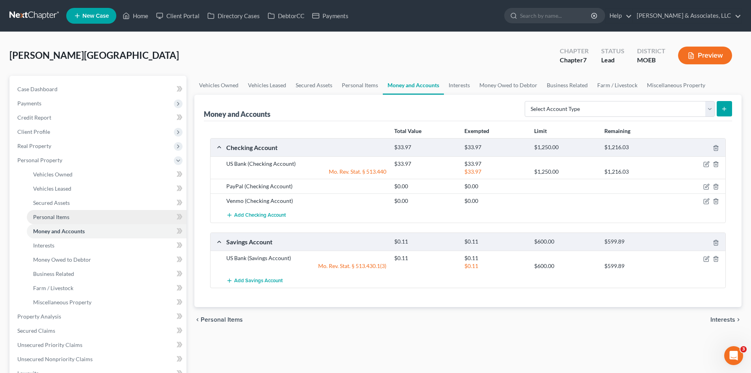
click at [50, 216] on span "Personal Items" at bounding box center [51, 216] width 36 height 7
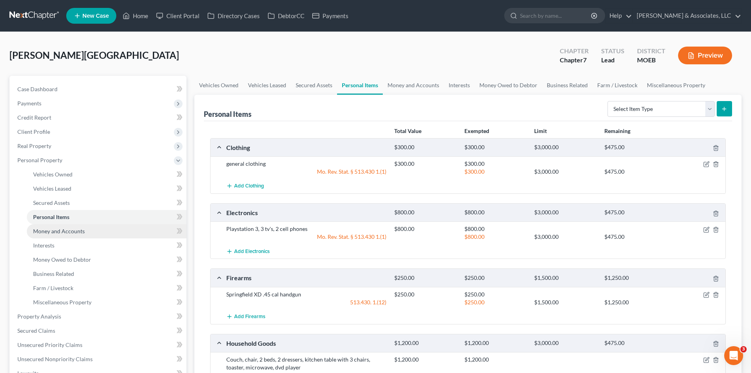
click at [59, 231] on span "Money and Accounts" at bounding box center [59, 231] width 52 height 7
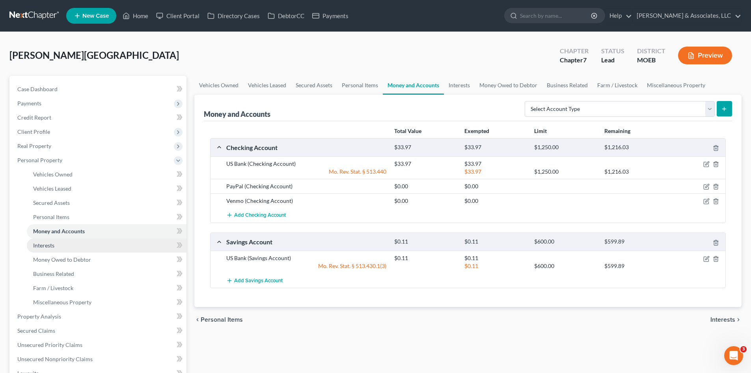
click at [50, 247] on span "Interests" at bounding box center [43, 245] width 21 height 7
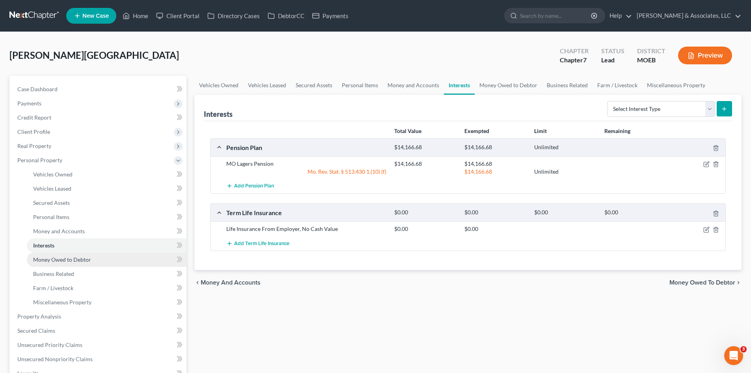
click at [50, 259] on span "Money Owed to Debtor" at bounding box center [62, 259] width 58 height 7
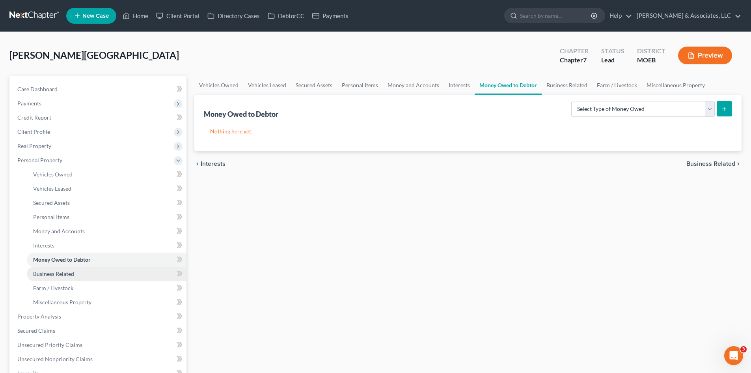
click at [52, 274] on span "Business Related" at bounding box center [53, 273] width 41 height 7
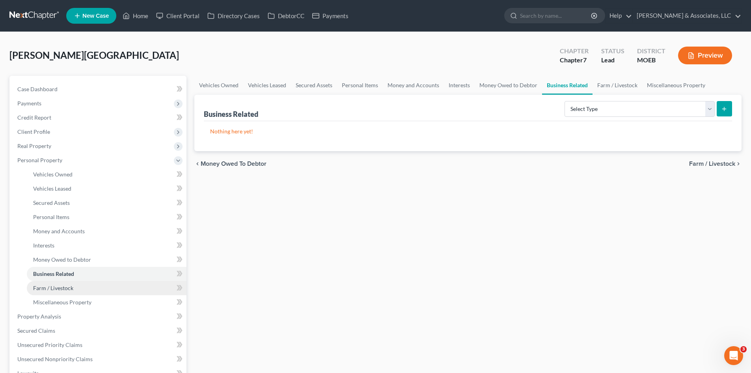
click at [55, 284] on span "Farm / Livestock" at bounding box center [53, 287] width 40 height 7
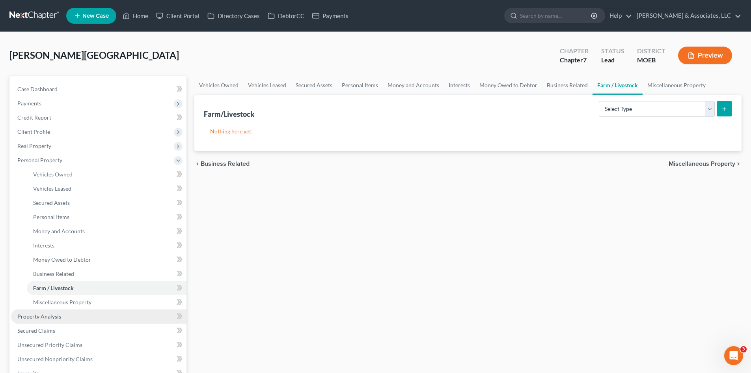
click at [41, 315] on span "Property Analysis" at bounding box center [39, 316] width 44 height 7
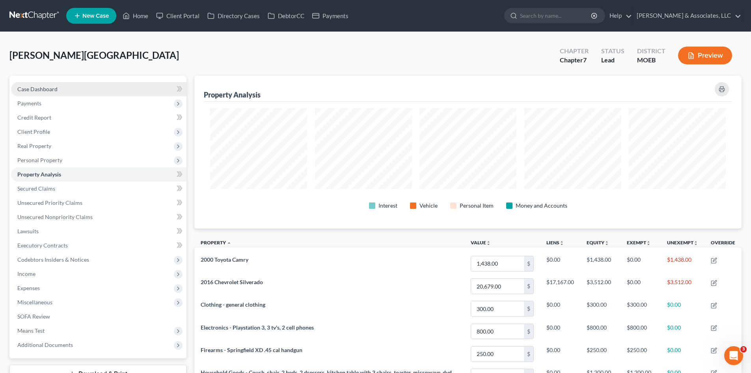
click at [40, 88] on span "Case Dashboard" at bounding box center [37, 89] width 40 height 7
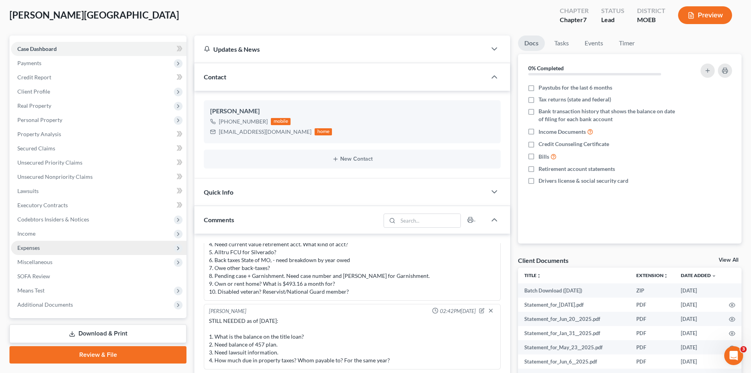
scroll to position [39, 0]
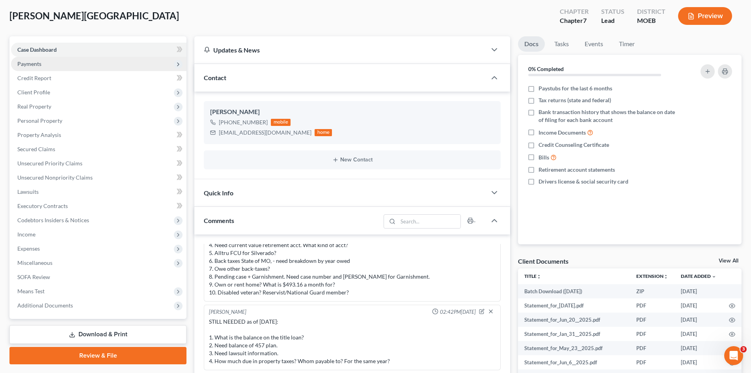
click at [34, 63] on span "Payments" at bounding box center [29, 63] width 24 height 7
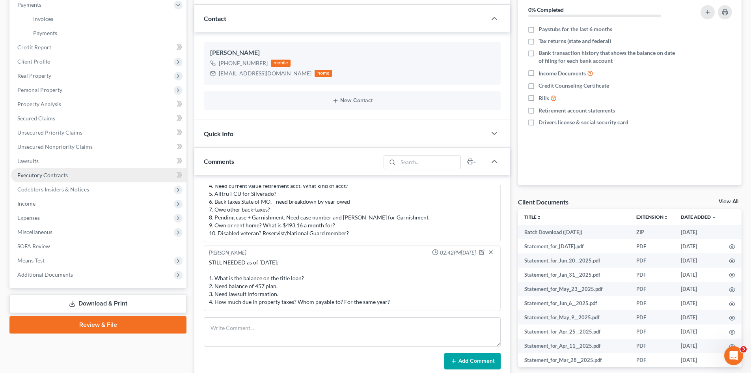
scroll to position [0, 0]
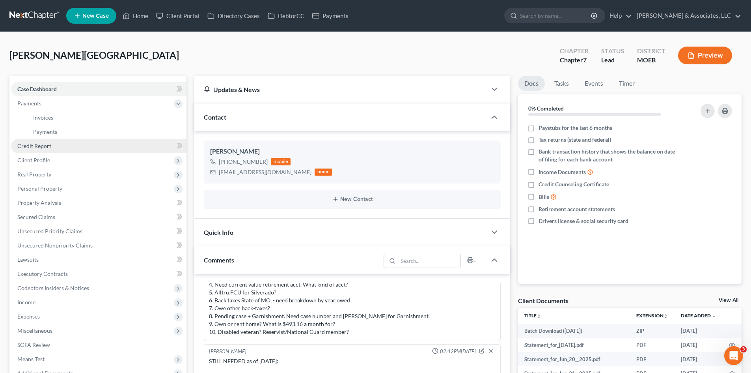
click at [37, 147] on span "Credit Report" at bounding box center [34, 145] width 34 height 7
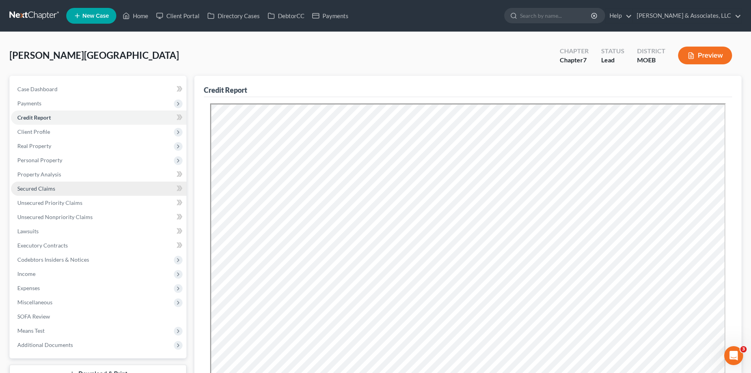
click at [32, 190] on span "Secured Claims" at bounding box center [36, 188] width 38 height 7
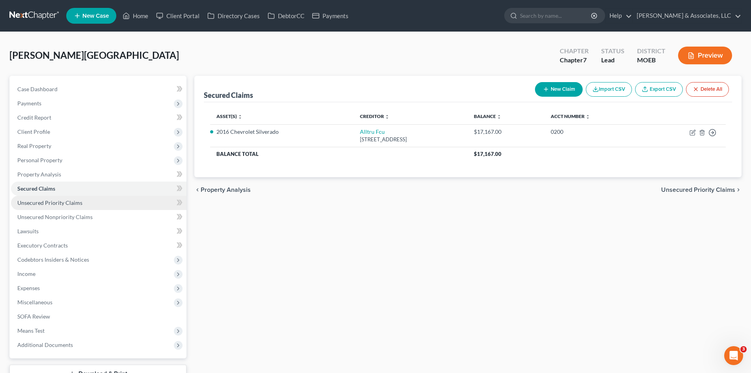
click at [42, 206] on link "Unsecured Priority Claims" at bounding box center [98, 203] width 175 height 14
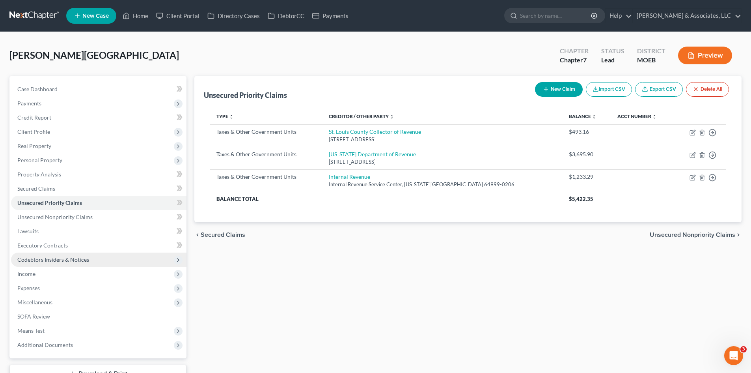
click at [47, 255] on span "Codebtors Insiders & Notices" at bounding box center [98, 259] width 175 height 14
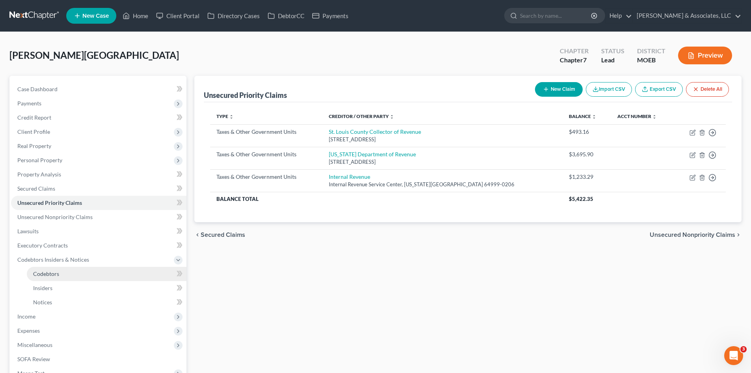
click at [52, 274] on span "Codebtors" at bounding box center [46, 273] width 26 height 7
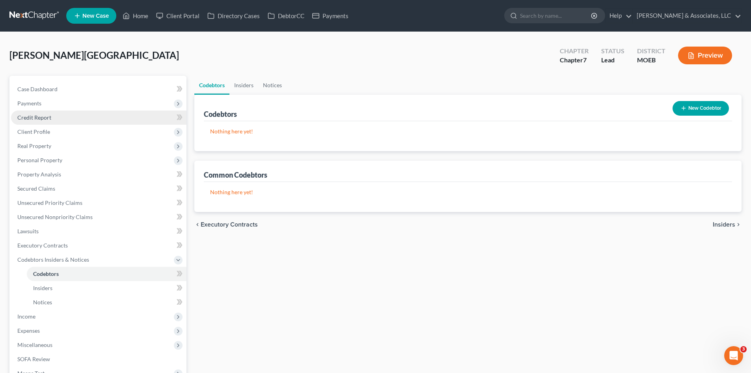
click at [38, 117] on span "Credit Report" at bounding box center [34, 117] width 34 height 7
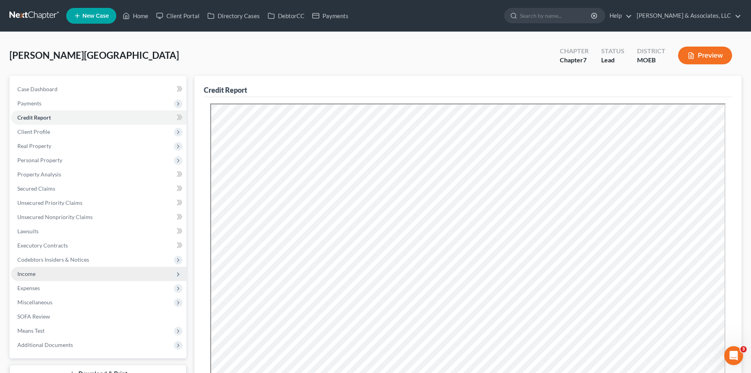
click at [30, 271] on span "Income" at bounding box center [26, 273] width 18 height 7
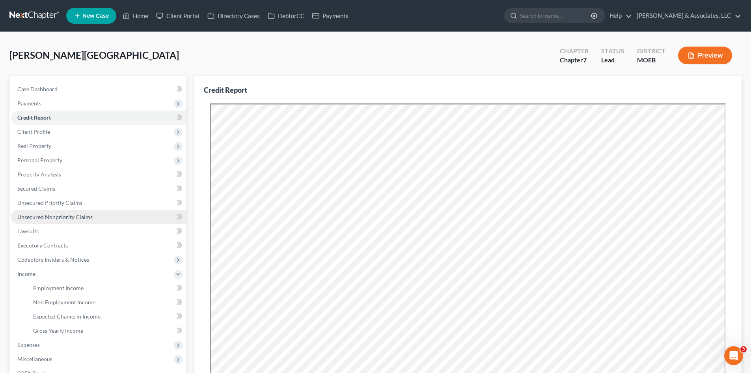
click at [52, 216] on span "Unsecured Nonpriority Claims" at bounding box center [54, 216] width 75 height 7
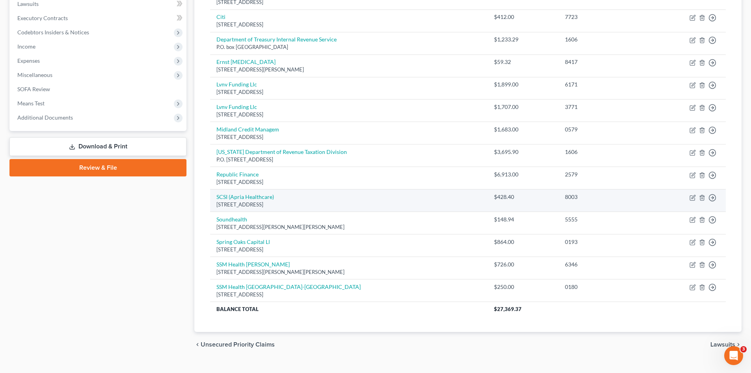
scroll to position [237, 0]
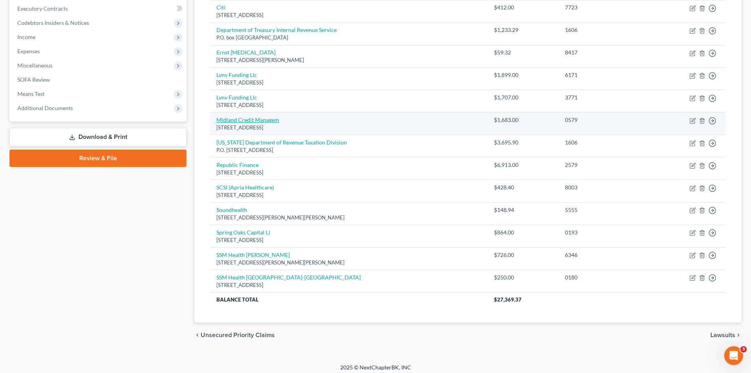
click at [255, 121] on link "Midland Credit Managem" at bounding box center [248, 119] width 63 height 7
select select "23"
select select "0"
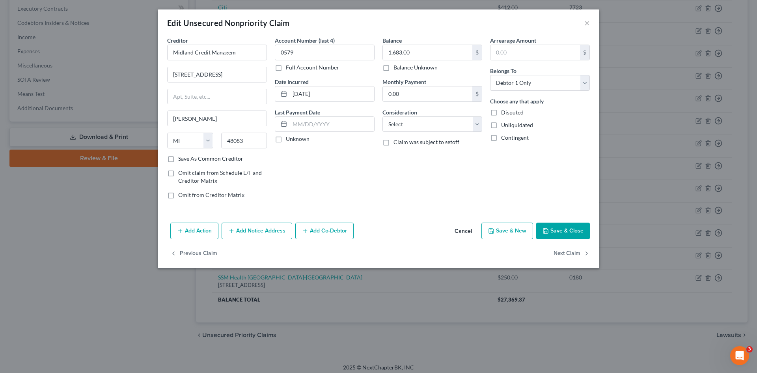
click at [568, 230] on button "Save & Close" at bounding box center [563, 230] width 54 height 17
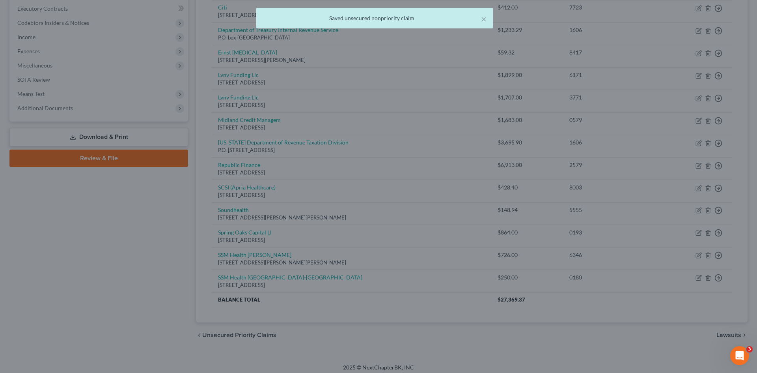
type input "0"
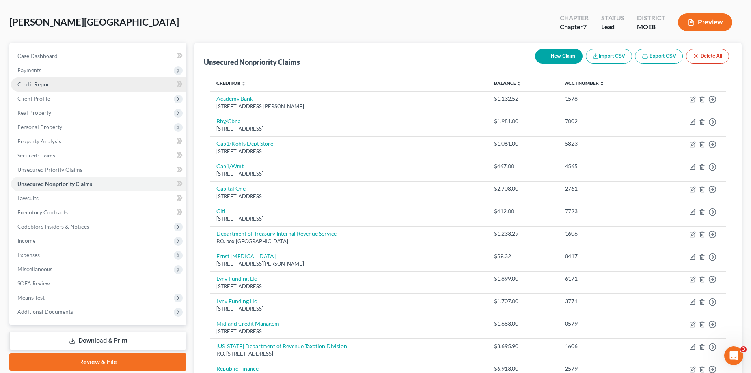
scroll to position [0, 0]
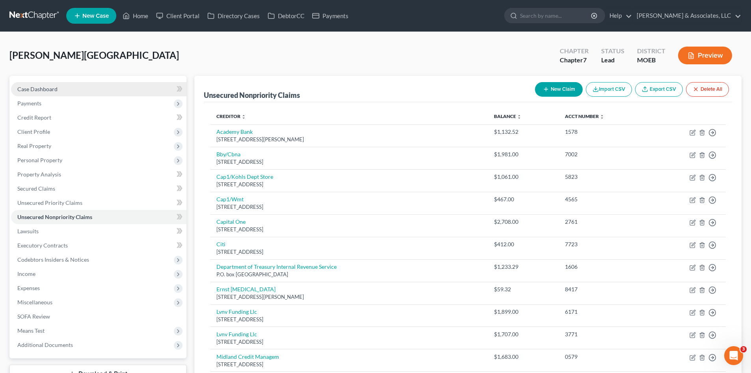
click at [63, 89] on link "Case Dashboard" at bounding box center [98, 89] width 175 height 14
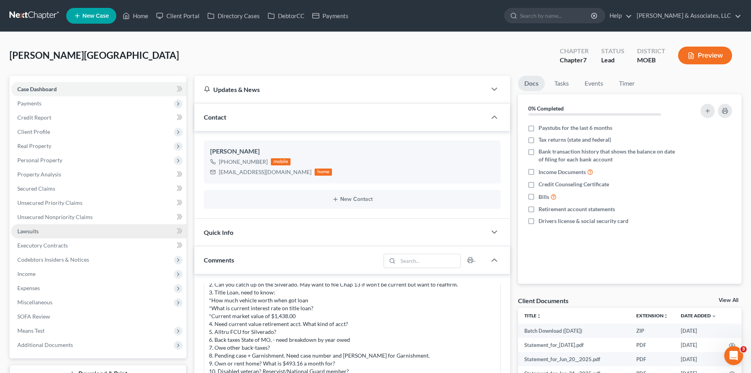
click at [32, 231] on span "Lawsuits" at bounding box center [27, 231] width 21 height 7
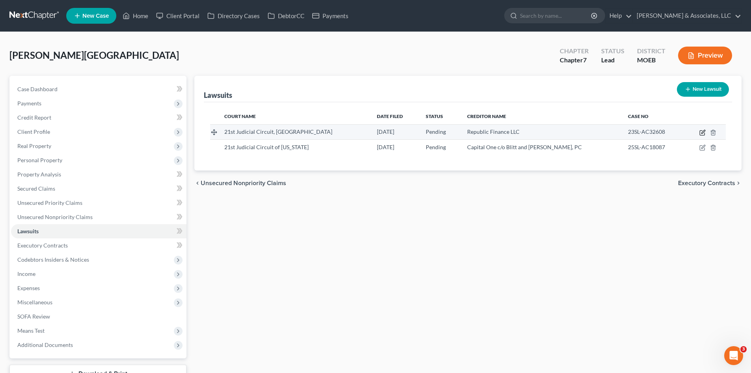
click at [704, 133] on icon "button" at bounding box center [703, 132] width 6 height 6
select select "26"
select select "0"
select select "1"
select select "26"
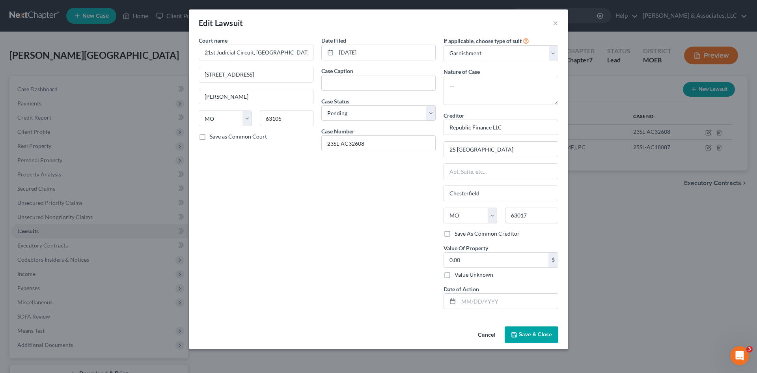
click at [535, 341] on button "Save & Close" at bounding box center [532, 334] width 54 height 17
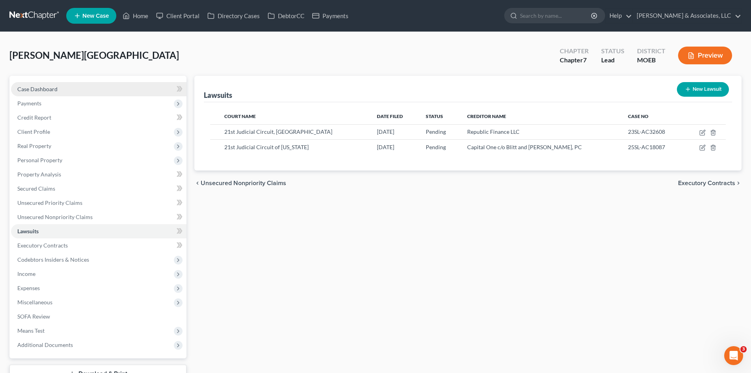
click at [49, 87] on span "Case Dashboard" at bounding box center [37, 89] width 40 height 7
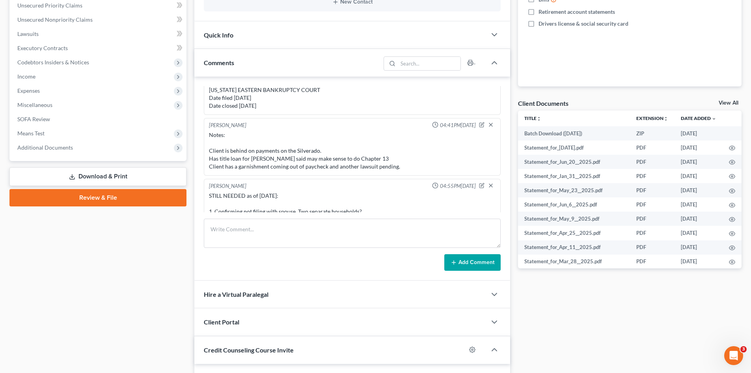
scroll to position [491, 0]
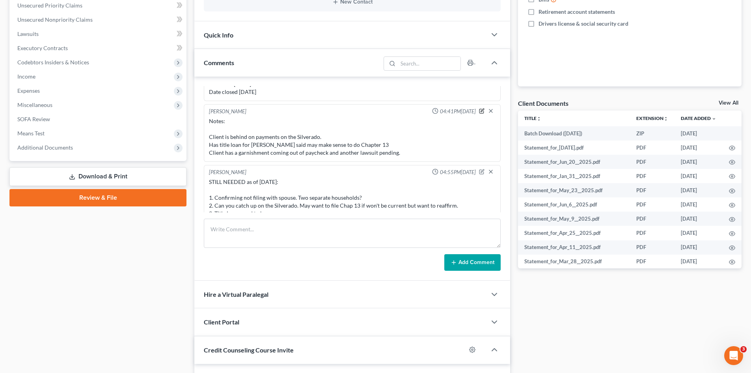
click at [479, 111] on icon "button" at bounding box center [482, 111] width 6 height 6
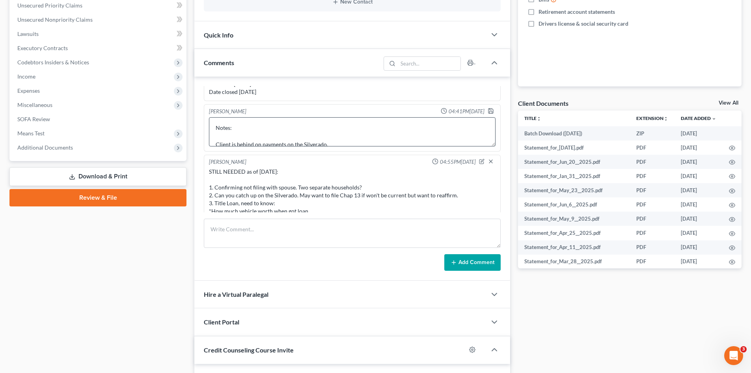
scroll to position [25, 0]
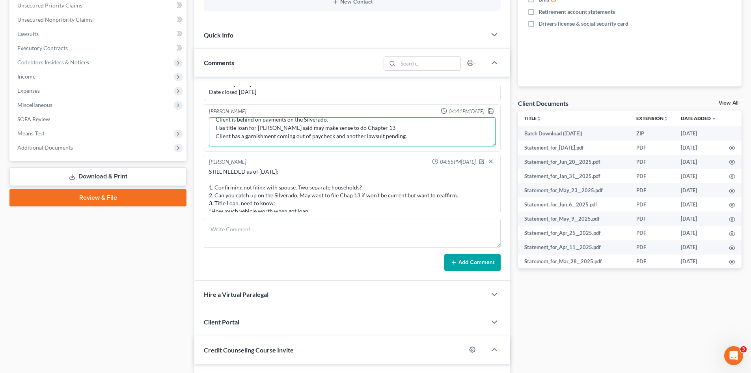
click at [398, 127] on textarea "Notes: Client is behind on payments on the Silverado. Has title loan for [PERSO…" at bounding box center [352, 131] width 287 height 29
type textarea "Notes: Client is behind on payments on the Silverado. Has title loan for [PERSO…"
drag, startPoint x: 484, startPoint y: 110, endPoint x: 390, endPoint y: 118, distance: 94.2
click at [490, 110] on polyline "button" at bounding box center [491, 108] width 2 height 1
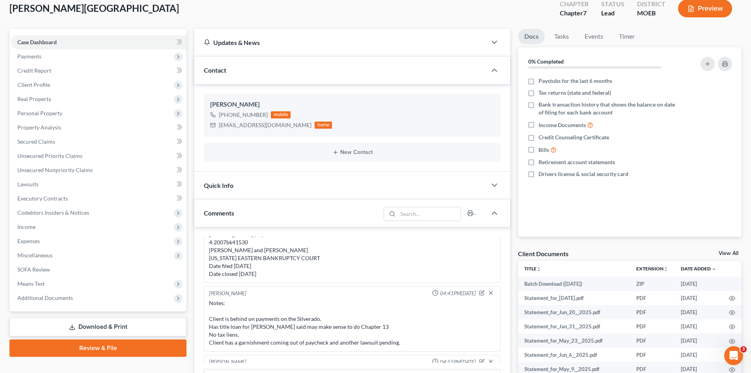
scroll to position [0, 0]
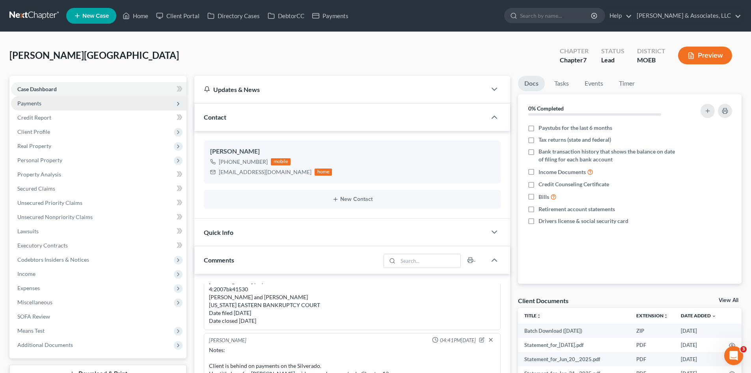
click at [40, 104] on span "Payments" at bounding box center [29, 103] width 24 height 7
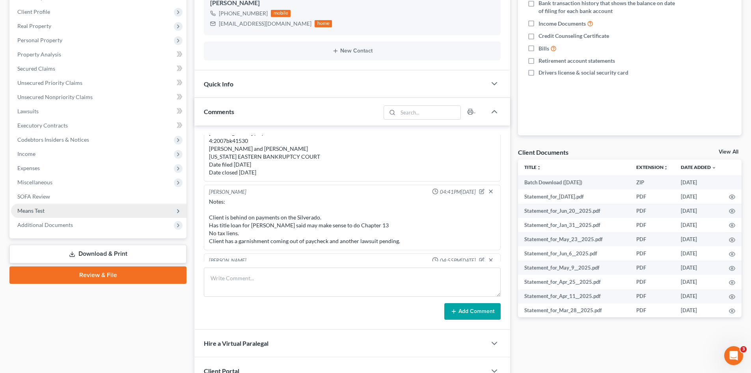
scroll to position [118, 0]
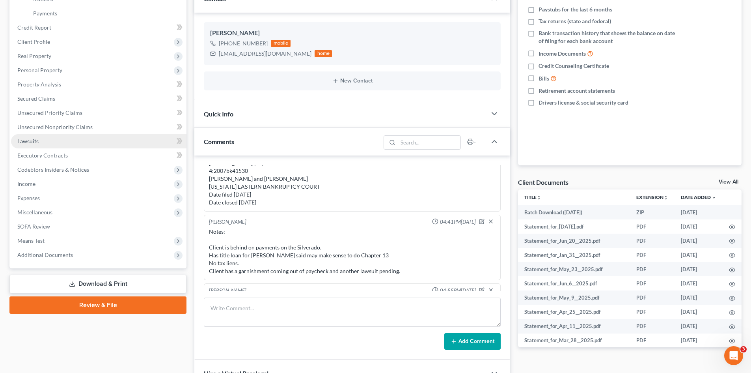
click at [32, 142] on span "Lawsuits" at bounding box center [27, 141] width 21 height 7
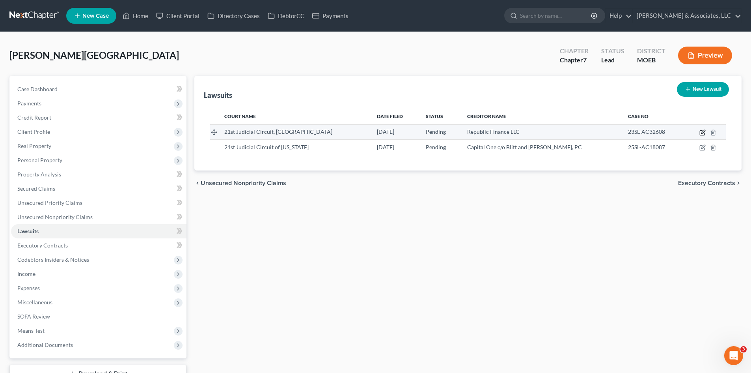
click at [703, 133] on icon "button" at bounding box center [704, 132] width 4 height 4
select select "26"
select select "0"
select select "1"
select select "26"
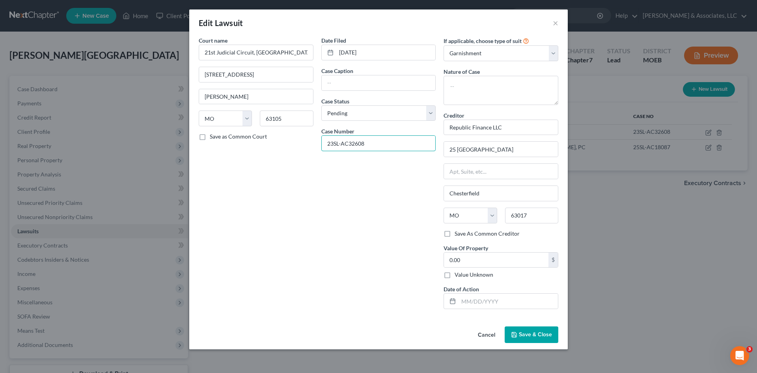
drag, startPoint x: 375, startPoint y: 138, endPoint x: 302, endPoint y: 141, distance: 73.0
click at [302, 141] on div "Court name * 21st Judicial Circuit, [GEOGRAPHIC_DATA] [GEOGRAPHIC_DATA][PERSON_…" at bounding box center [379, 175] width 368 height 279
click at [534, 334] on span "Save & Close" at bounding box center [535, 334] width 33 height 7
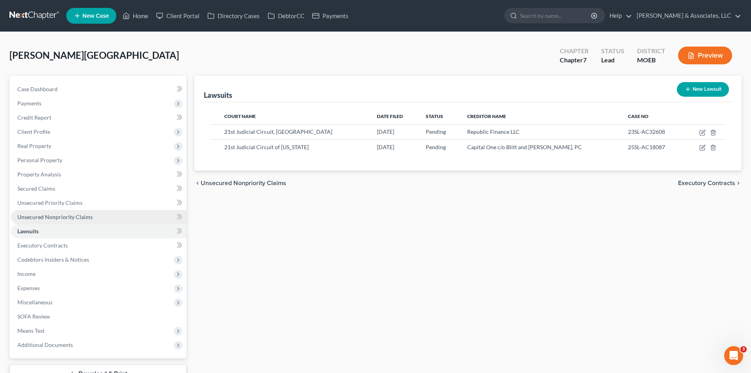
click at [49, 218] on span "Unsecured Nonpriority Claims" at bounding box center [54, 216] width 75 height 7
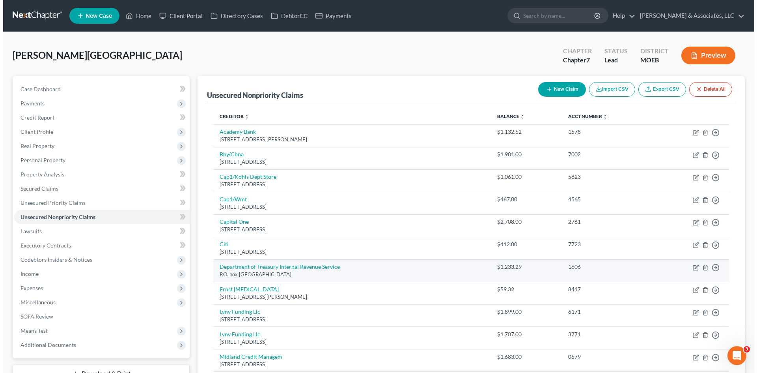
scroll to position [197, 0]
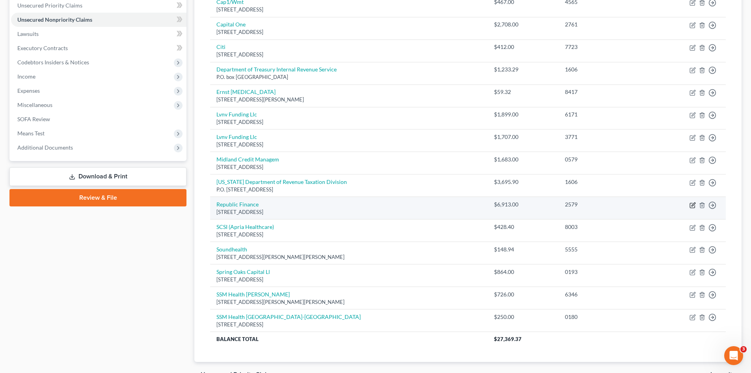
click at [694, 205] on icon "button" at bounding box center [694, 204] width 4 height 4
select select "19"
select select "1"
select select "0"
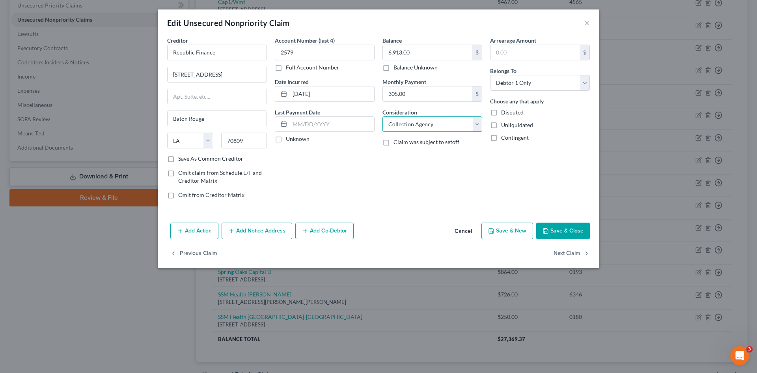
click at [480, 125] on select "Select Cable / Satellite Services Collection Agency Credit Card Debt Debt Couns…" at bounding box center [433, 124] width 100 height 16
drag, startPoint x: 411, startPoint y: 131, endPoint x: 547, endPoint y: 133, distance: 135.3
click at [411, 131] on select "Select Cable / Satellite Services Collection Agency Credit Card Debt Debt Couns…" at bounding box center [433, 124] width 100 height 16
click at [198, 233] on button "Add Action" at bounding box center [194, 230] width 48 height 17
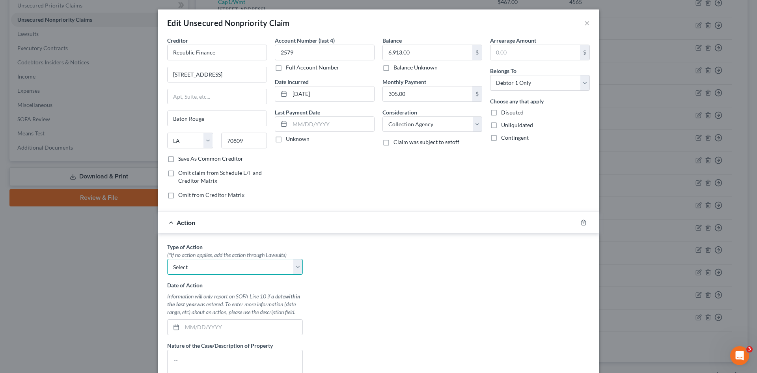
click at [226, 267] on select "Select Repossession Garnishment Foreclosure Personal Injury Attached, Seized, O…" at bounding box center [235, 267] width 136 height 16
select select "1"
click at [167, 259] on select "Select Repossession Garnishment Foreclosure Personal Injury Attached, Seized, O…" at bounding box center [235, 267] width 136 height 16
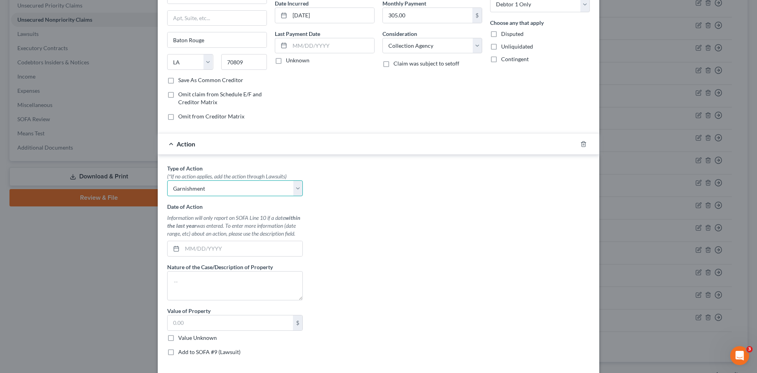
scroll to position [79, 0]
click at [213, 255] on input "text" at bounding box center [242, 248] width 120 height 15
type input "[DATE]"
click at [245, 278] on textarea at bounding box center [235, 285] width 136 height 29
click at [219, 320] on input "text" at bounding box center [230, 322] width 125 height 15
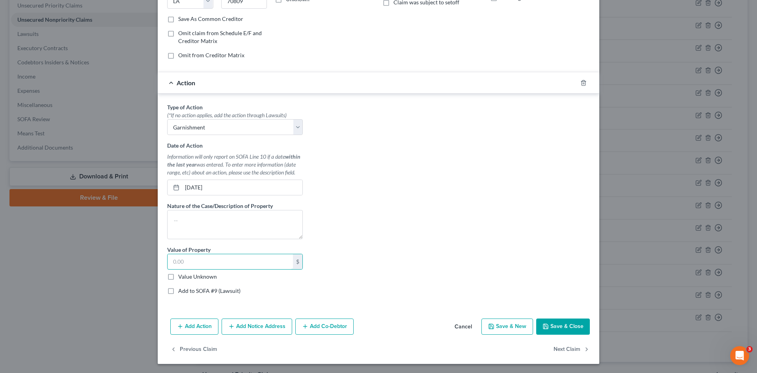
scroll to position [140, 0]
click at [273, 325] on button "Add Notice Address" at bounding box center [257, 326] width 71 height 17
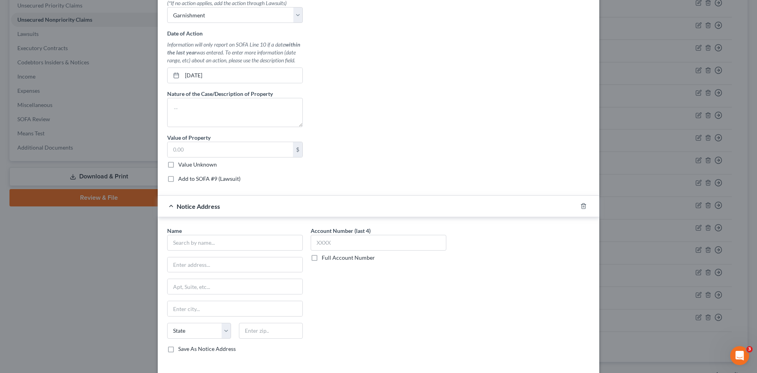
scroll to position [258, 0]
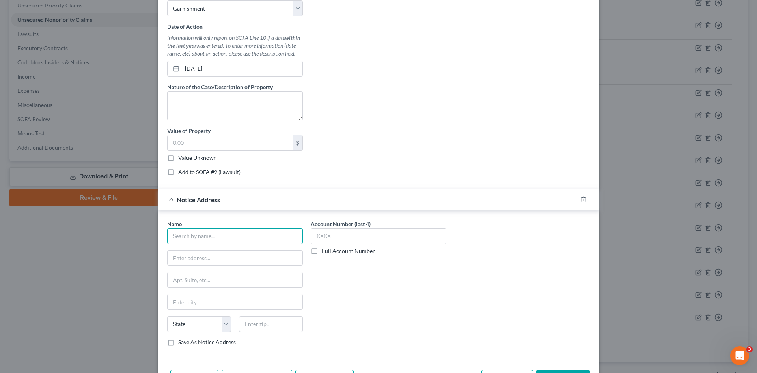
click at [192, 236] on input "text" at bounding box center [235, 236] width 136 height 16
type input "R"
type input "[PERSON_NAME] [PERSON_NAME]"
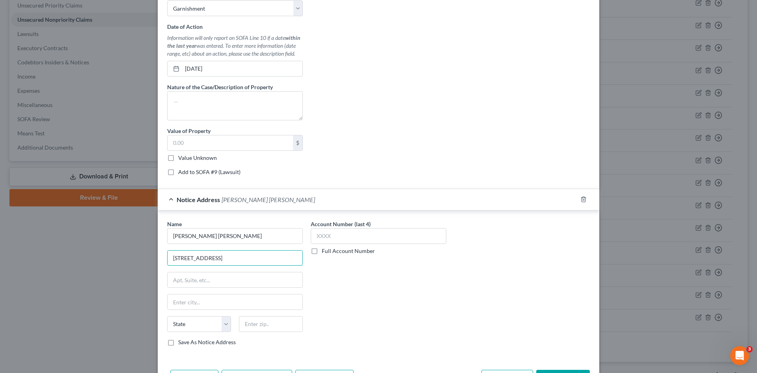
type input "[STREET_ADDRESS]"
click at [212, 280] on input "Suite 303." at bounding box center [235, 279] width 135 height 15
type input "Suite 303"
type input "Ft. [PERSON_NAME]"
select select "18"
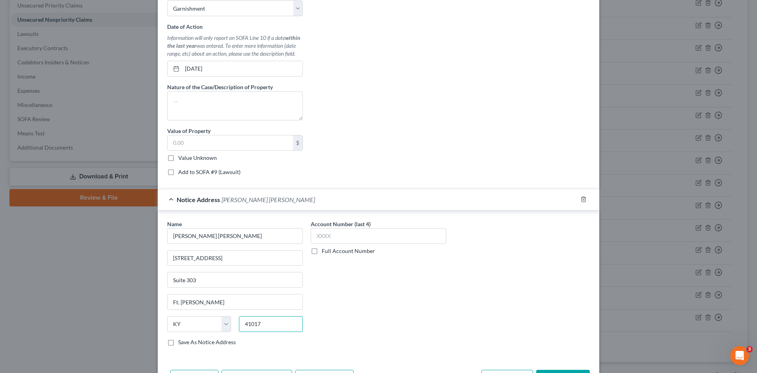
type input "41017"
type input "[PERSON_NAME]"
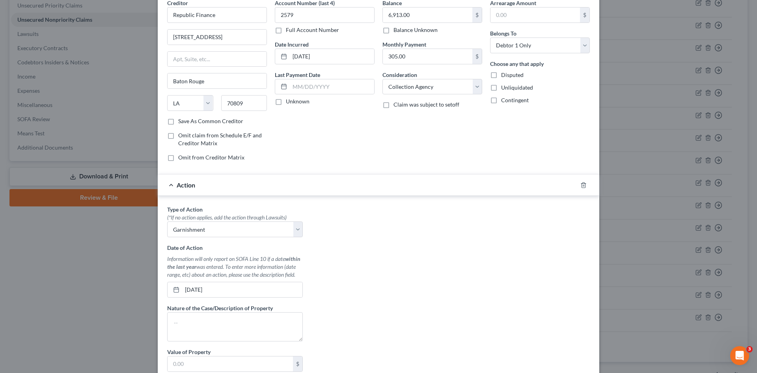
scroll to position [0, 0]
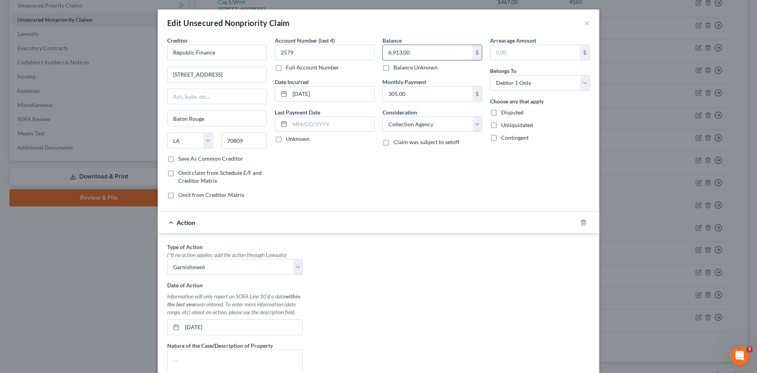
click at [416, 52] on input "6,913.00" at bounding box center [428, 52] width 90 height 15
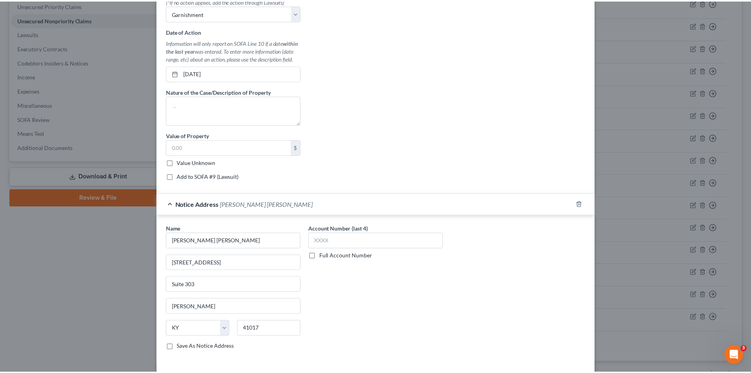
scroll to position [276, 0]
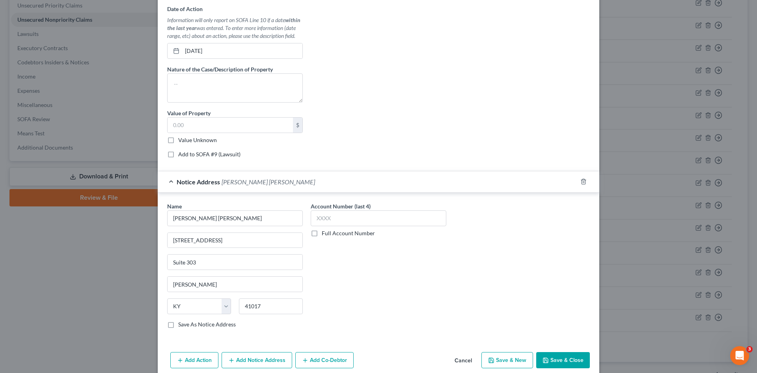
type input "7,522.78"
click at [556, 355] on button "Save & Close" at bounding box center [563, 360] width 54 height 17
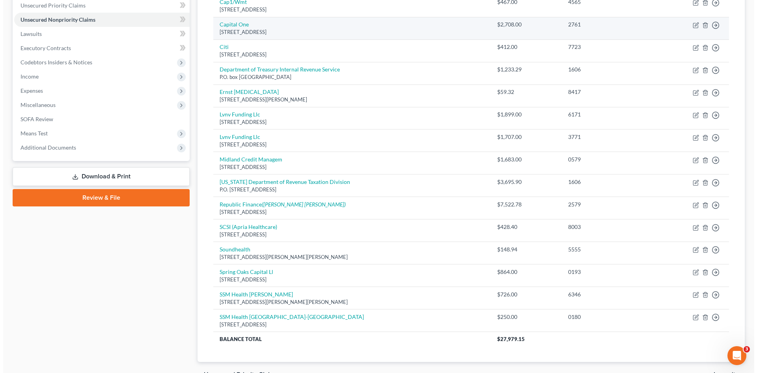
scroll to position [0, 0]
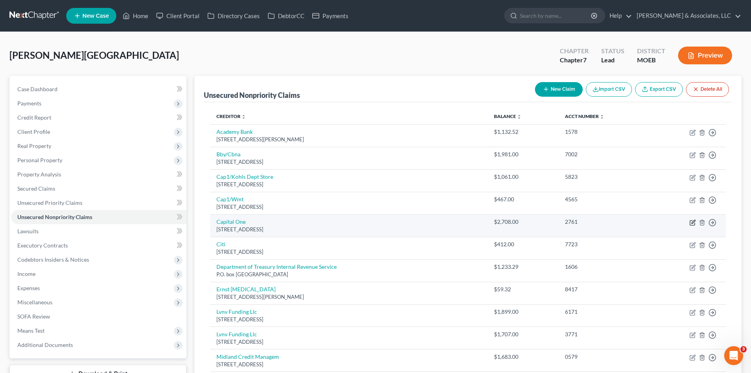
click at [693, 222] on icon "button" at bounding box center [693, 222] width 6 height 6
select select "46"
select select "2"
select select "0"
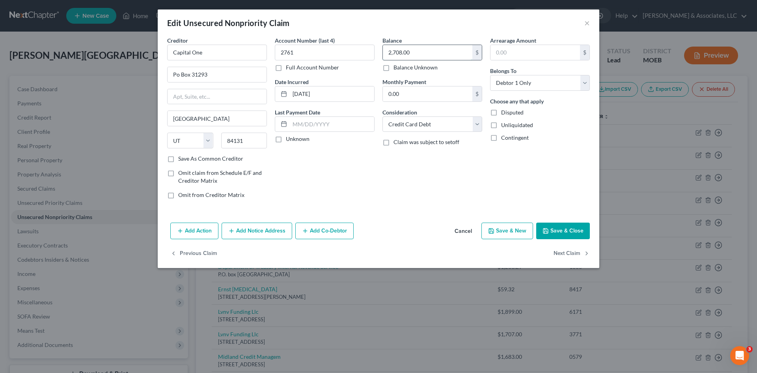
click at [418, 52] on input "2,708.00" at bounding box center [428, 52] width 90 height 15
type input "2,579.71"
click at [194, 233] on button "Add Action" at bounding box center [194, 230] width 48 height 17
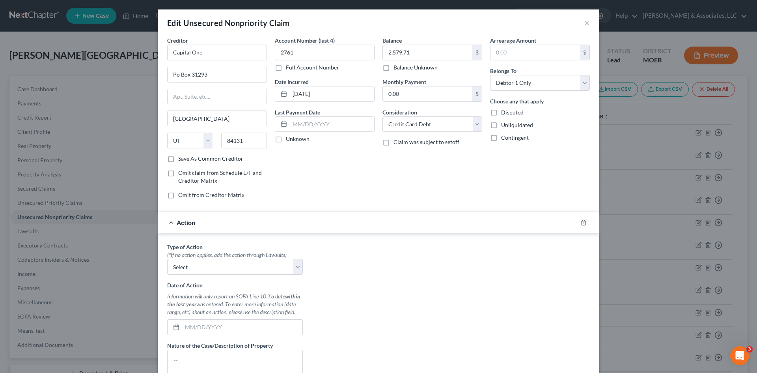
click at [256, 277] on div "Type of Action * (*If no action applies, add the action through Lawsuits) Selec…" at bounding box center [235, 342] width 144 height 198
click at [254, 267] on select "Select Repossession Garnishment Foreclosure Personal Injury Attached, Seized, O…" at bounding box center [235, 267] width 136 height 16
select select "1"
click at [167, 259] on select "Select Repossession Garnishment Foreclosure Personal Injury Attached, Seized, O…" at bounding box center [235, 267] width 136 height 16
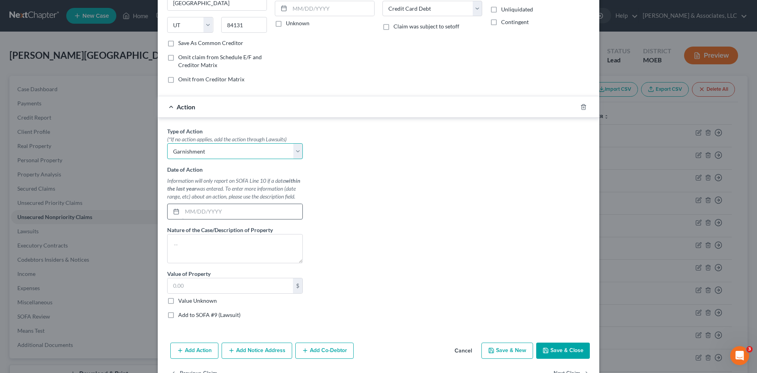
scroll to position [118, 0]
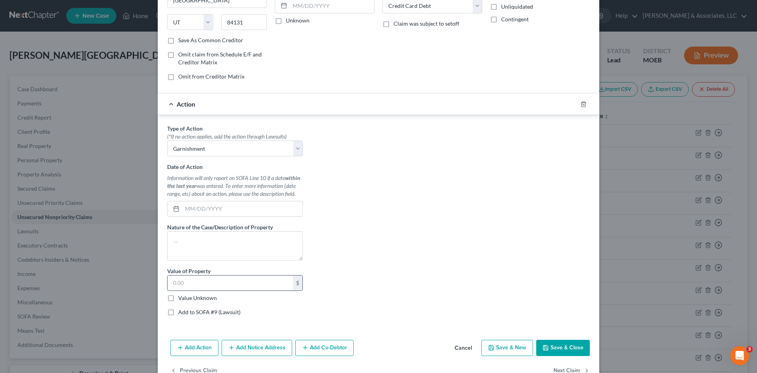
click at [187, 283] on input "text" at bounding box center [230, 282] width 125 height 15
type input "2,579.71"
click at [250, 349] on button "Add Notice Address" at bounding box center [257, 348] width 71 height 17
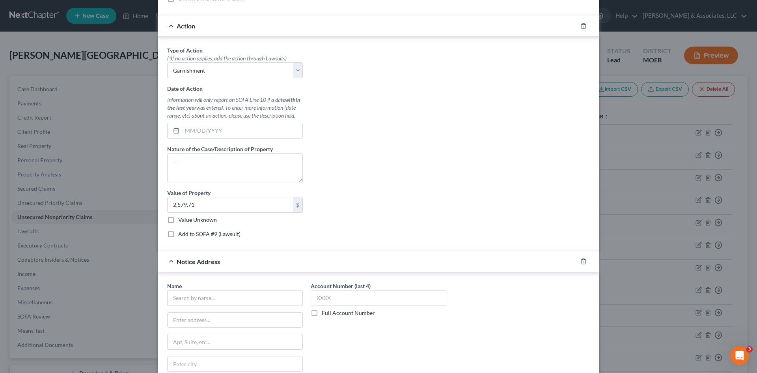
scroll to position [197, 0]
drag, startPoint x: 235, startPoint y: 297, endPoint x: 5, endPoint y: 268, distance: 231.7
click at [235, 297] on input "text" at bounding box center [235, 297] width 136 height 16
type input "[PERSON_NAME]"
type input "[STREET_ADDRESS]"
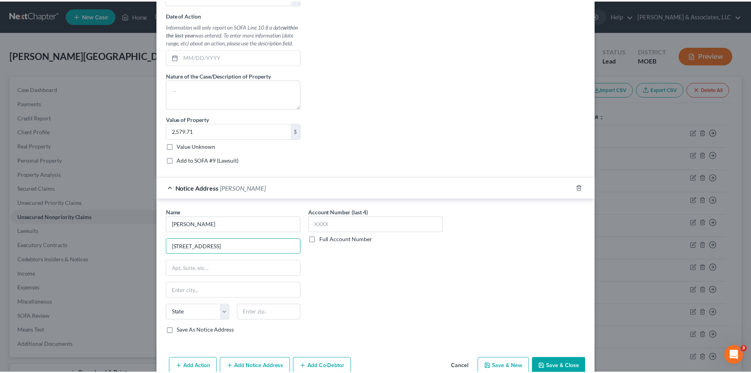
scroll to position [276, 0]
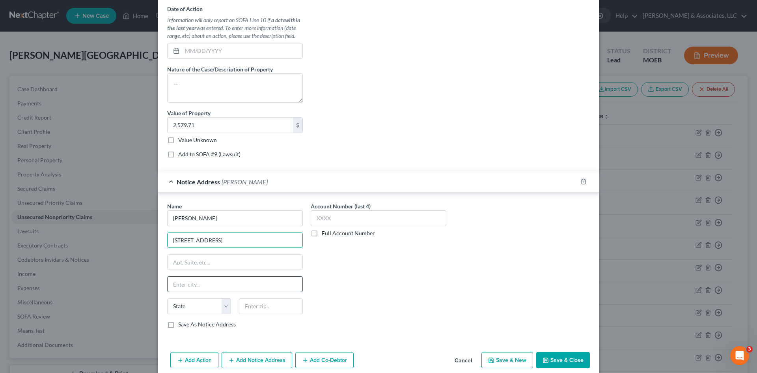
click at [181, 283] on input "text" at bounding box center [235, 283] width 135 height 15
click at [178, 265] on input "text" at bounding box center [235, 261] width 135 height 15
type input "Suite 306"
type input "[GEOGRAPHIC_DATA][PERSON_NAME]"
select select "26"
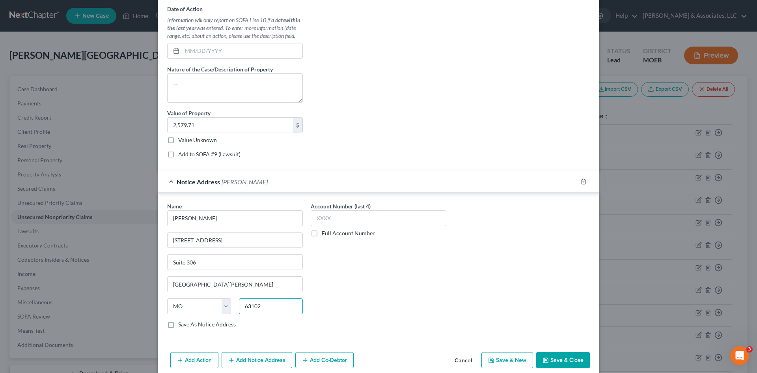
type input "63102"
click at [178, 325] on label "Save As Notice Address" at bounding box center [207, 324] width 58 height 8
click at [181, 325] on input "Save As Notice Address" at bounding box center [183, 322] width 5 height 5
checkbox input "true"
type input "Saint Louis"
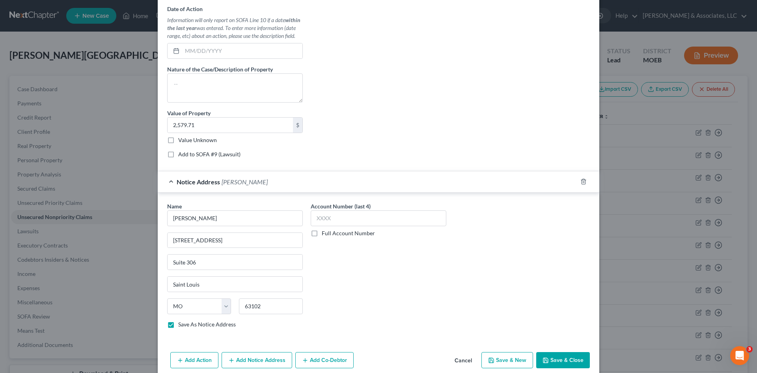
click at [548, 356] on button "Save & Close" at bounding box center [563, 360] width 54 height 17
checkbox input "false"
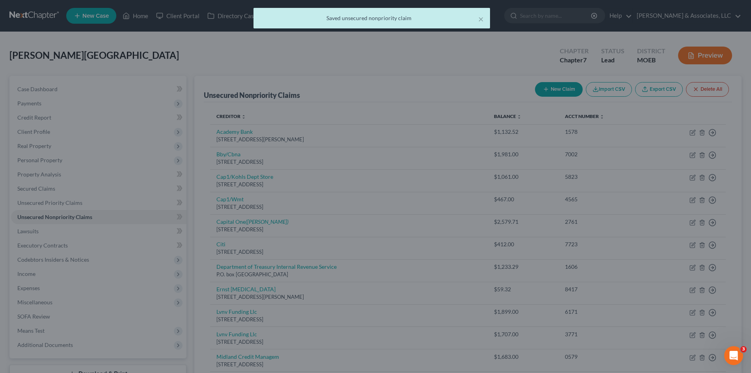
scroll to position [0, 0]
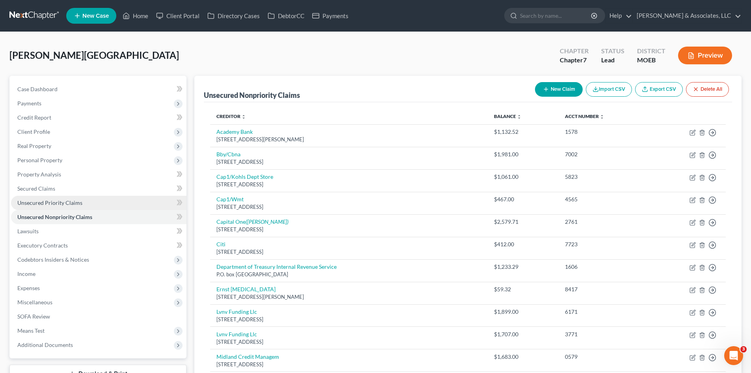
click at [55, 200] on span "Unsecured Priority Claims" at bounding box center [49, 202] width 65 height 7
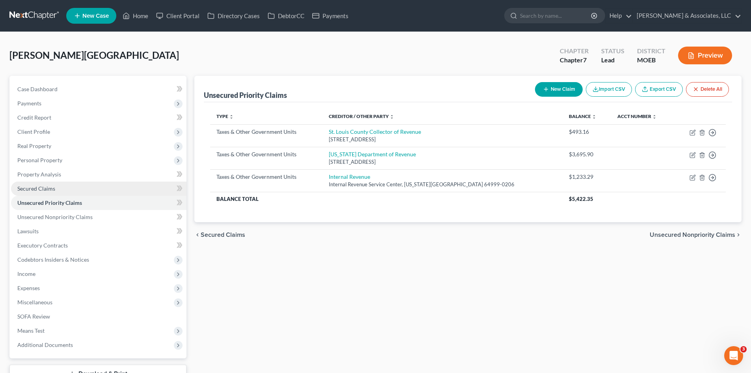
click at [46, 188] on span "Secured Claims" at bounding box center [36, 188] width 38 height 7
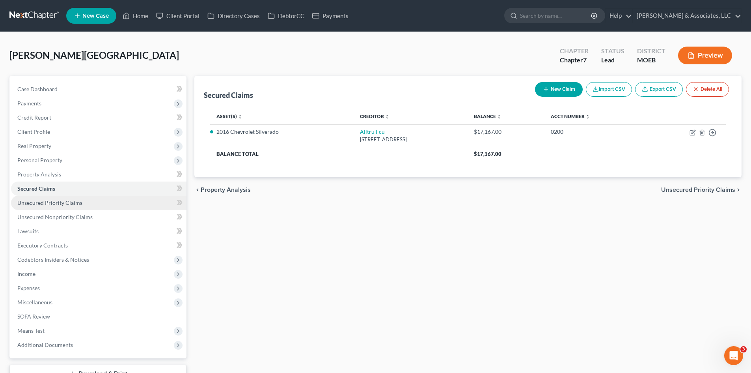
click at [61, 203] on span "Unsecured Priority Claims" at bounding box center [49, 202] width 65 height 7
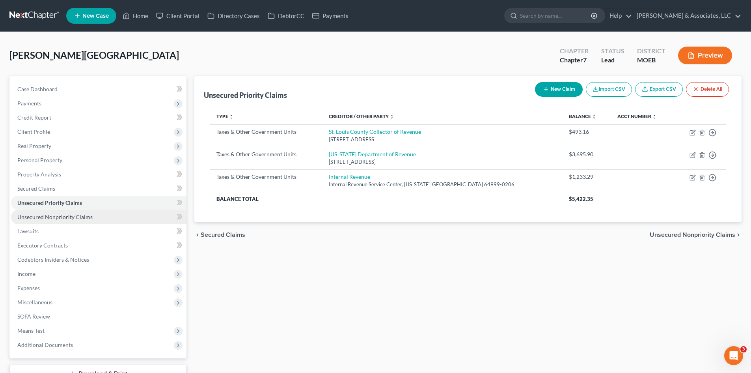
click at [58, 217] on span "Unsecured Nonpriority Claims" at bounding box center [54, 216] width 75 height 7
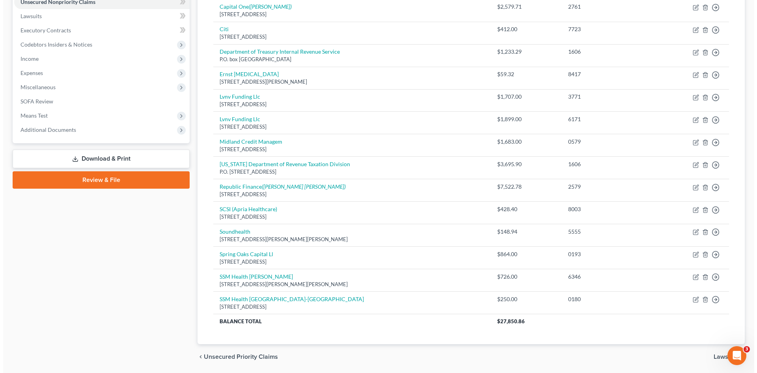
scroll to position [237, 0]
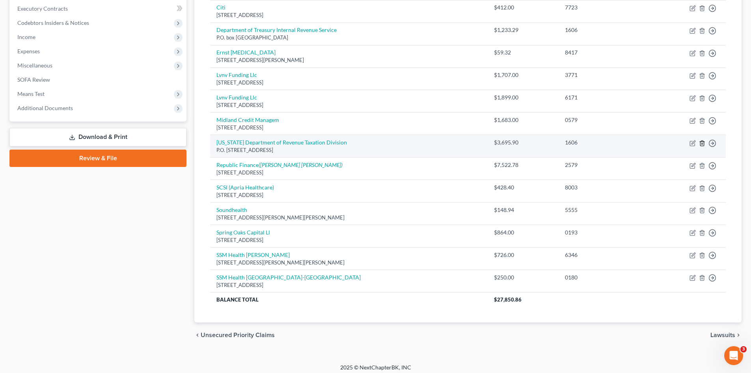
click at [702, 143] on icon "button" at bounding box center [702, 143] width 6 height 6
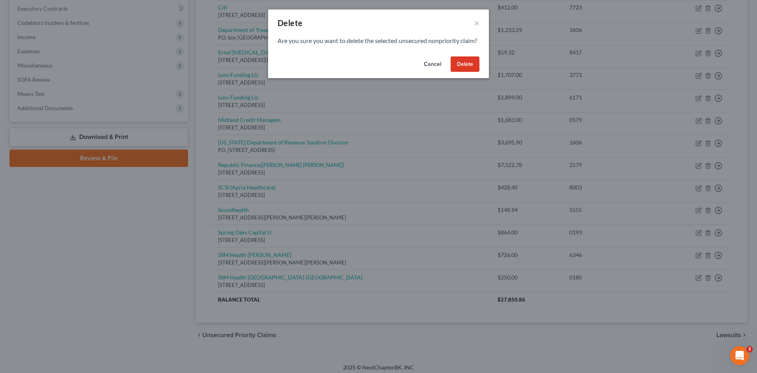
click at [466, 72] on button "Delete" at bounding box center [465, 64] width 29 height 16
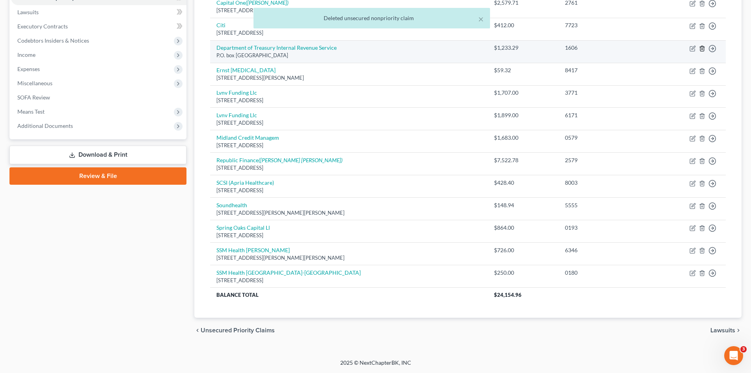
click at [704, 49] on icon "button" at bounding box center [702, 48] width 6 height 6
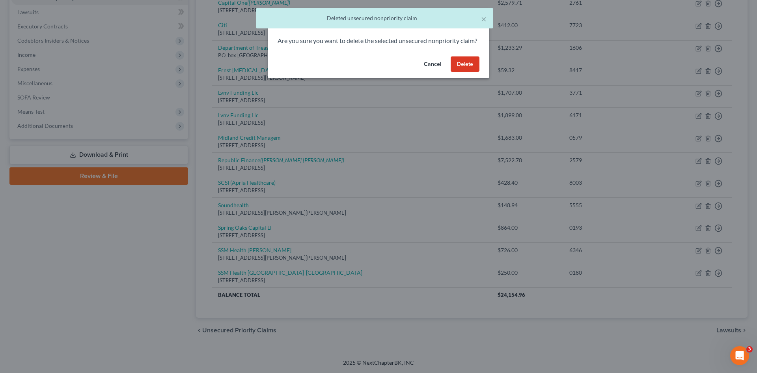
click at [470, 71] on button "Delete" at bounding box center [465, 64] width 29 height 16
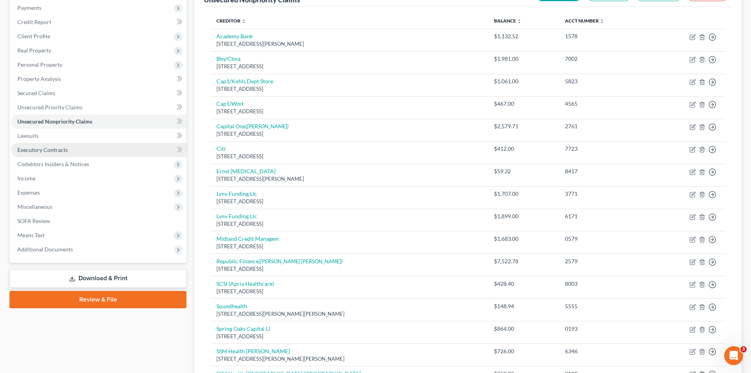
scroll to position [39, 0]
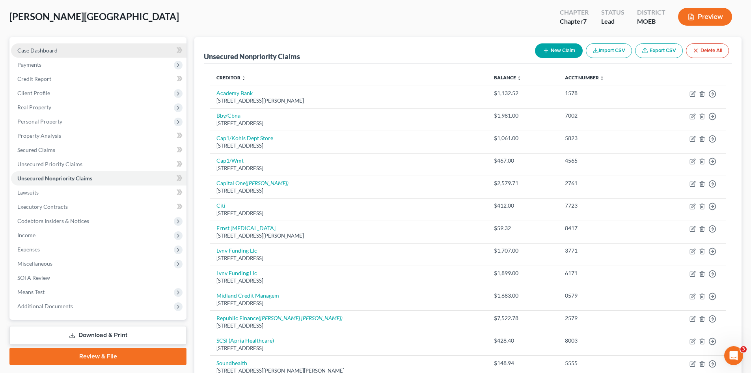
drag, startPoint x: 56, startPoint y: 49, endPoint x: 75, endPoint y: 46, distance: 18.8
click at [56, 49] on span "Case Dashboard" at bounding box center [37, 50] width 40 height 7
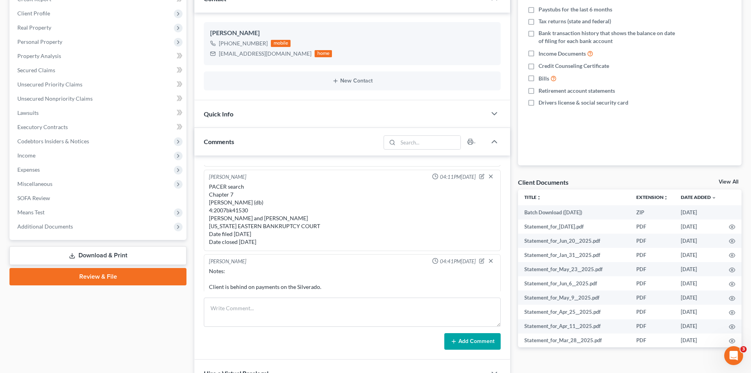
scroll to position [459, 0]
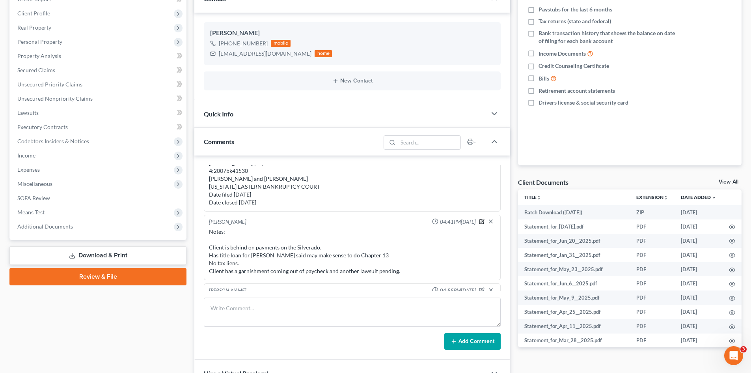
click at [479, 221] on icon "button" at bounding box center [482, 221] width 6 height 6
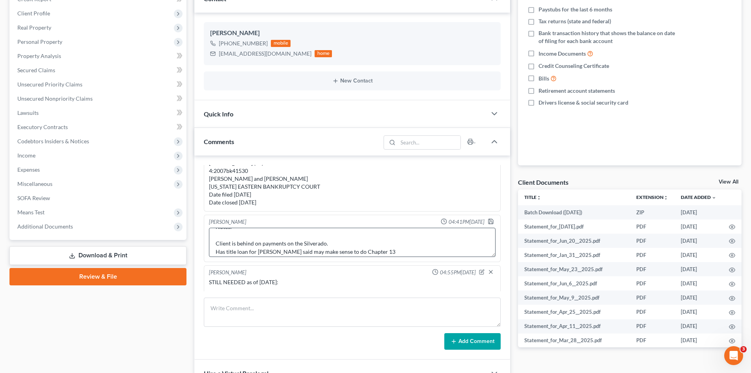
scroll to position [0, 0]
click at [334, 245] on textarea "Notes: Client is behind on payments on the Silverado. Has title loan for [PERSO…" at bounding box center [352, 242] width 287 height 29
click at [373, 251] on textarea "Notes: Client is not filing with spouse. Separated, not yet divorced. Client is…" at bounding box center [352, 242] width 287 height 29
type textarea "Notes: Client is not filing with spouse. Separated, not yet divorced. Client is…"
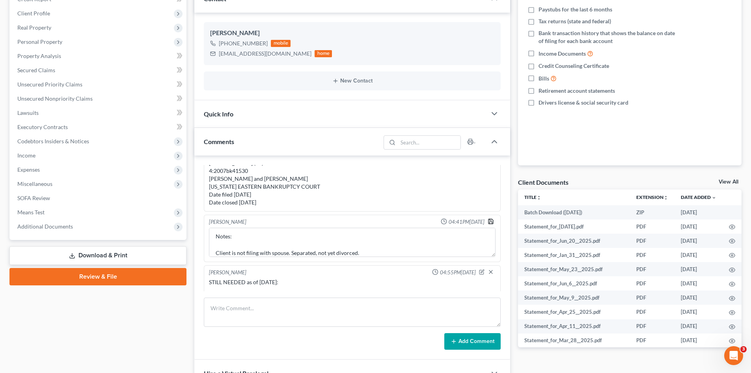
drag, startPoint x: 488, startPoint y: 222, endPoint x: 450, endPoint y: 215, distance: 38.9
click at [488, 222] on icon "button" at bounding box center [491, 221] width 6 height 6
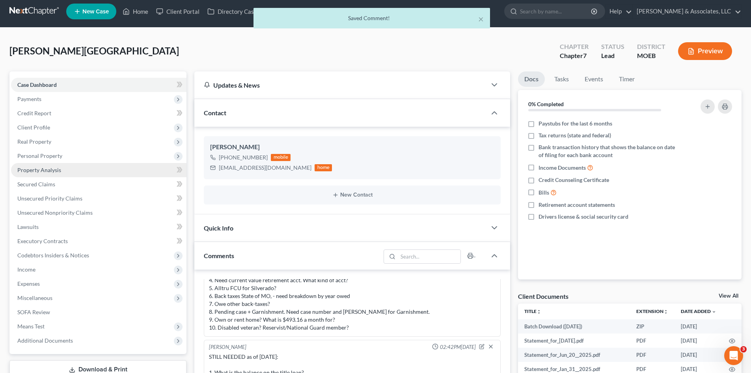
scroll to position [0, 0]
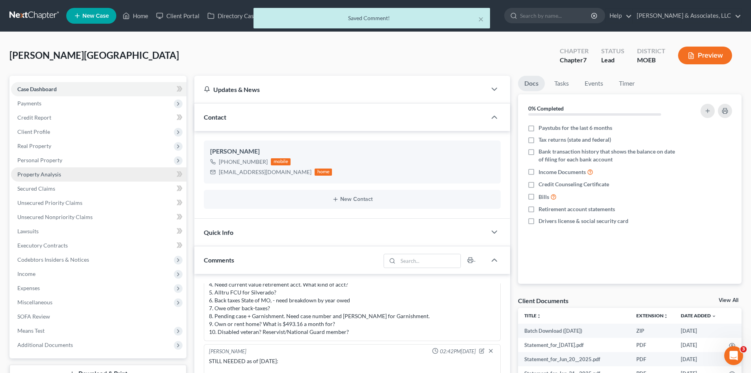
click at [52, 171] on span "Property Analysis" at bounding box center [39, 174] width 44 height 7
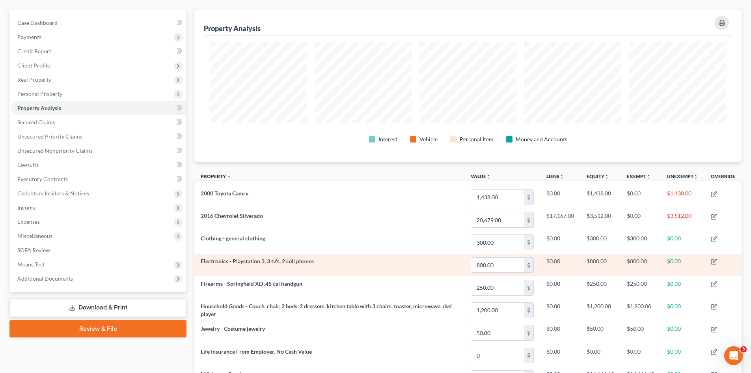
scroll to position [118, 0]
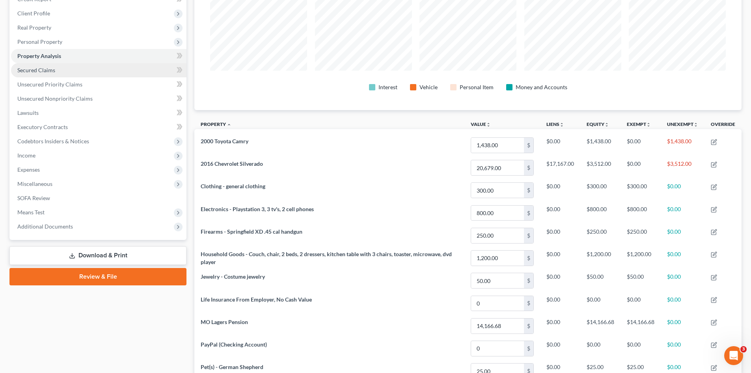
click at [38, 75] on link "Secured Claims" at bounding box center [98, 70] width 175 height 14
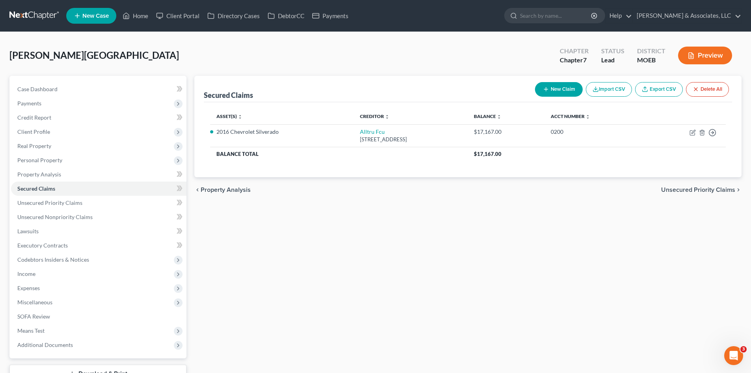
click at [559, 91] on button "New Claim" at bounding box center [559, 89] width 48 height 15
select select "0"
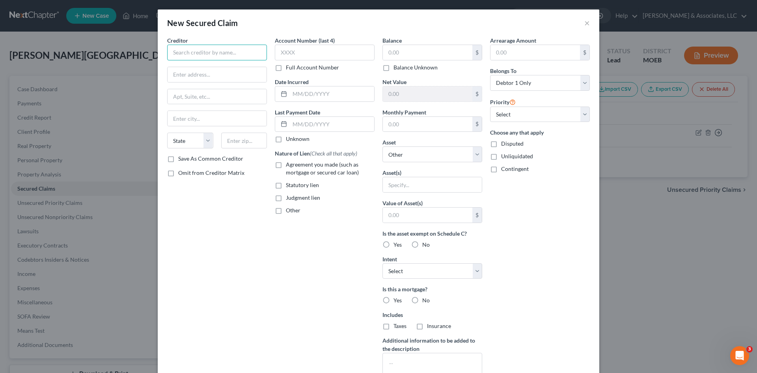
click at [187, 57] on input "text" at bounding box center [217, 53] width 100 height 16
type input "TitleMax"
click at [190, 79] on input "text" at bounding box center [217, 74] width 99 height 15
type input "[GEOGRAPHIC_DATA]"
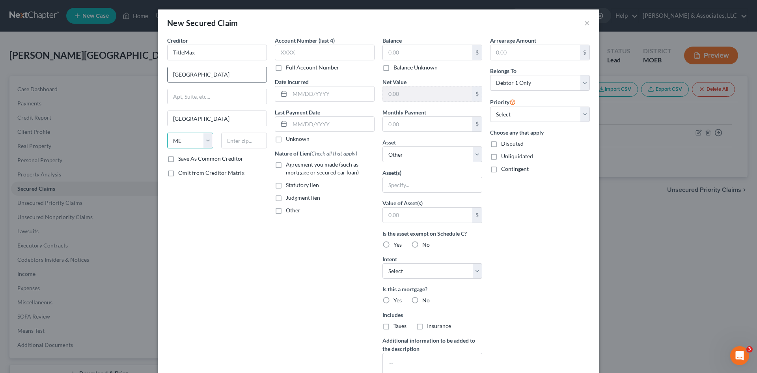
select select "26"
type input "63049"
click at [286, 164] on label "Agreement you made (such as mortgage or secured car loan)" at bounding box center [330, 169] width 89 height 16
click at [289, 164] on input "Agreement you made (such as mortgage or secured car loan)" at bounding box center [291, 163] width 5 height 5
checkbox input "true"
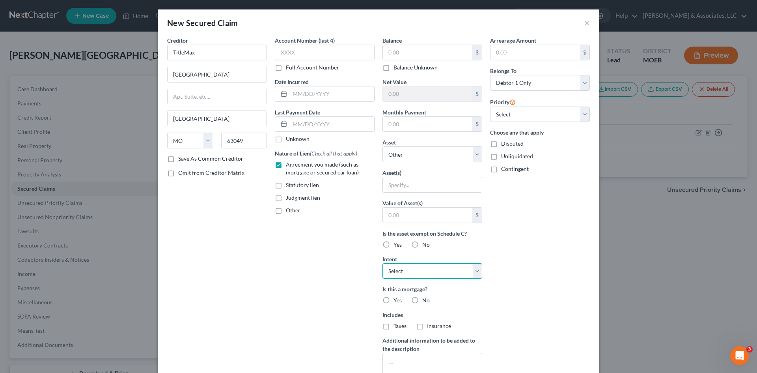
click at [399, 274] on select "Select Surrender Redeem Reaffirm Avoid Other" at bounding box center [433, 271] width 100 height 16
select select "2"
click at [383, 263] on select "Select Surrender Redeem Reaffirm Avoid Other" at bounding box center [433, 271] width 100 height 16
click at [422, 301] on label "No" at bounding box center [425, 300] width 7 height 8
click at [426, 301] on input "No" at bounding box center [428, 298] width 5 height 5
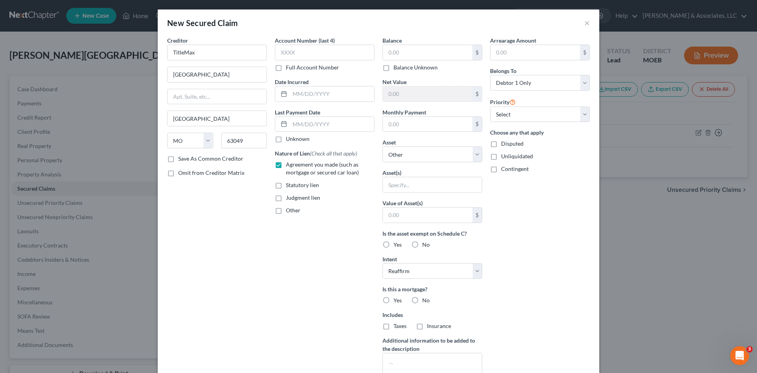
radio input "true"
click at [422, 325] on label "No" at bounding box center [425, 326] width 7 height 8
click at [426, 325] on input "No" at bounding box center [428, 324] width 5 height 5
radio input "true"
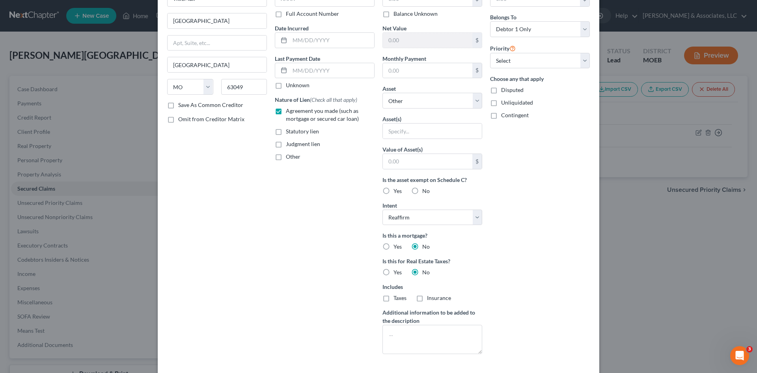
scroll to position [12, 0]
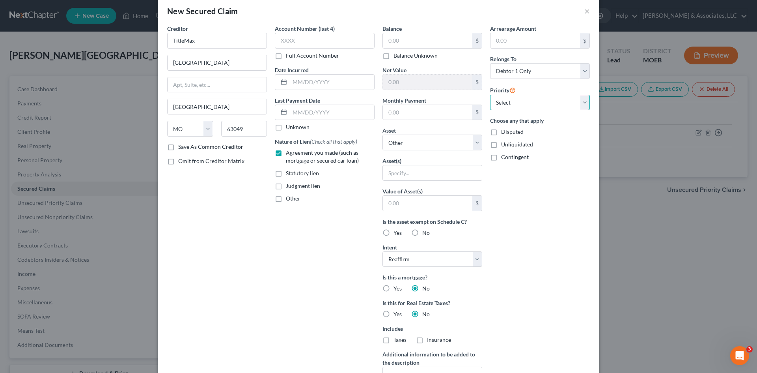
click at [505, 106] on select "Select 1st 2nd 3rd 4th 5th 6th 7th 8th 9th 10th 11th 12th 13th 14th 15th 16th 1…" at bounding box center [540, 103] width 100 height 16
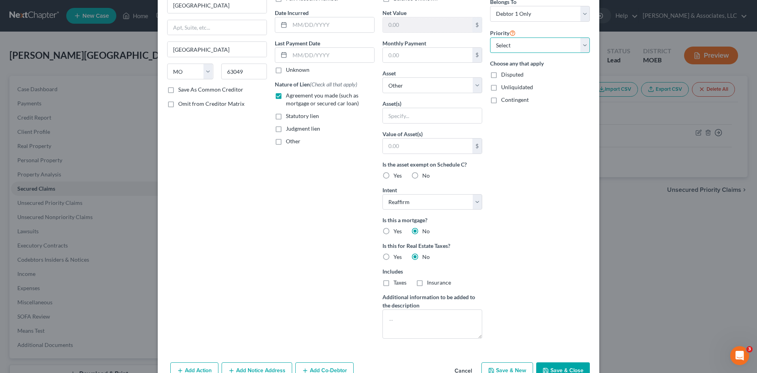
scroll to position [51, 0]
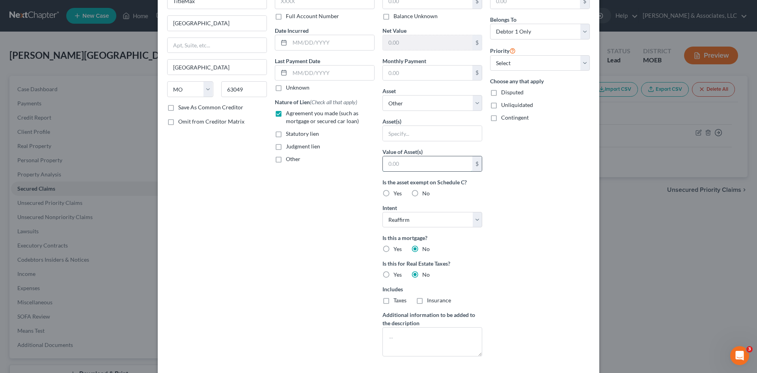
click at [418, 168] on input "text" at bounding box center [428, 163] width 90 height 15
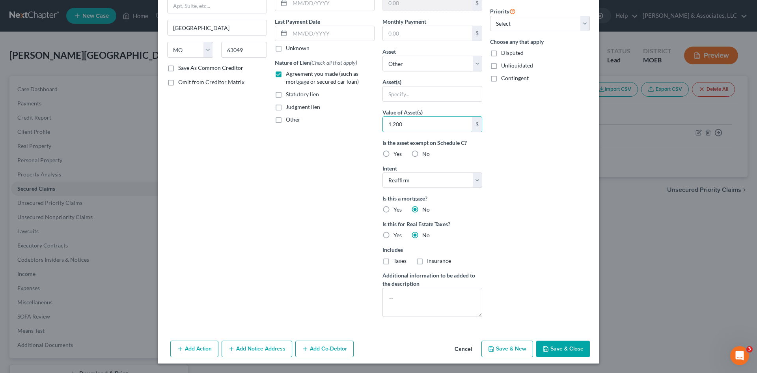
type input "1,200"
click at [564, 351] on button "Save & Close" at bounding box center [563, 348] width 54 height 17
select select
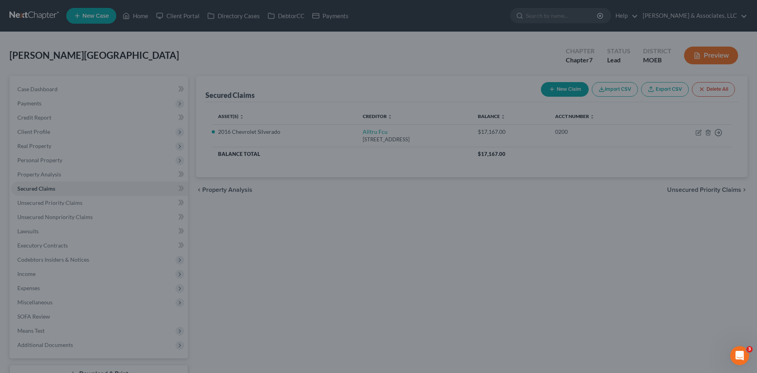
scroll to position [5, 0]
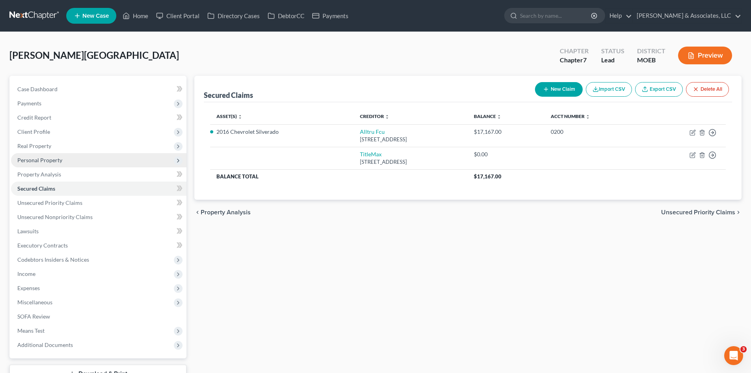
click at [52, 161] on span "Personal Property" at bounding box center [39, 160] width 45 height 7
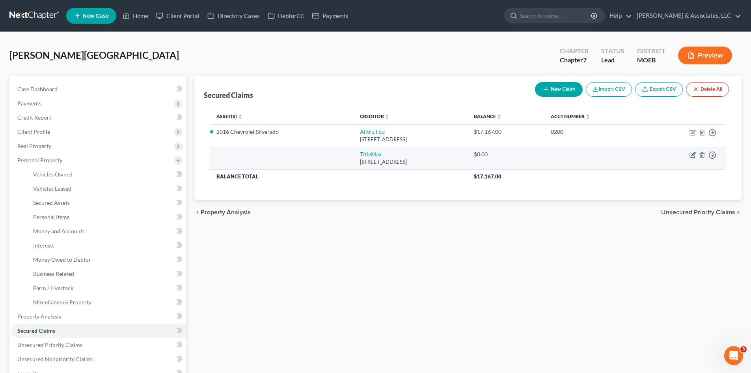
click at [693, 155] on icon "button" at bounding box center [693, 155] width 6 height 6
select select "26"
select select "0"
select select "2"
select select "0"
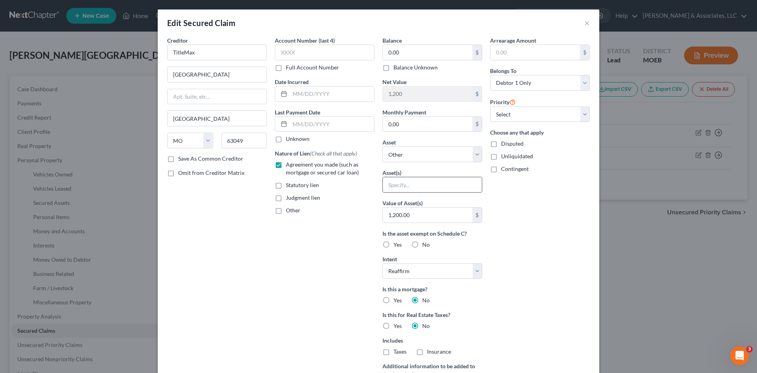
click at [437, 181] on input "text" at bounding box center [432, 184] width 99 height 15
click at [446, 181] on input "text" at bounding box center [432, 184] width 99 height 15
click at [584, 26] on button "×" at bounding box center [587, 22] width 6 height 9
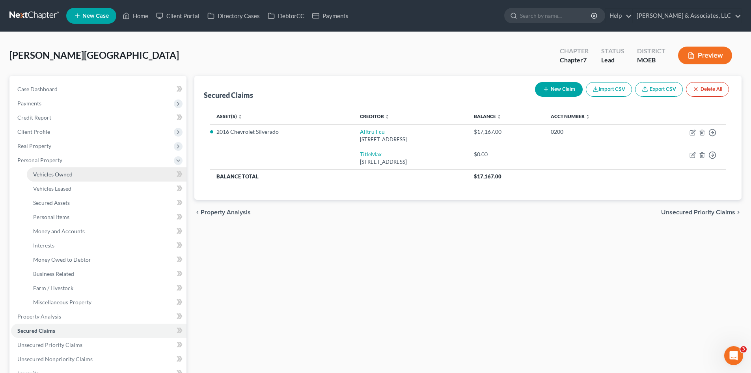
click at [60, 176] on span "Vehicles Owned" at bounding box center [52, 174] width 39 height 7
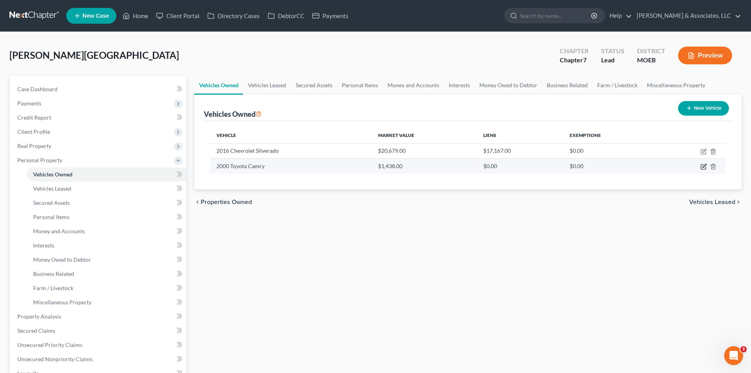
click at [705, 166] on icon "button" at bounding box center [705, 166] width 4 height 4
select select "0"
select select "26"
select select "3"
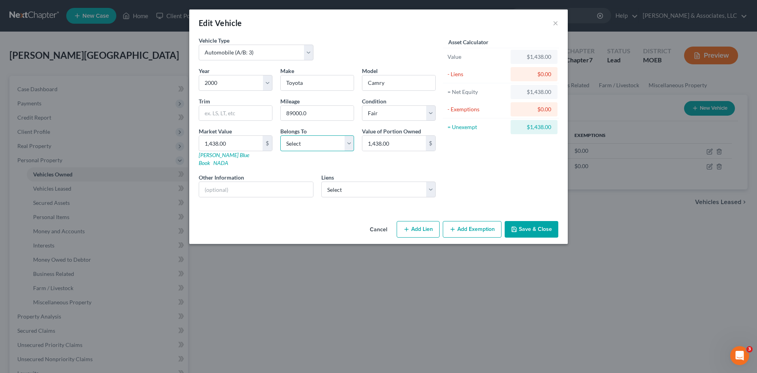
click at [350, 142] on select "Select Debtor 1 Only Debtor 2 Only Debtor 1 And Debtor 2 Only At Least One Of T…" at bounding box center [317, 143] width 74 height 16
select select "3"
click at [280, 135] on select "Select Debtor 1 Only Debtor 2 Only Debtor 1 And Debtor 2 Only At Least One Of T…" at bounding box center [317, 143] width 74 height 16
click at [358, 185] on select "Select TitleMax - $0.00" at bounding box center [378, 189] width 115 height 16
select select "26"
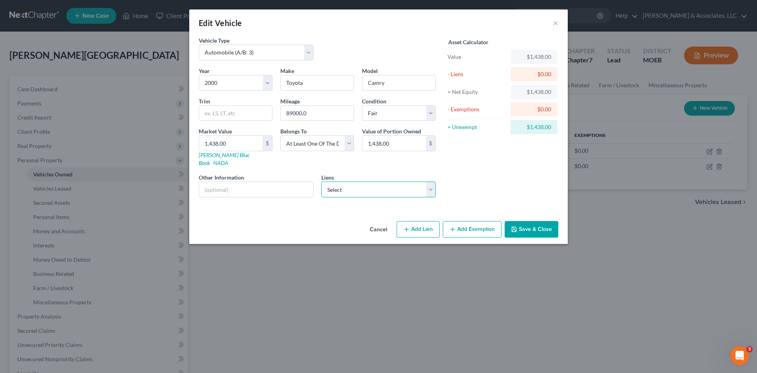
select select "0"
select select "2"
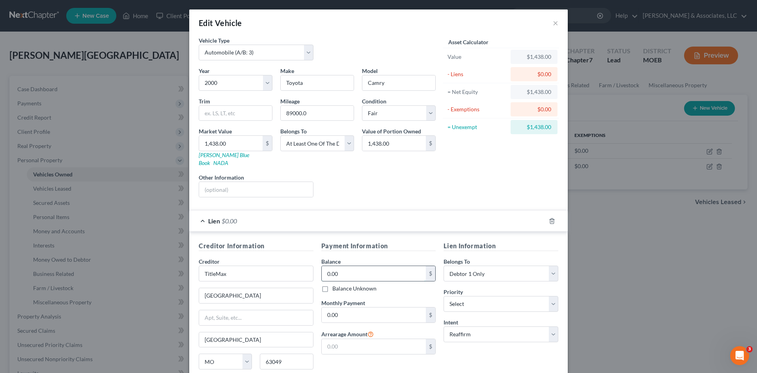
click at [351, 268] on input "0.00" at bounding box center [374, 273] width 105 height 15
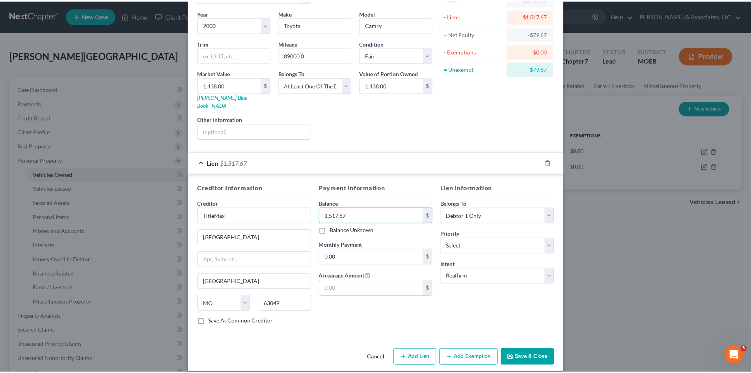
scroll to position [59, 0]
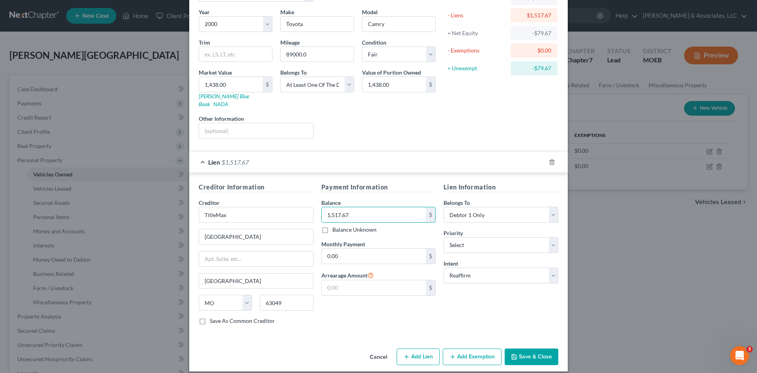
type input "1,517.67"
click at [532, 348] on button "Save & Close" at bounding box center [532, 356] width 54 height 17
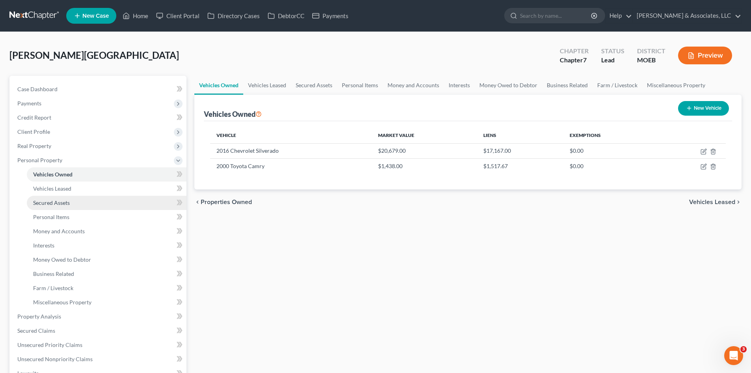
click at [61, 201] on span "Secured Assets" at bounding box center [51, 202] width 37 height 7
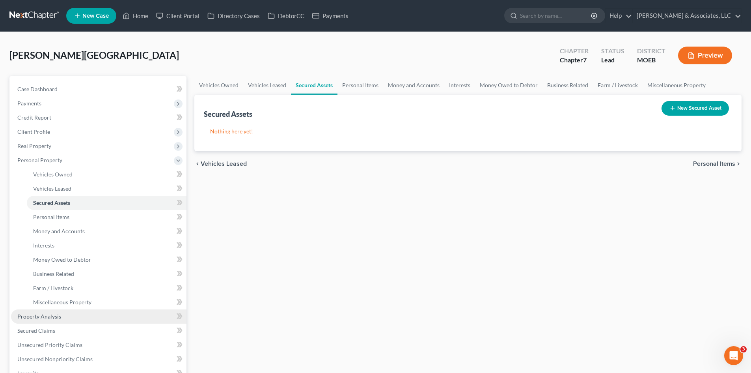
scroll to position [39, 0]
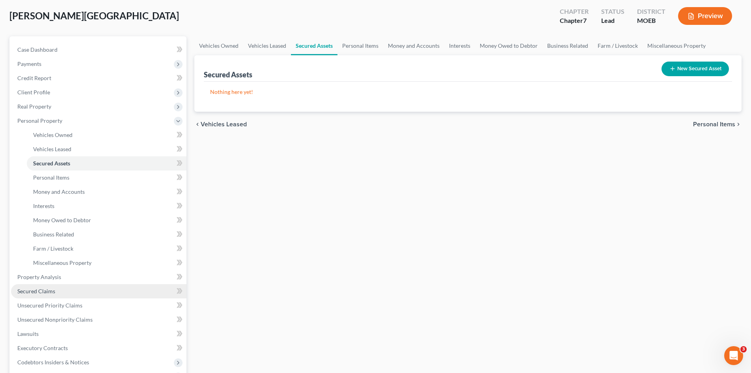
click at [43, 291] on span "Secured Claims" at bounding box center [36, 290] width 38 height 7
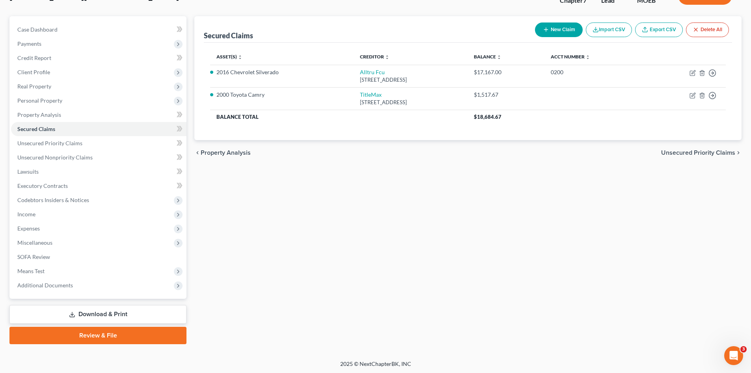
scroll to position [61, 0]
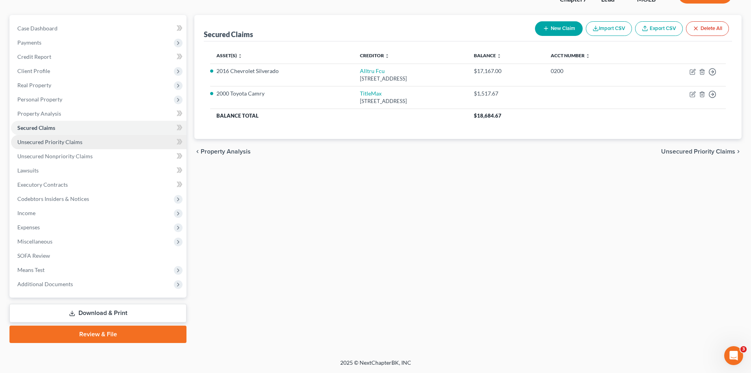
click at [50, 140] on span "Unsecured Priority Claims" at bounding box center [49, 141] width 65 height 7
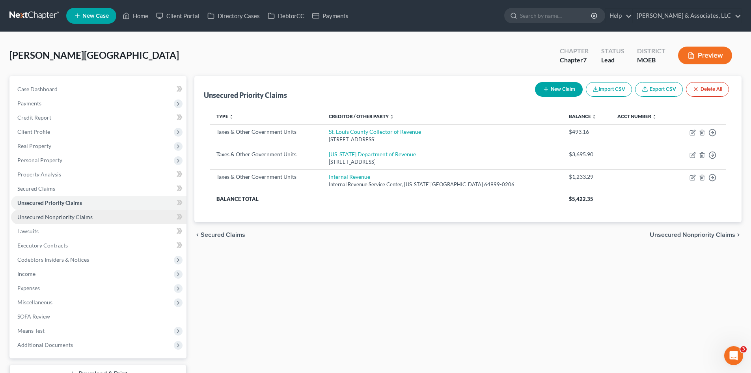
click at [58, 220] on span "Unsecured Nonpriority Claims" at bounding box center [54, 216] width 75 height 7
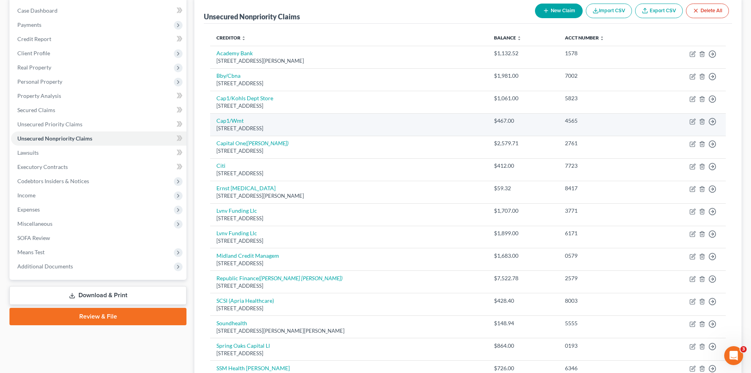
scroll to position [79, 0]
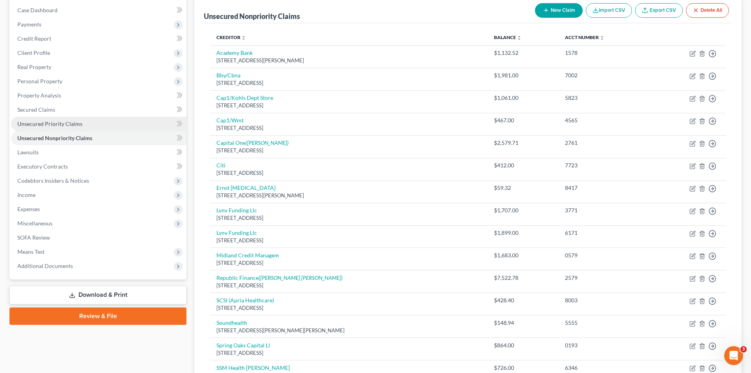
click at [34, 124] on span "Unsecured Priority Claims" at bounding box center [49, 123] width 65 height 7
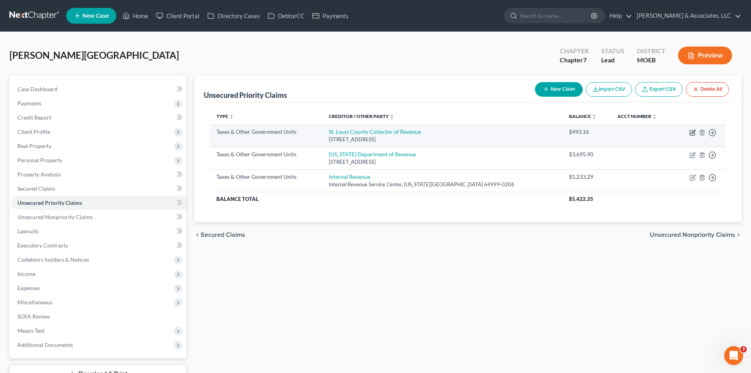
click at [694, 133] on icon "button" at bounding box center [694, 132] width 4 height 4
select select "1"
select select "26"
select select "0"
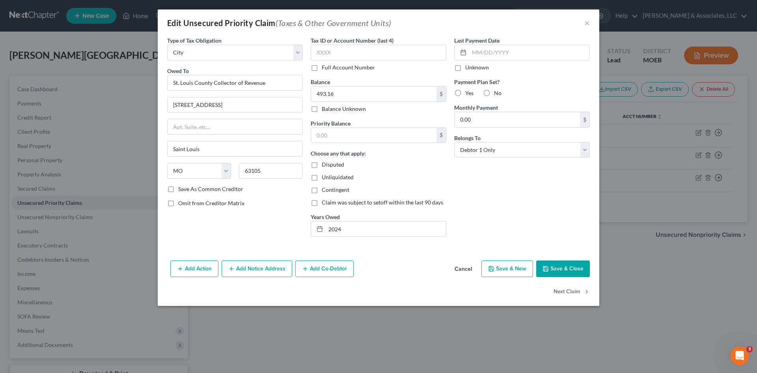
click at [569, 268] on button "Save & Close" at bounding box center [563, 268] width 54 height 17
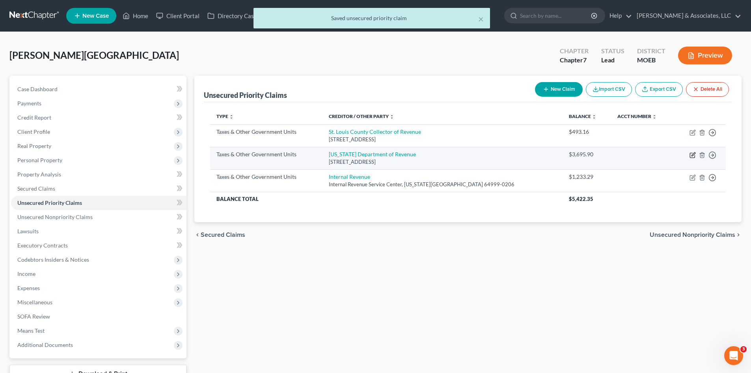
click at [693, 153] on icon "button" at bounding box center [693, 155] width 6 height 6
select select "2"
select select "26"
select select "0"
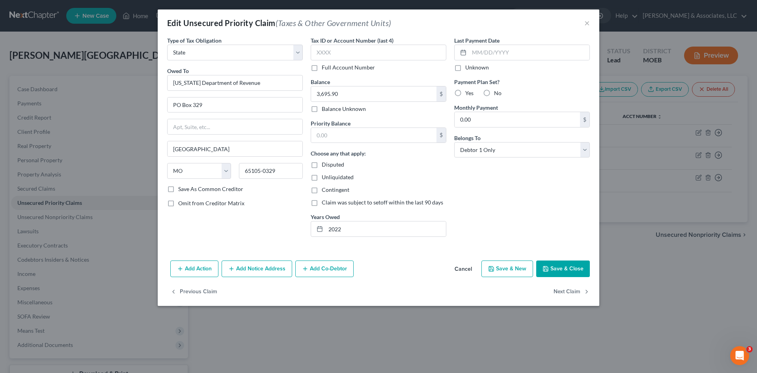
click at [567, 267] on button "Save & Close" at bounding box center [563, 268] width 54 height 17
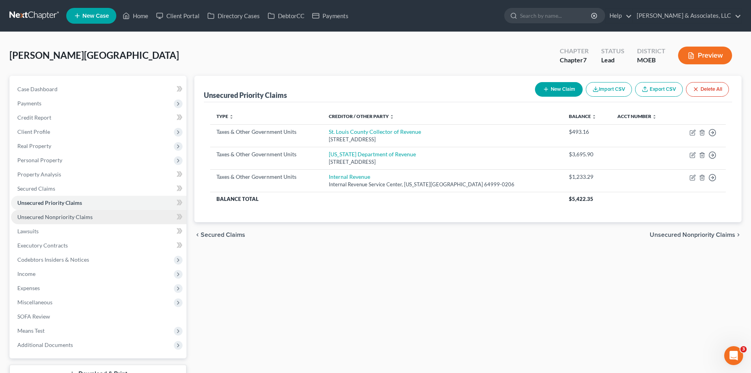
click at [95, 214] on link "Unsecured Nonpriority Claims" at bounding box center [98, 217] width 175 height 14
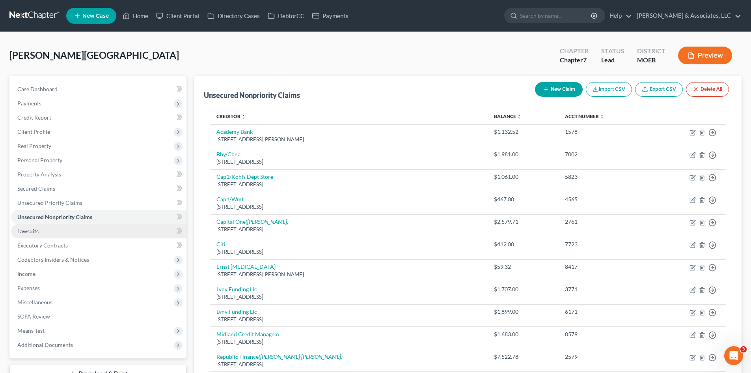
click at [32, 233] on span "Lawsuits" at bounding box center [27, 231] width 21 height 7
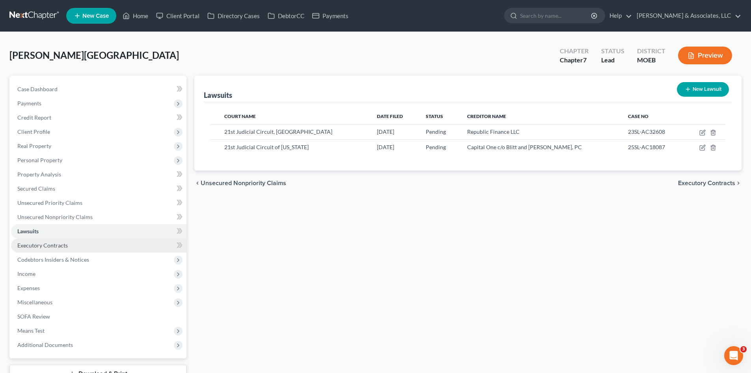
click at [41, 245] on span "Executory Contracts" at bounding box center [42, 245] width 50 height 7
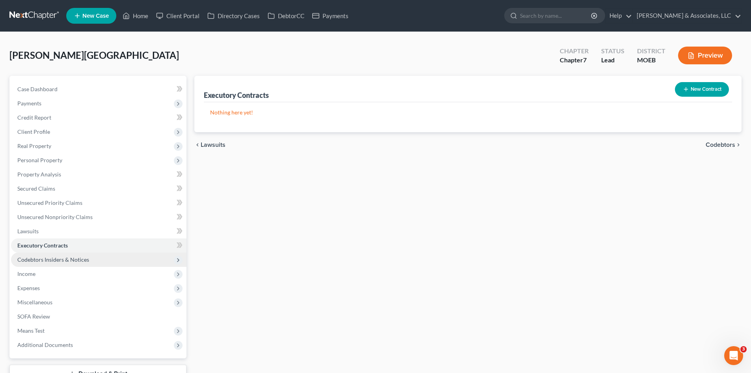
click at [70, 259] on span "Codebtors Insiders & Notices" at bounding box center [53, 259] width 72 height 7
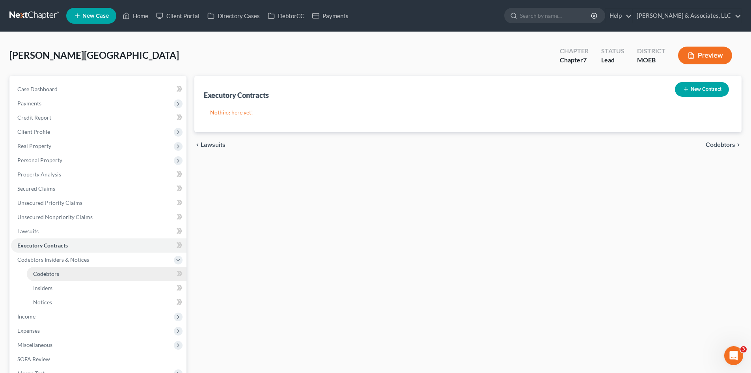
click at [57, 271] on span "Codebtors" at bounding box center [46, 273] width 26 height 7
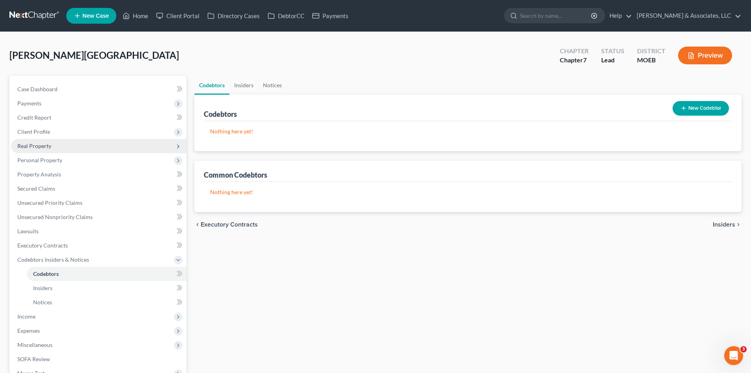
click at [41, 145] on span "Real Property" at bounding box center [34, 145] width 34 height 7
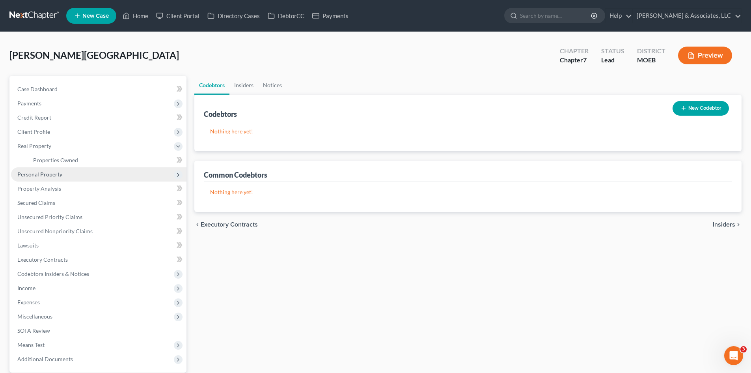
click at [39, 174] on span "Personal Property" at bounding box center [39, 174] width 45 height 7
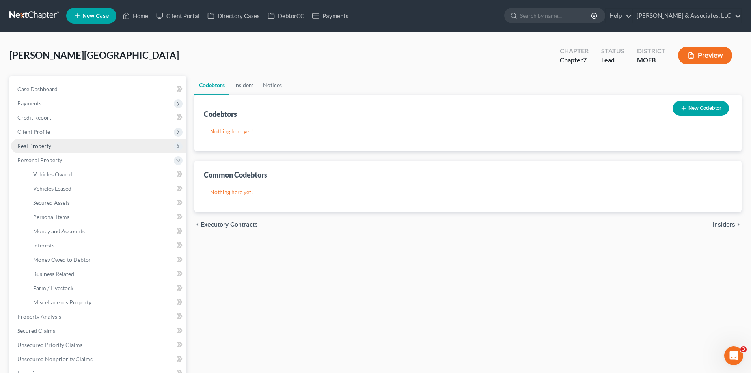
click at [30, 147] on span "Real Property" at bounding box center [34, 145] width 34 height 7
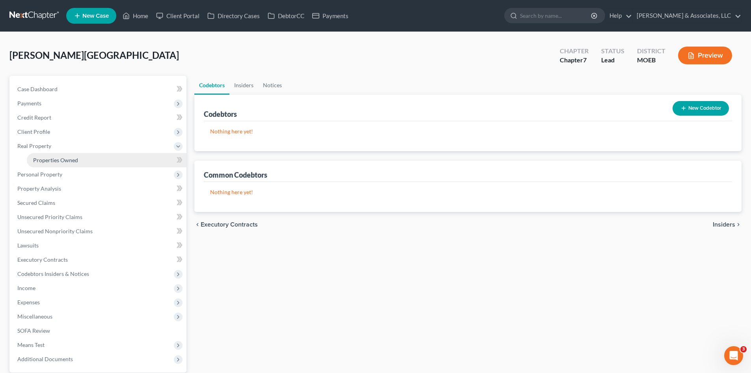
click at [54, 161] on span "Properties Owned" at bounding box center [55, 160] width 45 height 7
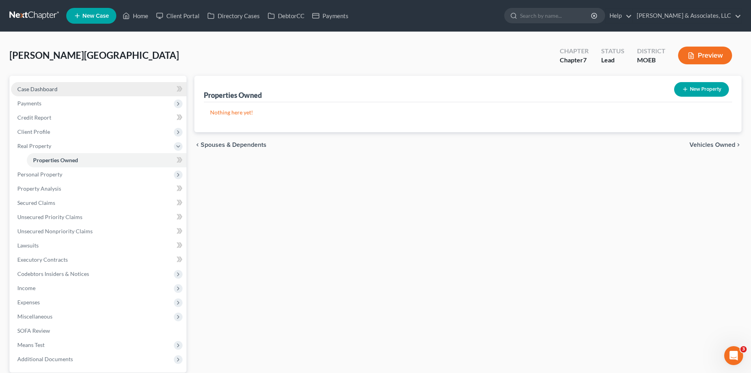
click at [41, 91] on span "Case Dashboard" at bounding box center [37, 89] width 40 height 7
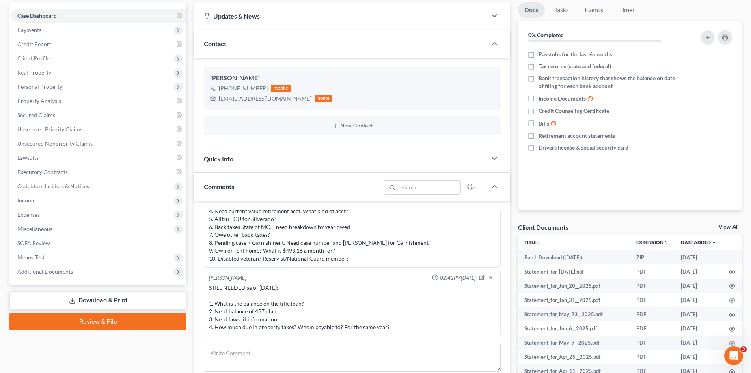
scroll to position [79, 0]
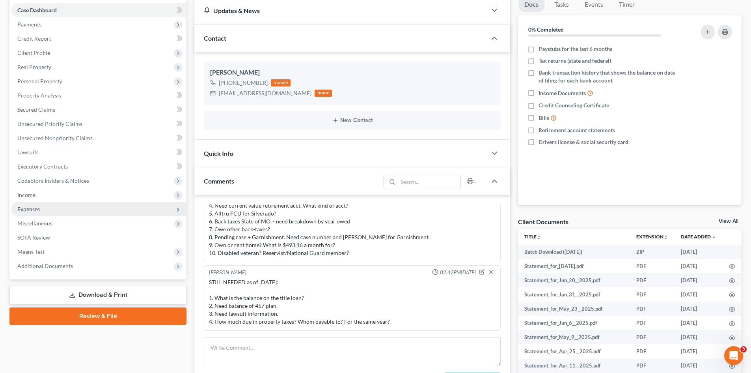
click at [24, 209] on span "Expenses" at bounding box center [28, 208] width 22 height 7
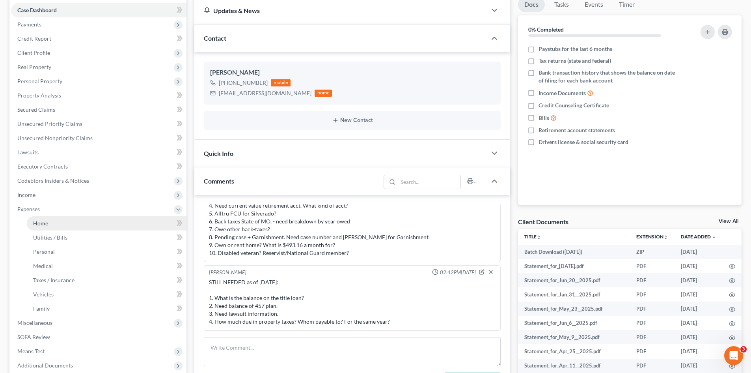
click at [36, 222] on span "Home" at bounding box center [40, 223] width 15 height 7
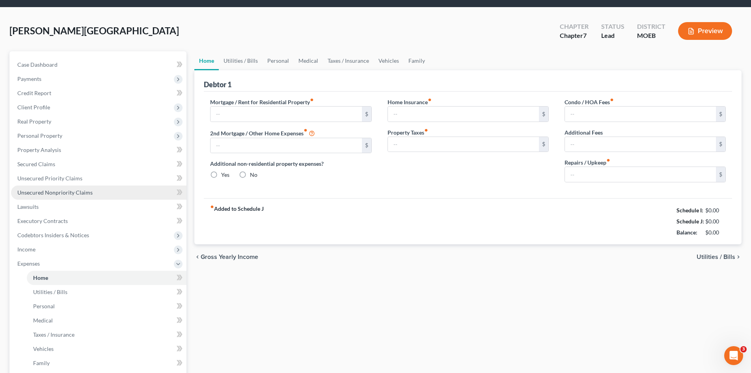
scroll to position [1, 0]
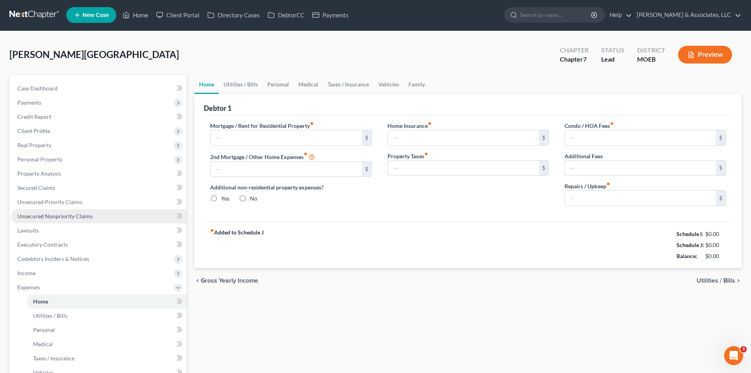
type input "820.00"
type input "0.00"
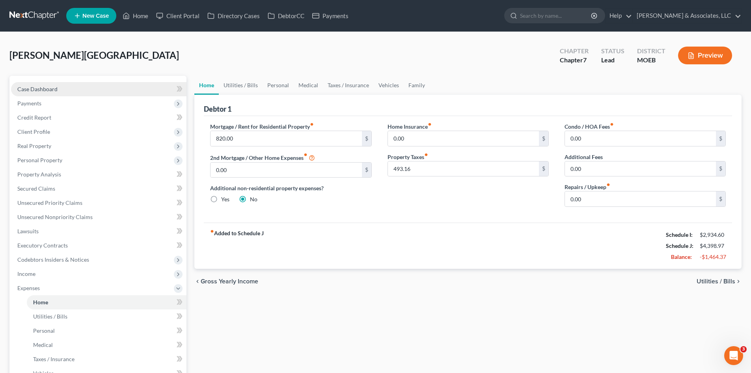
click at [46, 91] on span "Case Dashboard" at bounding box center [37, 89] width 40 height 7
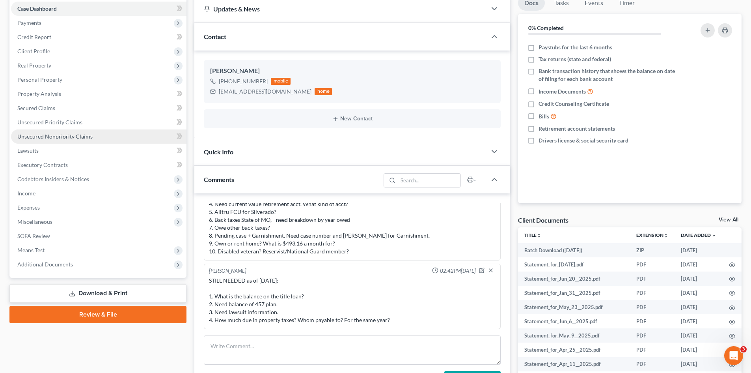
scroll to position [39, 0]
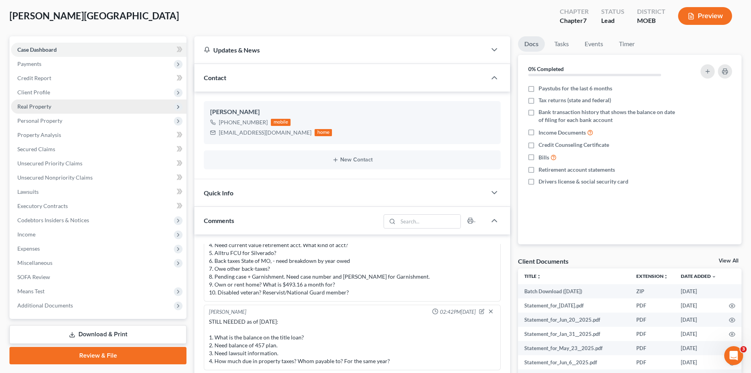
click at [35, 106] on span "Real Property" at bounding box center [34, 106] width 34 height 7
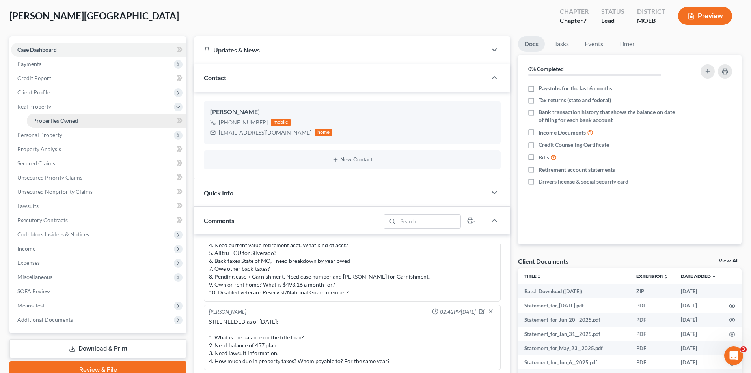
click at [47, 121] on span "Properties Owned" at bounding box center [55, 120] width 45 height 7
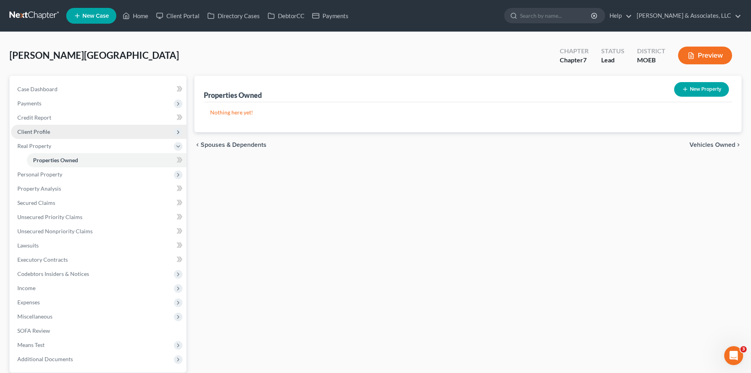
click at [27, 131] on span "Client Profile" at bounding box center [33, 131] width 33 height 7
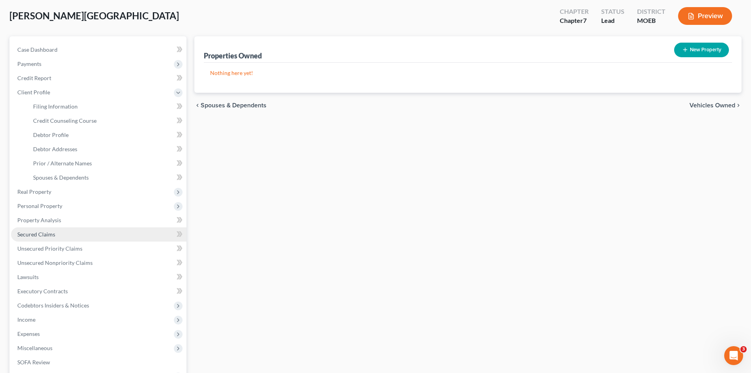
scroll to position [146, 0]
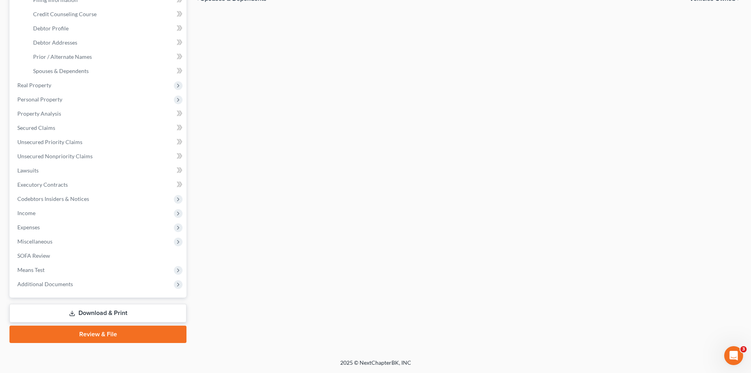
drag, startPoint x: 34, startPoint y: 226, endPoint x: 291, endPoint y: 210, distance: 258.0
click at [34, 226] on span "Expenses" at bounding box center [28, 227] width 22 height 7
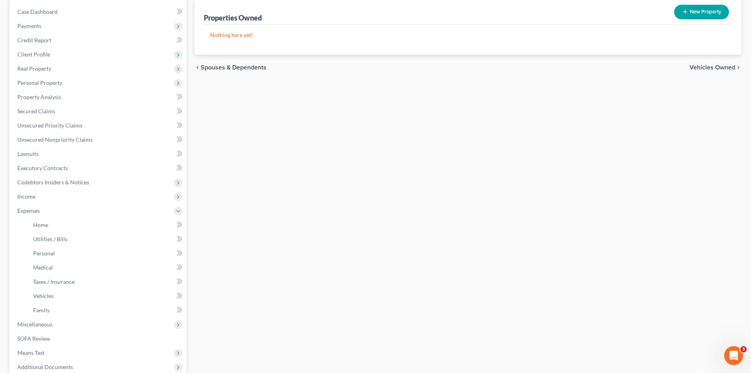
scroll to position [28, 0]
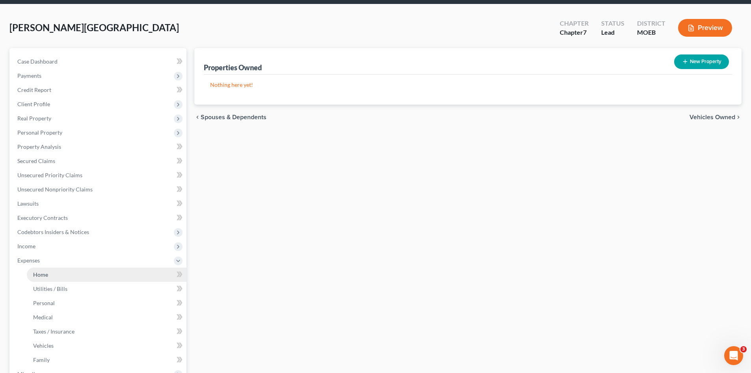
click at [40, 270] on link "Home" at bounding box center [107, 274] width 160 height 14
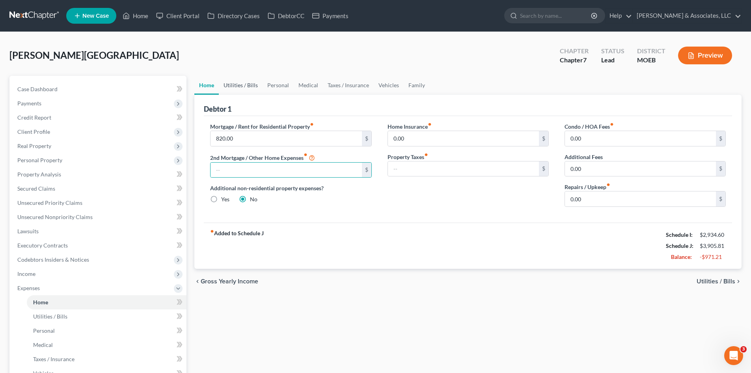
click at [233, 86] on link "Utilities / Bills" at bounding box center [241, 85] width 44 height 19
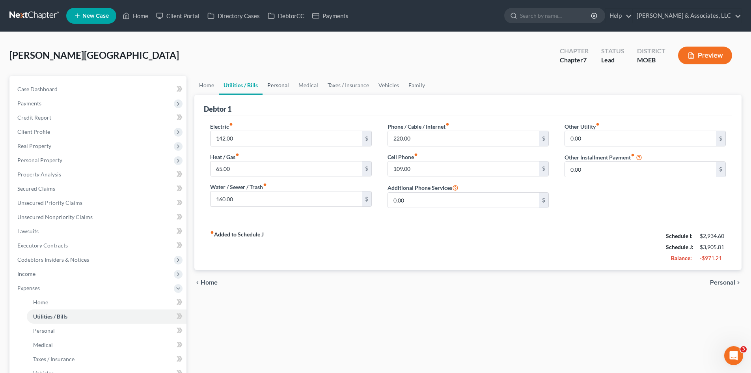
click at [274, 83] on link "Personal" at bounding box center [278, 85] width 31 height 19
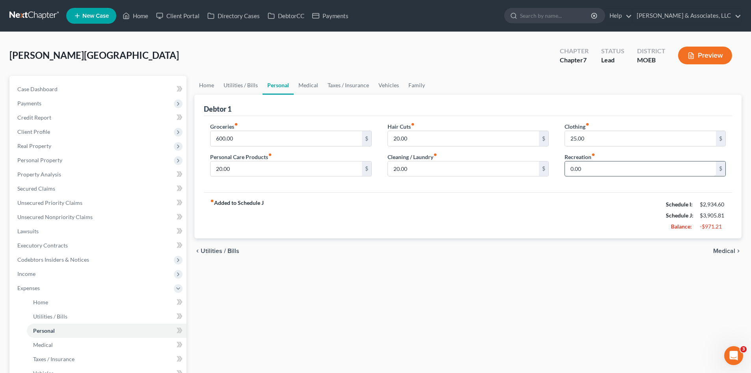
click at [594, 170] on input "0.00" at bounding box center [640, 168] width 151 height 15
click at [595, 171] on input "100.00" at bounding box center [640, 168] width 151 height 15
click at [588, 133] on input "25.00" at bounding box center [640, 138] width 151 height 15
drag, startPoint x: 504, startPoint y: 234, endPoint x: 484, endPoint y: 203, distance: 37.1
click at [503, 232] on ui-view "Home Utilities / Bills Personal Medical Taxes / Insurance Vehicles Family Debto…" at bounding box center [467, 170] width 547 height 188
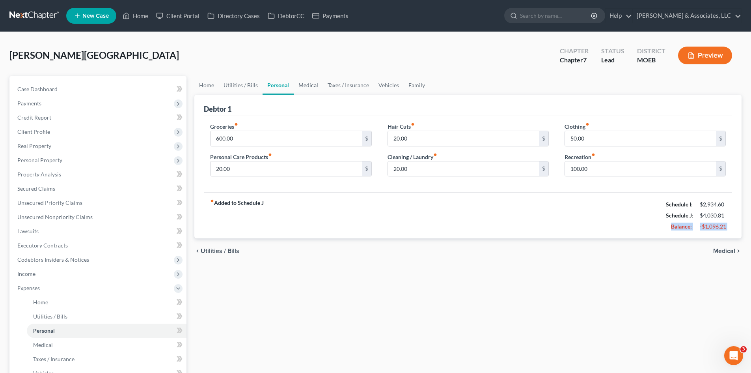
click at [306, 86] on link "Medical" at bounding box center [308, 85] width 29 height 19
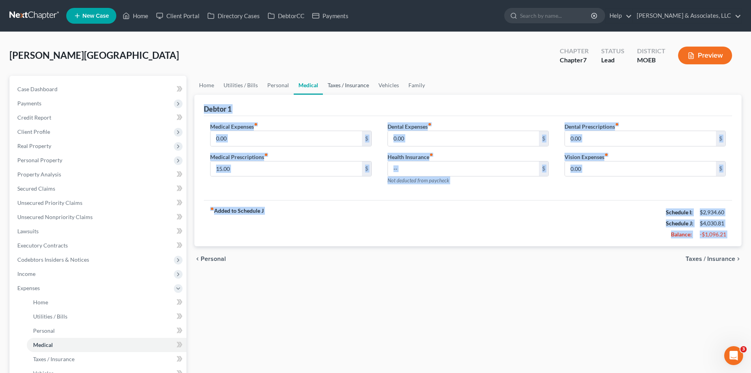
click at [343, 86] on link "Taxes / Insurance" at bounding box center [348, 85] width 51 height 19
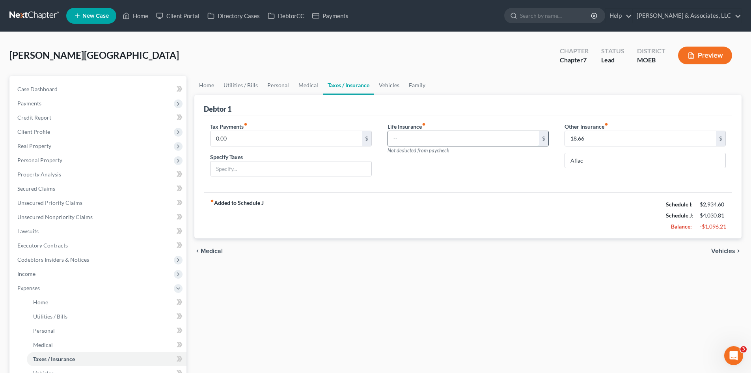
click at [439, 143] on input "text" at bounding box center [463, 138] width 151 height 15
click at [457, 164] on div "Life Insurance fiber_manual_record 0.00 $ Not deducted from paycheck" at bounding box center [468, 152] width 177 height 61
click at [598, 143] on input "18.66" at bounding box center [640, 138] width 151 height 15
click at [634, 194] on div "fiber_manual_record Added to Schedule J Schedule I: $2,934.60 Schedule J: $4,01…" at bounding box center [468, 215] width 528 height 46
click at [589, 137] on input "text" at bounding box center [640, 138] width 151 height 15
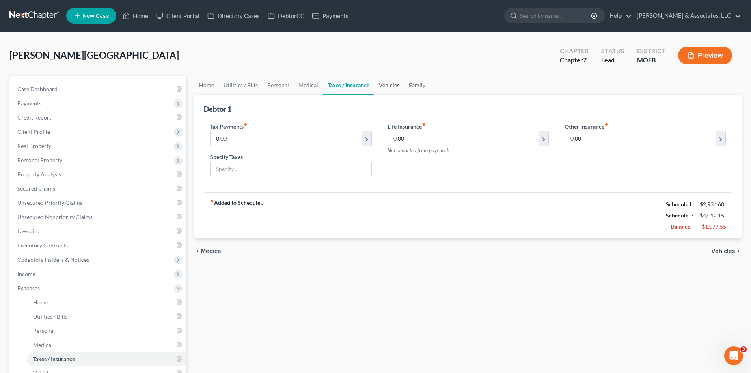
click at [392, 84] on link "Vehicles" at bounding box center [389, 85] width 30 height 19
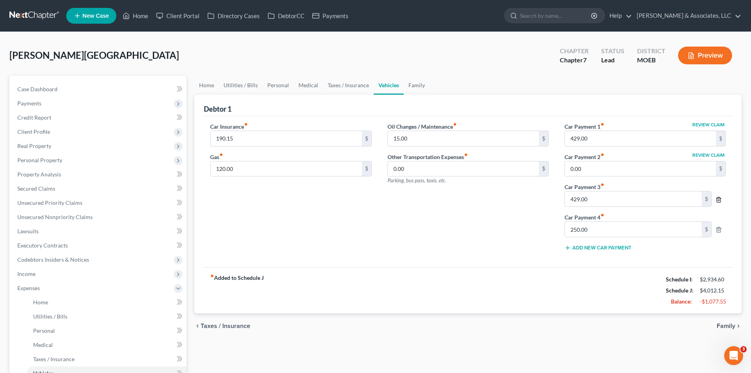
click at [719, 197] on icon "button" at bounding box center [719, 199] width 6 height 6
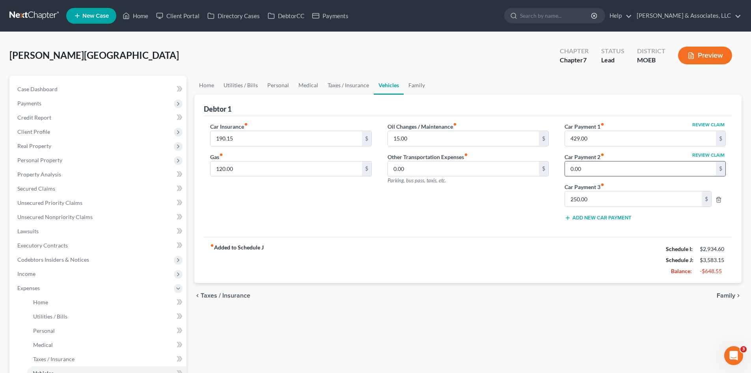
click at [584, 168] on input "0.00" at bounding box center [640, 168] width 151 height 15
click at [592, 198] on input "250.00" at bounding box center [633, 198] width 137 height 15
click at [583, 252] on div "fiber_manual_record Added to Schedule J Schedule I: $2,934.60 Schedule J: $3,58…" at bounding box center [468, 260] width 528 height 46
click at [415, 84] on link "Family" at bounding box center [417, 85] width 26 height 19
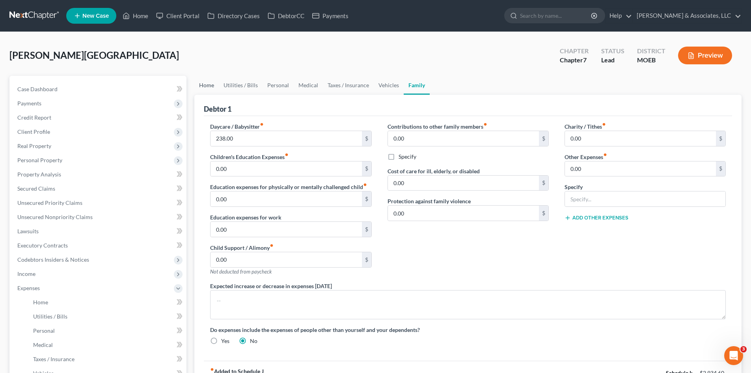
click at [210, 90] on link "Home" at bounding box center [206, 85] width 24 height 19
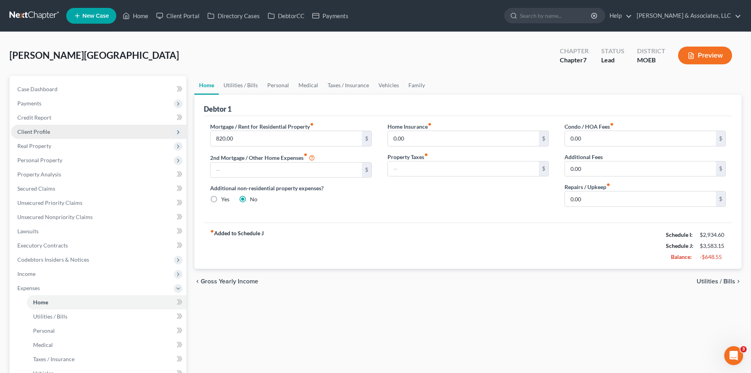
drag, startPoint x: 39, startPoint y: 130, endPoint x: 58, endPoint y: 129, distance: 19.7
click at [38, 130] on span "Client Profile" at bounding box center [33, 131] width 33 height 7
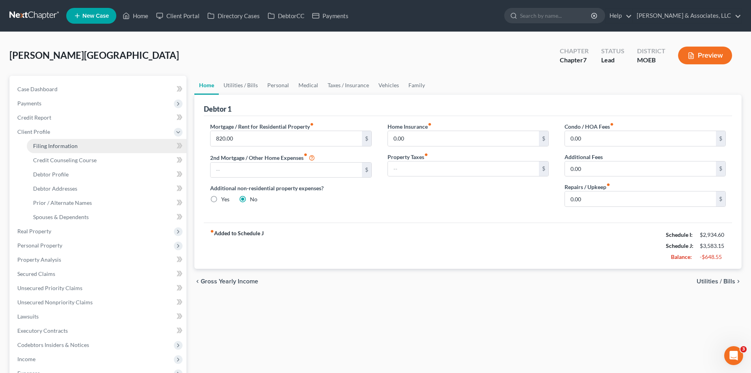
click at [71, 147] on span "Filing Information" at bounding box center [55, 145] width 45 height 7
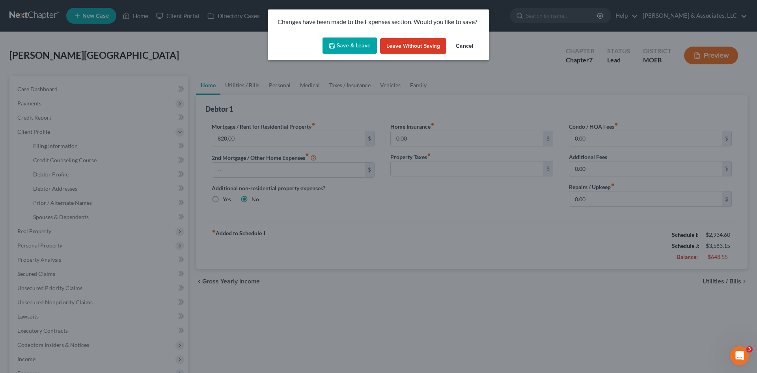
click at [356, 52] on button "Save & Leave" at bounding box center [350, 45] width 54 height 17
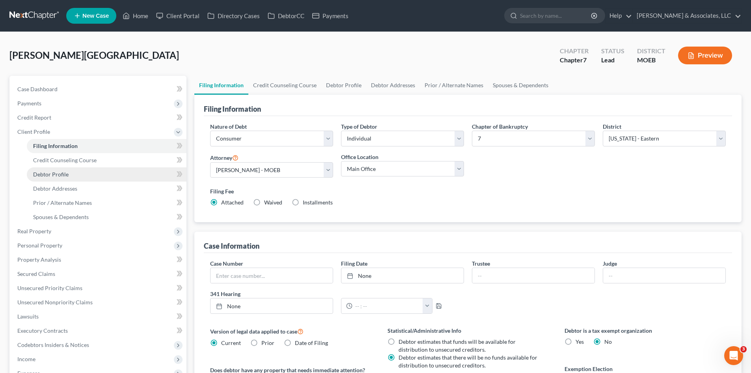
click at [60, 177] on link "Debtor Profile" at bounding box center [107, 174] width 160 height 14
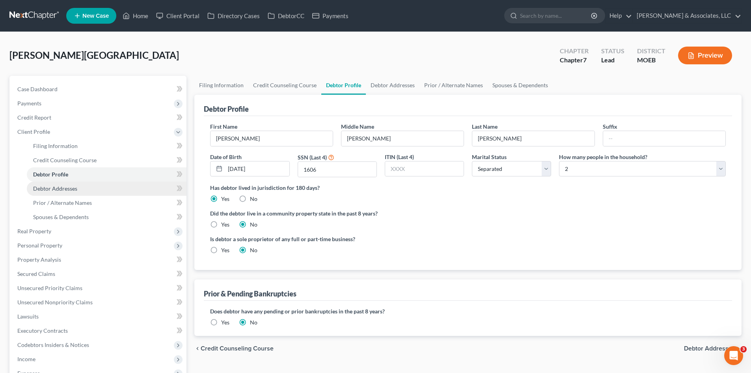
click at [72, 189] on span "Debtor Addresses" at bounding box center [55, 188] width 44 height 7
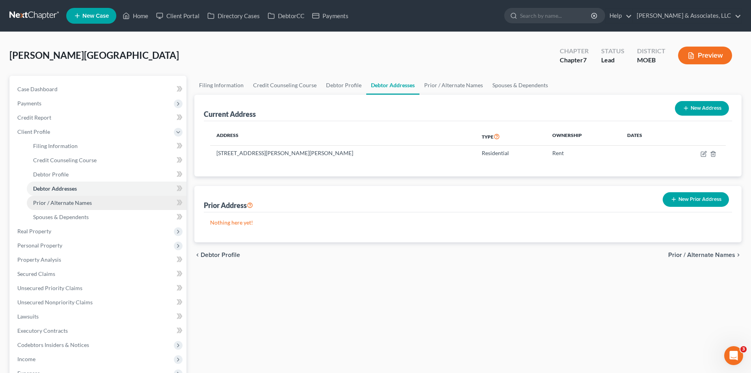
click at [69, 199] on span "Prior / Alternate Names" at bounding box center [62, 202] width 59 height 7
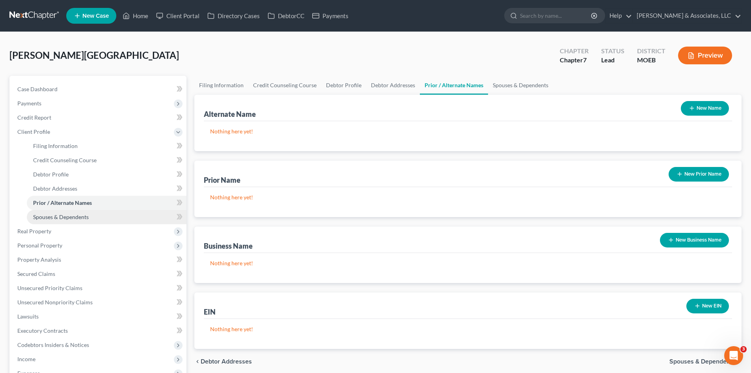
click at [75, 217] on span "Spouses & Dependents" at bounding box center [61, 216] width 56 height 7
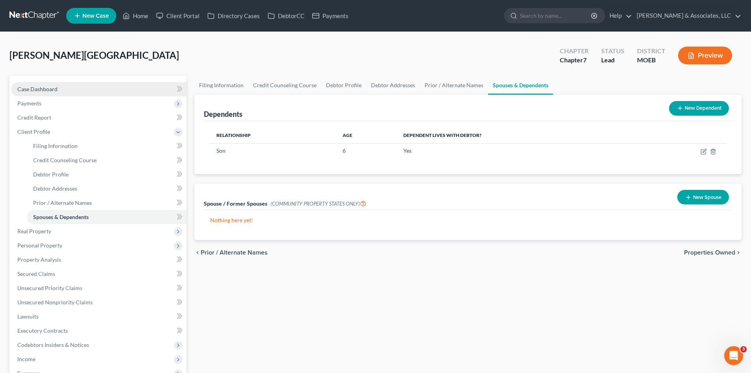
click at [33, 89] on span "Case Dashboard" at bounding box center [37, 89] width 40 height 7
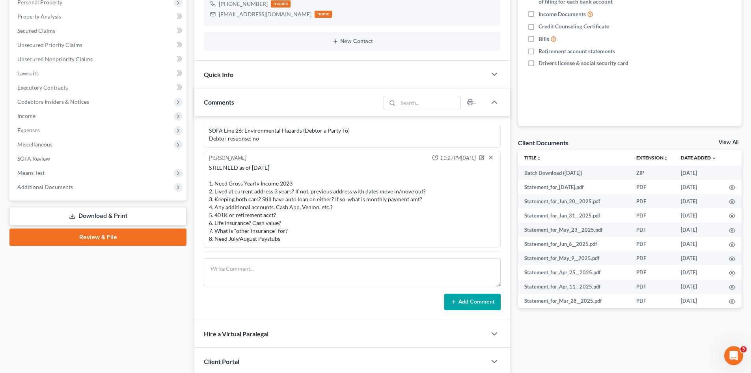
scroll to position [112, 0]
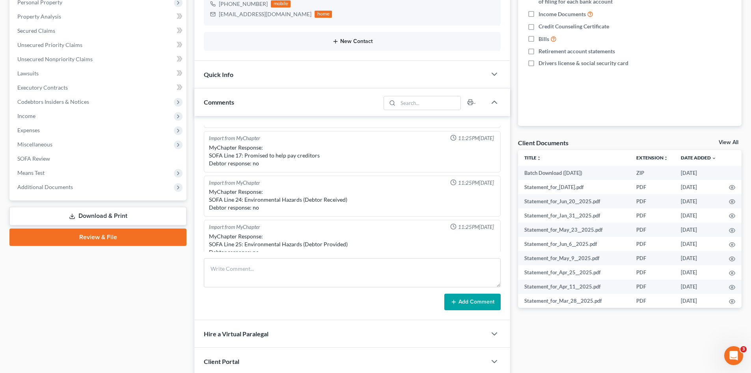
click at [296, 39] on button "New Contact" at bounding box center [352, 41] width 284 height 6
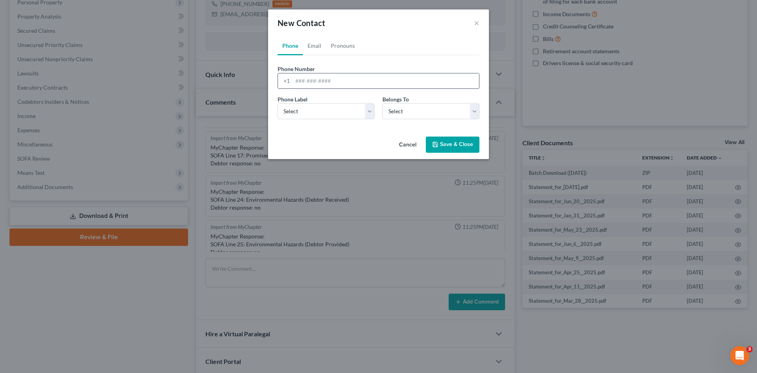
click at [319, 79] on input "tel" at bounding box center [386, 80] width 187 height 15
click at [305, 80] on input "3972205" at bounding box center [386, 80] width 187 height 15
drag, startPoint x: 411, startPoint y: 110, endPoint x: 411, endPoint y: 118, distance: 7.9
click at [411, 110] on select "Select Client Other" at bounding box center [431, 111] width 97 height 16
click at [383, 103] on select "Select Client Other" at bounding box center [431, 111] width 97 height 16
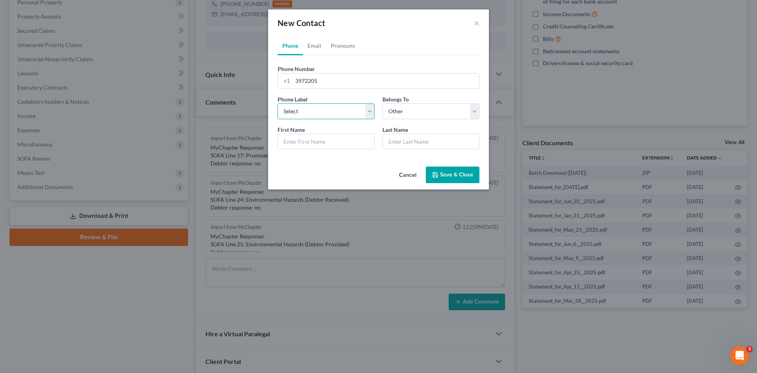
drag, startPoint x: 333, startPoint y: 111, endPoint x: 329, endPoint y: 118, distance: 7.8
click at [333, 111] on select "Select Mobile Home Work Other" at bounding box center [326, 111] width 97 height 16
click at [278, 103] on select "Select Mobile Home Work Other" at bounding box center [326, 111] width 97 height 16
drag, startPoint x: 321, startPoint y: 78, endPoint x: 293, endPoint y: 79, distance: 28.0
click at [293, 79] on input "3972205" at bounding box center [386, 80] width 187 height 15
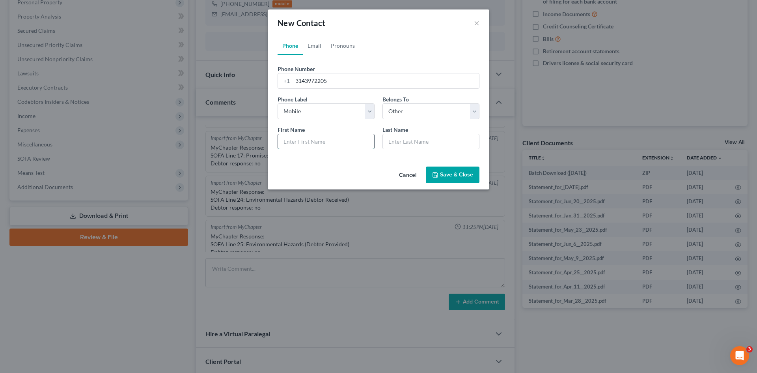
click at [330, 148] on input "text" at bounding box center [326, 141] width 96 height 15
click at [407, 114] on select "Select Client Other" at bounding box center [431, 111] width 97 height 16
click at [446, 174] on button "Save & Close" at bounding box center [453, 174] width 54 height 17
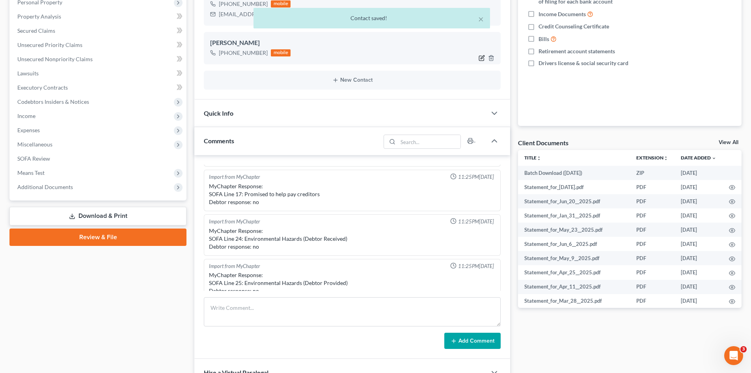
click at [480, 57] on icon "button" at bounding box center [482, 58] width 5 height 5
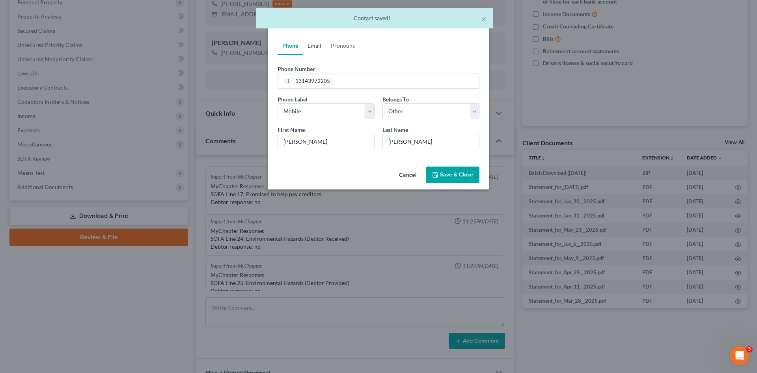
drag, startPoint x: 317, startPoint y: 46, endPoint x: 278, endPoint y: 114, distance: 77.9
click at [317, 46] on link "Email" at bounding box center [314, 45] width 23 height 19
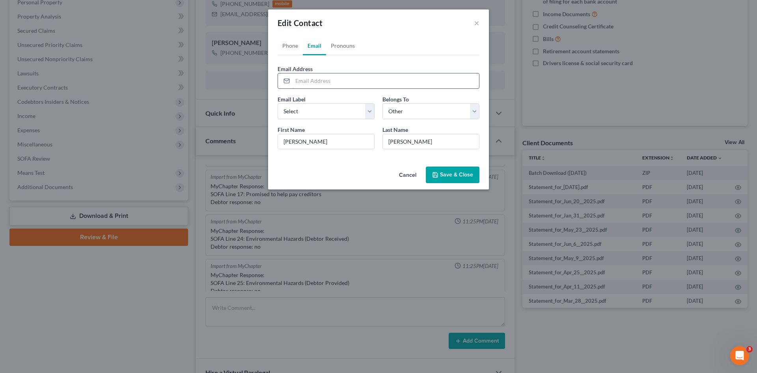
click at [325, 84] on input "email" at bounding box center [386, 80] width 187 height 15
click at [356, 115] on select "Select Home Work Other" at bounding box center [326, 111] width 97 height 16
click at [278, 103] on select "Select Home Work Other" at bounding box center [326, 111] width 97 height 16
click at [456, 175] on button "Save & Close" at bounding box center [453, 174] width 54 height 17
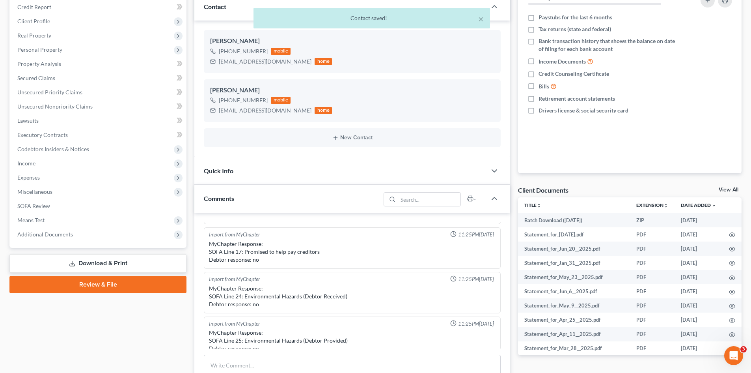
scroll to position [0, 0]
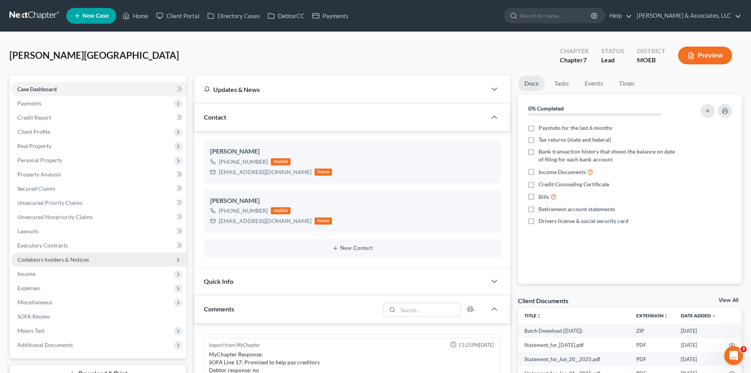
drag, startPoint x: 29, startPoint y: 273, endPoint x: 178, endPoint y: 261, distance: 149.9
click at [29, 273] on span "Income" at bounding box center [26, 273] width 18 height 7
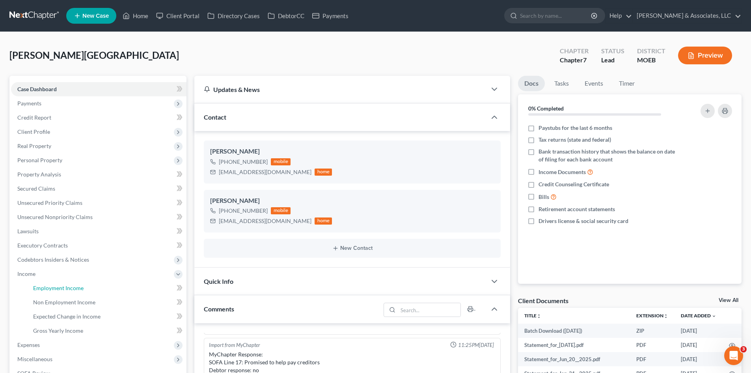
drag, startPoint x: 67, startPoint y: 289, endPoint x: 388, endPoint y: 289, distance: 321.4
click at [67, 289] on span "Employment Income" at bounding box center [58, 287] width 50 height 7
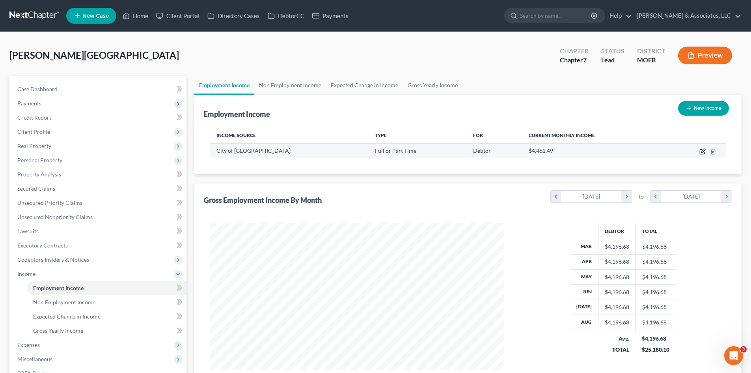
click at [704, 151] on icon "button" at bounding box center [703, 151] width 6 height 6
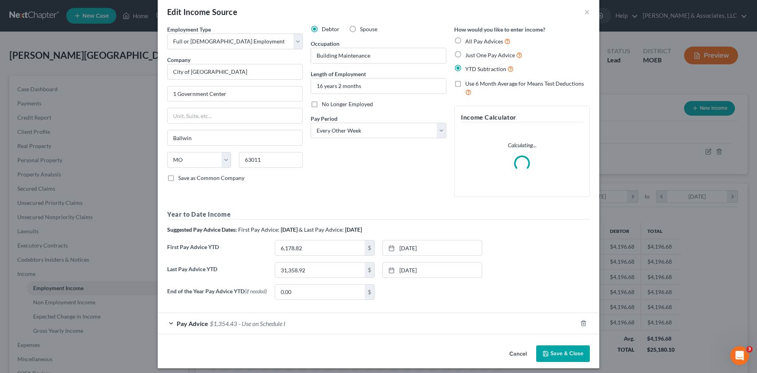
scroll to position [17, 0]
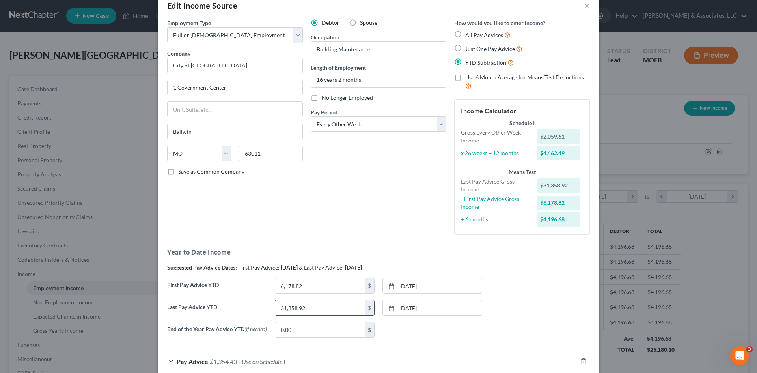
click at [323, 312] on input "31,358.92" at bounding box center [320, 307] width 90 height 15
drag, startPoint x: 304, startPoint y: 302, endPoint x: 256, endPoint y: 306, distance: 49.0
click at [256, 306] on div "Last Pay Advice YTD 082,925 $ [DATE] close Date [DATE] Time 12:00 AM chevron_le…" at bounding box center [378, 311] width 431 height 22
click at [430, 307] on link "[DATE]" at bounding box center [432, 307] width 99 height 15
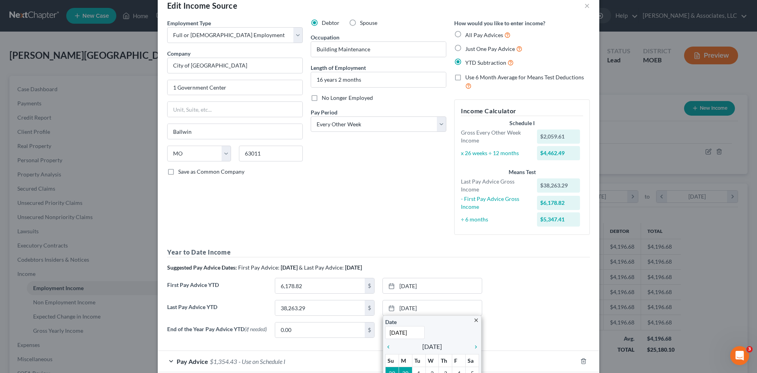
click at [523, 313] on div "Last Pay Advice YTD 38,263.29 $ [DATE] close Date [DATE] Time 12:00 AM chevron_…" at bounding box center [378, 311] width 431 height 22
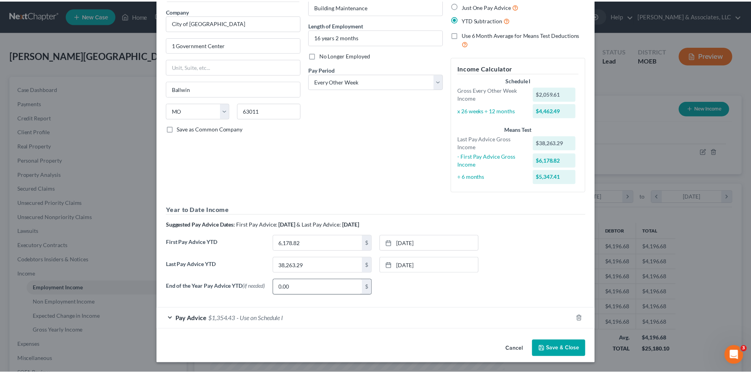
scroll to position [62, 0]
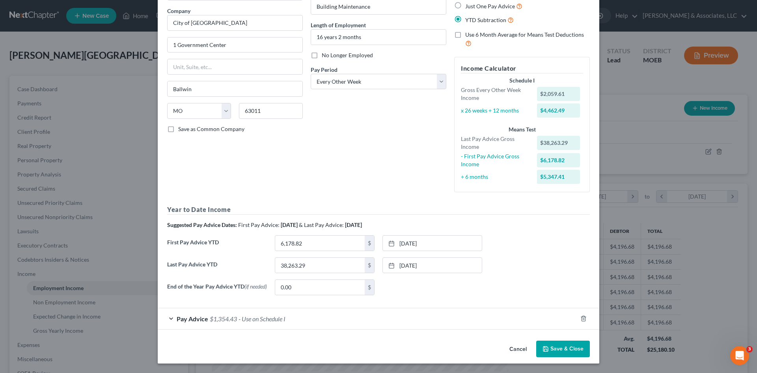
click at [566, 347] on button "Save & Close" at bounding box center [563, 348] width 54 height 17
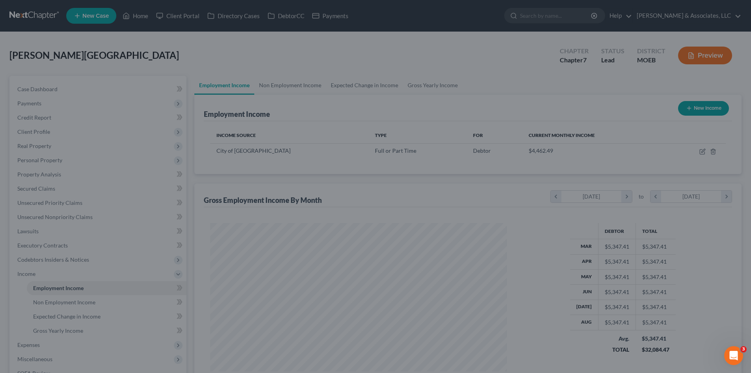
scroll to position [394217, 394055]
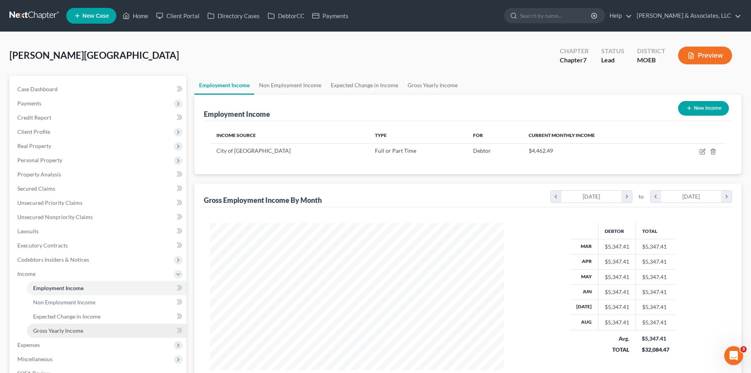
click at [71, 330] on span "Gross Yearly Income" at bounding box center [58, 330] width 50 height 7
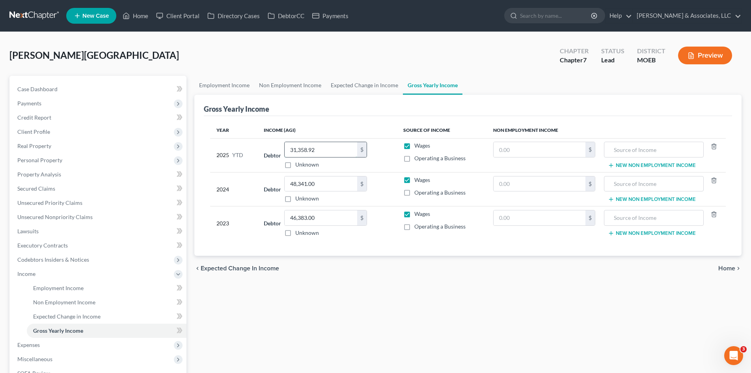
click at [328, 149] on input "31,358.92" at bounding box center [321, 149] width 73 height 15
click at [29, 347] on span "Expenses" at bounding box center [28, 344] width 22 height 7
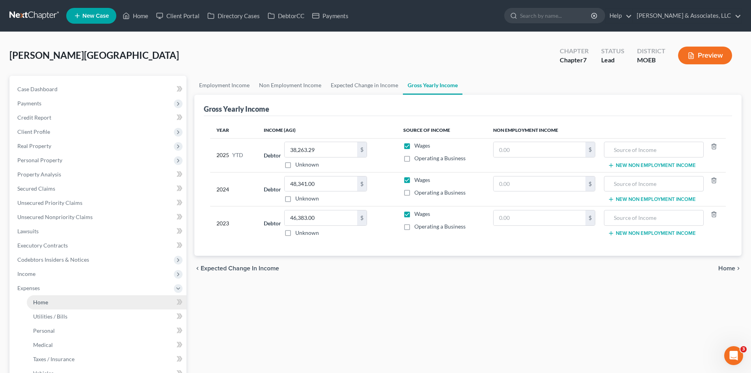
click at [37, 301] on span "Home" at bounding box center [40, 302] width 15 height 7
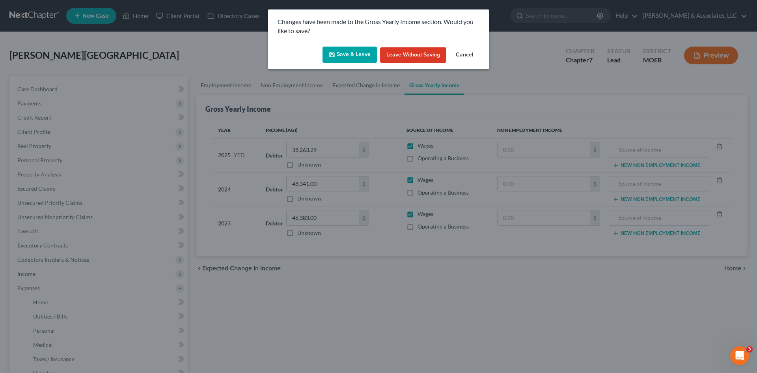
click at [356, 55] on button "Save & Leave" at bounding box center [350, 55] width 54 height 17
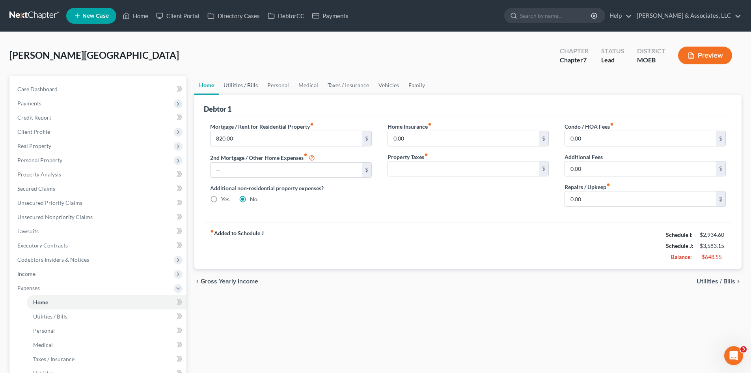
click at [241, 89] on link "Utilities / Bills" at bounding box center [241, 85] width 44 height 19
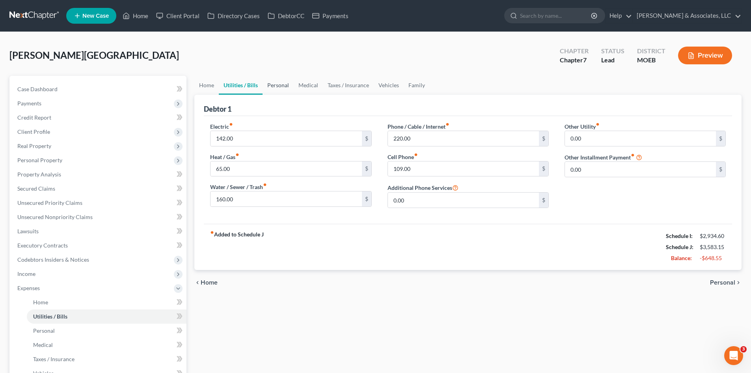
click at [285, 86] on link "Personal" at bounding box center [278, 85] width 31 height 19
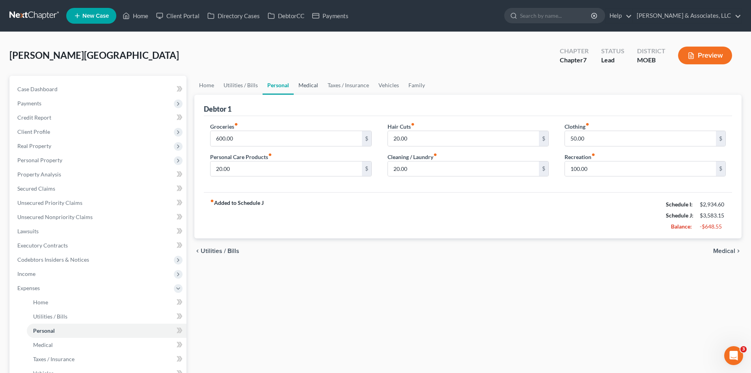
click at [311, 86] on link "Medical" at bounding box center [308, 85] width 29 height 19
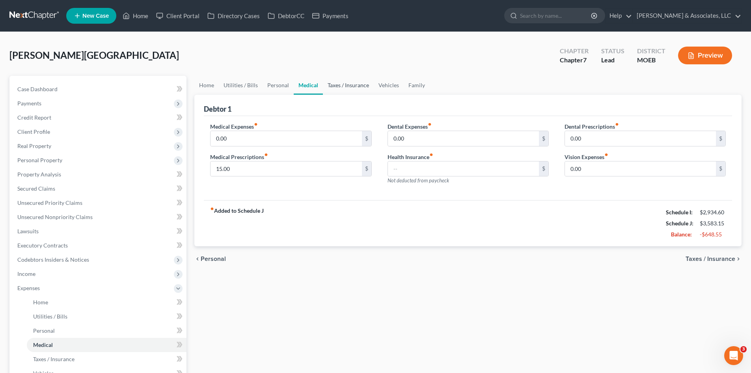
click at [358, 86] on link "Taxes / Insurance" at bounding box center [348, 85] width 51 height 19
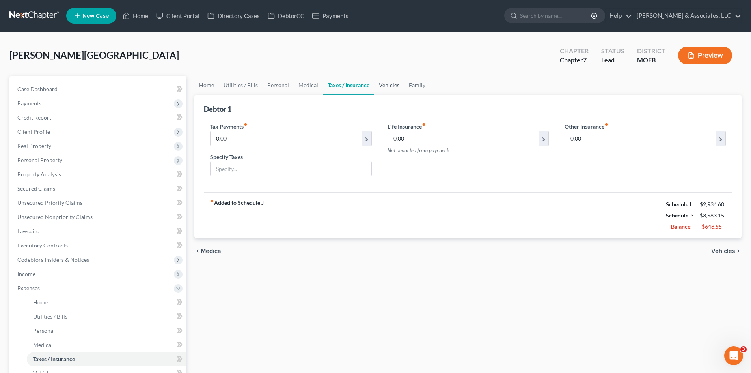
click at [385, 83] on link "Vehicles" at bounding box center [389, 85] width 30 height 19
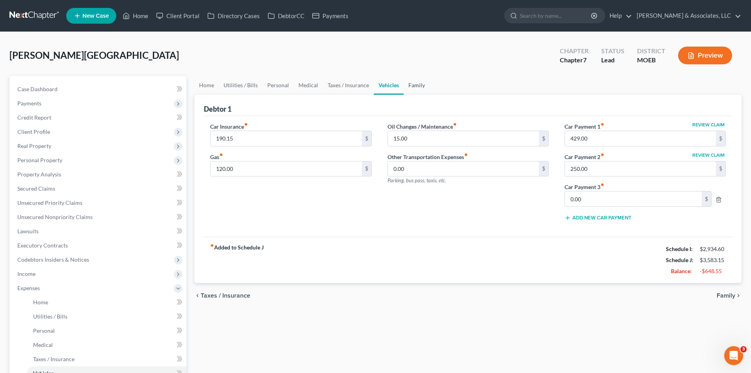
click at [411, 86] on link "Family" at bounding box center [417, 85] width 26 height 19
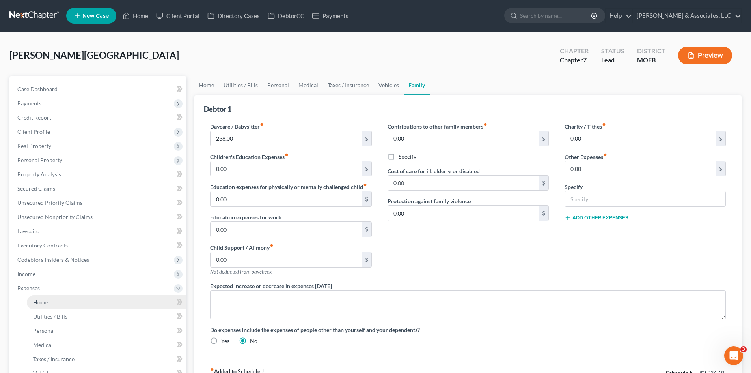
click at [41, 304] on span "Home" at bounding box center [40, 302] width 15 height 7
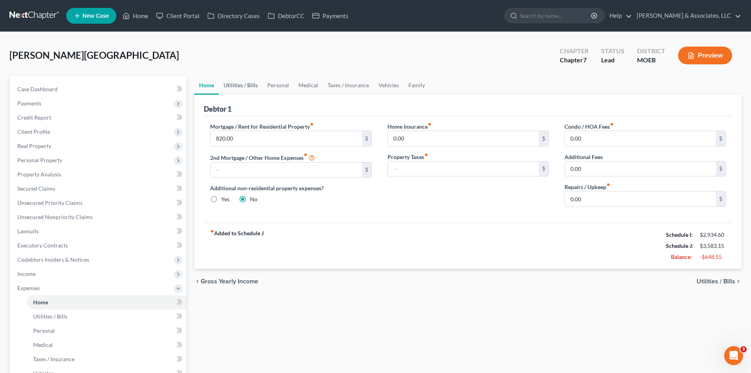
click at [232, 86] on link "Utilities / Bills" at bounding box center [241, 85] width 44 height 19
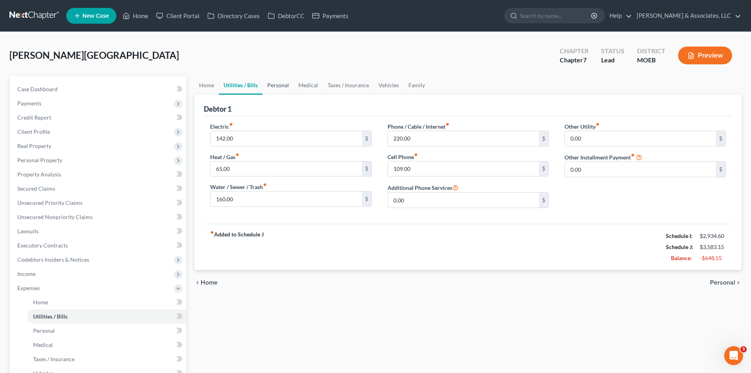
click at [284, 86] on link "Personal" at bounding box center [278, 85] width 31 height 19
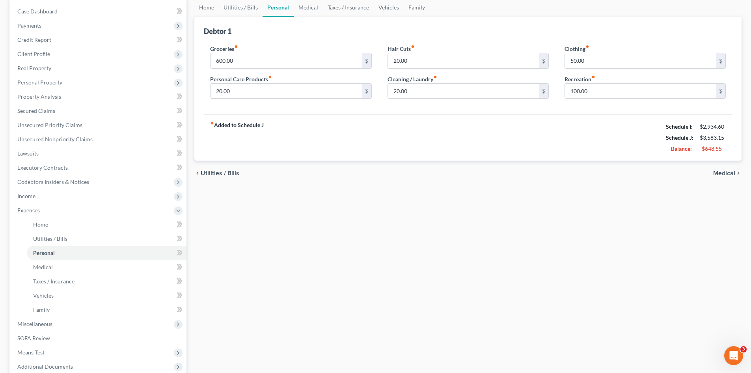
scroll to position [79, 0]
drag, startPoint x: 34, startPoint y: 196, endPoint x: 100, endPoint y: 217, distance: 70.1
click at [34, 196] on span "Income" at bounding box center [26, 194] width 18 height 7
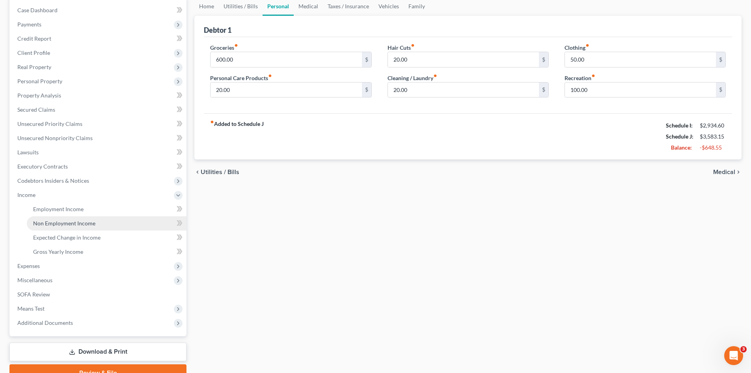
click at [93, 228] on link "Non Employment Income" at bounding box center [107, 223] width 160 height 14
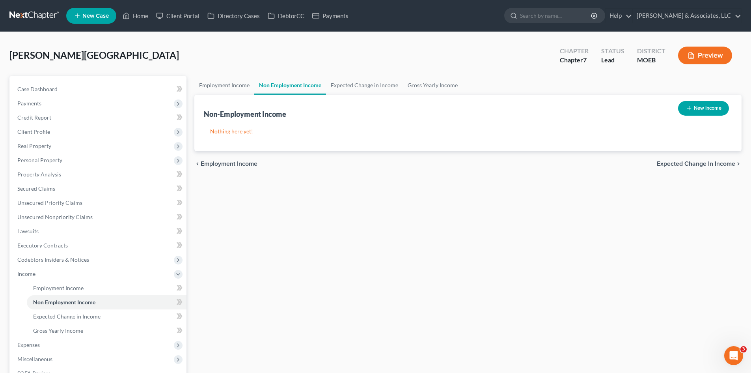
click at [700, 114] on button "New Income" at bounding box center [703, 108] width 51 height 15
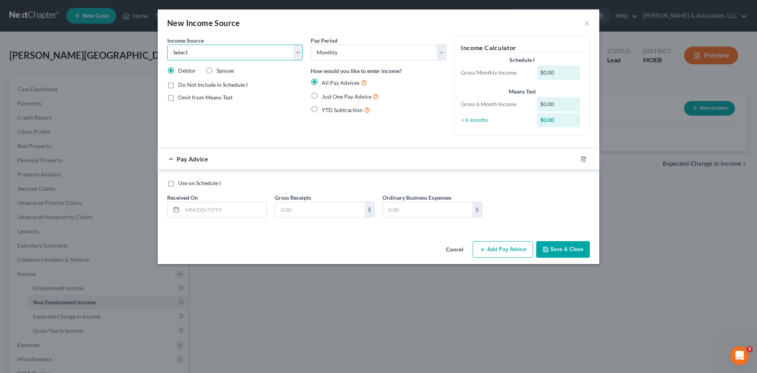
click at [298, 55] on select "Select Unemployment Disability (from employer) Pension Retirement Social Securi…" at bounding box center [235, 53] width 136 height 16
click at [167, 45] on select "Select Unemployment Disability (from employer) Pension Retirement Social Securi…" at bounding box center [235, 53] width 136 height 16
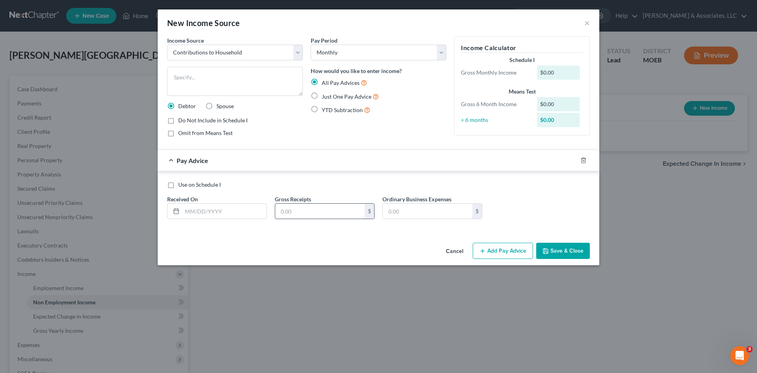
click at [303, 209] on input "text" at bounding box center [320, 210] width 90 height 15
click at [572, 252] on button "Save & Close" at bounding box center [563, 251] width 54 height 17
click at [322, 92] on label "Just One Pay Advice" at bounding box center [350, 96] width 57 height 9
click at [325, 92] on input "Just One Pay Advice" at bounding box center [327, 94] width 5 height 5
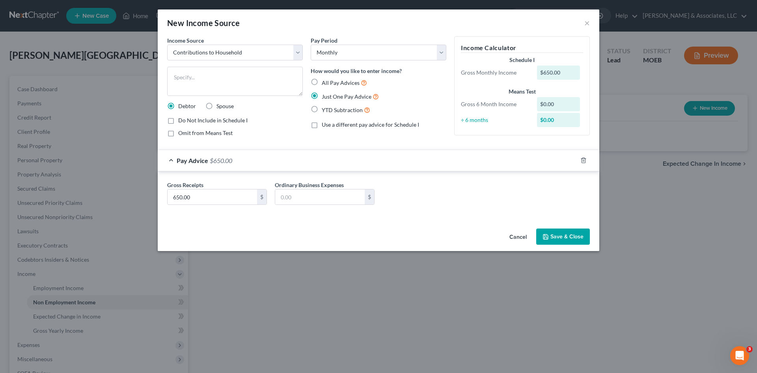
click at [322, 94] on label "Just One Pay Advice" at bounding box center [350, 96] width 57 height 9
click at [325, 94] on input "Just One Pay Advice" at bounding box center [327, 94] width 5 height 5
click at [570, 236] on button "Save & Close" at bounding box center [563, 236] width 54 height 17
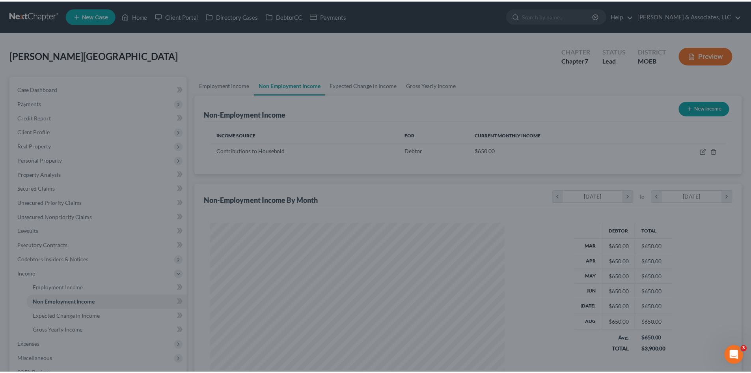
scroll to position [147, 310]
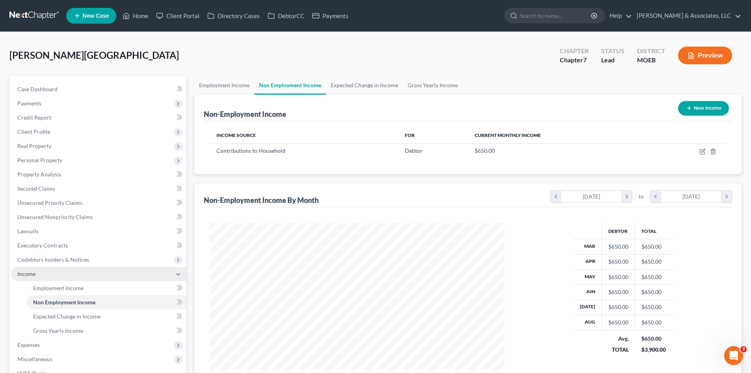
click at [34, 276] on span "Income" at bounding box center [26, 273] width 18 height 7
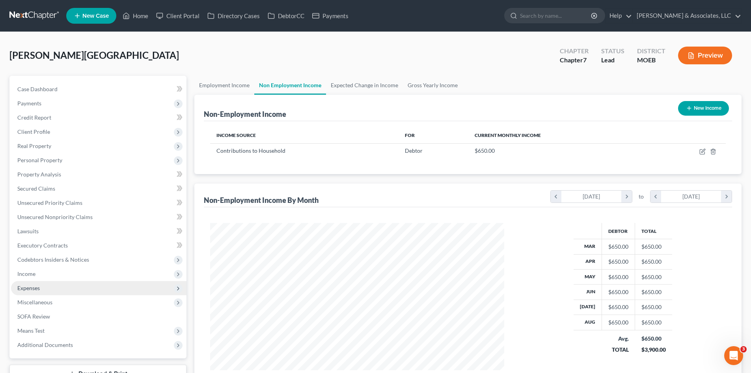
click at [18, 286] on span "Expenses" at bounding box center [28, 287] width 22 height 7
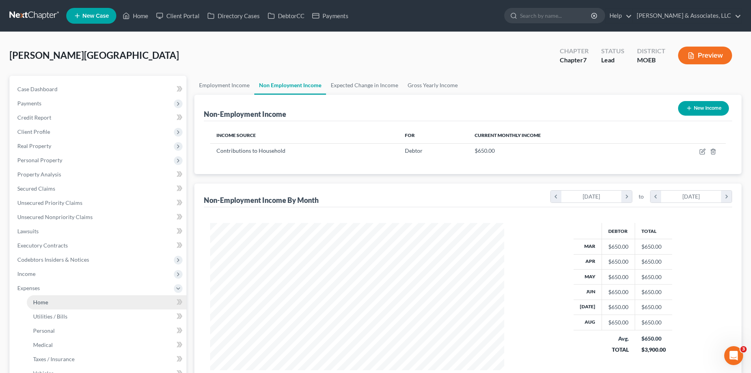
click at [41, 303] on span "Home" at bounding box center [40, 302] width 15 height 7
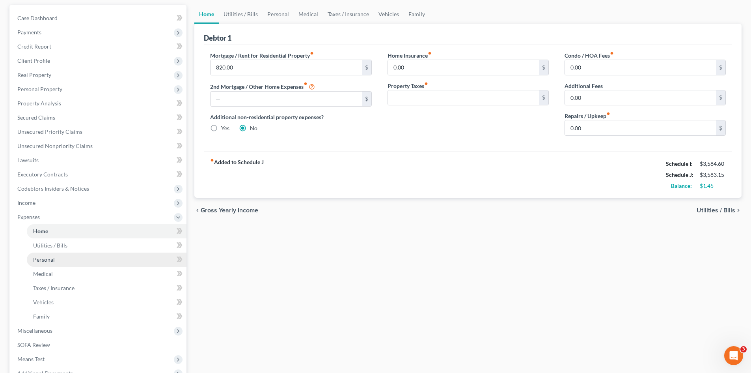
scroll to position [79, 0]
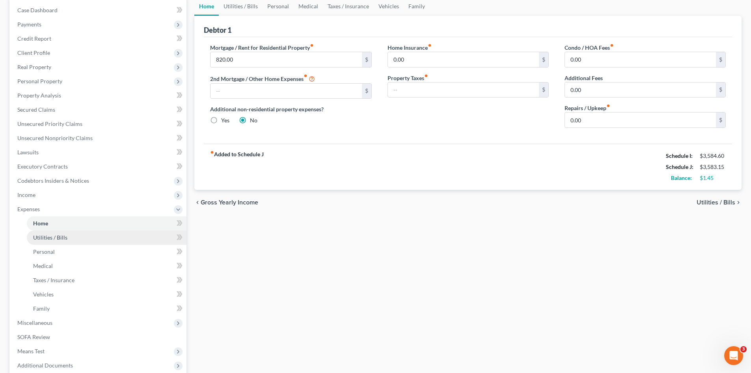
click at [76, 241] on link "Utilities / Bills" at bounding box center [107, 237] width 160 height 14
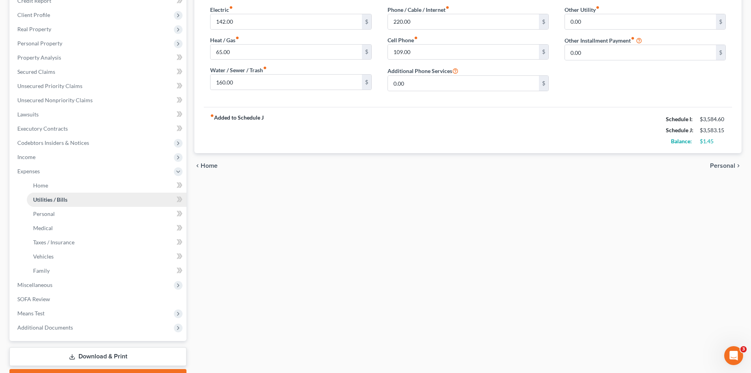
scroll to position [118, 0]
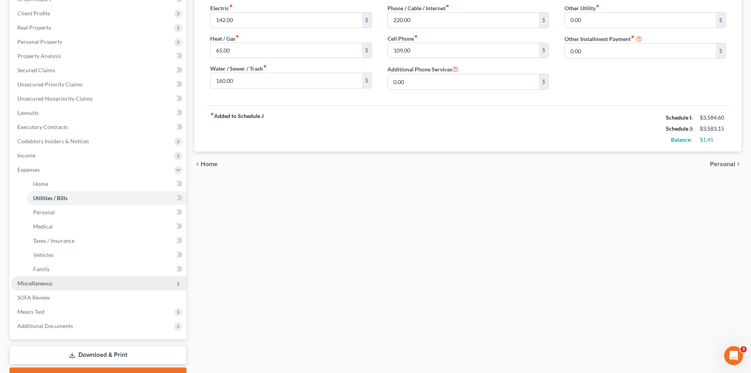
click at [43, 285] on span "Miscellaneous" at bounding box center [34, 283] width 35 height 7
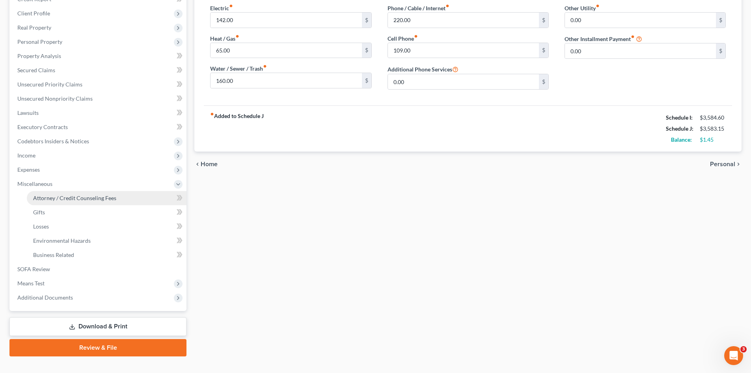
click at [69, 197] on span "Attorney / Credit Counseling Fees" at bounding box center [74, 197] width 83 height 7
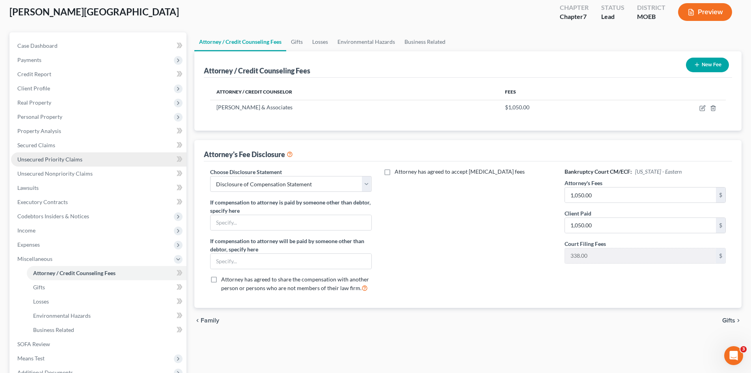
scroll to position [118, 0]
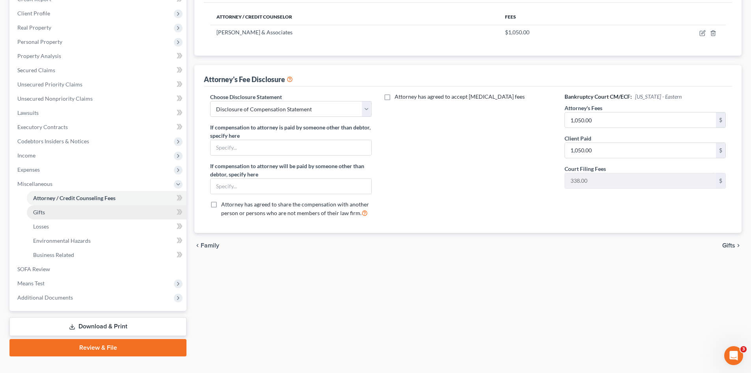
click at [50, 213] on link "Gifts" at bounding box center [107, 212] width 160 height 14
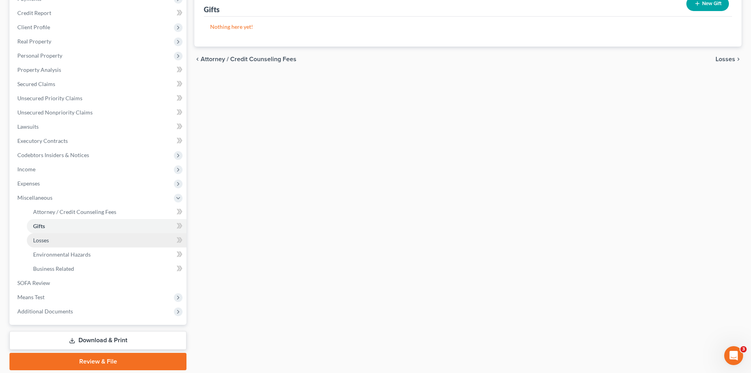
scroll to position [118, 0]
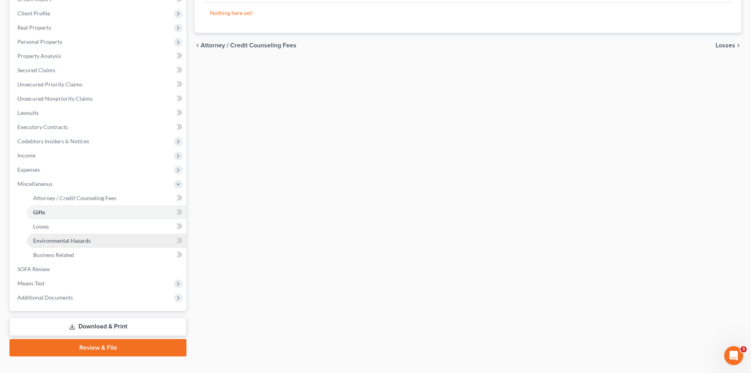
click at [66, 241] on span "Environmental Hazards" at bounding box center [62, 240] width 58 height 7
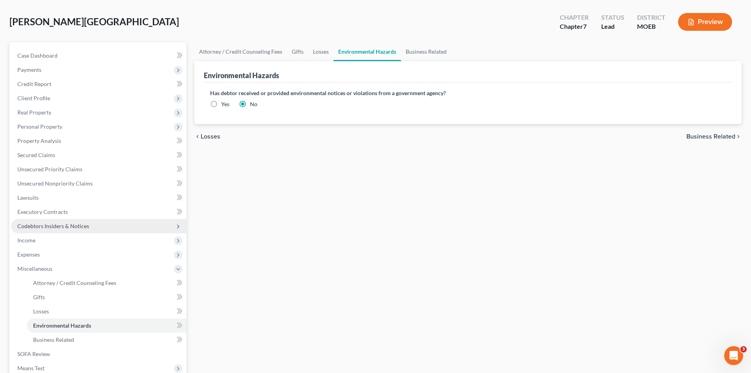
scroll to position [79, 0]
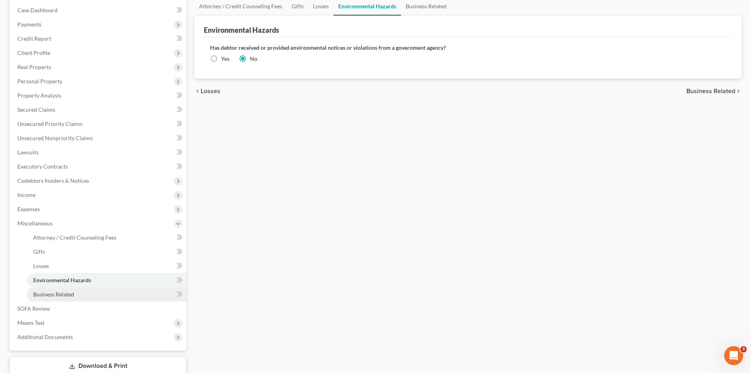
click at [56, 293] on span "Business Related" at bounding box center [53, 294] width 41 height 7
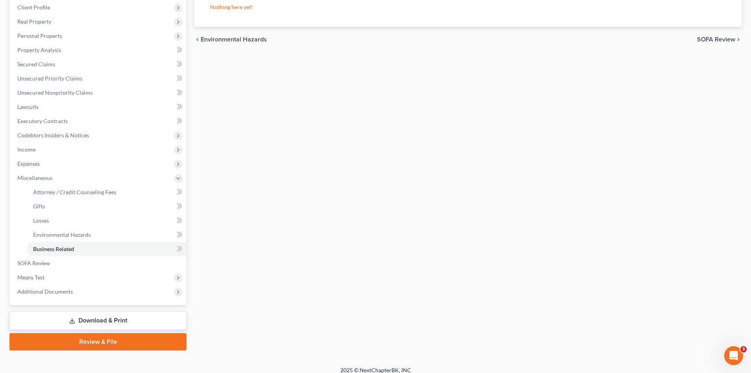
scroll to position [132, 0]
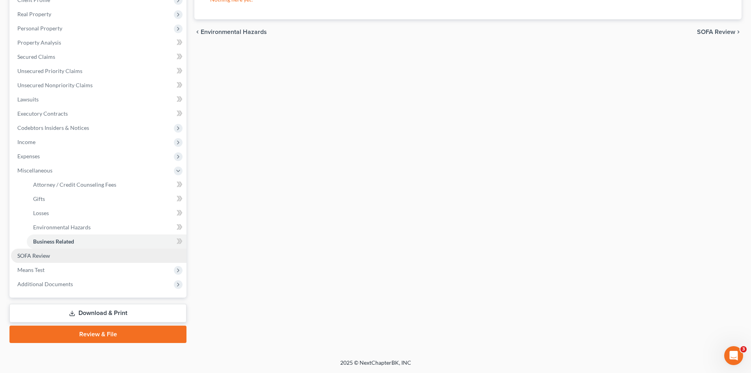
click at [28, 257] on span "SOFA Review" at bounding box center [33, 255] width 33 height 7
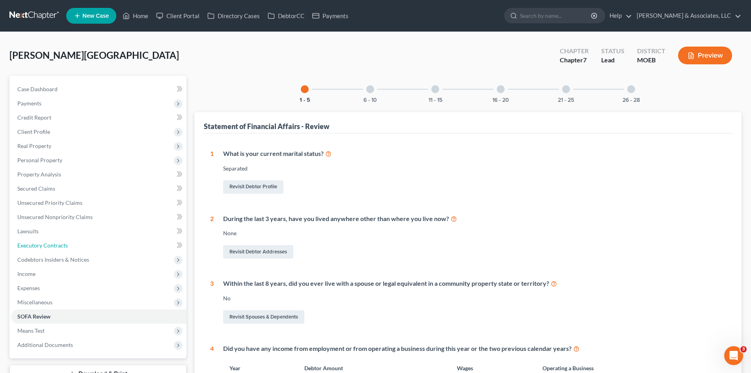
drag, startPoint x: 59, startPoint y: 246, endPoint x: 515, endPoint y: 252, distance: 455.9
click at [59, 246] on span "Executory Contracts" at bounding box center [42, 245] width 50 height 7
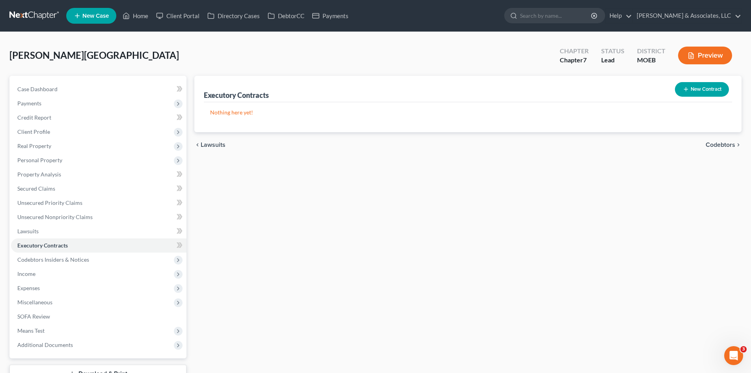
click at [706, 91] on button "New Contract" at bounding box center [702, 89] width 54 height 15
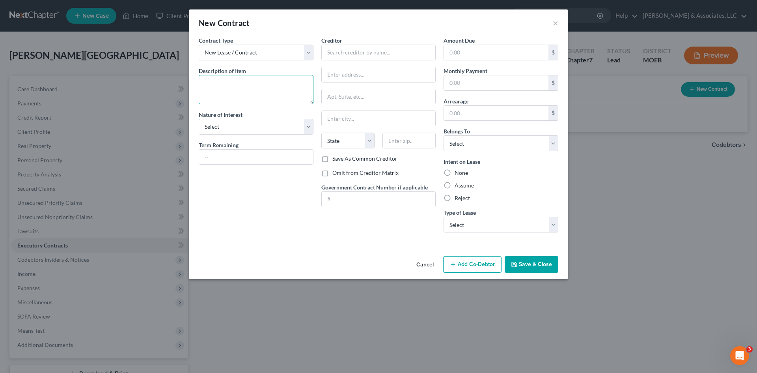
click at [235, 79] on textarea at bounding box center [256, 89] width 115 height 29
click at [254, 129] on select "Select Purchaser Agent Lessor Lessee" at bounding box center [256, 127] width 115 height 16
click at [199, 119] on select "Select Purchaser Agent Lessor Lessee" at bounding box center [256, 127] width 115 height 16
click at [363, 50] on input "text" at bounding box center [378, 53] width 115 height 16
drag, startPoint x: 325, startPoint y: 172, endPoint x: 418, endPoint y: 54, distance: 150.0
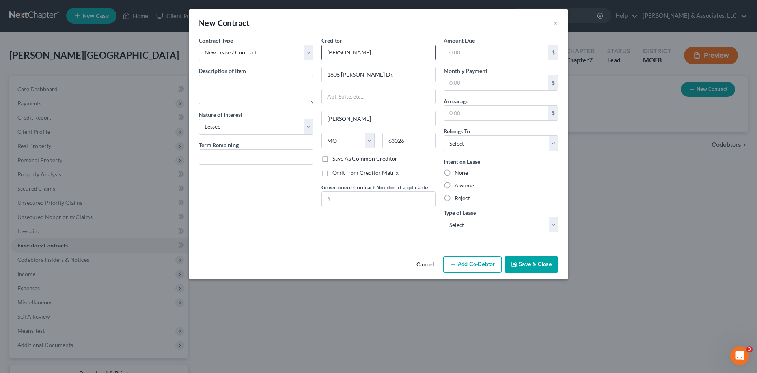
click at [332, 172] on label "Omit from Creditor Matrix" at bounding box center [365, 173] width 66 height 8
click at [336, 172] on input "Omit from Creditor Matrix" at bounding box center [338, 171] width 5 height 5
click at [469, 81] on input "text" at bounding box center [496, 82] width 105 height 15
click at [493, 146] on select "Select Debtor 1 Only Debtor 2 Only Debtor 1 And Debtor 2 Only At Least One Of T…" at bounding box center [501, 143] width 115 height 16
click at [444, 135] on select "Select Debtor 1 Only Debtor 2 Only Debtor 1 And Debtor 2 Only At Least One Of T…" at bounding box center [501, 143] width 115 height 16
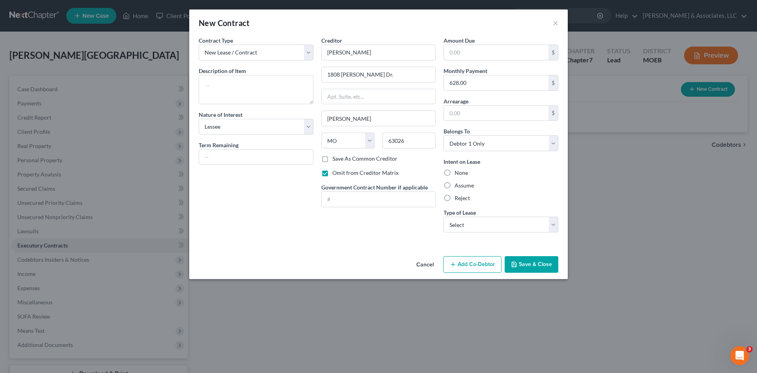
click at [455, 188] on label "Assume" at bounding box center [464, 185] width 19 height 8
click at [458, 187] on input "Assume" at bounding box center [460, 183] width 5 height 5
drag, startPoint x: 457, startPoint y: 222, endPoint x: 461, endPoint y: 223, distance: 4.4
click at [457, 222] on select "Select Real Estate Car Other" at bounding box center [501, 225] width 115 height 16
click at [444, 217] on select "Select Real Estate Car Other" at bounding box center [501, 225] width 115 height 16
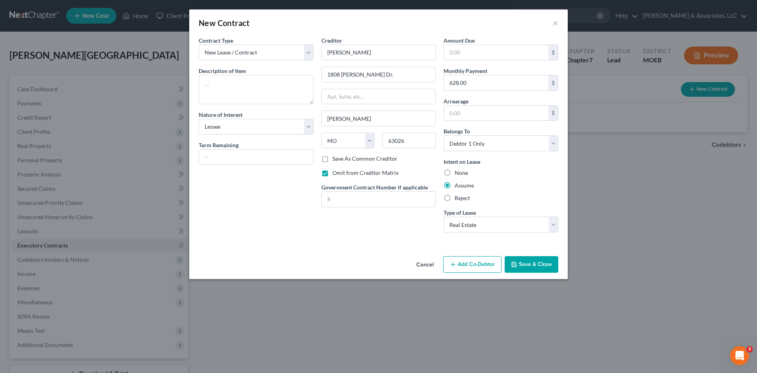
click at [527, 267] on button "Save & Close" at bounding box center [532, 264] width 54 height 17
click at [224, 91] on textarea at bounding box center [256, 89] width 115 height 29
click at [220, 85] on textarea "Rea" at bounding box center [256, 89] width 115 height 29
click at [261, 88] on textarea "Residential Lease." at bounding box center [256, 89] width 115 height 29
click at [538, 263] on button "Save & Close" at bounding box center [532, 264] width 54 height 17
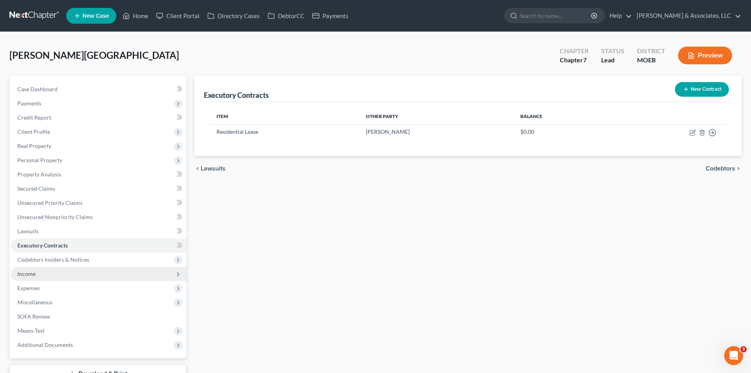
click at [37, 271] on span "Income" at bounding box center [98, 274] width 175 height 14
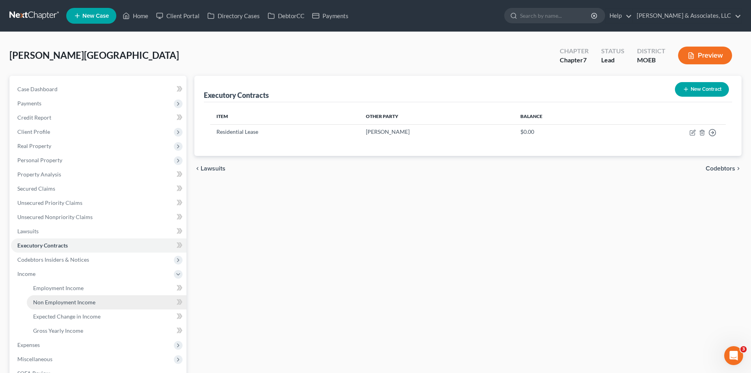
click at [50, 302] on span "Non Employment Income" at bounding box center [64, 302] width 62 height 7
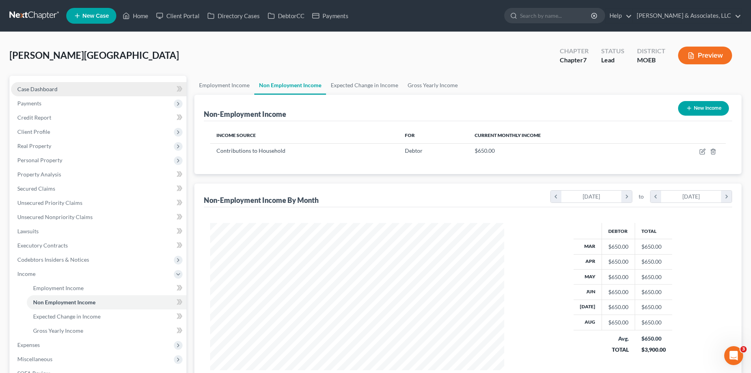
click at [32, 89] on span "Case Dashboard" at bounding box center [37, 89] width 40 height 7
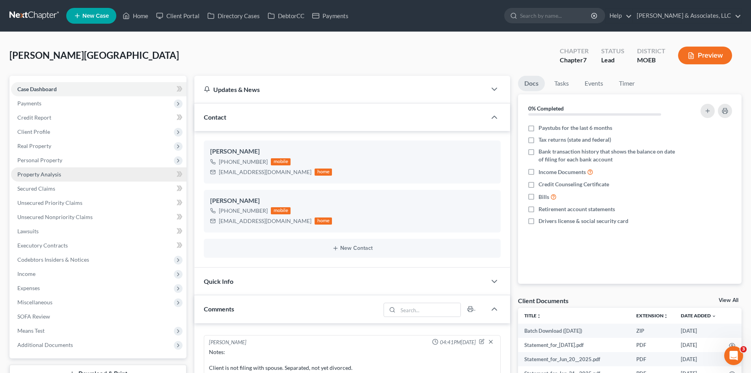
drag, startPoint x: 44, startPoint y: 157, endPoint x: 66, endPoint y: 170, distance: 25.2
click at [44, 157] on span "Personal Property" at bounding box center [39, 160] width 45 height 7
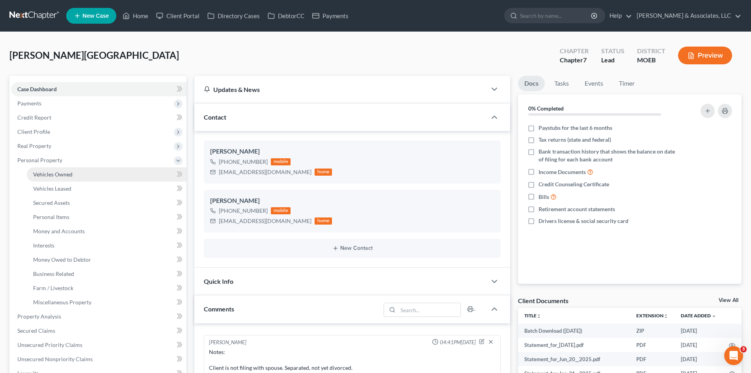
click at [61, 175] on span "Vehicles Owned" at bounding box center [52, 174] width 39 height 7
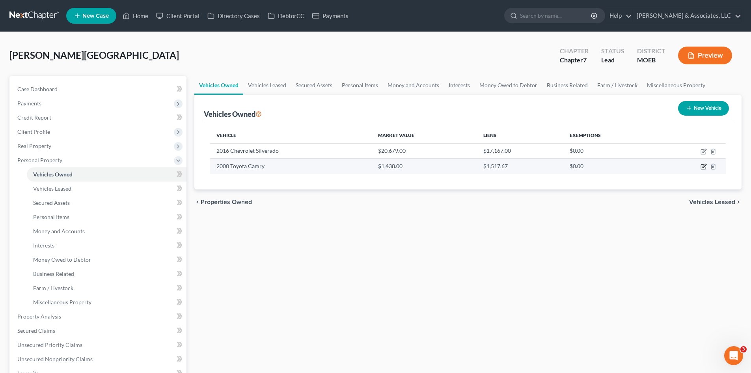
click at [702, 166] on icon "button" at bounding box center [704, 166] width 6 height 6
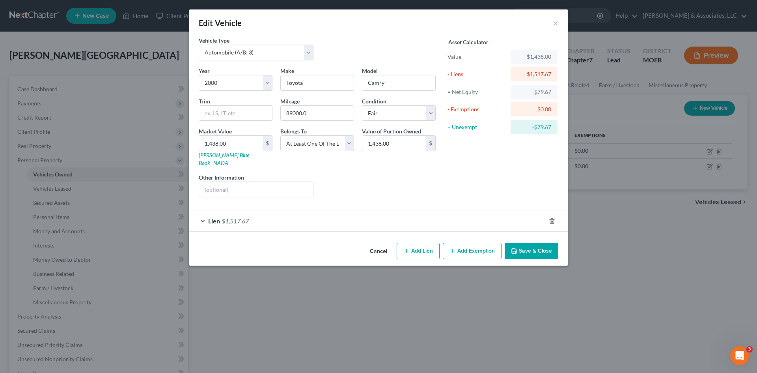
click at [411, 213] on div "Lien $1,517.67" at bounding box center [367, 220] width 357 height 21
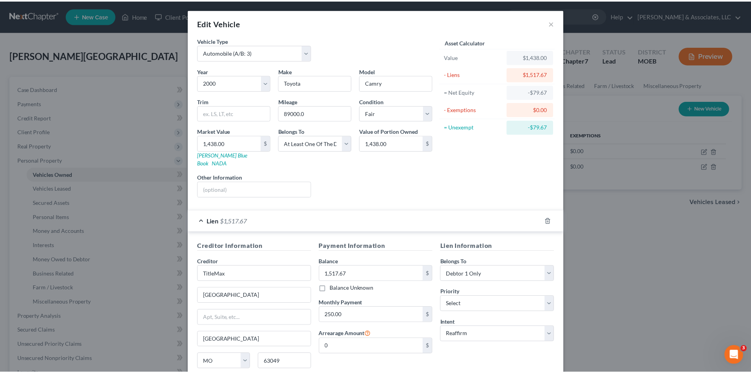
scroll to position [59, 0]
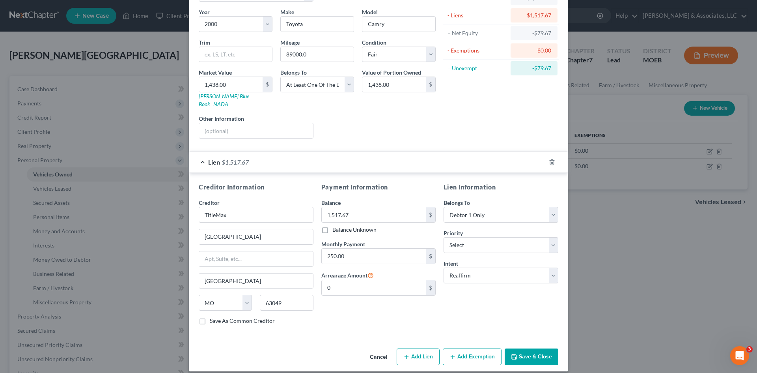
click at [539, 349] on button "Save & Close" at bounding box center [532, 356] width 54 height 17
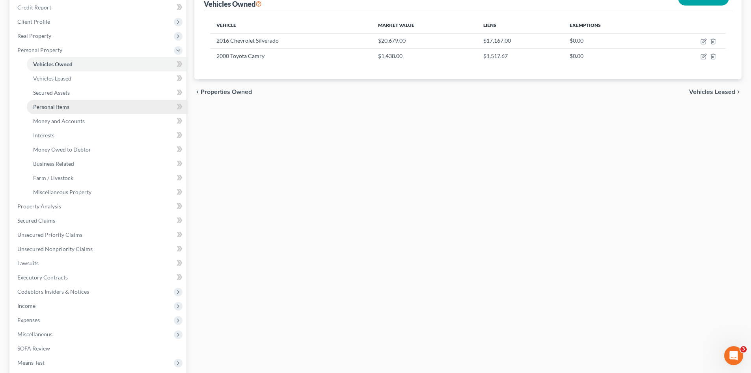
scroll to position [158, 0]
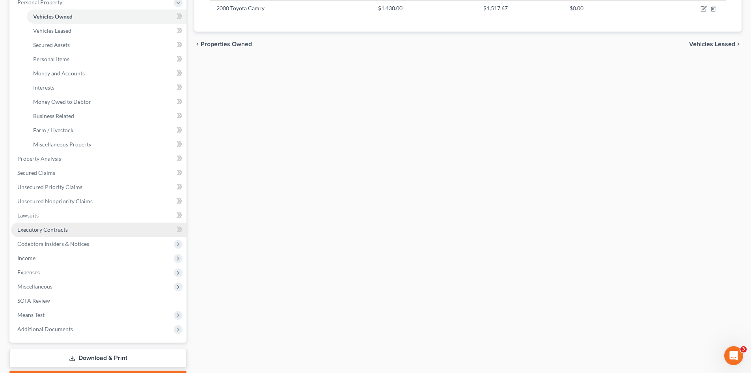
click at [45, 230] on span "Executory Contracts" at bounding box center [42, 229] width 50 height 7
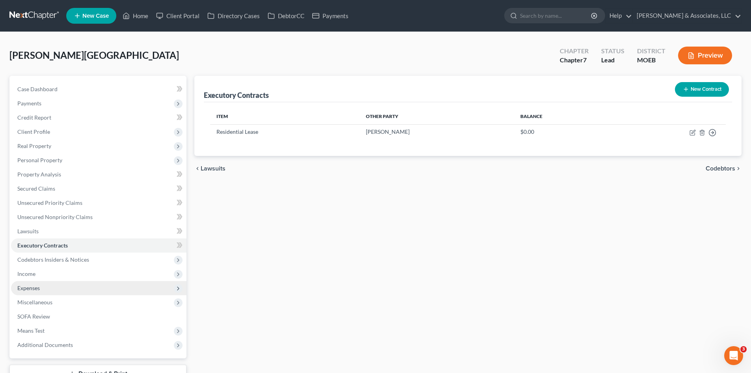
click at [28, 285] on span "Expenses" at bounding box center [28, 287] width 22 height 7
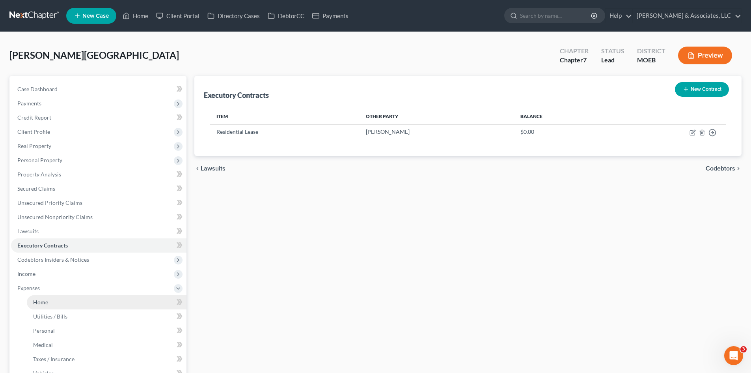
click at [47, 299] on span "Home" at bounding box center [40, 302] width 15 height 7
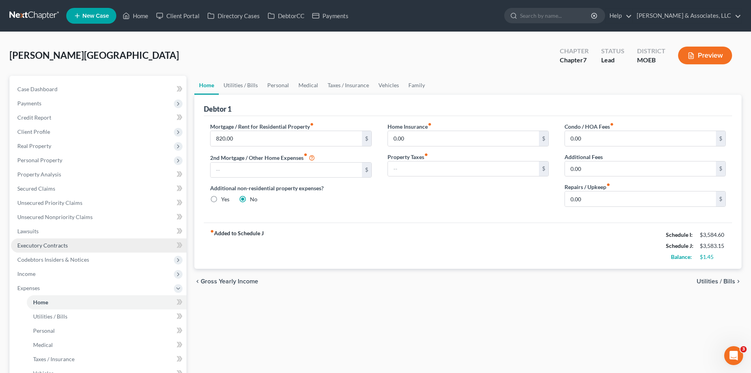
click at [52, 244] on span "Executory Contracts" at bounding box center [42, 245] width 50 height 7
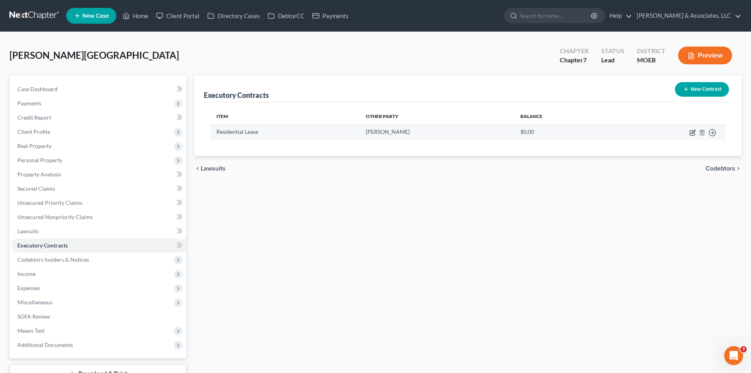
click at [692, 132] on icon "button" at bounding box center [693, 132] width 6 height 6
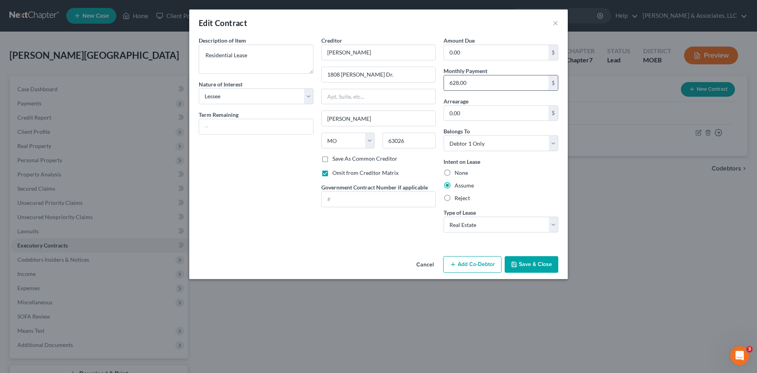
click at [479, 86] on input "628.00" at bounding box center [496, 82] width 105 height 15
click at [524, 256] on button "Save & Close" at bounding box center [532, 264] width 54 height 17
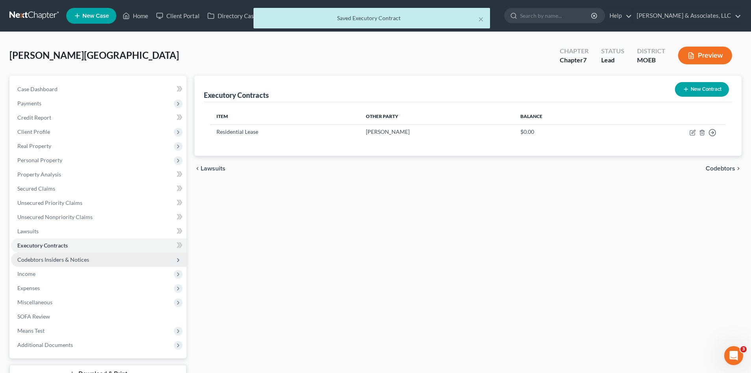
drag, startPoint x: 68, startPoint y: 258, endPoint x: 77, endPoint y: 252, distance: 10.5
click at [68, 258] on span "Codebtors Insiders & Notices" at bounding box center [53, 259] width 72 height 7
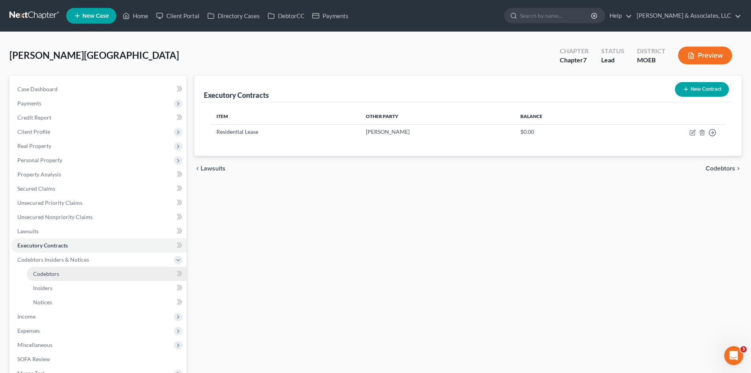
click at [55, 276] on span "Codebtors" at bounding box center [46, 273] width 26 height 7
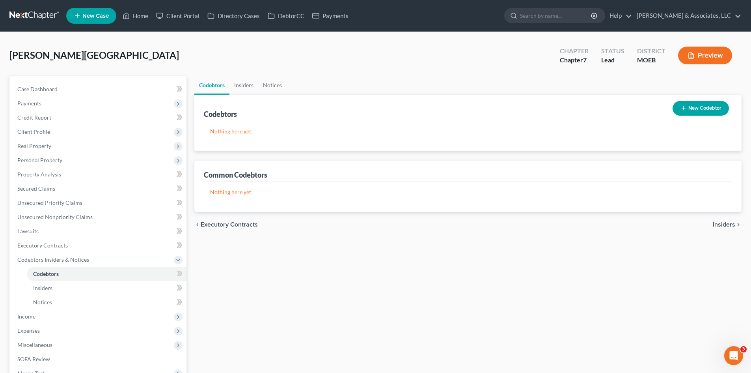
click at [685, 109] on icon "button" at bounding box center [684, 108] width 6 height 6
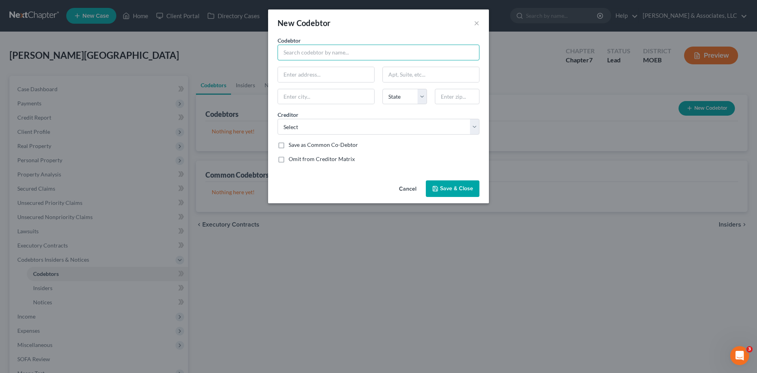
click at [329, 47] on input "text" at bounding box center [379, 53] width 202 height 16
click at [300, 50] on input "text" at bounding box center [379, 53] width 202 height 16
click at [379, 129] on select "Select Bby/Cbna Lvnv Funding Llc Lvnv Funding Llc Cap1/Kohls Dept Store [GEOGRA…" at bounding box center [379, 127] width 202 height 16
click at [474, 126] on select "Select Bby/Cbna Lvnv Funding Llc Lvnv Funding Llc Cap1/Kohls Dept Store [GEOGRA…" at bounding box center [379, 127] width 202 height 16
click at [278, 119] on select "Select Bby/Cbna Lvnv Funding Llc Lvnv Funding Llc Cap1/Kohls Dept Store [GEOGRA…" at bounding box center [379, 127] width 202 height 16
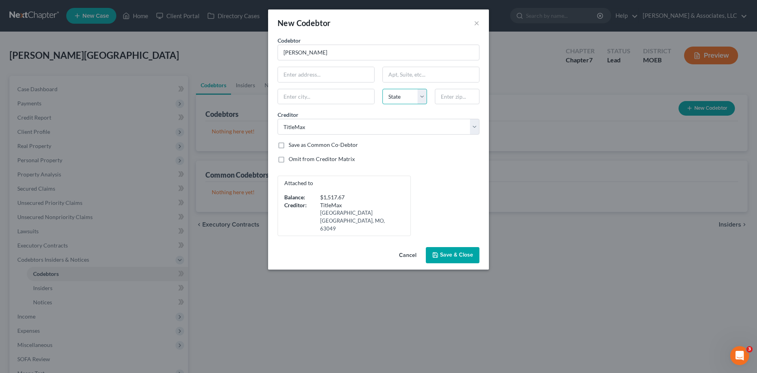
click at [419, 98] on select "State [US_STATE] AK AR AZ CA CO CT DE DC [GEOGRAPHIC_DATA] [GEOGRAPHIC_DATA] GU…" at bounding box center [405, 97] width 45 height 16
click at [383, 89] on select "State [US_STATE] AK AR AZ CA CO CT DE DC [GEOGRAPHIC_DATA] [GEOGRAPHIC_DATA] GU…" at bounding box center [405, 97] width 45 height 16
click at [452, 252] on span "Save & Close" at bounding box center [456, 255] width 33 height 7
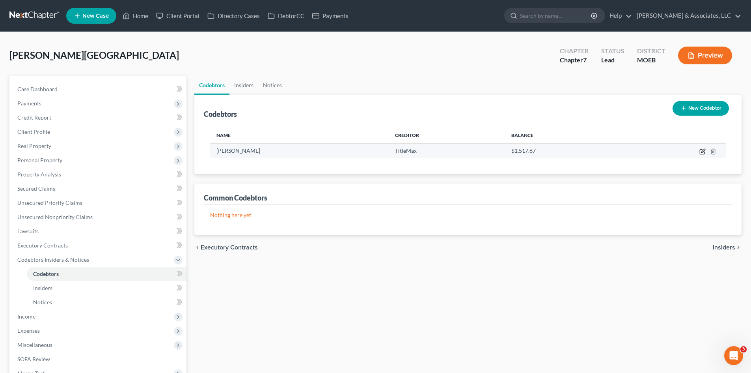
click at [704, 151] on icon "button" at bounding box center [703, 151] width 6 height 6
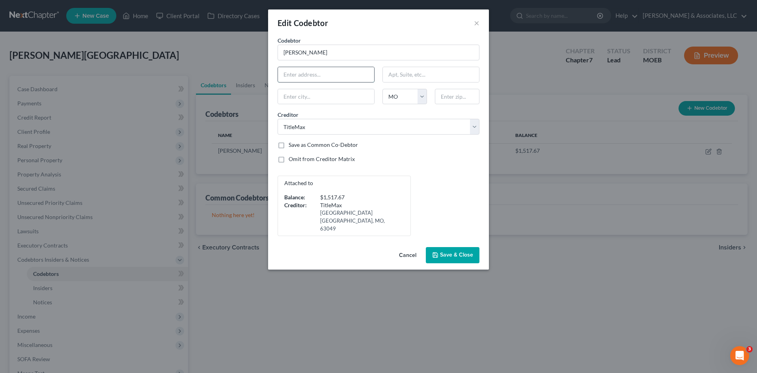
click at [310, 73] on input "text" at bounding box center [326, 74] width 96 height 15
click at [449, 252] on span "Save & Close" at bounding box center [456, 255] width 33 height 7
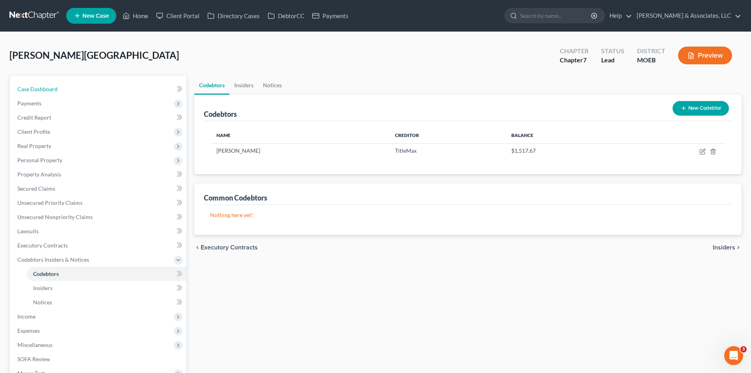
drag, startPoint x: 47, startPoint y: 93, endPoint x: 245, endPoint y: 233, distance: 242.1
click at [47, 93] on link "Case Dashboard" at bounding box center [98, 89] width 175 height 14
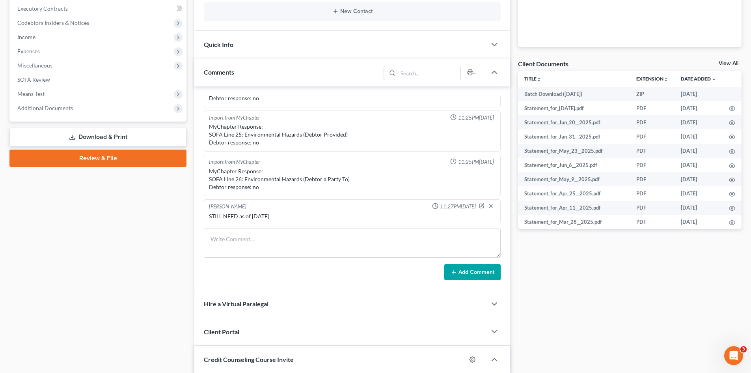
scroll to position [191, 0]
click at [29, 39] on span "Income" at bounding box center [26, 37] width 18 height 7
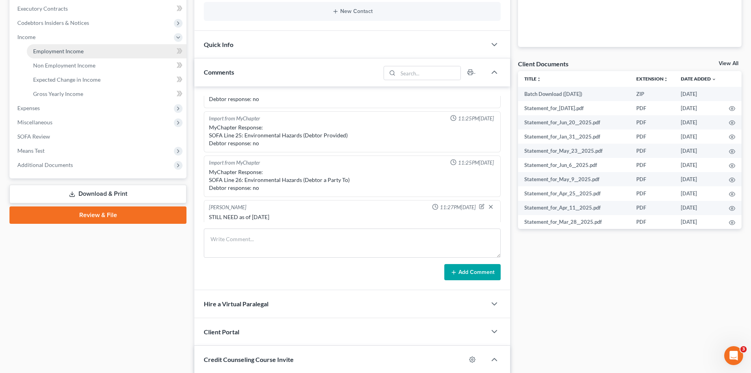
click at [87, 55] on link "Employment Income" at bounding box center [107, 51] width 160 height 14
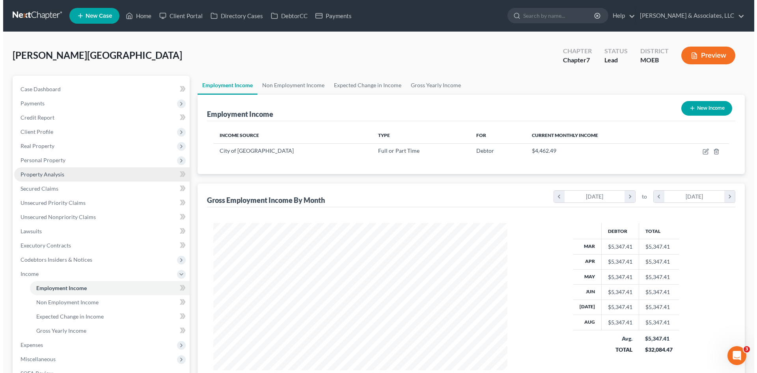
scroll to position [147, 310]
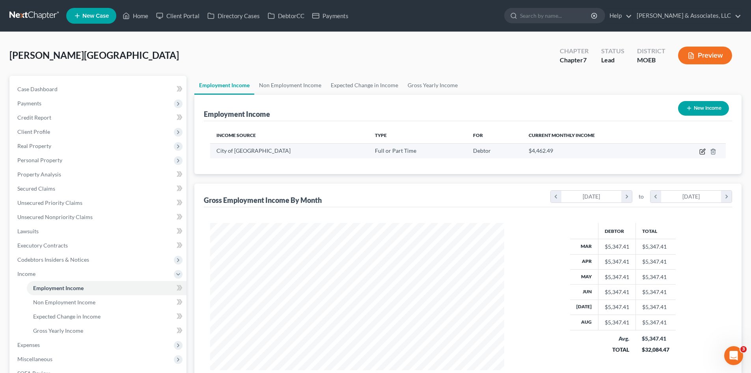
click at [702, 151] on icon "button" at bounding box center [703, 151] width 6 height 6
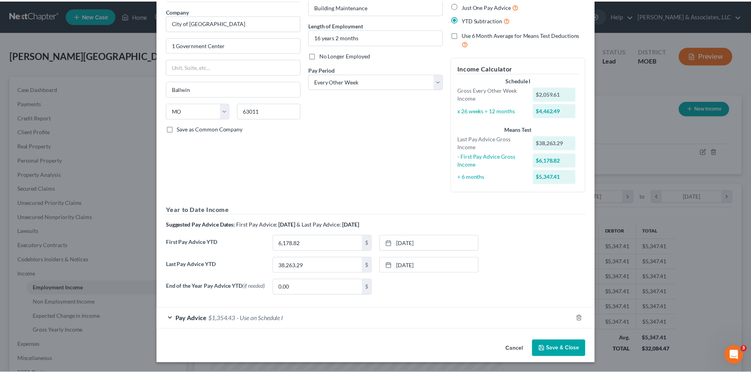
scroll to position [62, 0]
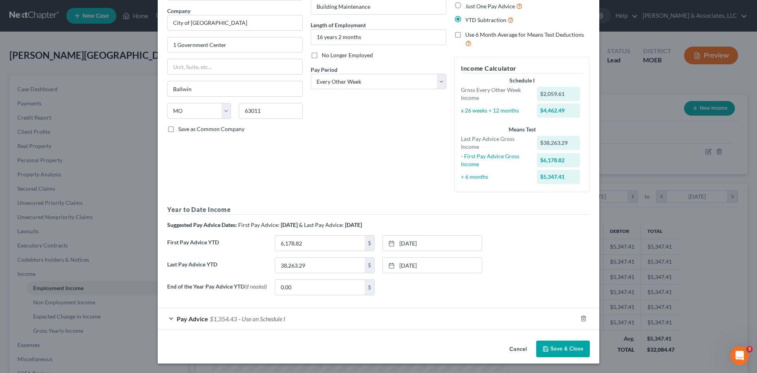
click at [560, 344] on button "Save & Close" at bounding box center [563, 348] width 54 height 17
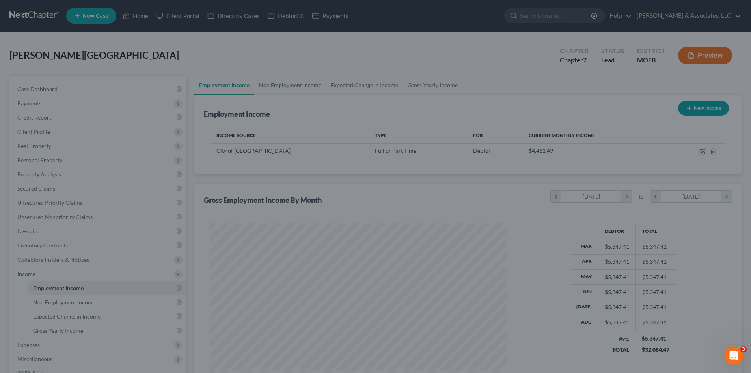
scroll to position [394217, 394055]
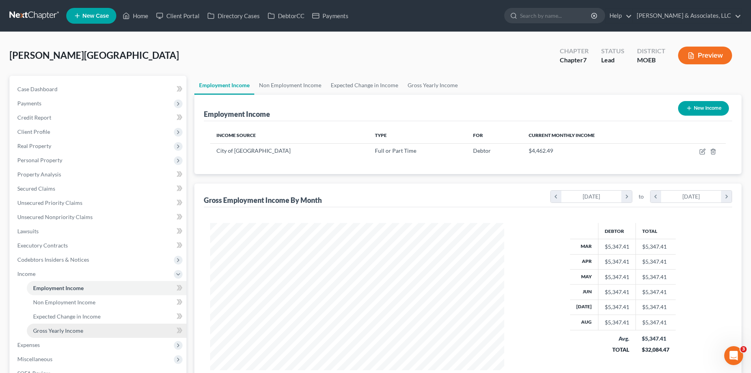
click at [63, 328] on span "Gross Yearly Income" at bounding box center [58, 330] width 50 height 7
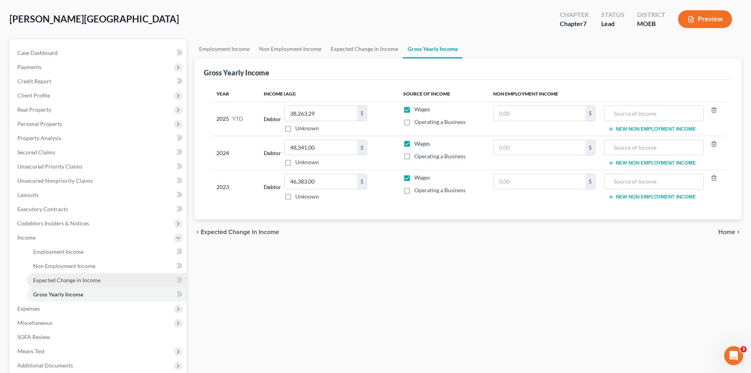
scroll to position [118, 0]
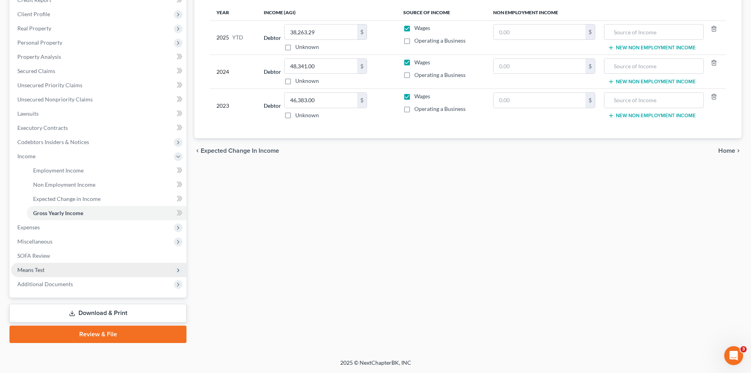
click at [64, 265] on span "Means Test" at bounding box center [98, 270] width 175 height 14
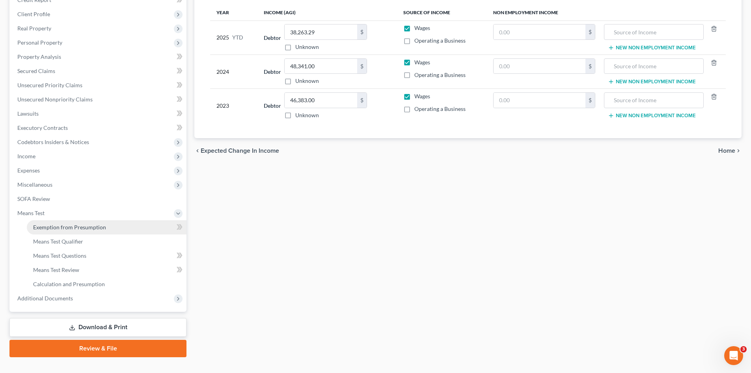
click at [87, 226] on span "Exemption from Presumption" at bounding box center [69, 227] width 73 height 7
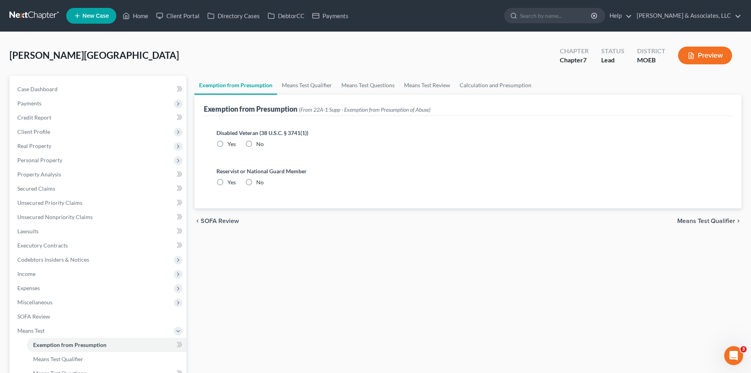
drag, startPoint x: 252, startPoint y: 143, endPoint x: 249, endPoint y: 168, distance: 25.9
click at [256, 143] on label "No" at bounding box center [259, 144] width 7 height 8
click at [259, 143] on input "No" at bounding box center [261, 142] width 5 height 5
click at [256, 183] on label "No" at bounding box center [259, 182] width 7 height 8
click at [259, 183] on input "No" at bounding box center [261, 180] width 5 height 5
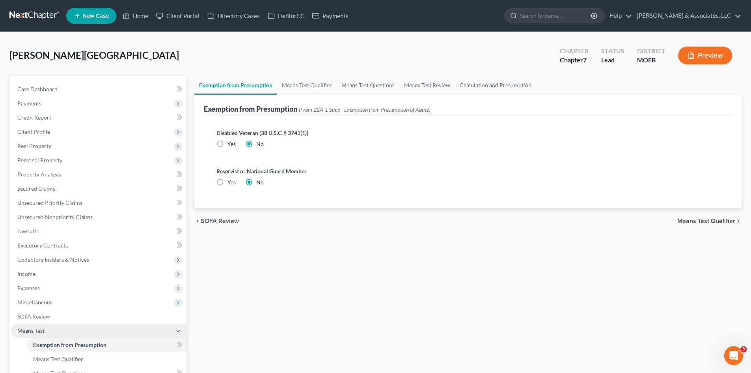
scroll to position [118, 0]
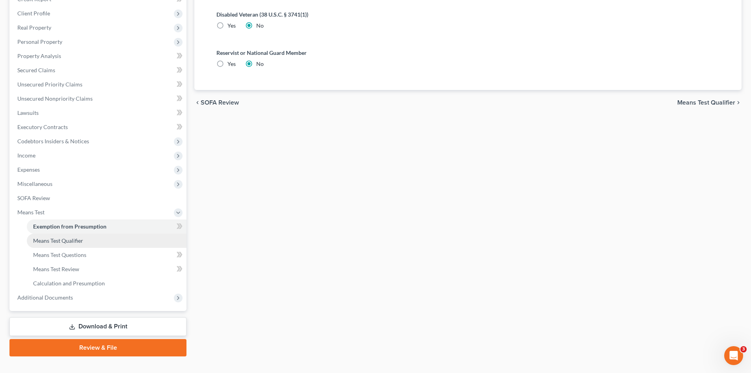
click at [75, 244] on link "Means Test Qualifier" at bounding box center [107, 240] width 160 height 14
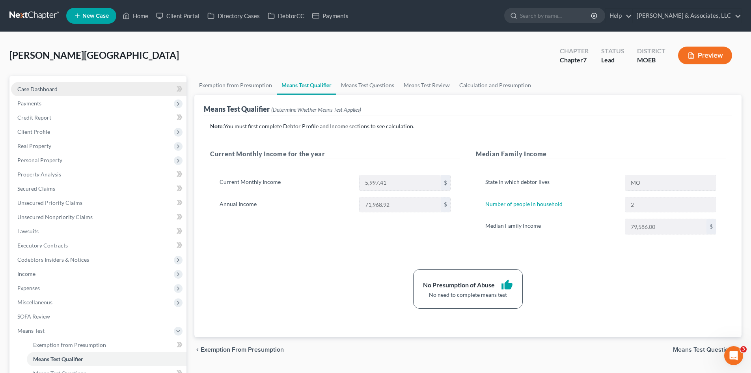
click at [43, 91] on span "Case Dashboard" at bounding box center [37, 89] width 40 height 7
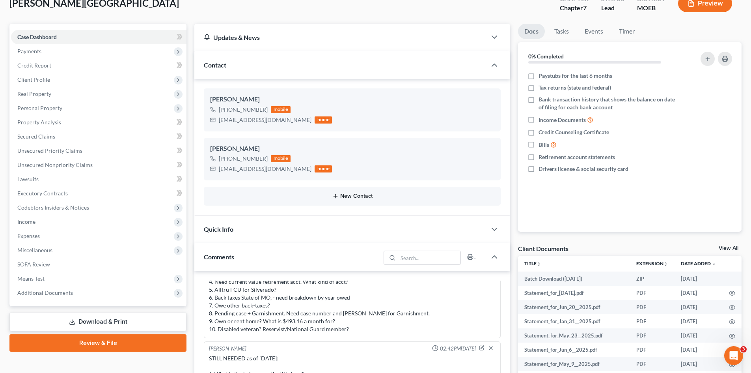
scroll to position [197, 0]
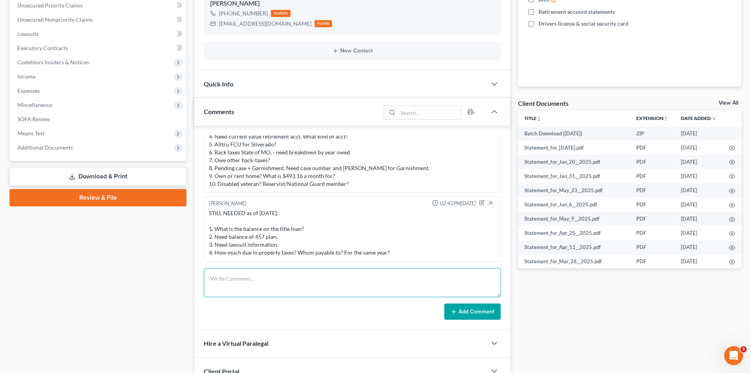
click at [246, 281] on textarea at bounding box center [352, 282] width 297 height 29
click at [247, 282] on textarea "Ready to file" at bounding box center [352, 282] width 297 height 29
click at [461, 308] on button "Add Comment" at bounding box center [472, 311] width 56 height 17
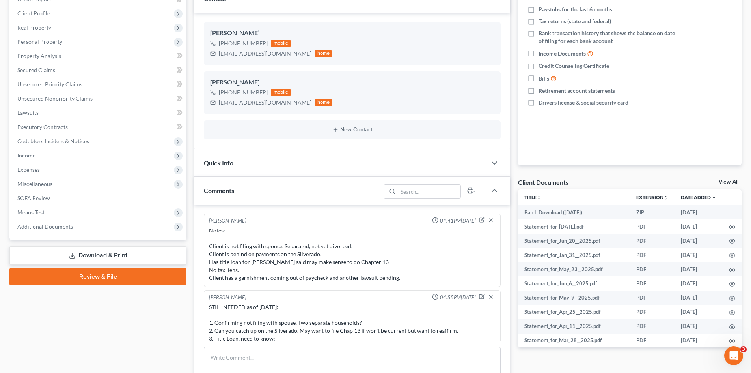
scroll to position [496, 0]
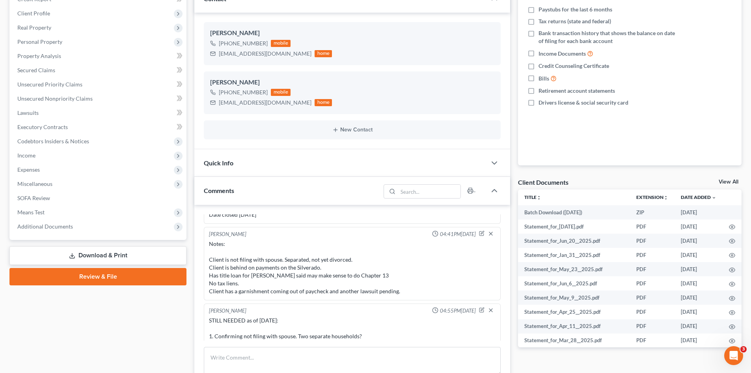
drag, startPoint x: 480, startPoint y: 235, endPoint x: 426, endPoint y: 239, distance: 53.8
click at [480, 235] on div at bounding box center [488, 234] width 18 height 8
click at [479, 233] on icon "button" at bounding box center [482, 233] width 6 height 6
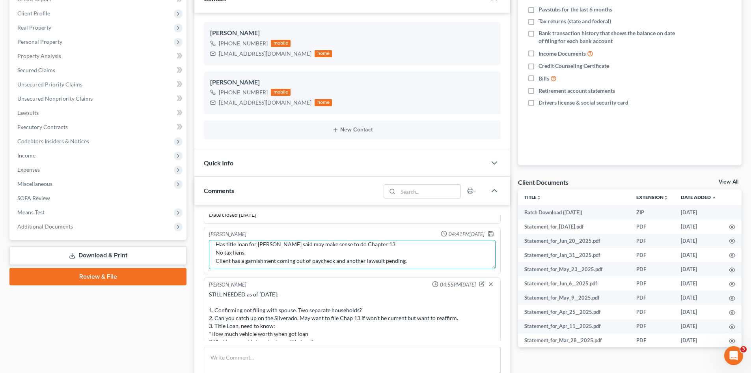
scroll to position [0, 0]
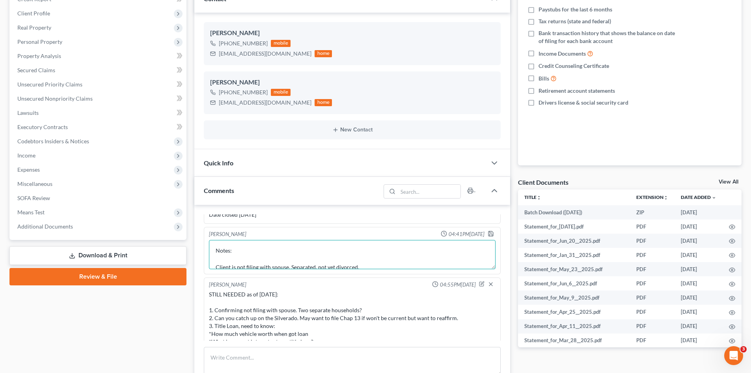
drag, startPoint x: 388, startPoint y: 241, endPoint x: 348, endPoint y: 260, distance: 44.5
click at [321, 246] on textarea "Notes: Client is not filing with spouse. Separated, not yet divorced. Client is…" at bounding box center [352, 254] width 287 height 29
click at [341, 258] on textarea "Notes: Client is not filing with spouse. Separated, not yet divorced. Client is…" at bounding box center [352, 254] width 287 height 29
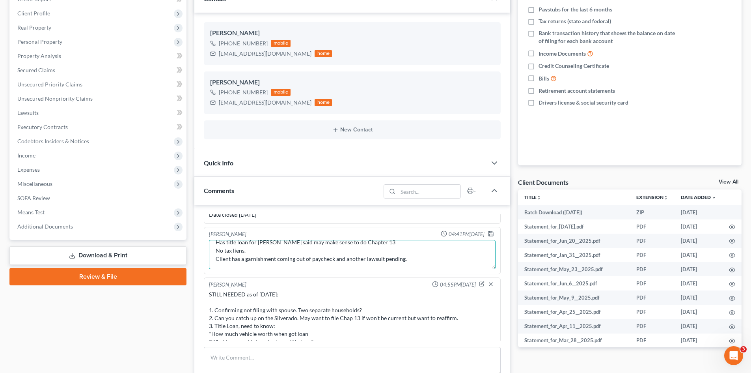
click at [273, 242] on textarea "Notes: Client is not filing with spouse. Separated, not yet divorced. Client is…" at bounding box center [352, 254] width 287 height 29
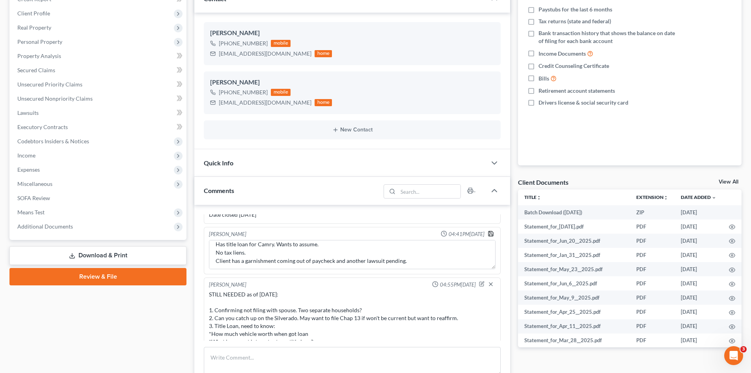
click at [488, 233] on icon "button" at bounding box center [491, 233] width 6 height 6
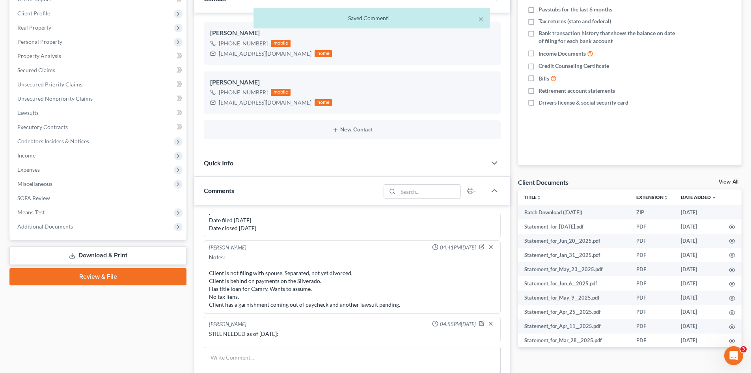
scroll to position [496, 0]
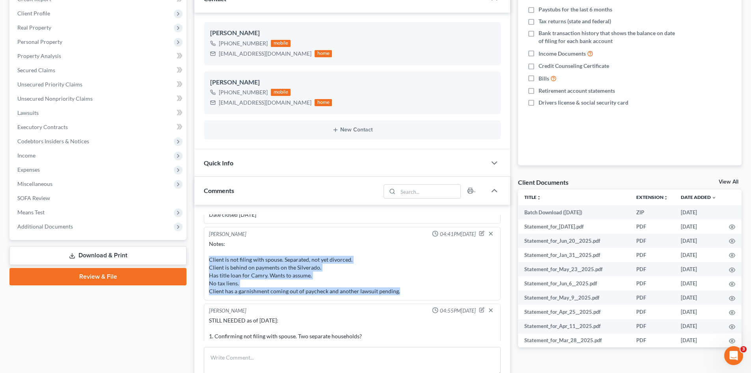
drag, startPoint x: 403, startPoint y: 290, endPoint x: 210, endPoint y: 261, distance: 195.4
click at [210, 261] on div "Notes: Client is not filing with spouse. Separated, not yet divorced. Client is…" at bounding box center [352, 267] width 287 height 55
copy div "Client is not filing with spouse. Separated, not yet divorced. Client is behind…"
click at [327, 271] on div "Notes: Client is not filing with spouse. Separated, not yet divorced. Client is…" at bounding box center [352, 267] width 287 height 55
drag, startPoint x: 475, startPoint y: 233, endPoint x: 289, endPoint y: 270, distance: 189.0
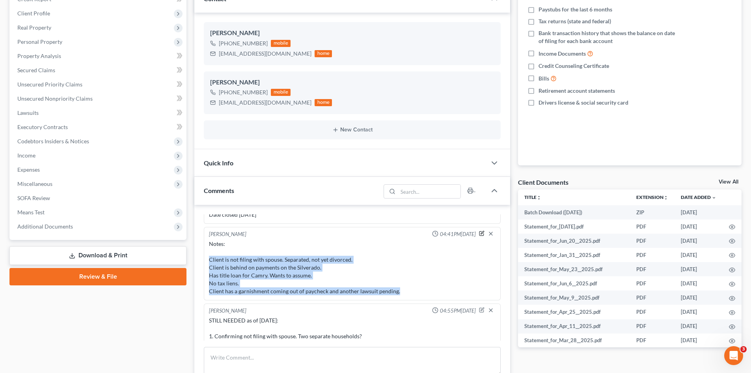
click at [479, 232] on icon "button" at bounding box center [482, 233] width 6 height 6
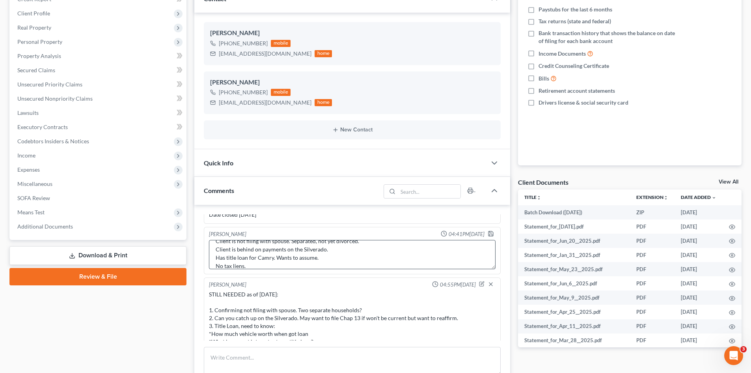
scroll to position [39, 0]
click at [261, 251] on textarea "Notes: Client is not filing with spouse. Separated, not yet divorced. Client is…" at bounding box center [352, 254] width 287 height 29
click at [490, 233] on polyline "button" at bounding box center [491, 234] width 3 height 2
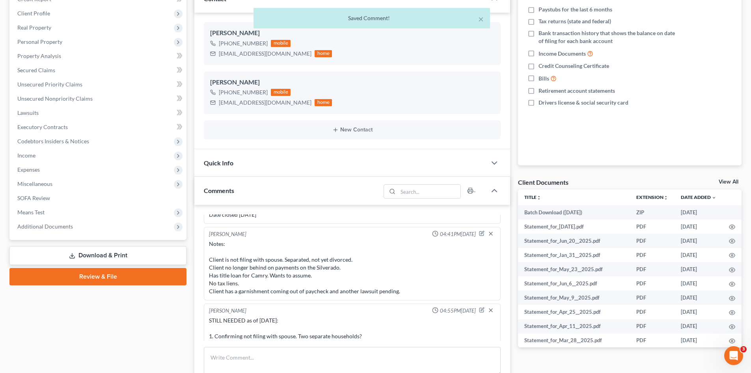
scroll to position [693, 0]
